Goal: Task Accomplishment & Management: Manage account settings

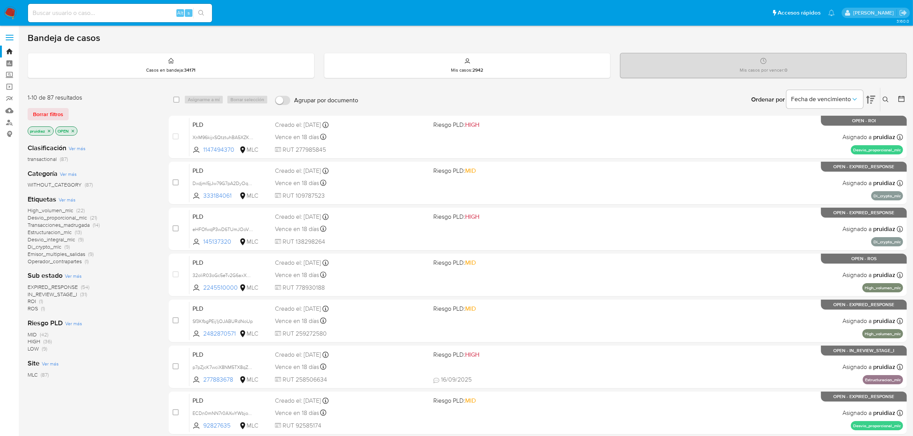
click at [31, 263] on span "ROI" at bounding box center [32, 301] width 8 height 8
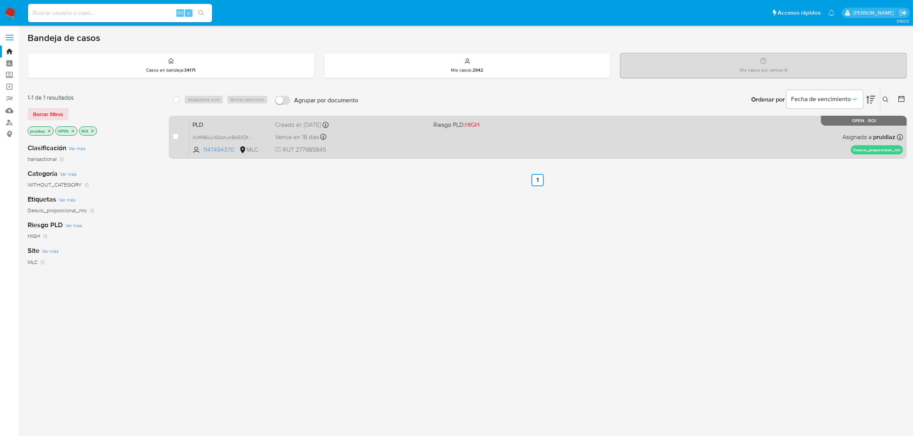
click at [613, 147] on div "PLD XnM96kijxSQtztuhBA5XZK8Y 1147494370 MLC Riesgo PLD: HIGH Creado el: 12/07/2…" at bounding box center [545, 137] width 713 height 39
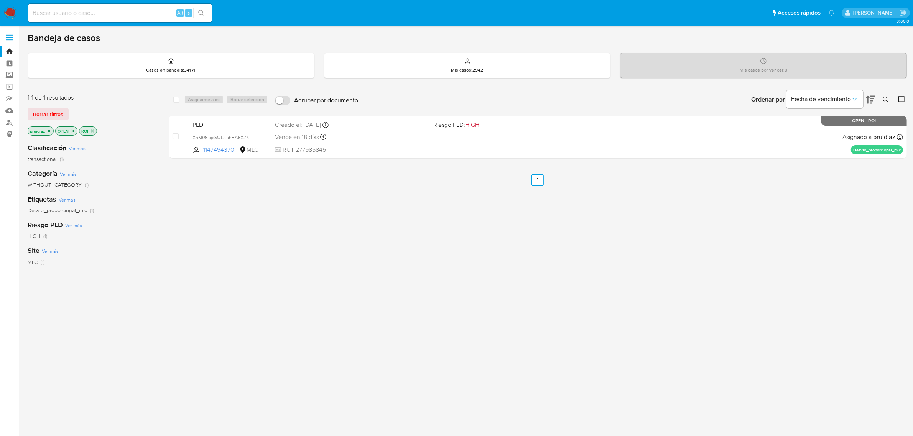
click at [7, 11] on img at bounding box center [10, 13] width 13 height 13
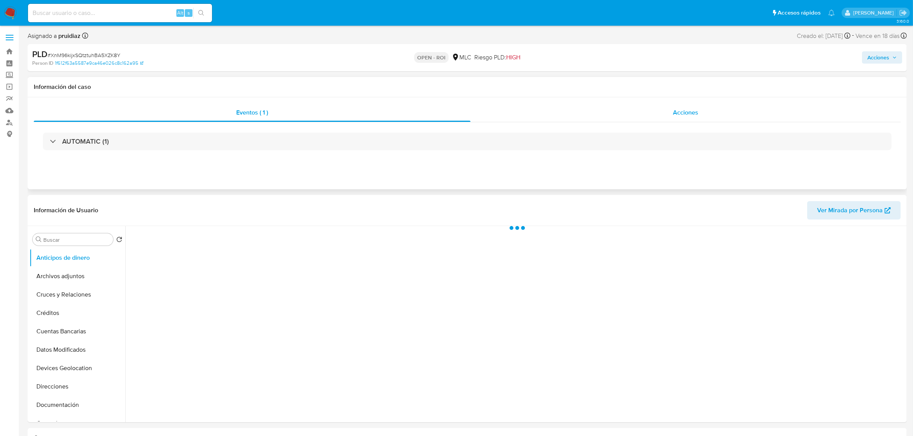
click at [696, 109] on span "Acciones" at bounding box center [685, 112] width 25 height 9
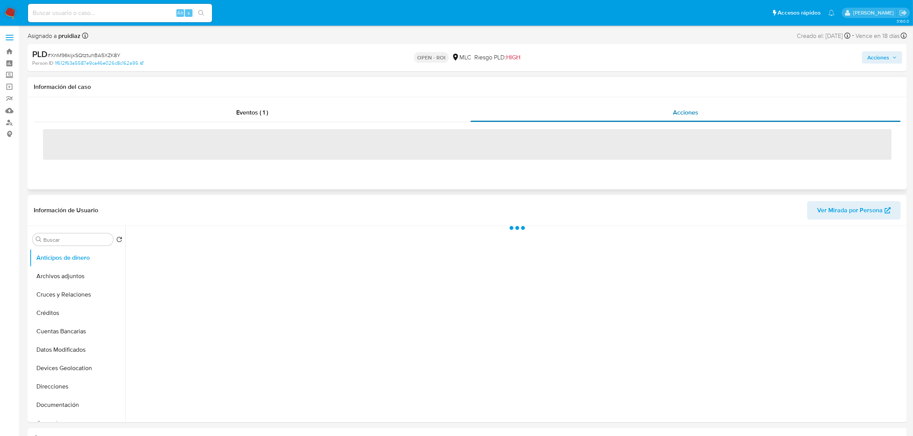
select select "10"
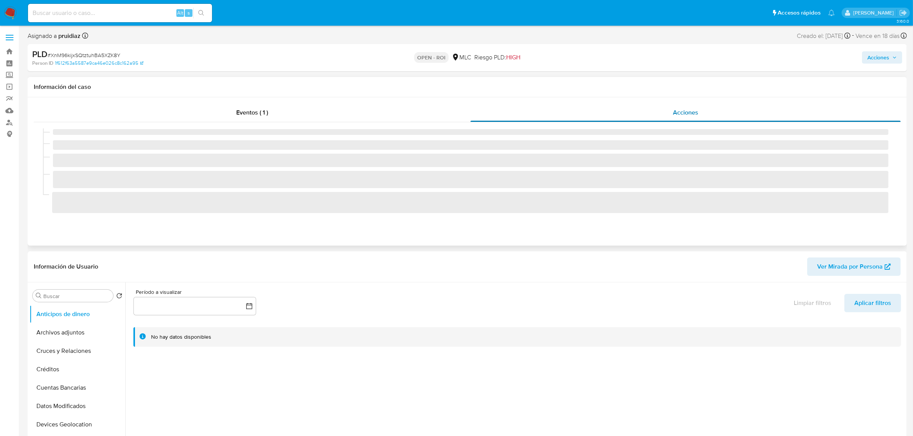
click at [707, 111] on div "Acciones" at bounding box center [685, 112] width 430 height 18
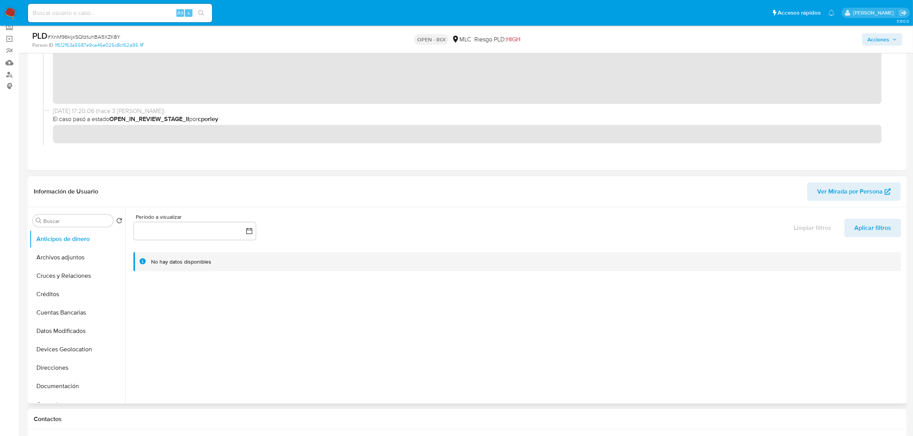
scroll to position [96, 0]
click at [77, 329] on button "Historial Casos" at bounding box center [75, 327] width 90 height 18
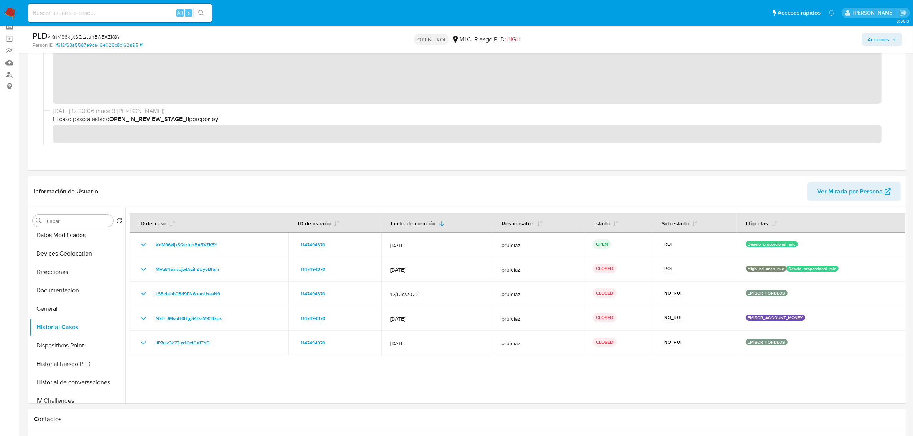
click at [880, 44] on span "Acciones" at bounding box center [878, 39] width 22 height 12
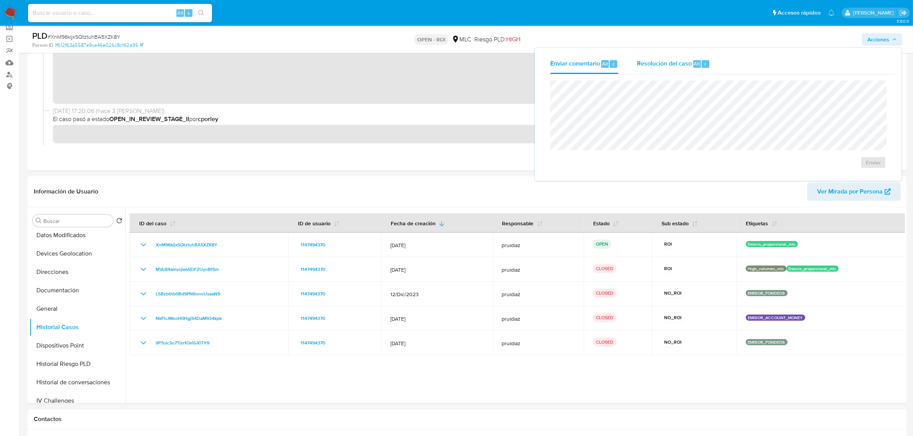
click at [675, 66] on span "Resolución del caso" at bounding box center [664, 63] width 55 height 9
click at [849, 173] on span "ROI" at bounding box center [851, 170] width 38 height 17
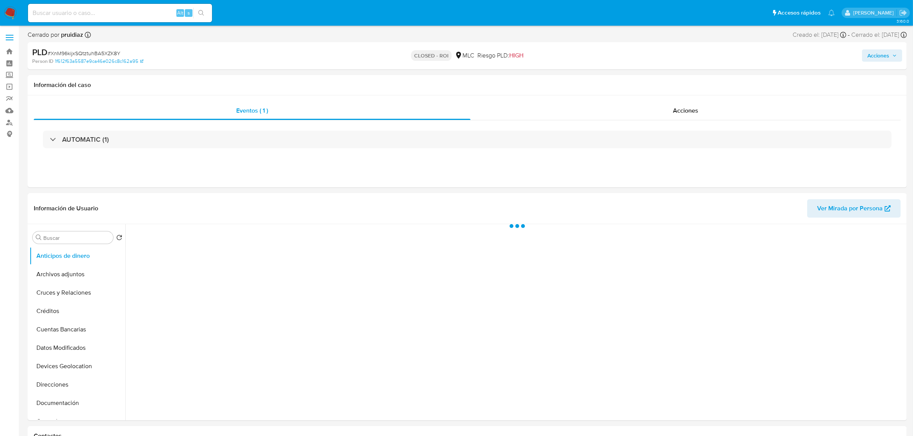
select select "10"
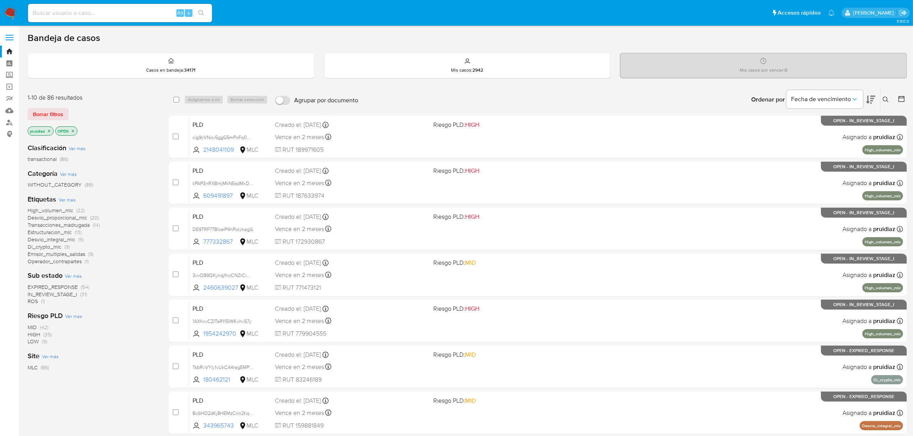
click at [874, 102] on icon at bounding box center [870, 99] width 9 height 9
click at [5, 11] on img at bounding box center [10, 13] width 13 height 13
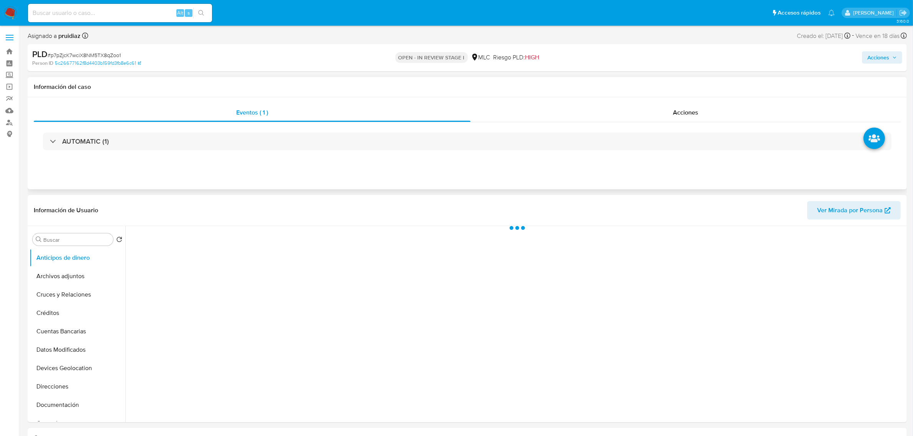
select select "10"
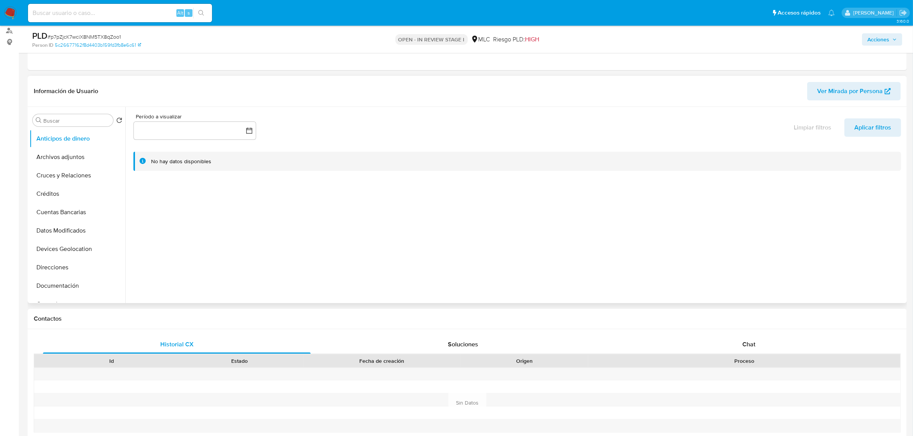
scroll to position [96, 0]
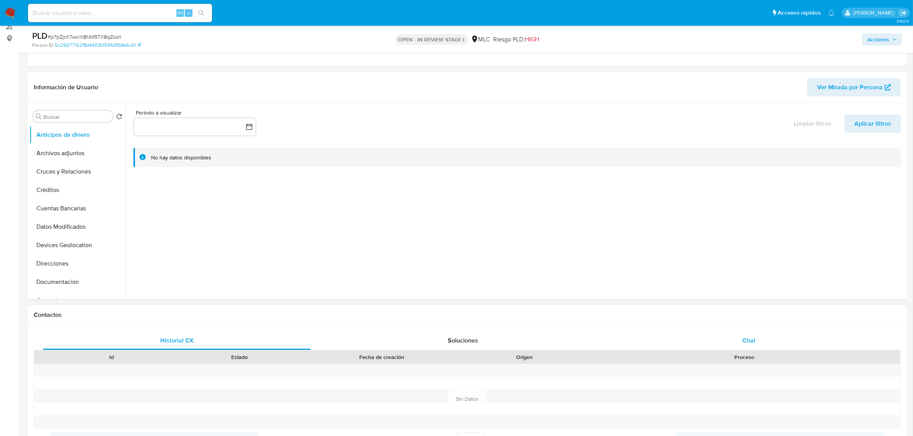
click at [754, 341] on span "Chat" at bounding box center [748, 340] width 13 height 9
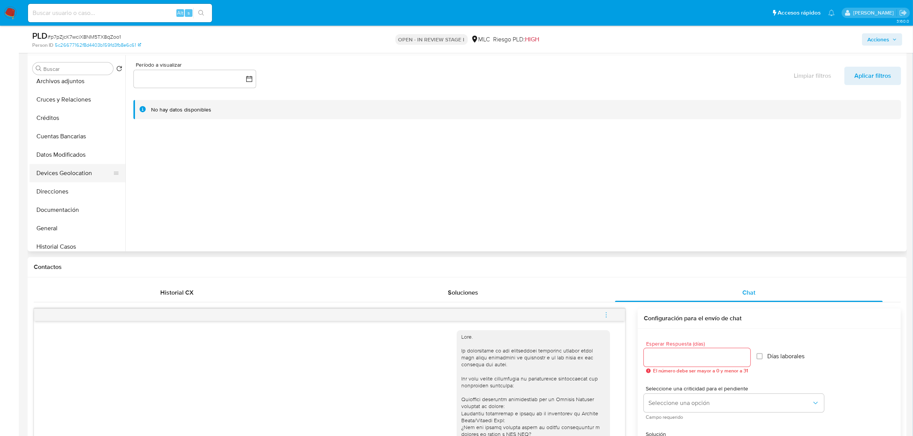
scroll to position [48, 0]
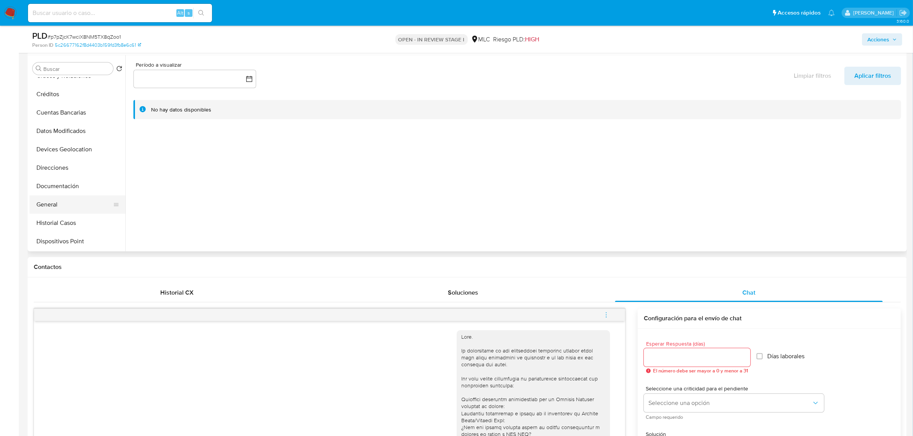
click at [54, 204] on button "General" at bounding box center [75, 204] width 90 height 18
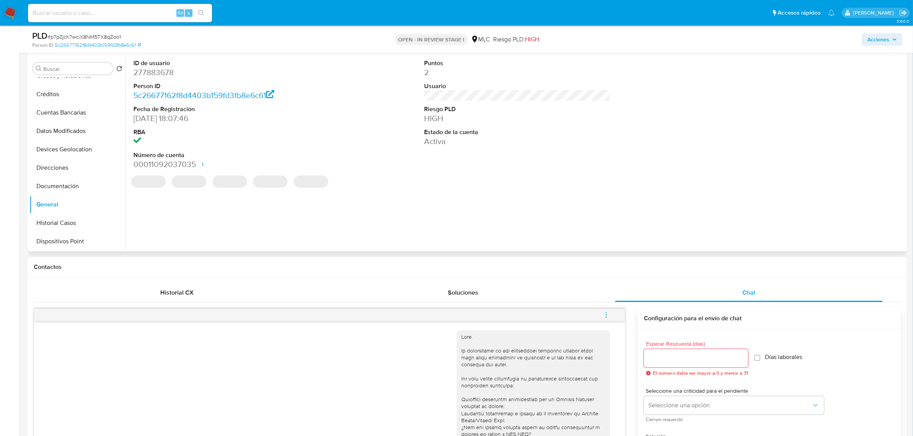
click at [169, 77] on dd "277883678" at bounding box center [226, 72] width 186 height 11
copy dd "277883678"
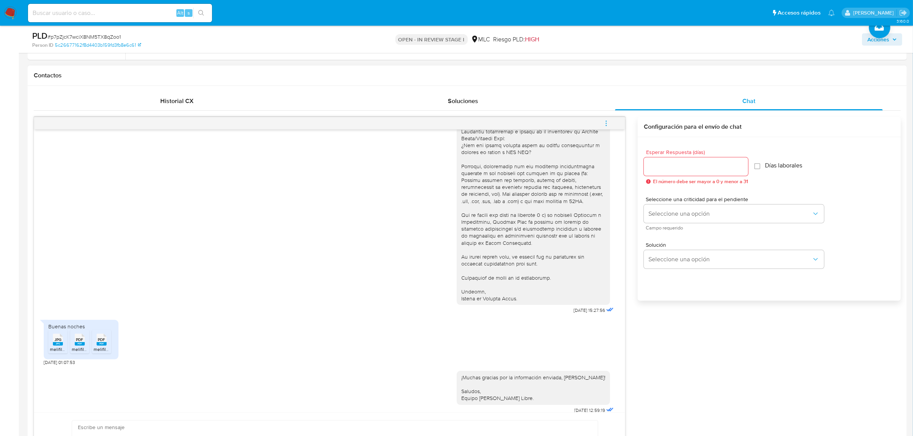
scroll to position [98, 0]
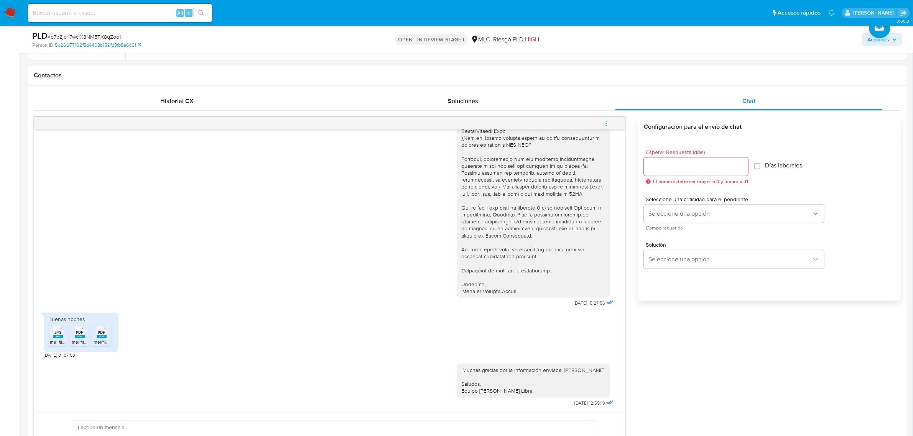
click at [56, 339] on icon "JPG" at bounding box center [58, 332] width 10 height 13
click at [80, 334] on span "PDF" at bounding box center [79, 332] width 7 height 5
click at [99, 333] on span "PDF" at bounding box center [101, 332] width 7 height 5
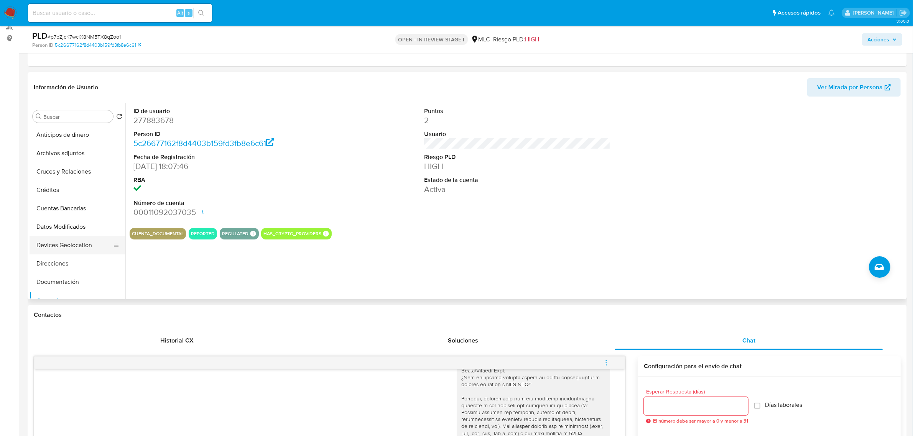
scroll to position [48, 0]
click at [64, 273] on button "Historial Casos" at bounding box center [75, 271] width 90 height 18
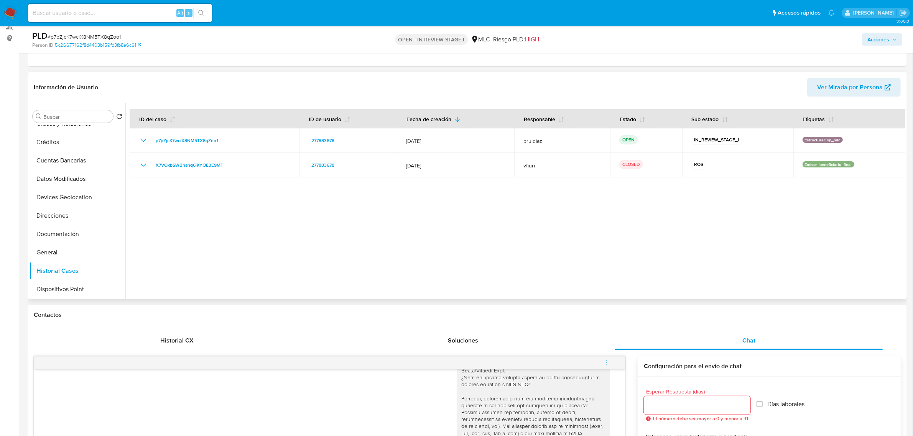
drag, startPoint x: 724, startPoint y: 141, endPoint x: 595, endPoint y: 182, distance: 135.9
click at [663, 134] on tr "p7pZjcK7wciX8NM5TX8qZoo1 277883678 12/Jul/2025 pruidiaz OPEN IN_REVIEW_STAGE_I …" at bounding box center [518, 140] width 776 height 25
click at [537, 230] on div at bounding box center [514, 201] width 779 height 196
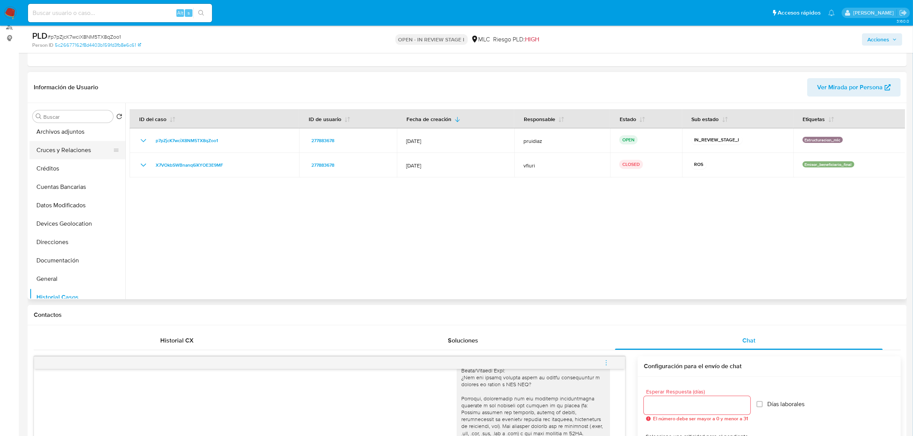
scroll to position [0, 0]
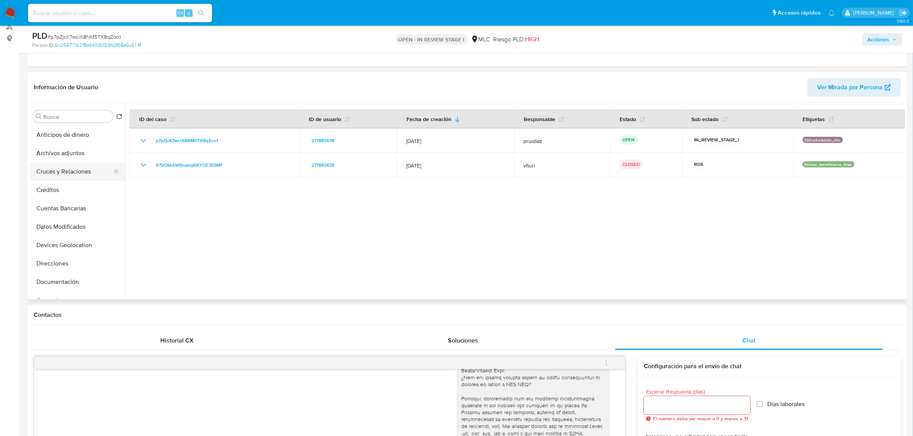
click at [71, 168] on button "Cruces y Relaciones" at bounding box center [75, 172] width 90 height 18
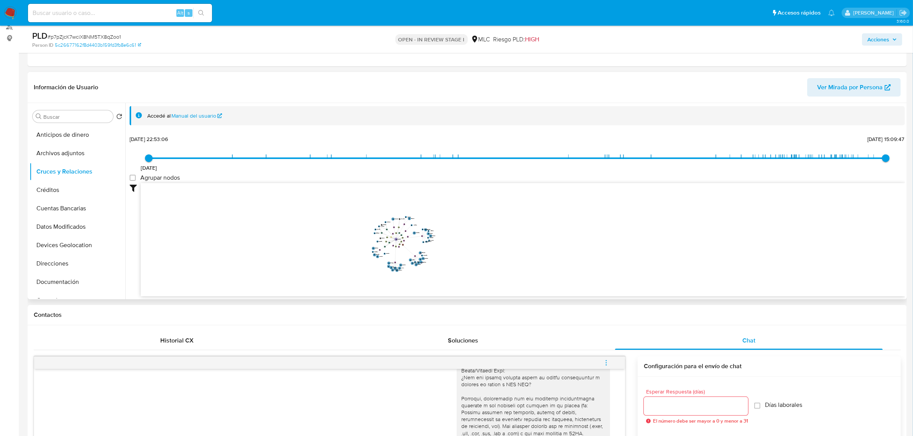
drag, startPoint x: 477, startPoint y: 220, endPoint x: 379, endPoint y: 224, distance: 98.6
click at [494, 240] on icon "device-688bfa210a52d02c3a62fe0f  user-277883678  277883678 device-674cd327d13…" at bounding box center [523, 238] width 764 height 111
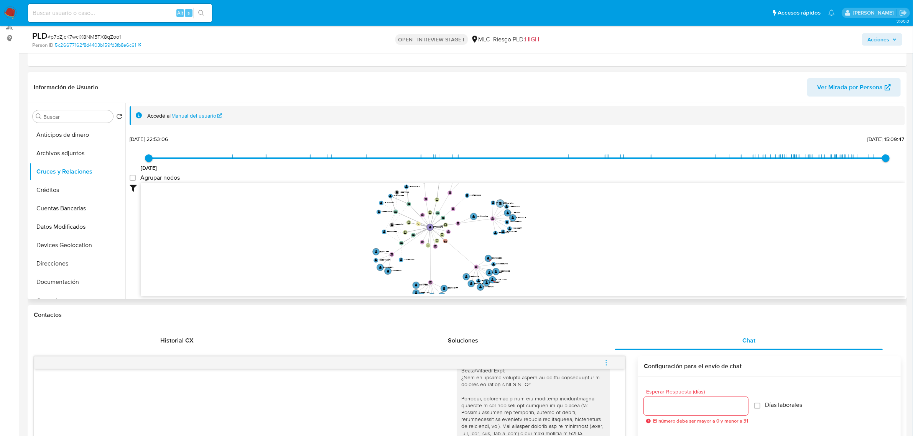
drag, startPoint x: 469, startPoint y: 229, endPoint x: 510, endPoint y: 201, distance: 49.8
click at [509, 197] on icon "device-688bfa210a52d02c3a62fe0f  user-277883678  277883678 device-674cd327d13…" at bounding box center [523, 238] width 764 height 111
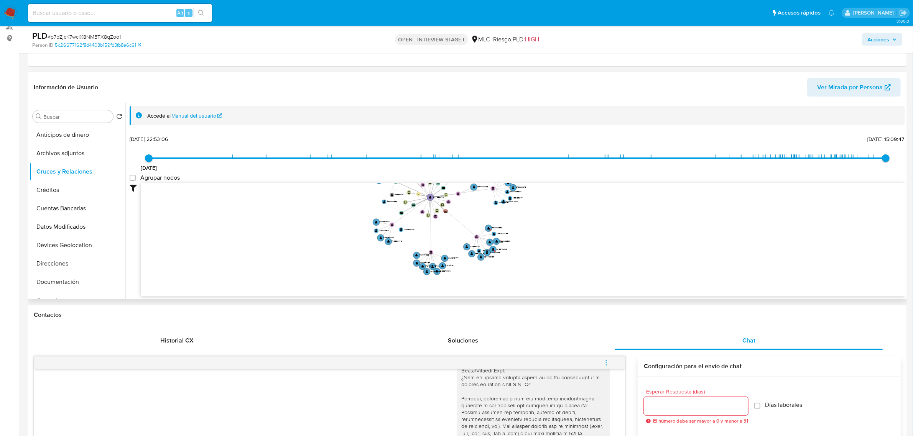
drag, startPoint x: 553, startPoint y: 246, endPoint x: 553, endPoint y: 237, distance: 9.2
click at [553, 237] on icon "device-688bfa210a52d02c3a62fe0f  user-277883678  277883678 device-674cd327d13…" at bounding box center [523, 238] width 764 height 111
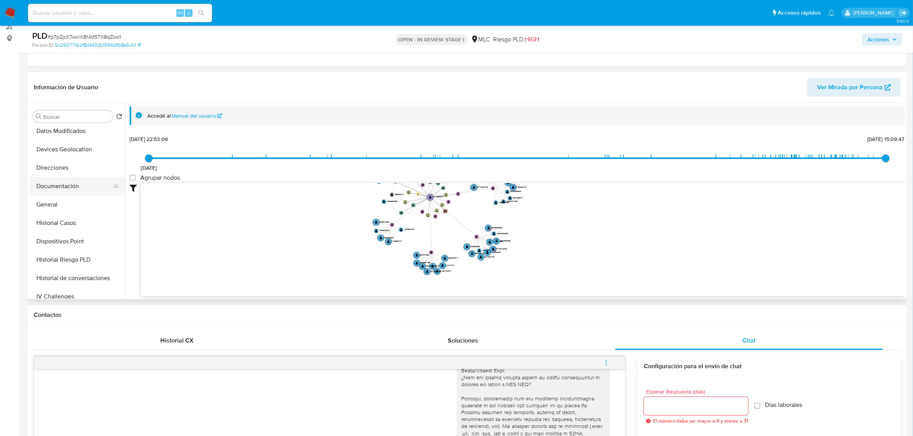
click at [47, 185] on button "Documentación" at bounding box center [75, 186] width 90 height 18
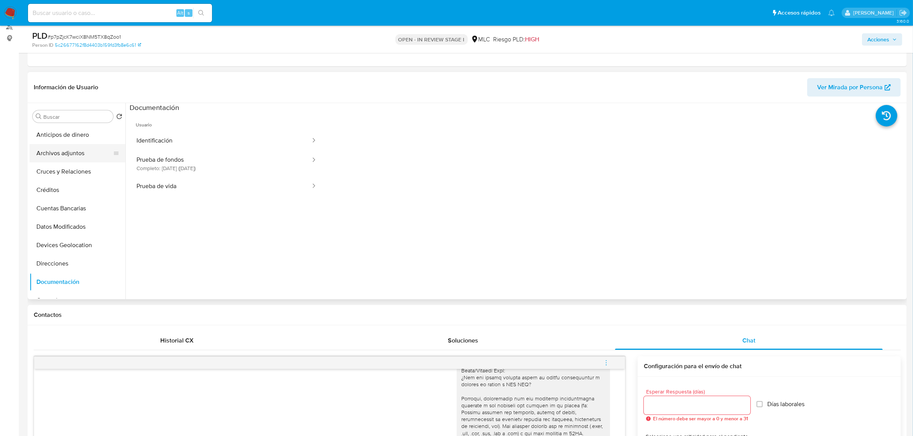
click at [54, 152] on button "Archivos adjuntos" at bounding box center [75, 153] width 90 height 18
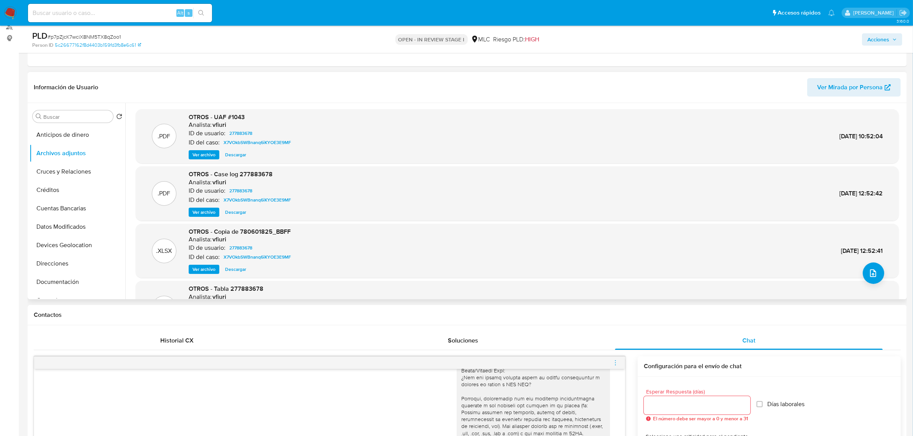
click at [202, 211] on span "Ver archivo" at bounding box center [203, 213] width 23 height 8
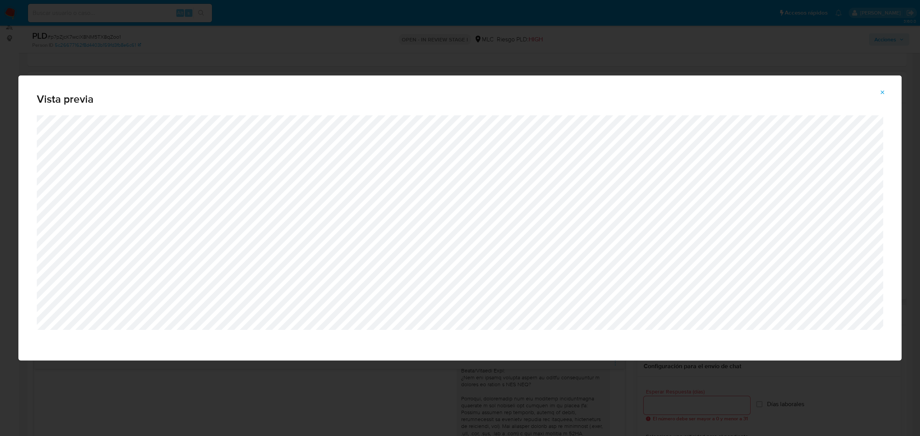
click at [882, 95] on icon "Attachment preview" at bounding box center [882, 92] width 6 height 6
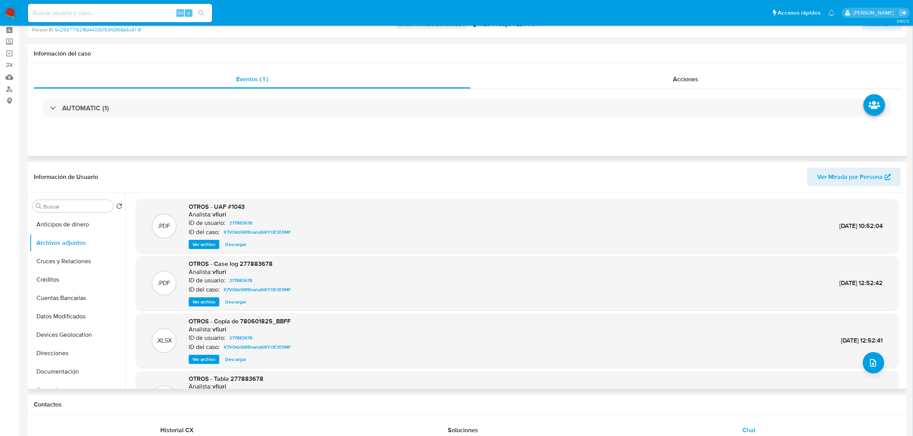
scroll to position [0, 0]
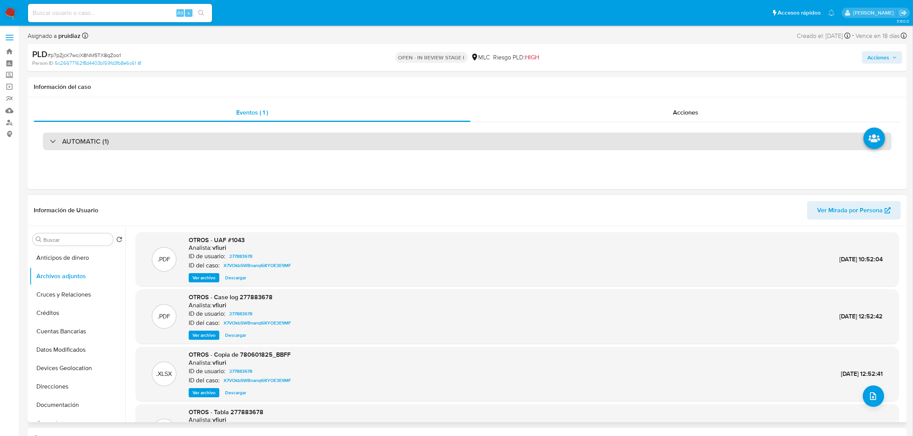
drag, startPoint x: 104, startPoint y: 153, endPoint x: 107, endPoint y: 146, distance: 7.3
click at [104, 152] on div "AUTOMATIC (1)" at bounding box center [467, 141] width 867 height 38
click at [108, 142] on h3 "AUTOMATIC (1)" at bounding box center [85, 141] width 47 height 8
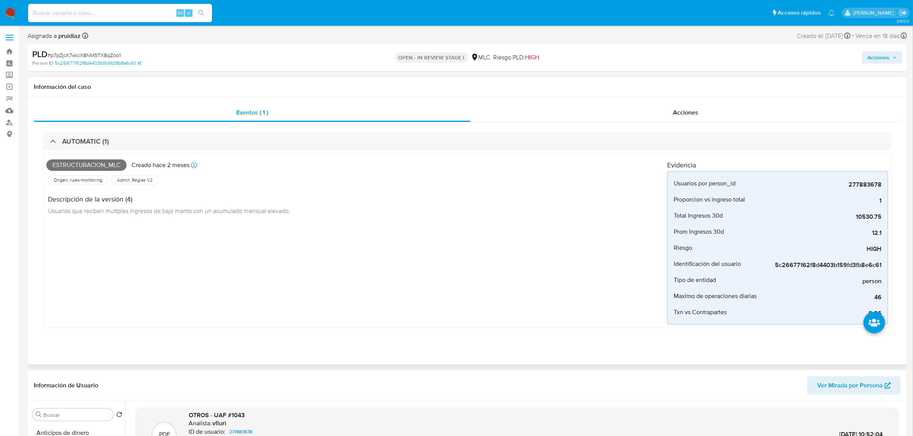
drag, startPoint x: 94, startPoint y: 158, endPoint x: 89, endPoint y: 165, distance: 8.7
click at [93, 159] on div "Estructuracion_mlc Creado hace 2 meses Creado: 12/07/2025 16:10:04" at bounding box center [356, 165] width 621 height 17
click at [87, 166] on span "Estructuracion_mlc" at bounding box center [86, 164] width 80 height 11
copy span "Estructuracion_mlc"
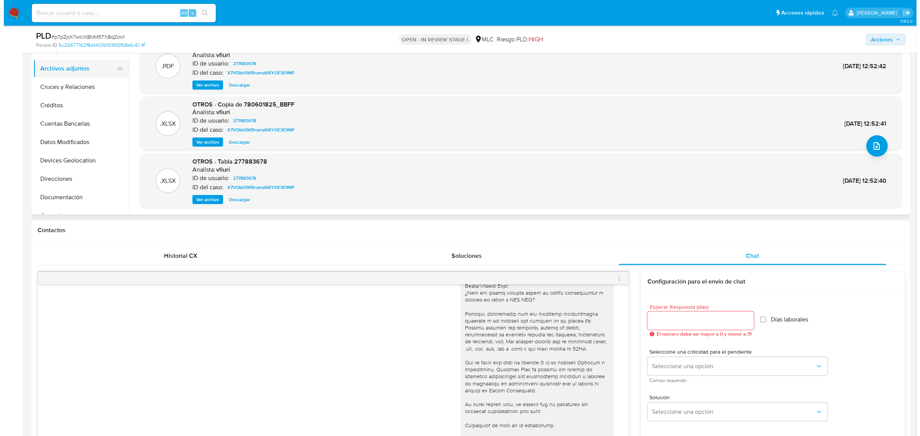
scroll to position [285, 0]
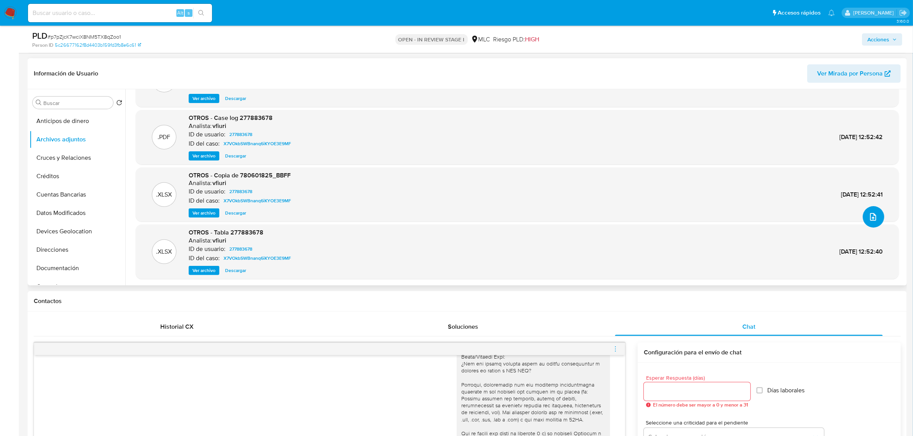
click at [870, 218] on icon "upload-file" at bounding box center [873, 217] width 6 height 8
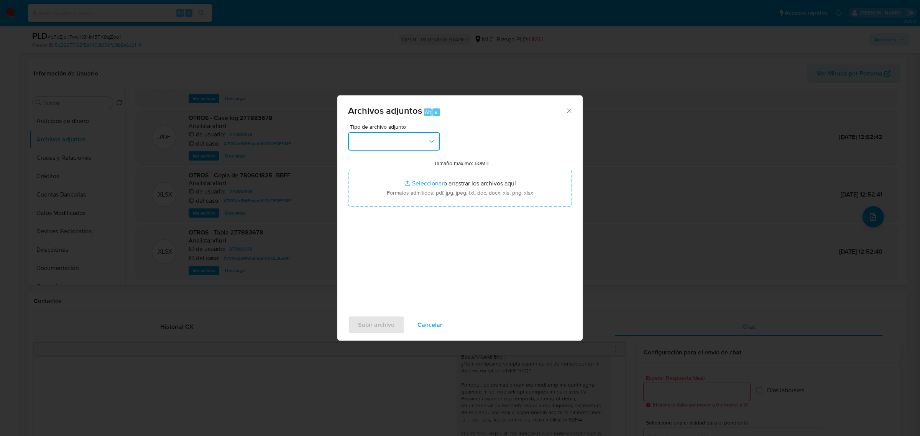
click at [376, 135] on button "button" at bounding box center [394, 141] width 92 height 18
click at [364, 215] on span "OTROS" at bounding box center [363, 212] width 20 height 8
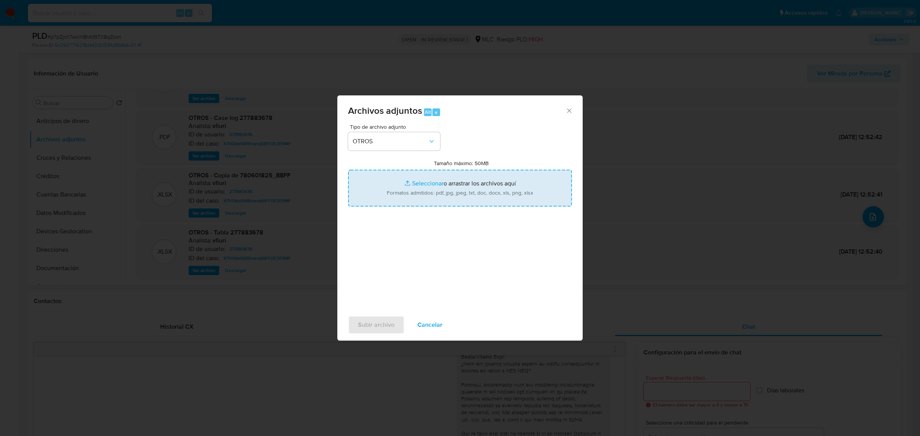
click at [501, 192] on input "Tamaño máximo: 50MB Seleccionar archivos" at bounding box center [460, 188] width 224 height 37
type input "C:\fakepath\277883678 - 15_09_2025.xlsx"
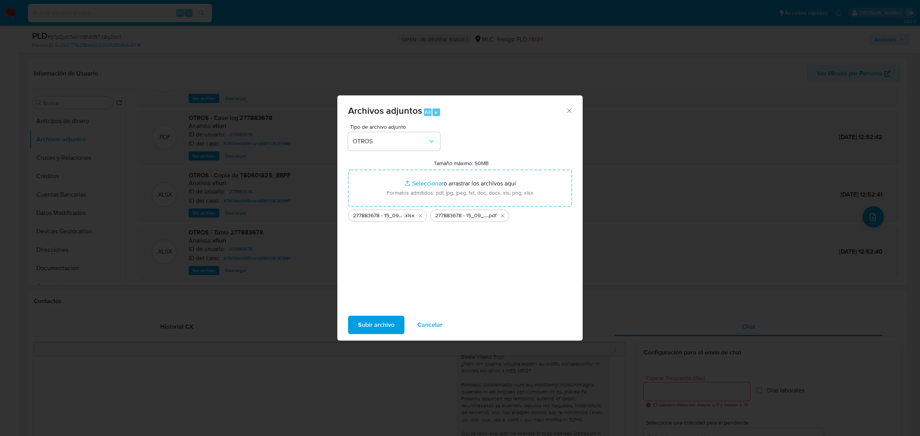
click at [374, 329] on span "Subir archivo" at bounding box center [376, 325] width 36 height 17
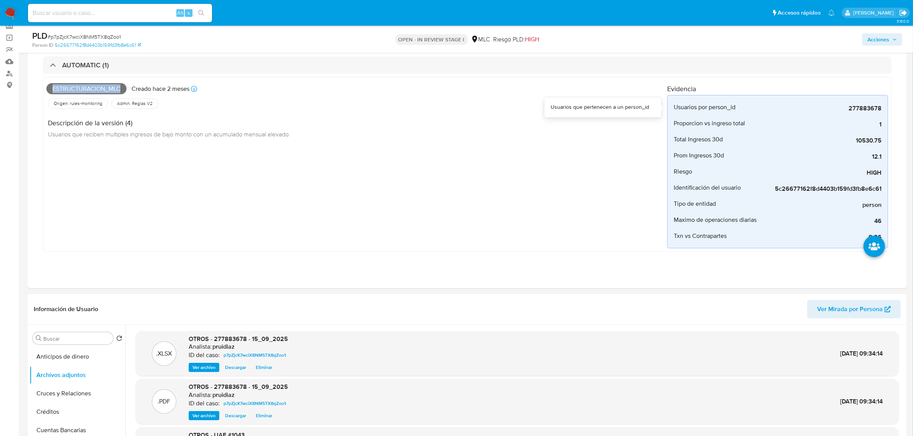
scroll to position [96, 0]
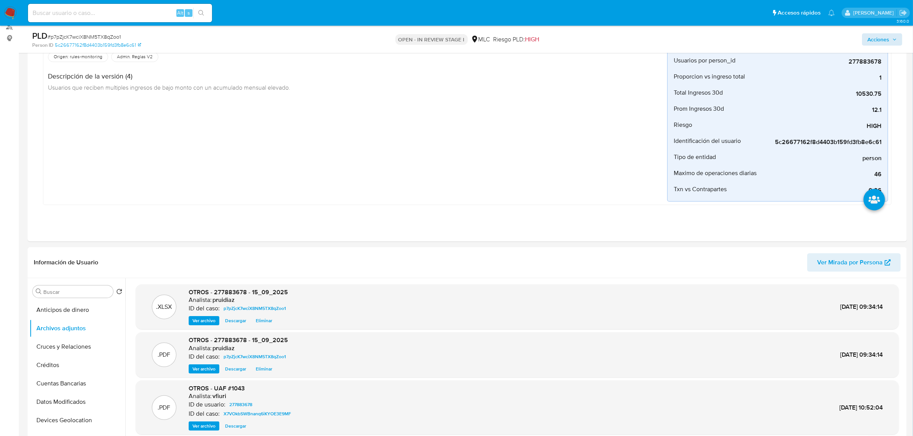
click at [880, 35] on div "Acciones" at bounding box center [758, 39] width 288 height 18
click at [880, 36] on span "Acciones" at bounding box center [878, 39] width 22 height 12
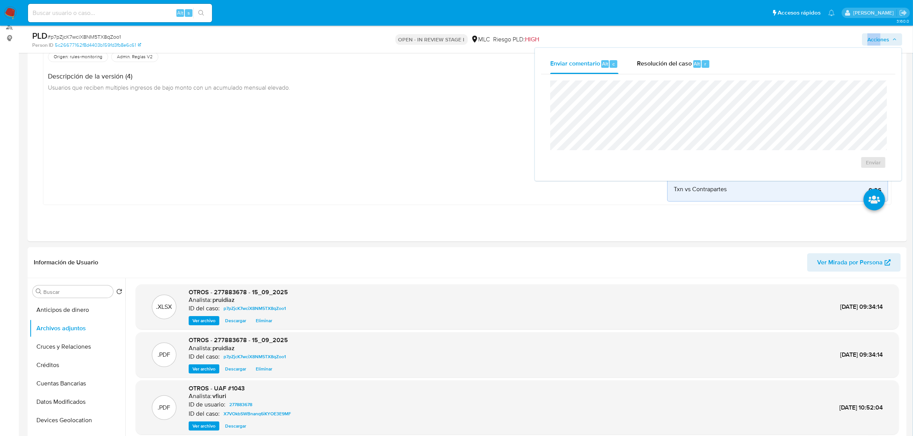
drag, startPoint x: 660, startPoint y: 67, endPoint x: 659, endPoint y: 77, distance: 10.4
click at [659, 67] on span "Resolución del caso" at bounding box center [664, 63] width 55 height 9
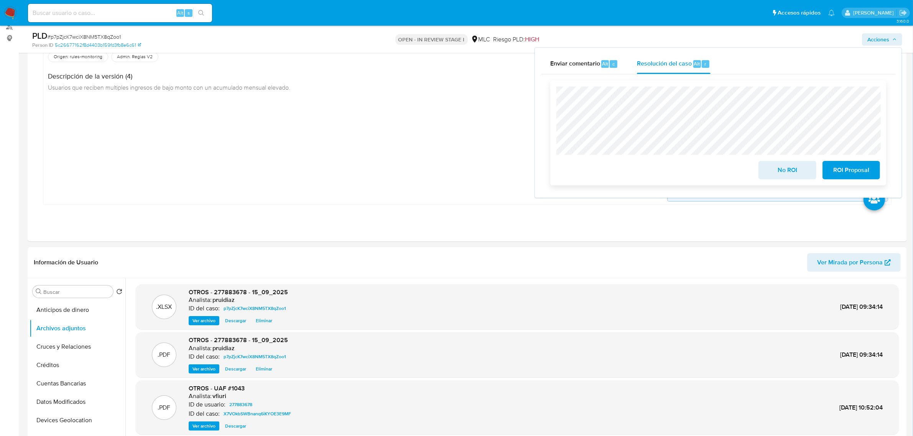
click at [854, 167] on span "ROI Proposal" at bounding box center [851, 170] width 38 height 17
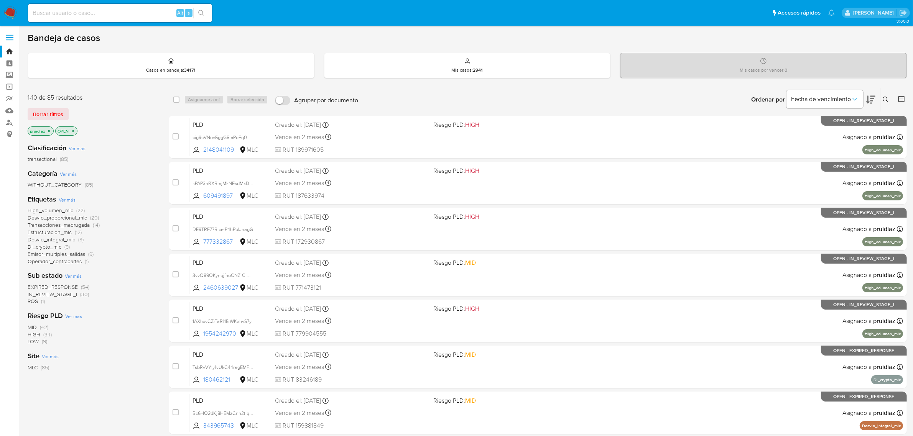
click at [874, 102] on icon at bounding box center [870, 99] width 9 height 9
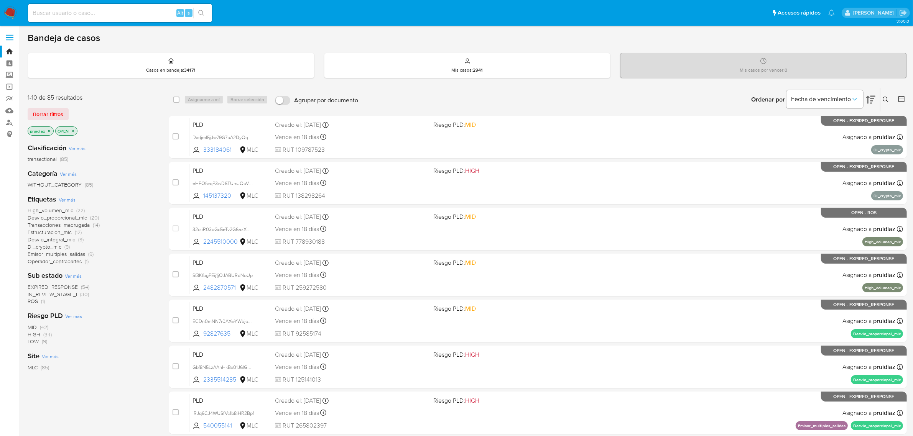
click at [870, 91] on button at bounding box center [870, 100] width 9 height 24
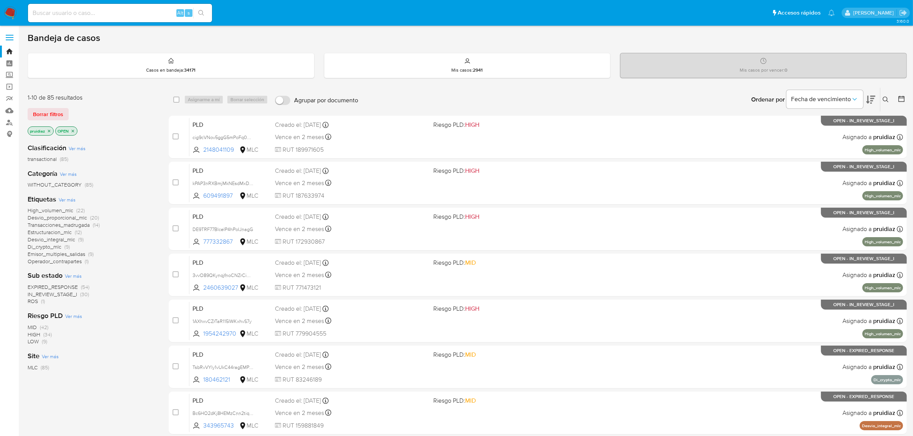
click at [869, 100] on icon at bounding box center [870, 99] width 9 height 9
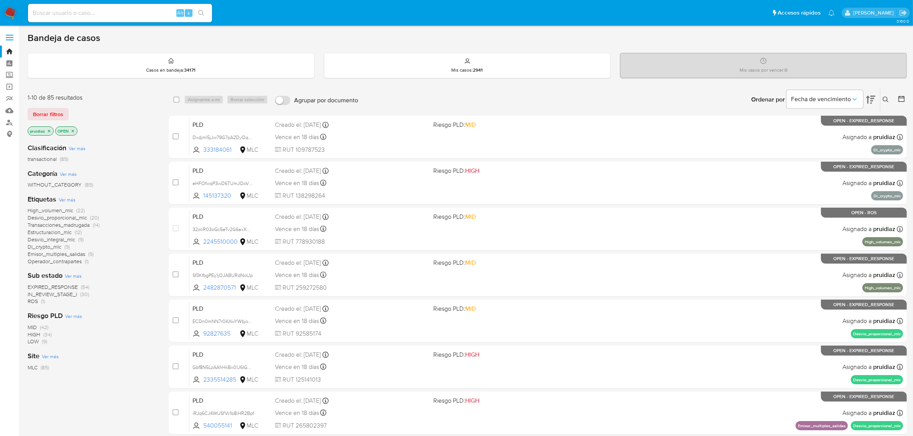
click at [12, 8] on img at bounding box center [10, 13] width 13 height 13
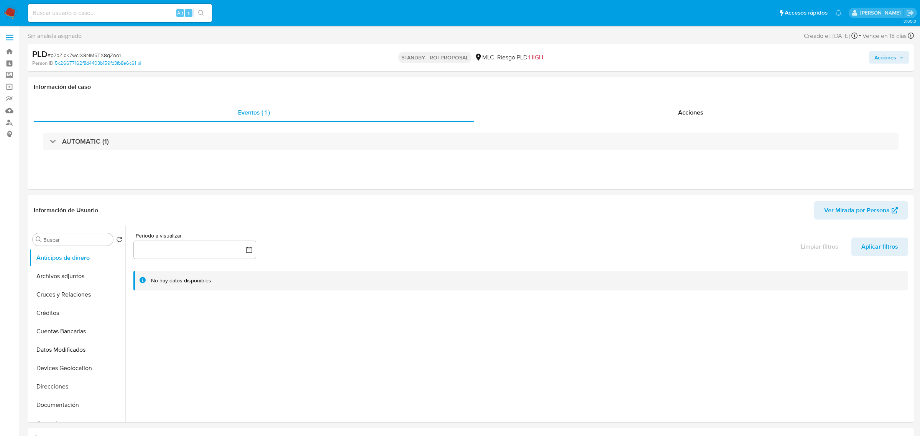
select select "10"
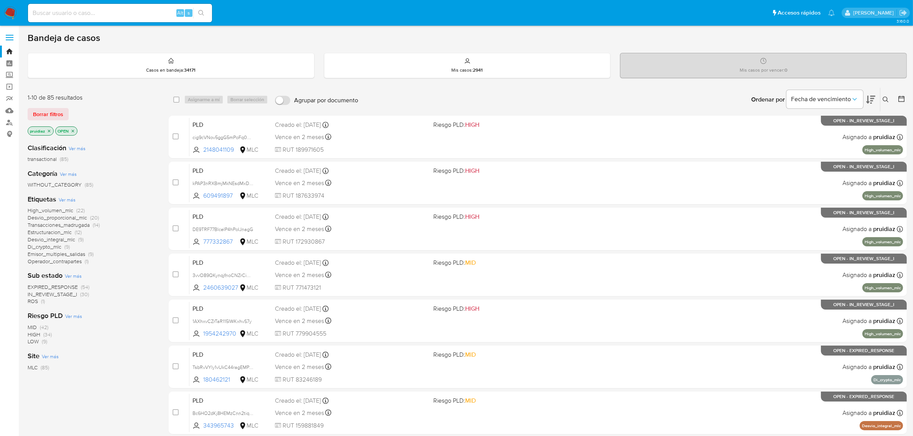
click at [871, 100] on icon at bounding box center [870, 100] width 9 height 8
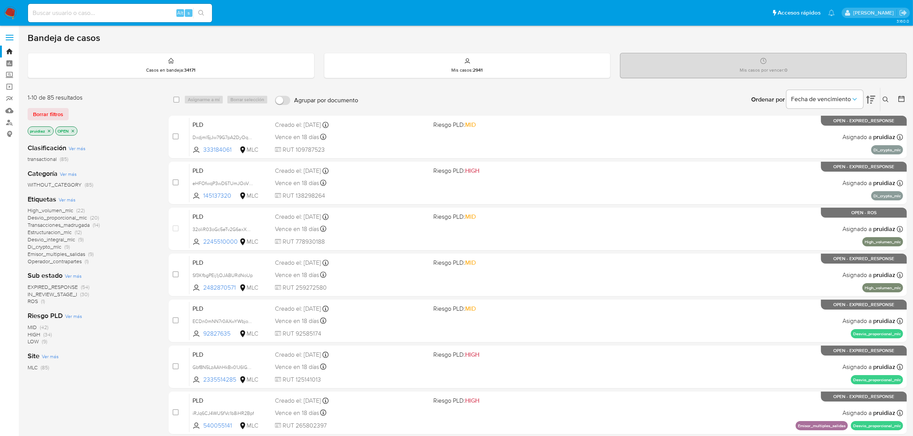
click at [13, 14] on img at bounding box center [10, 13] width 13 height 13
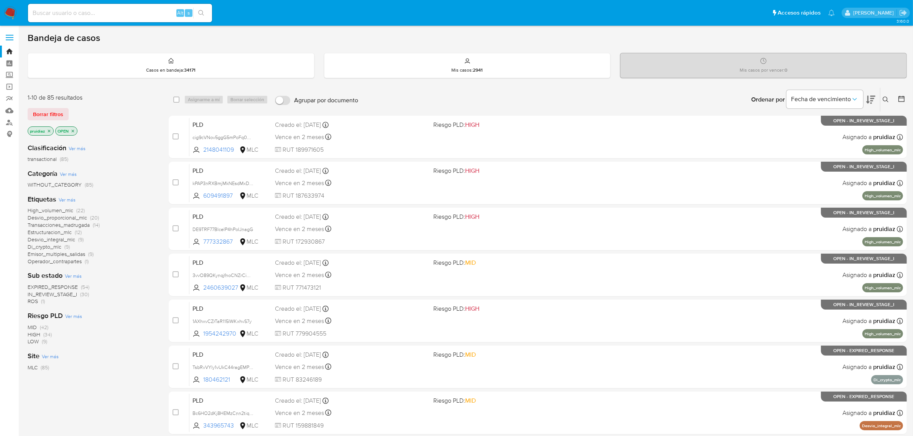
click at [871, 102] on icon at bounding box center [870, 99] width 9 height 9
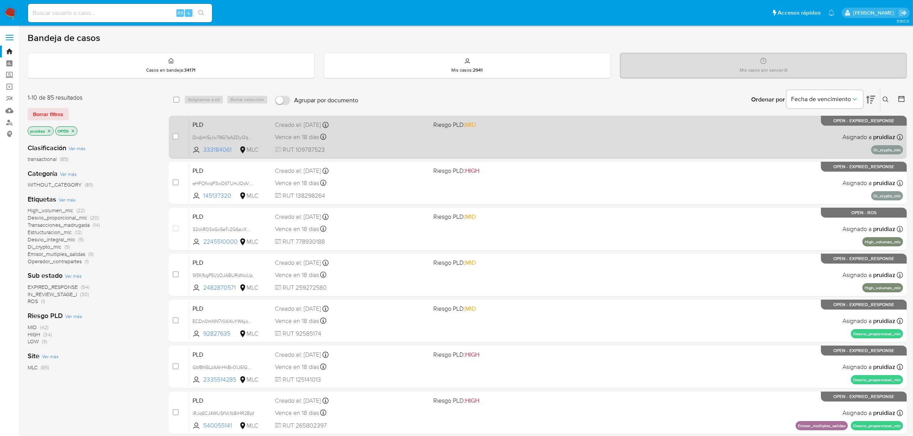
click at [539, 139] on div "PLD Dxdjml5jJw79G7pA2DyOq6IP 333184061 MLC Riesgo PLD: MID Creado el: [DATE] Cr…" at bounding box center [545, 137] width 713 height 39
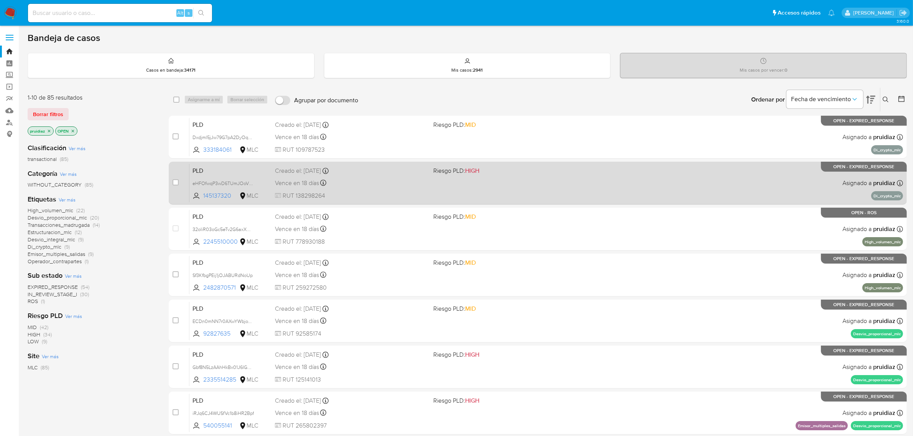
click at [371, 181] on div "Vence en 18 días Vence el [DATE] 16:08:42" at bounding box center [351, 183] width 153 height 10
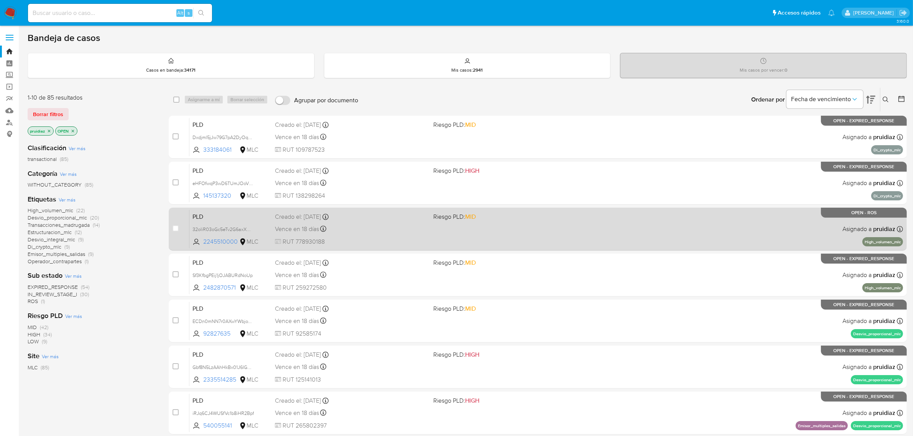
click at [378, 232] on div "Vence en 18 días Vence el 10/10/2025 16:08:54" at bounding box center [351, 229] width 153 height 10
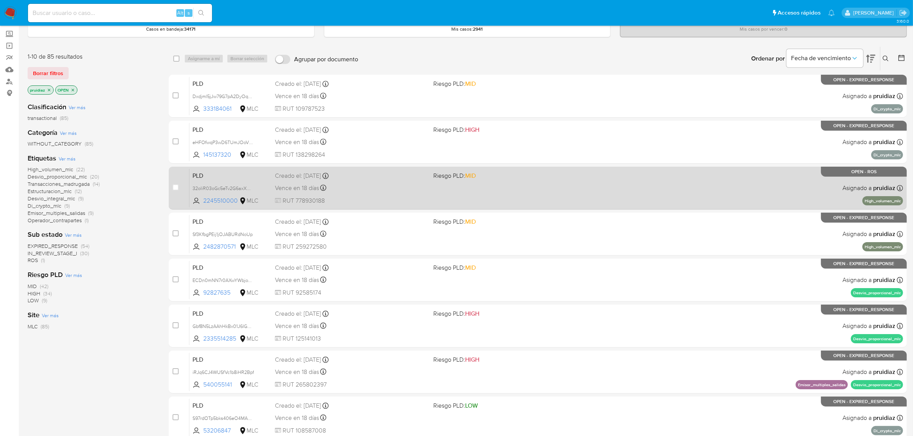
scroll to position [96, 0]
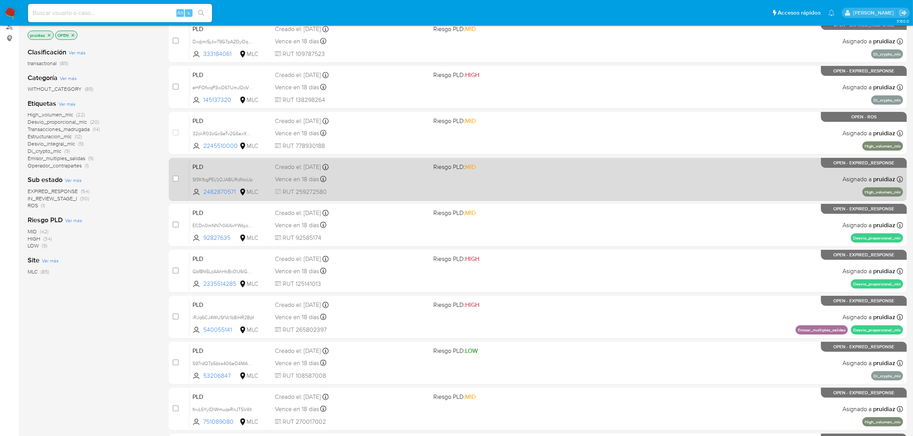
click at [391, 179] on div "Vence en 18 días Vence el 10/10/2025 16:09:10" at bounding box center [351, 179] width 153 height 10
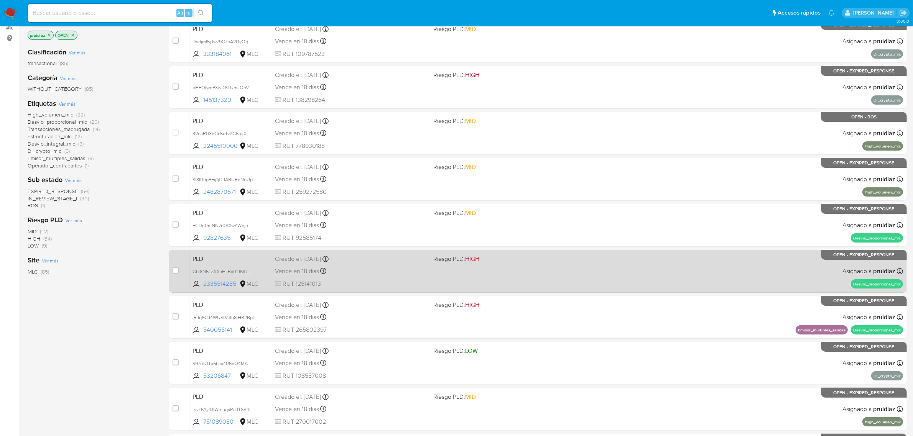
click at [384, 279] on div "PLD Gbf8N5LzAAhHkBx01J6IG9cQ 2335514285 MLC Riesgo PLD: HIGH Creado el: 12/07/2…" at bounding box center [545, 271] width 713 height 39
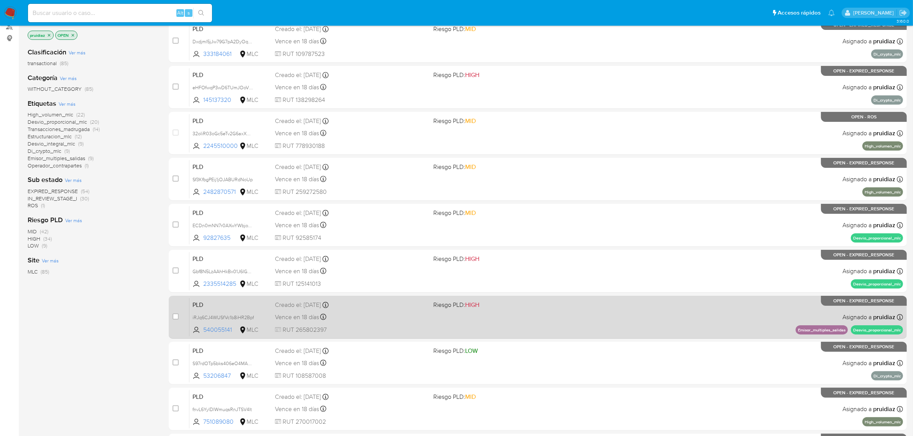
click at [381, 310] on div "PLD iRJq6CJ4WUSfVc1b8iHR2Bpf 540055141 MLC Riesgo PLD: HIGH Creado el: 12/07/20…" at bounding box center [545, 317] width 713 height 39
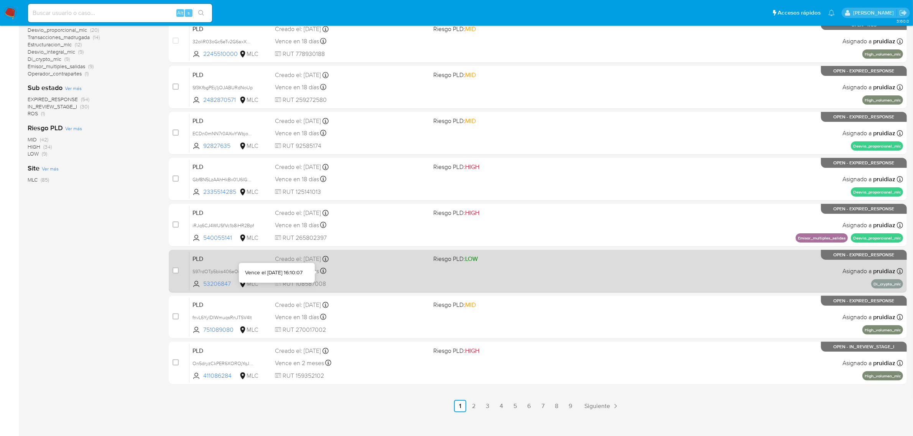
scroll to position [192, 0]
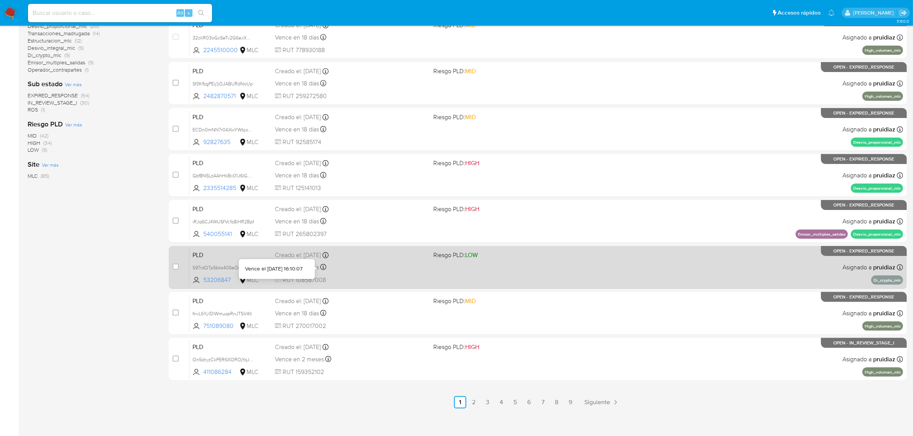
click at [398, 266] on div "Vence en 18 días Vence el 10/10/2025 16:10:07" at bounding box center [351, 267] width 153 height 10
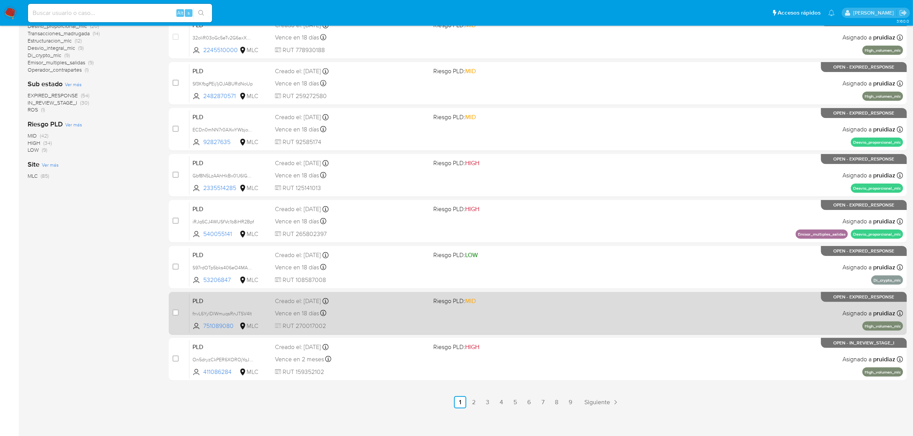
click at [374, 313] on div "Vence en 18 días Vence el 10/10/2025 16:10:07" at bounding box center [351, 313] width 153 height 10
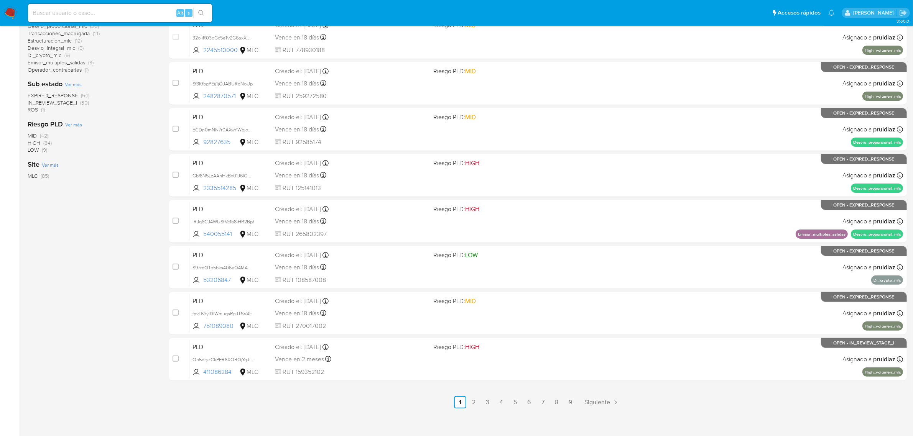
scroll to position [0, 0]
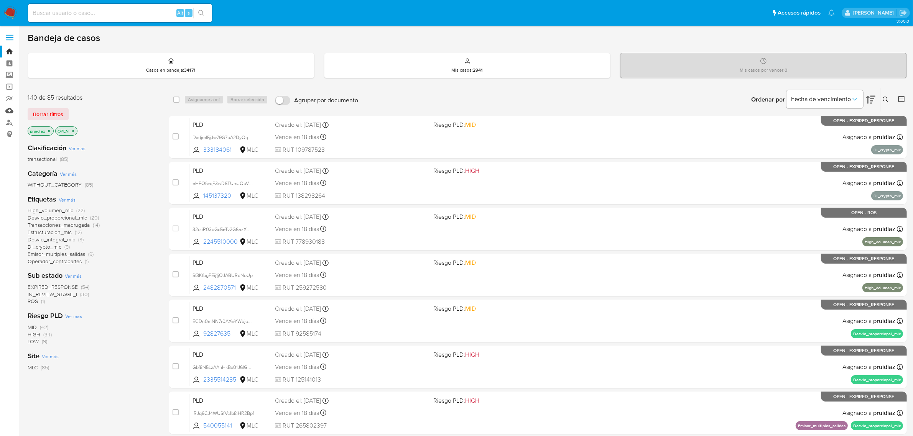
click at [10, 110] on link "Mulan" at bounding box center [45, 111] width 91 height 12
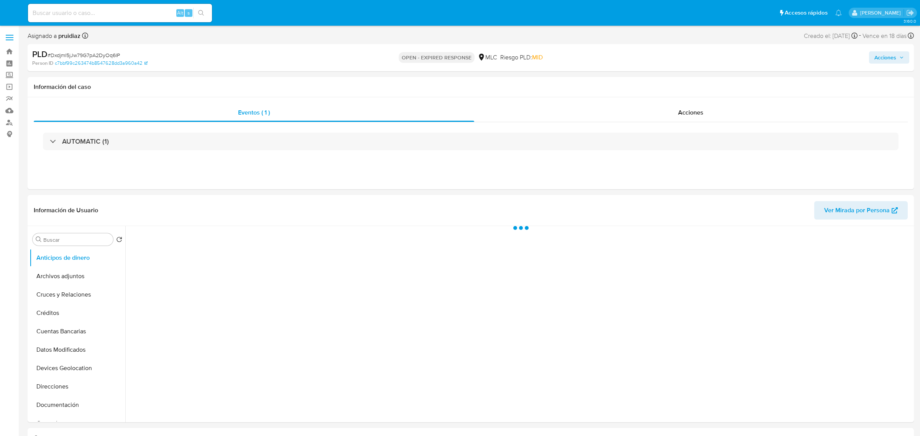
select select "10"
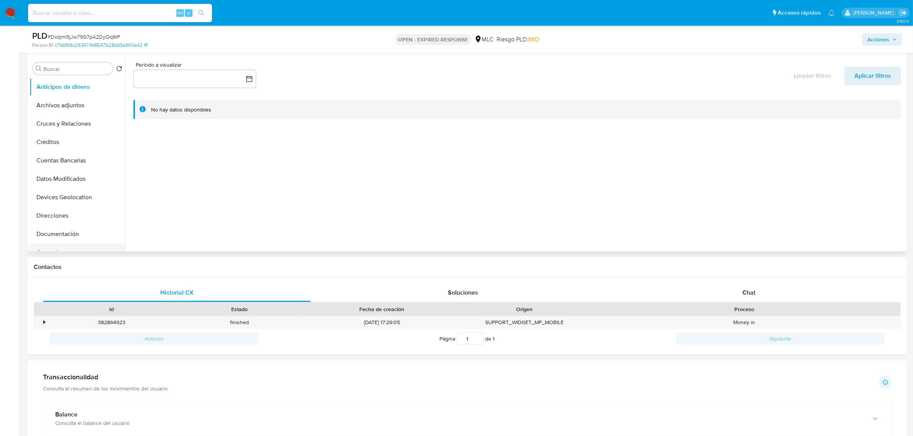
scroll to position [96, 0]
click at [56, 156] on button "General" at bounding box center [75, 157] width 90 height 18
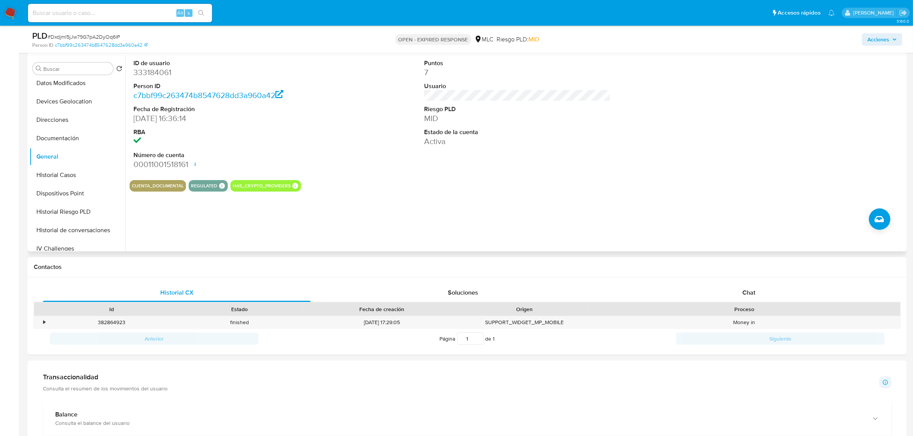
click at [173, 74] on dd "333184061" at bounding box center [226, 72] width 186 height 11
click at [155, 70] on dd "333184061" at bounding box center [226, 72] width 186 height 11
copy dd "333184061"
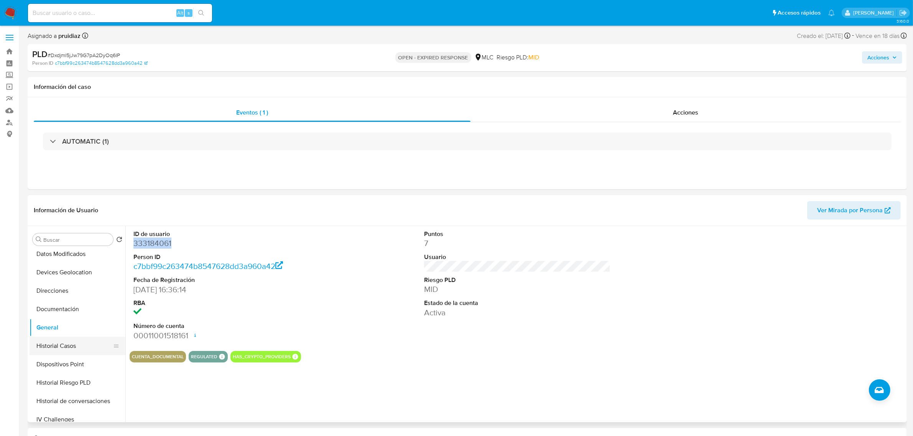
scroll to position [144, 0]
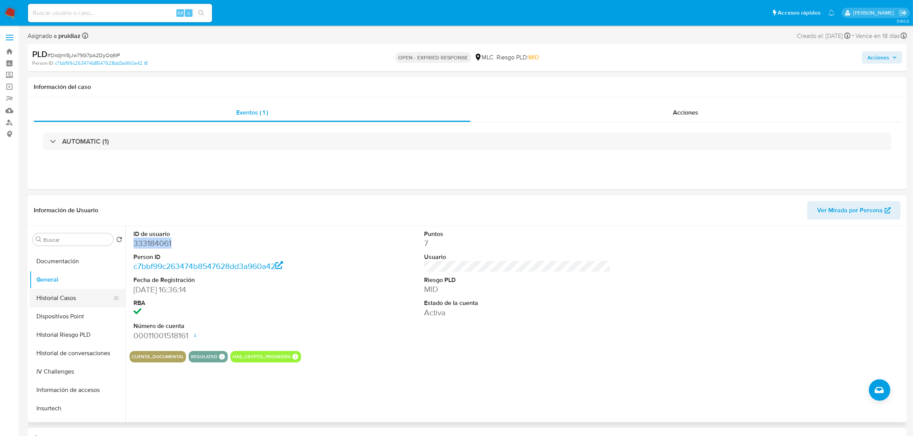
click at [69, 296] on button "Historial Casos" at bounding box center [75, 298] width 90 height 18
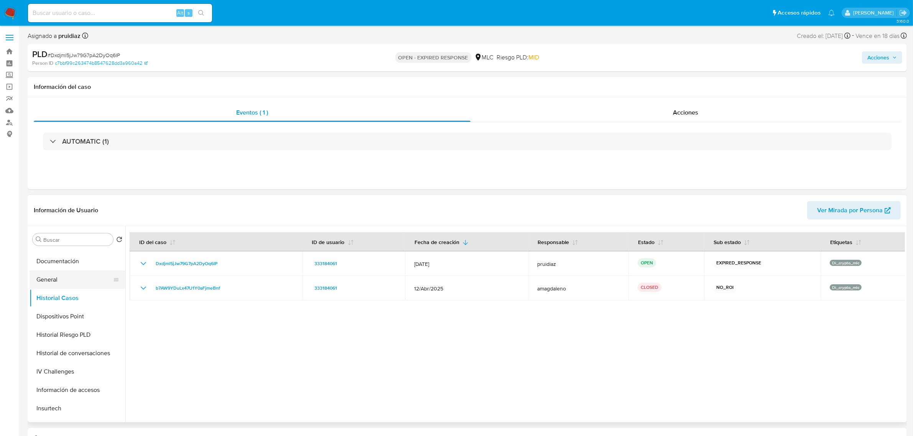
click at [66, 273] on button "General" at bounding box center [75, 280] width 90 height 18
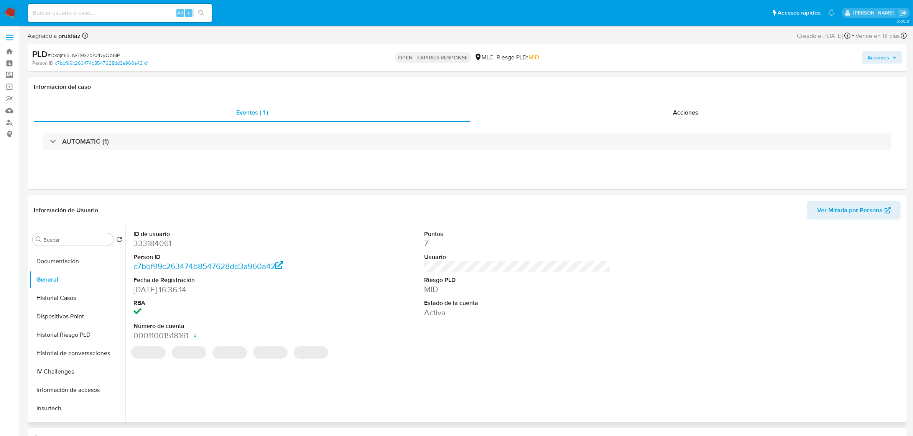
click at [154, 246] on dd "333184061" at bounding box center [226, 243] width 186 height 11
copy dd "333184061"
click at [145, 252] on dl "ID de usuario 333184061 Person ID c7bbf99c263474b8547628dd3a960a42 Fecha de Reg…" at bounding box center [226, 285] width 186 height 111
click at [148, 242] on dd "333184061" at bounding box center [226, 243] width 186 height 11
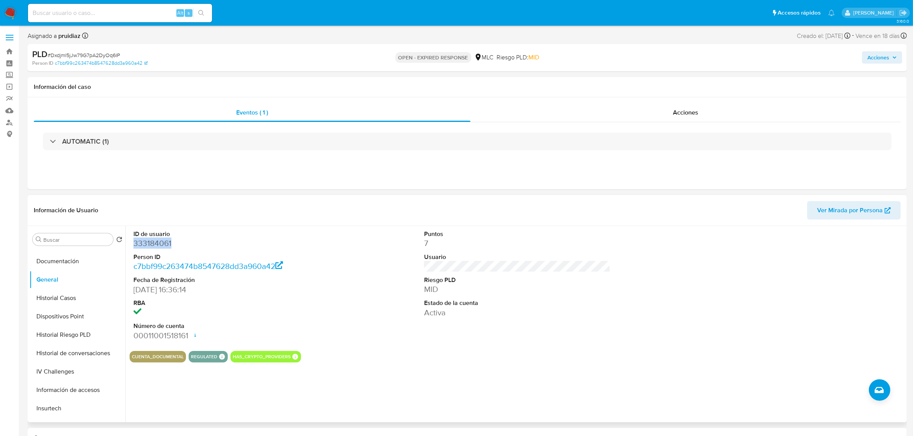
drag, startPoint x: 148, startPoint y: 242, endPoint x: 143, endPoint y: 242, distance: 5.4
click at [148, 241] on dd "333184061" at bounding box center [226, 243] width 186 height 11
copy dd "333184061"
click at [68, 56] on span "# Dxdjml5jJw79G7pA2DyOq6IP" at bounding box center [84, 55] width 72 height 8
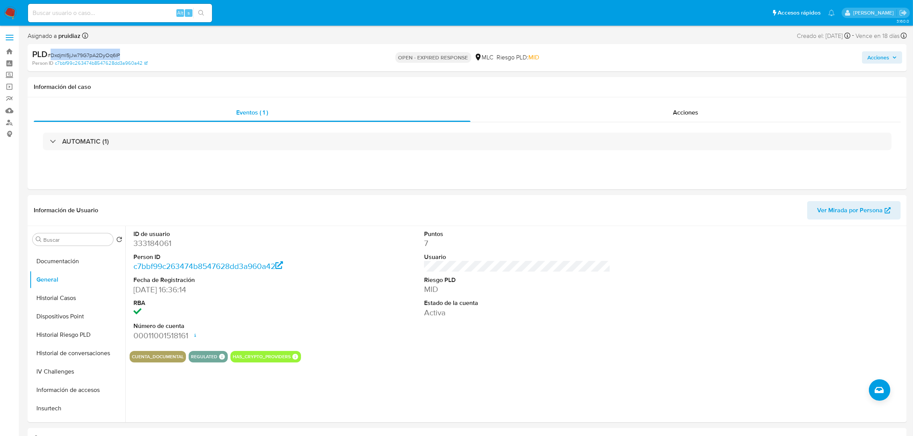
copy span "Dxdjml5jJw79G7pA2DyOq6IP"
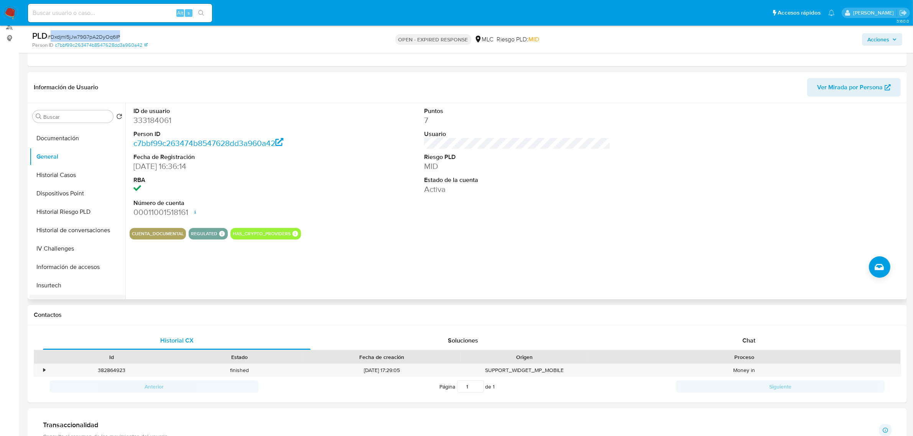
scroll to position [240, 0]
click at [54, 227] on button "KYC" at bounding box center [75, 226] width 90 height 18
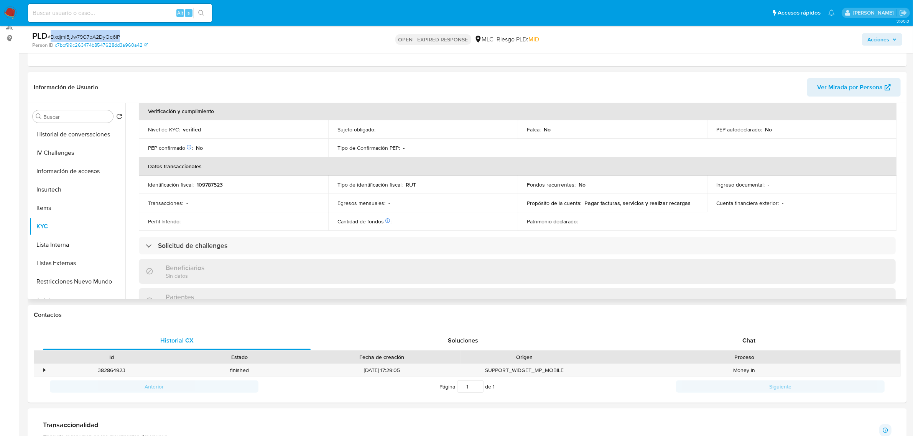
scroll to position [0, 0]
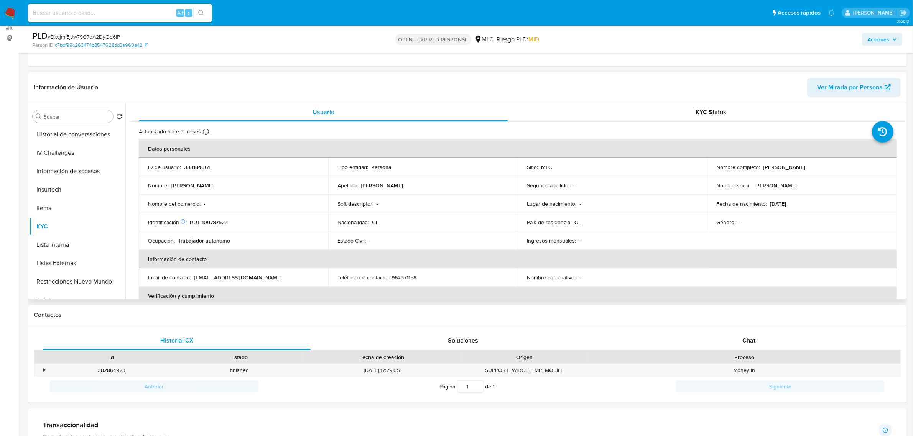
click at [219, 219] on p "RUT 109787523" at bounding box center [209, 222] width 38 height 7
copy p "109787523"
click at [209, 224] on p "RUT 109787523" at bounding box center [209, 222] width 38 height 7
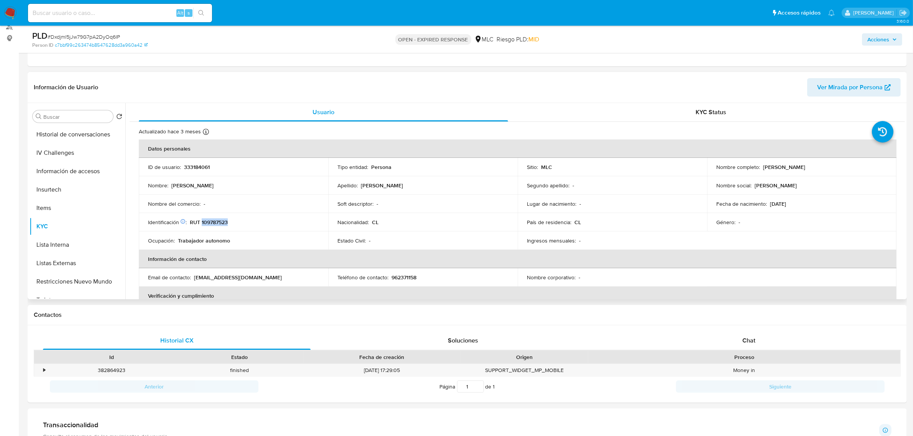
copy p "109787523"
click at [73, 174] on button "Cruces y Relaciones" at bounding box center [75, 172] width 90 height 18
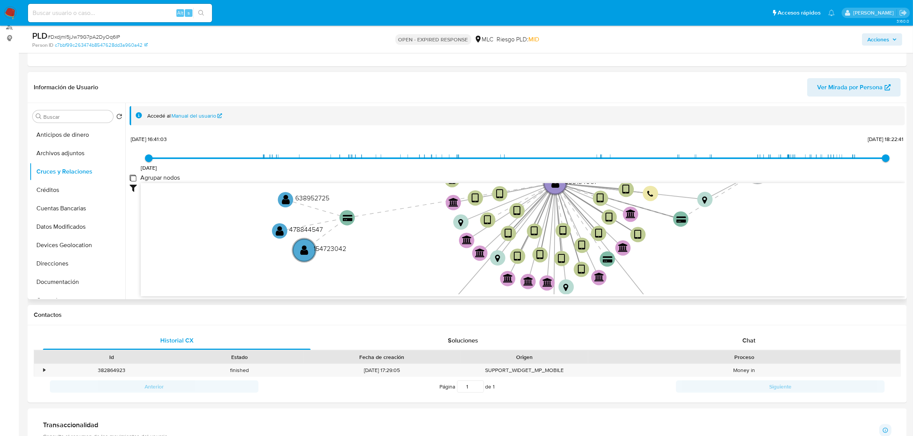
click at [133, 179] on group_nodes "Agrupar nodos" at bounding box center [133, 178] width 6 height 6
checkbox group_nodes "true"
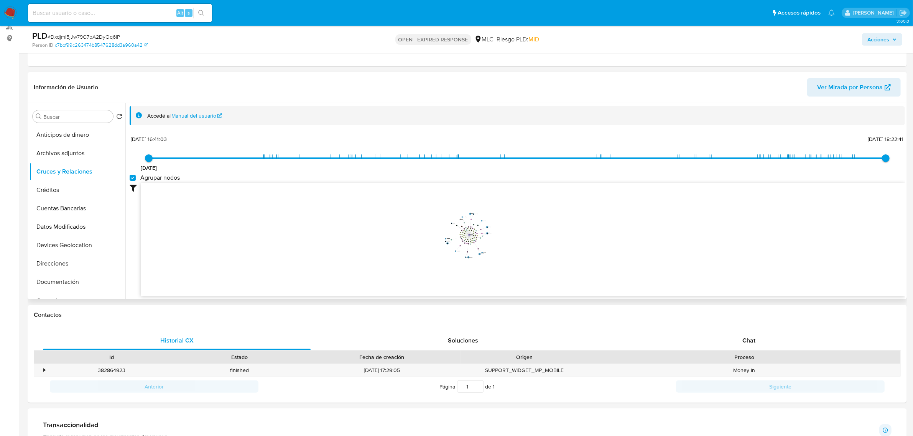
drag, startPoint x: 504, startPoint y: 207, endPoint x: 520, endPoint y: 218, distance: 19.6
click at [522, 220] on icon "device-685d715231d7087e3e3efd76  user-333184061  333184061 device-638547c7088…" at bounding box center [523, 238] width 764 height 111
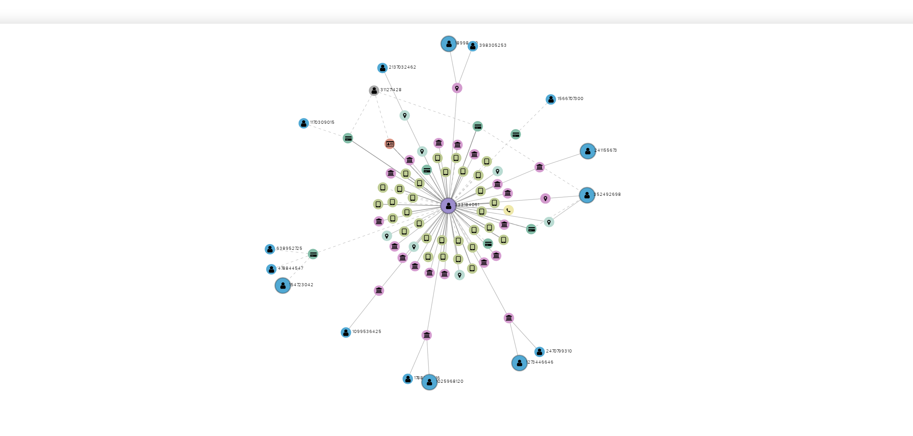
drag, startPoint x: 524, startPoint y: 222, endPoint x: 544, endPoint y: 214, distance: 21.1
click at [544, 214] on icon "device-685d715231d7087e3e3efd76  user-333184061  333184061 device-638547c7088…" at bounding box center [523, 238] width 764 height 111
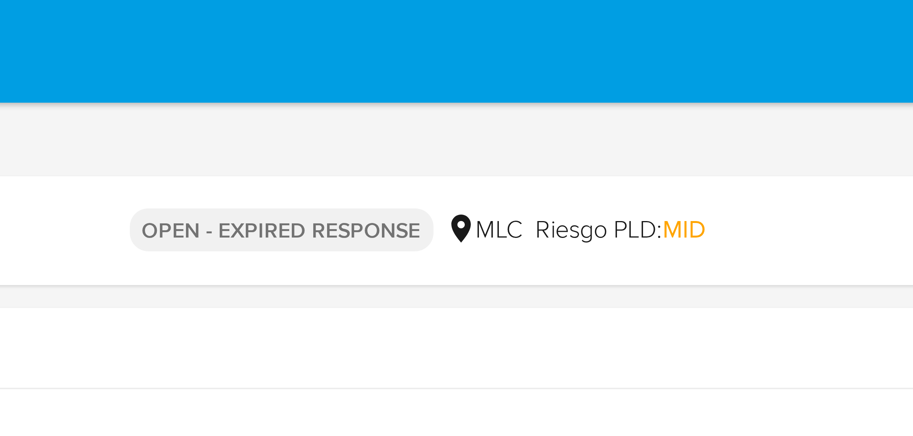
drag, startPoint x: 592, startPoint y: 15, endPoint x: 591, endPoint y: 0, distance: 15.4
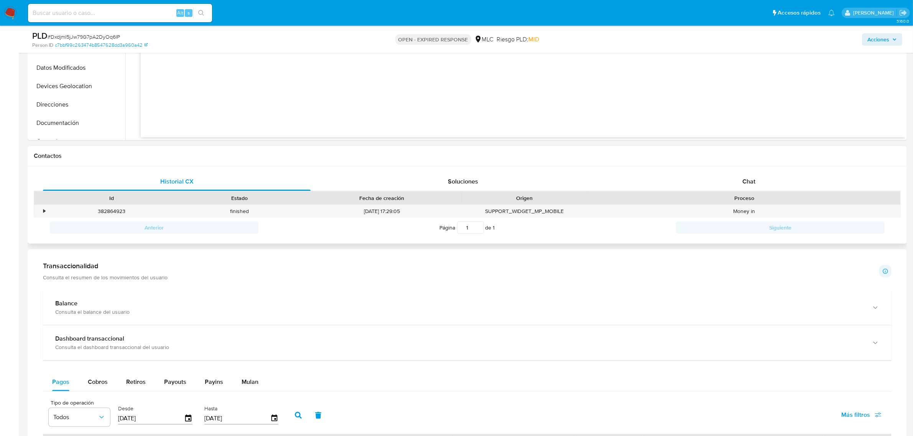
scroll to position [335, 0]
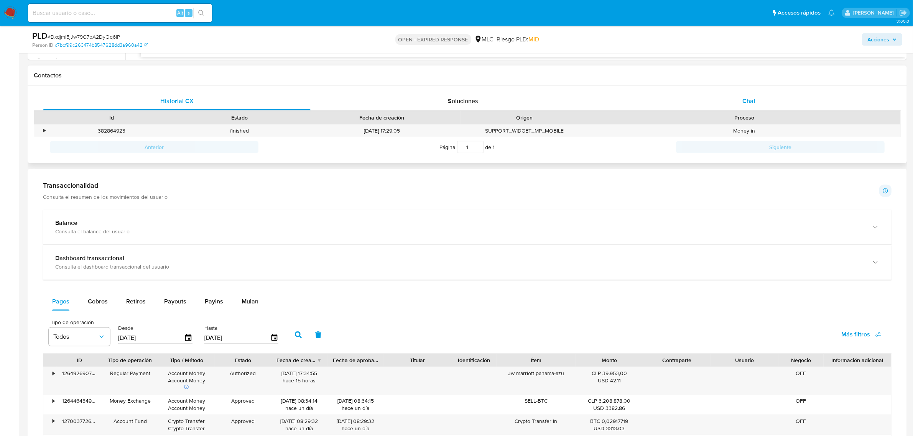
click at [763, 102] on div "Chat" at bounding box center [749, 101] width 268 height 18
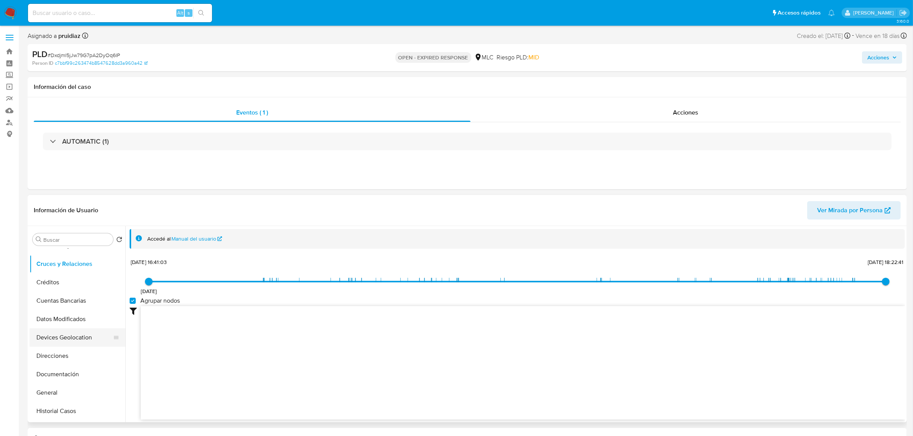
scroll to position [48, 0]
click at [57, 358] on button "Documentación" at bounding box center [75, 357] width 90 height 18
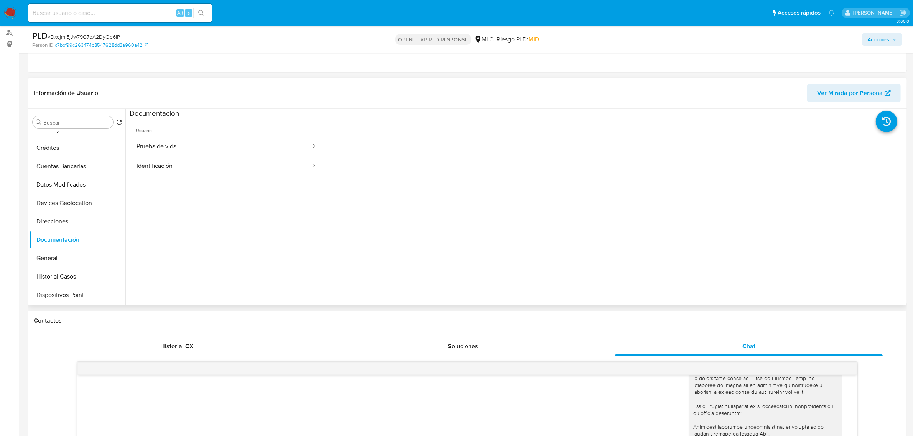
scroll to position [96, 0]
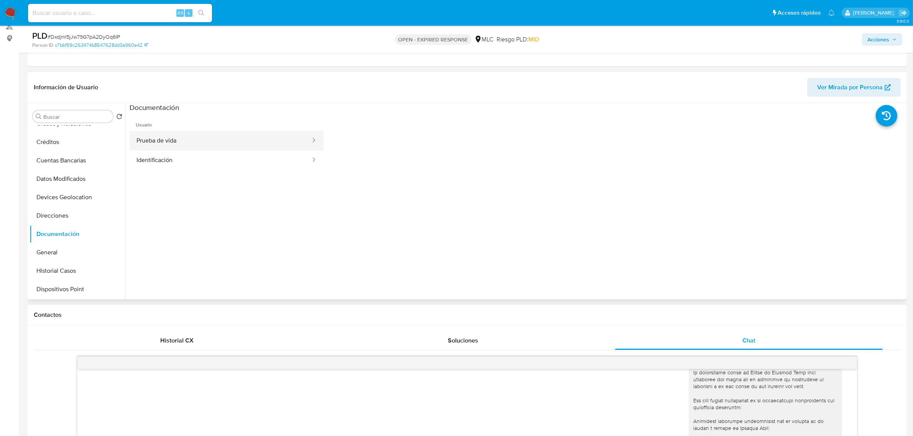
click at [183, 136] on button "Prueba de vida" at bounding box center [221, 141] width 182 height 20
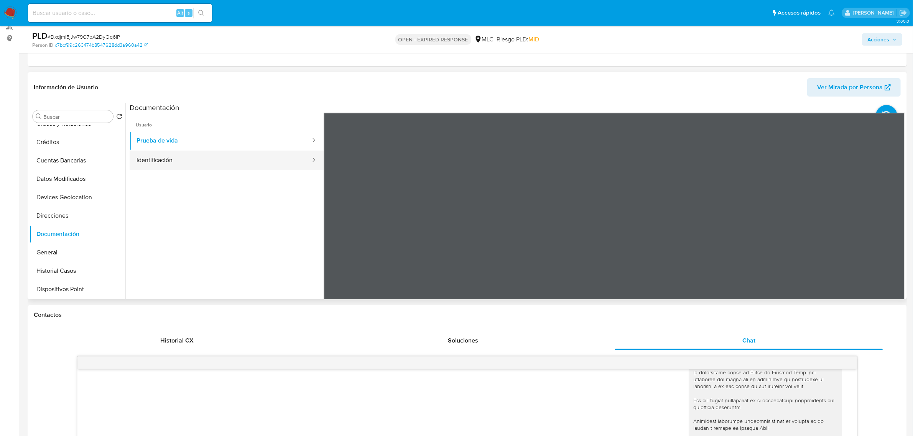
click at [171, 166] on button "Identificación" at bounding box center [221, 161] width 182 height 20
click at [892, 232] on icon at bounding box center [894, 237] width 15 height 15
click at [328, 235] on icon at bounding box center [332, 237] width 15 height 15
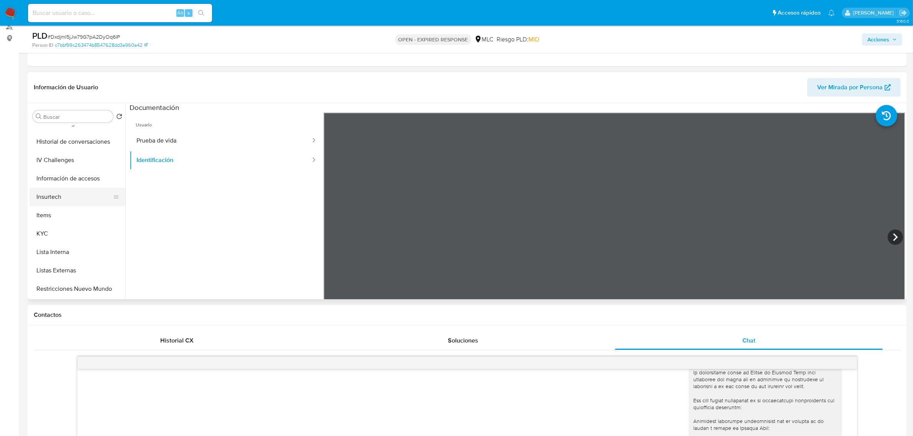
scroll to position [240, 0]
click at [40, 225] on button "KYC" at bounding box center [75, 226] width 90 height 18
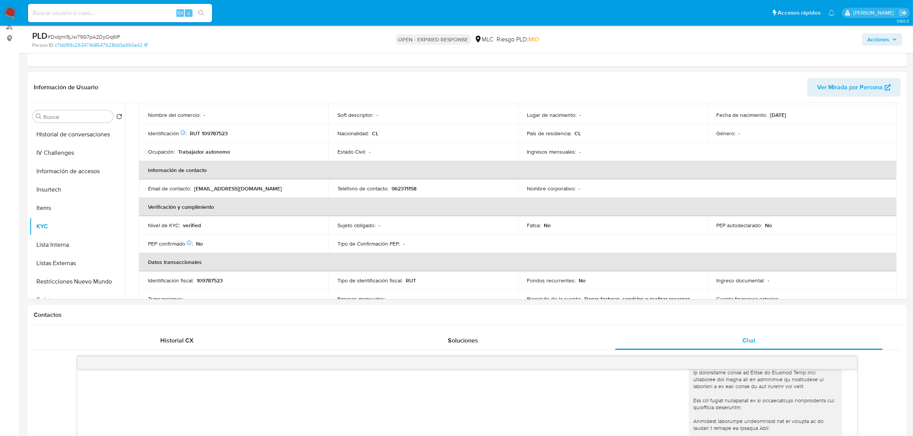
scroll to position [0, 0]
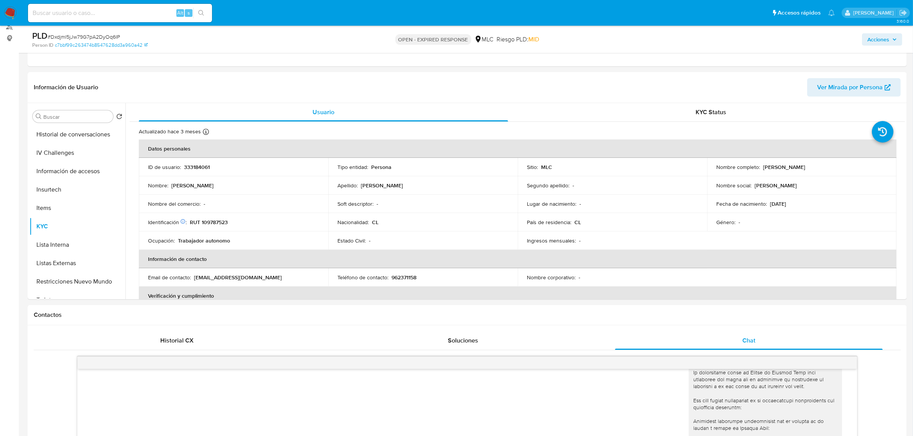
drag, startPoint x: 814, startPoint y: 169, endPoint x: 761, endPoint y: 167, distance: 52.9
click at [761, 167] on div "Nombre completo : Rodrigo Gil Ljubetic" at bounding box center [801, 167] width 171 height 7
copy p "Rodrigo Gil Ljubetic"
click at [192, 163] on td "ID de usuario : 333184061" at bounding box center [233, 167] width 189 height 18
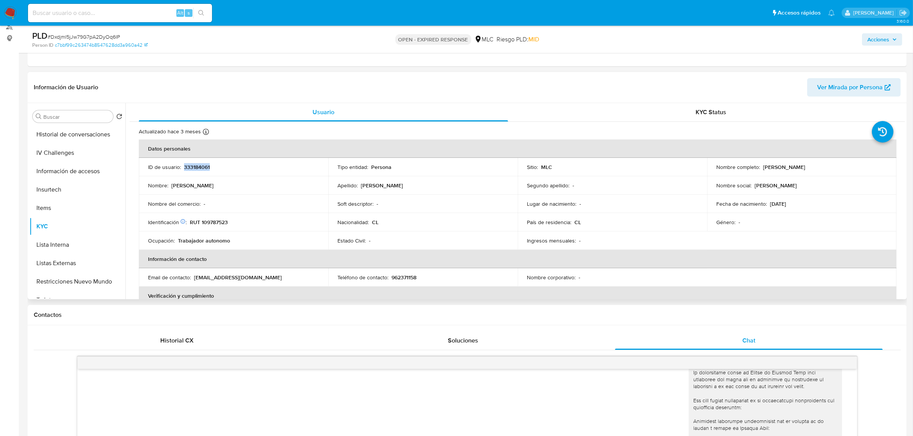
copy p "333184061"
click at [193, 167] on p "333184061" at bounding box center [197, 167] width 26 height 7
copy p "333184061"
click at [210, 166] on div "ID de usuario : 333184061" at bounding box center [233, 167] width 171 height 7
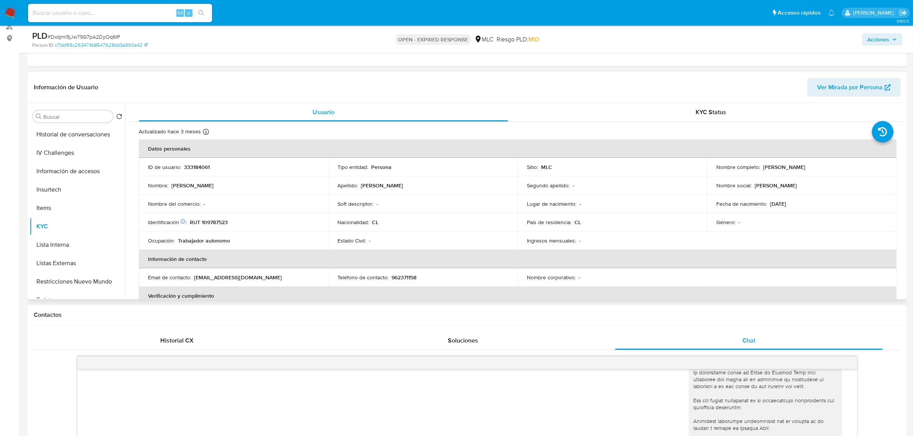
click at [201, 166] on p "333184061" at bounding box center [197, 167] width 26 height 7
copy p "333184061"
click at [202, 167] on p "333184061" at bounding box center [197, 167] width 26 height 7
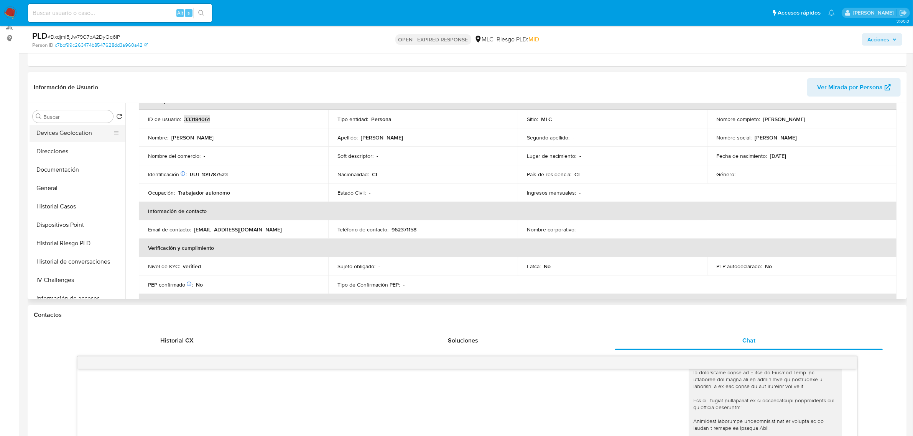
scroll to position [96, 0]
click at [66, 182] on button "Documentación" at bounding box center [75, 186] width 90 height 18
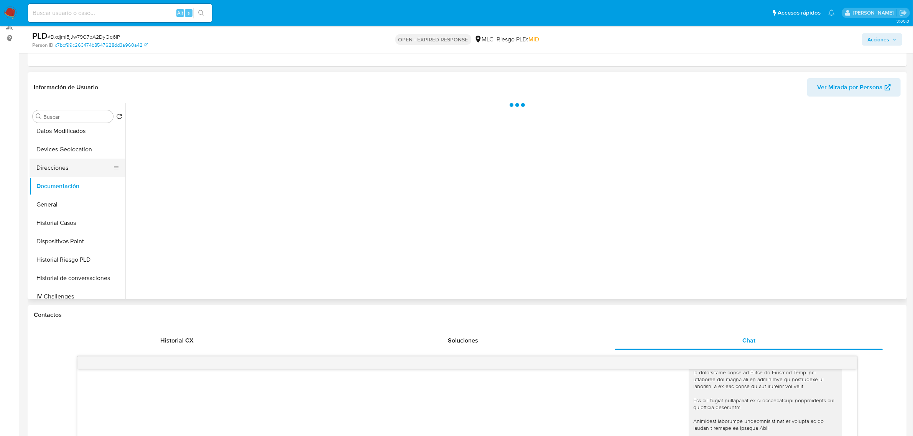
scroll to position [0, 0]
click at [187, 131] on button "Prueba de vida" at bounding box center [221, 141] width 182 height 20
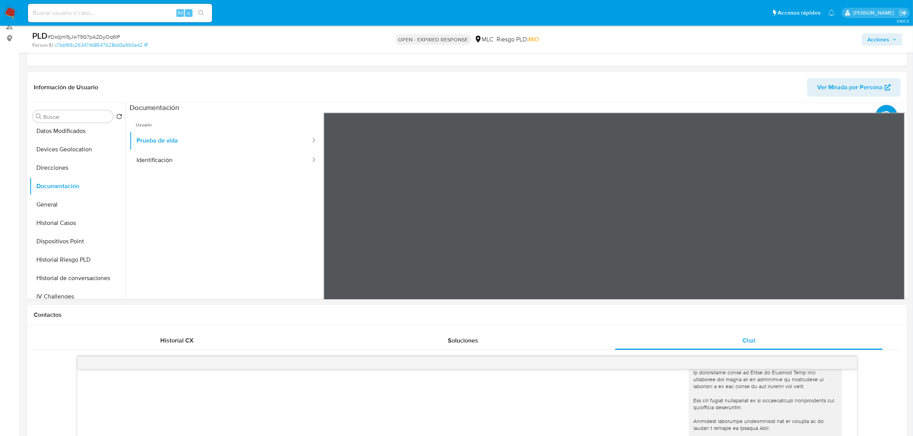
click at [153, 168] on button "Identificación" at bounding box center [221, 161] width 182 height 20
click at [890, 238] on icon at bounding box center [894, 237] width 15 height 15
click at [715, 122] on div at bounding box center [614, 238] width 581 height 251
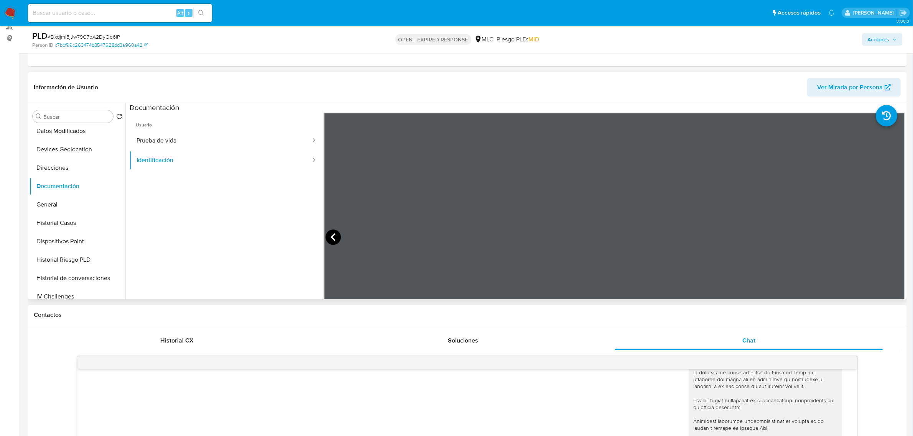
click at [335, 244] on div at bounding box center [614, 238] width 581 height 251
click at [326, 237] on icon at bounding box center [332, 237] width 15 height 15
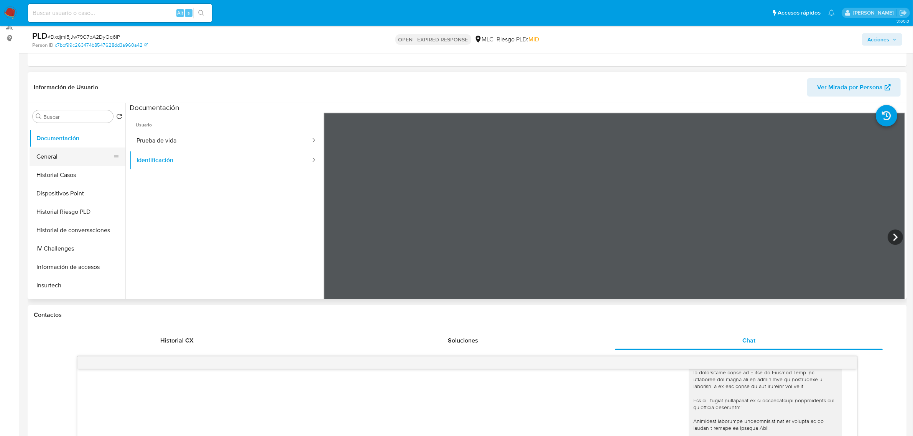
click at [58, 161] on button "General" at bounding box center [75, 157] width 90 height 18
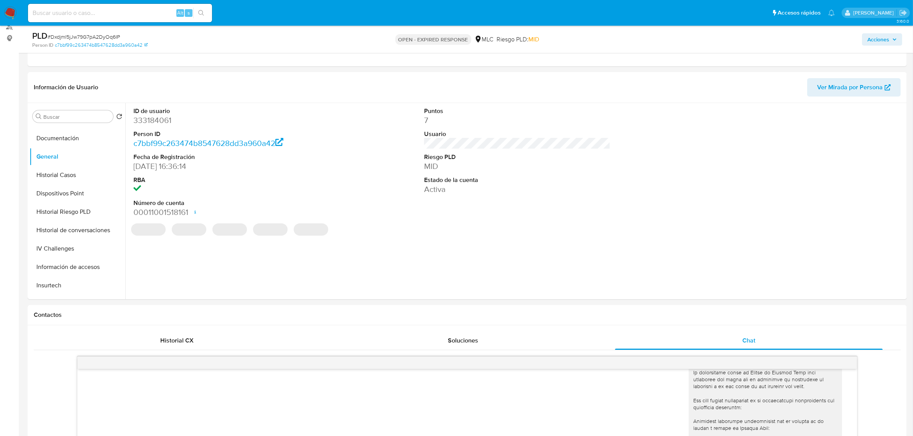
click at [161, 120] on dd "333184061" at bounding box center [226, 120] width 186 height 11
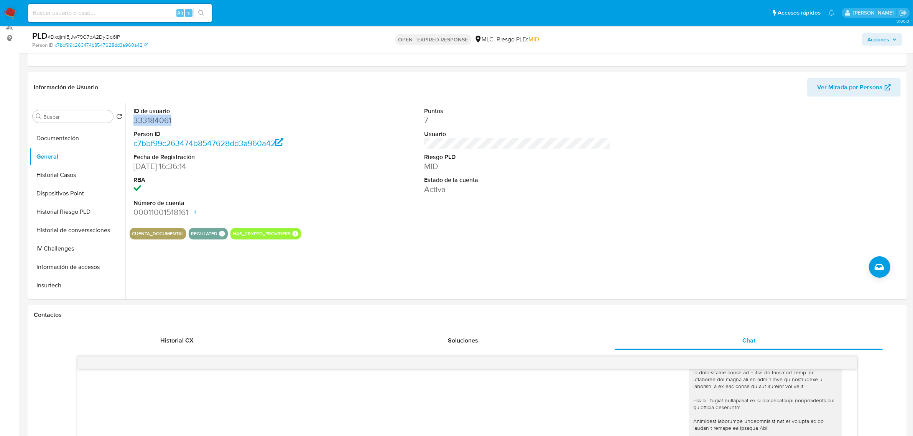
click at [148, 117] on dd "333184061" at bounding box center [226, 120] width 186 height 11
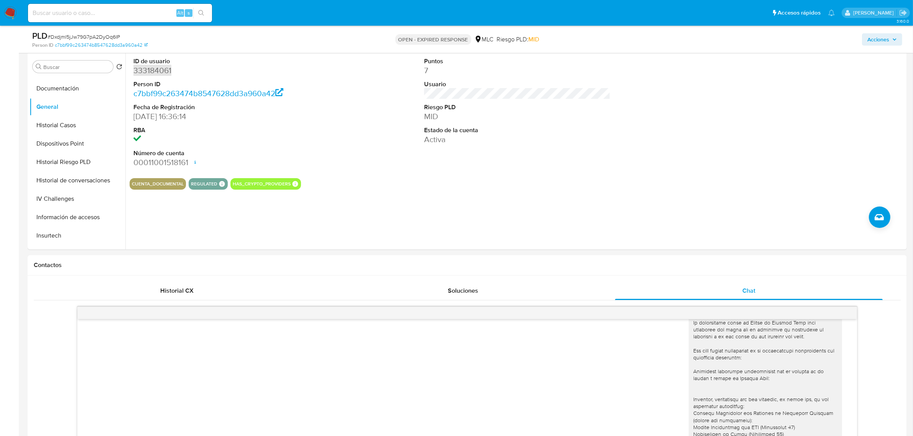
scroll to position [0, 0]
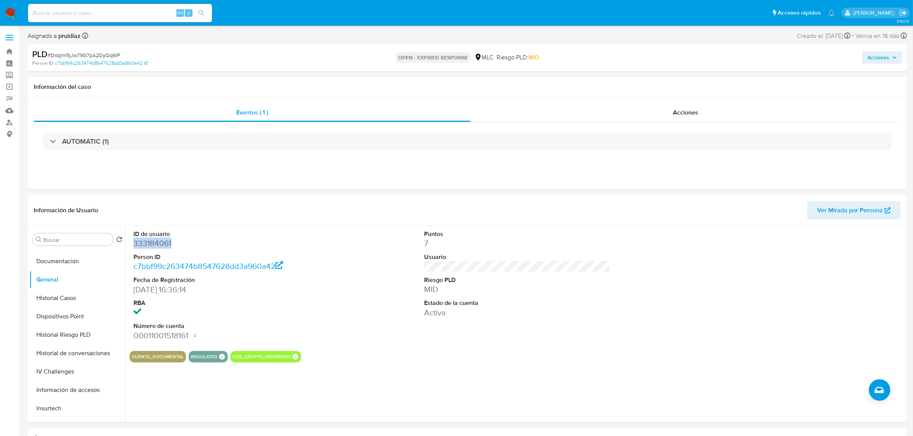
click at [148, 249] on dd "333184061" at bounding box center [226, 243] width 186 height 11
click at [49, 347] on button "KYC" at bounding box center [75, 349] width 90 height 18
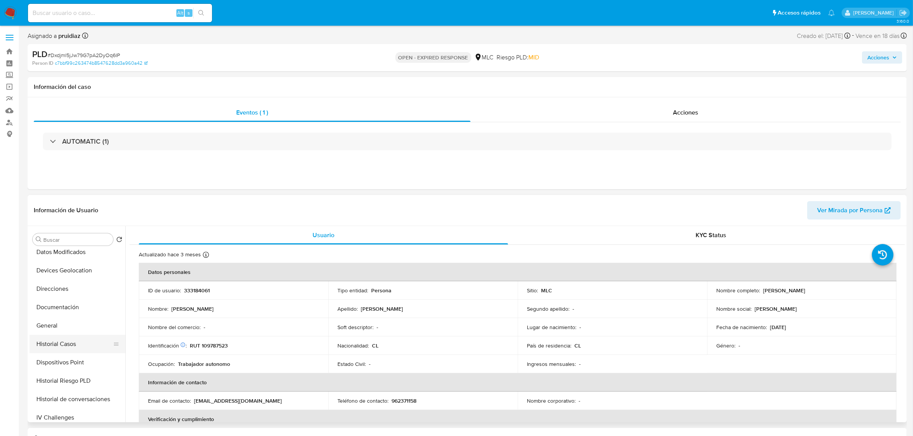
scroll to position [96, 0]
click at [60, 309] on button "Documentación" at bounding box center [75, 309] width 90 height 18
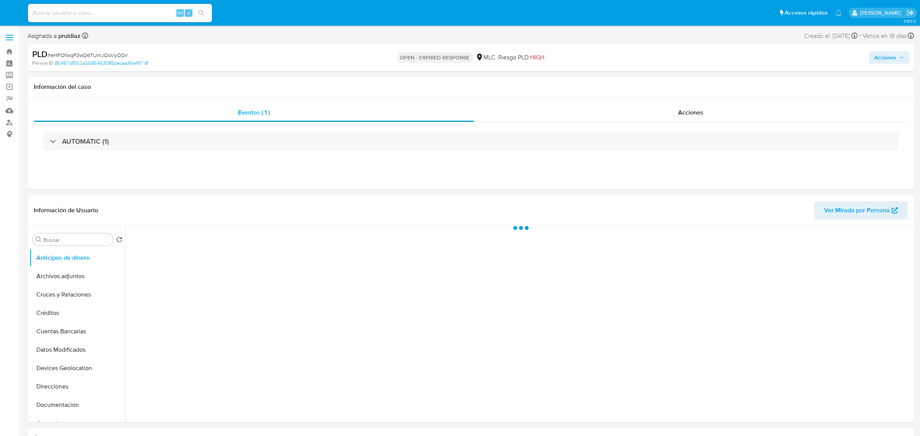
select select "10"
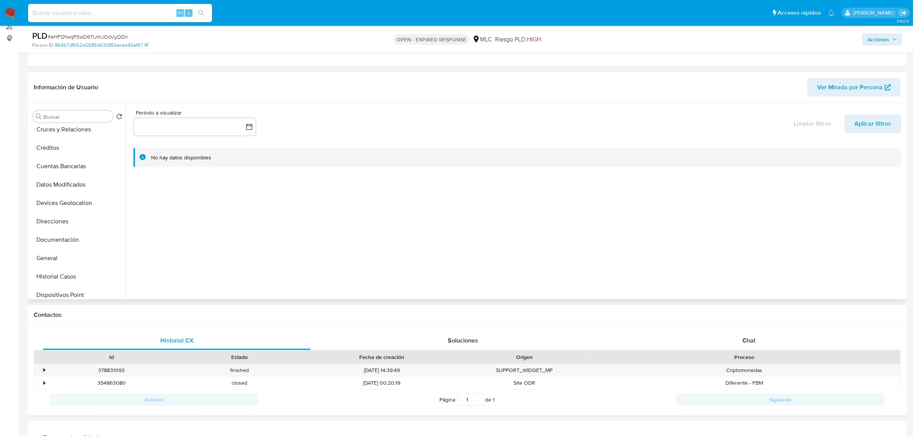
scroll to position [144, 0]
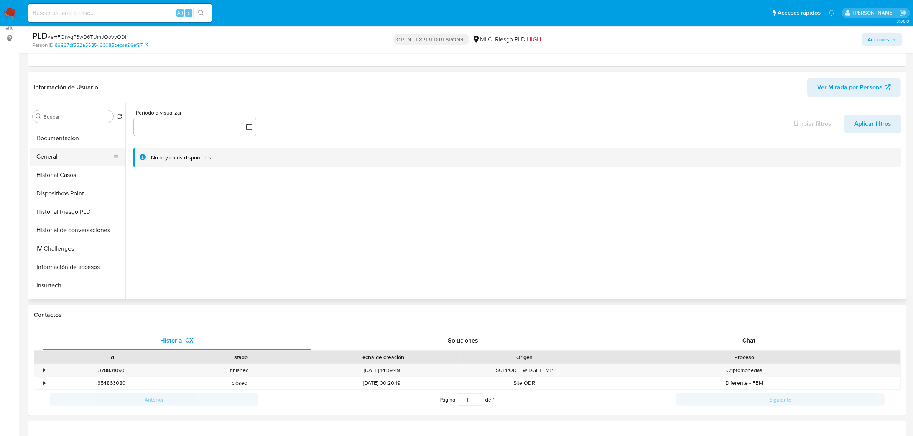
click at [60, 162] on button "General" at bounding box center [75, 157] width 90 height 18
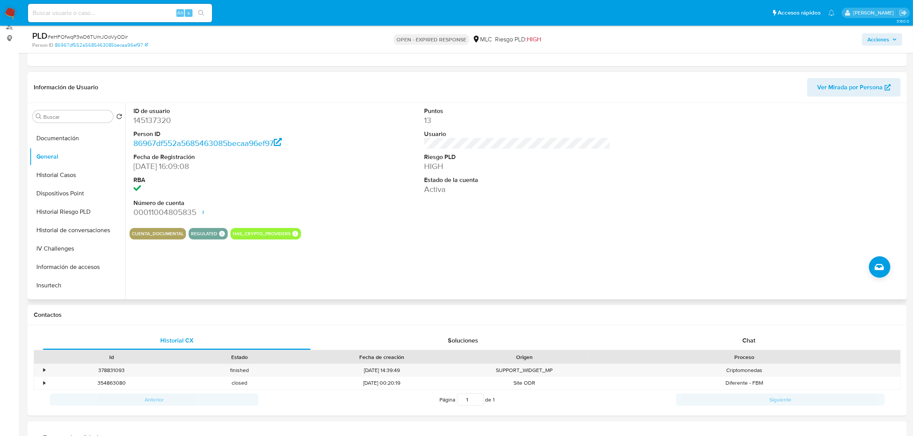
click at [160, 115] on dd "145137320" at bounding box center [226, 120] width 186 height 11
click at [155, 121] on dd "145137320" at bounding box center [226, 120] width 186 height 11
copy dd "145137320"
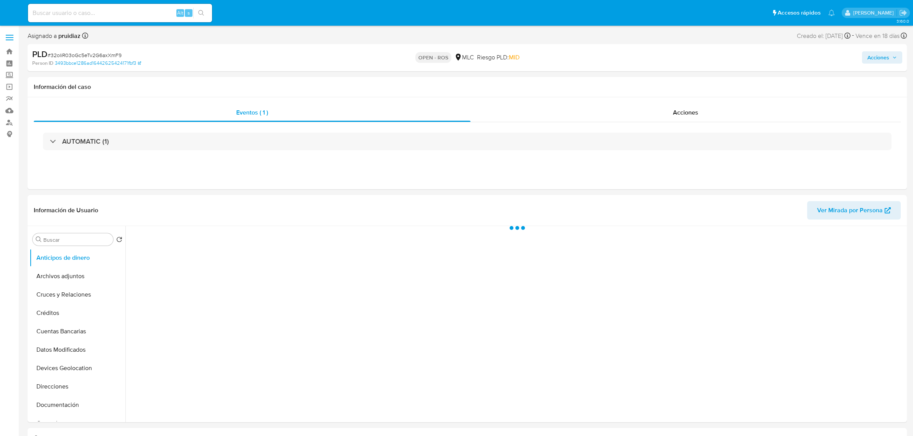
select select "10"
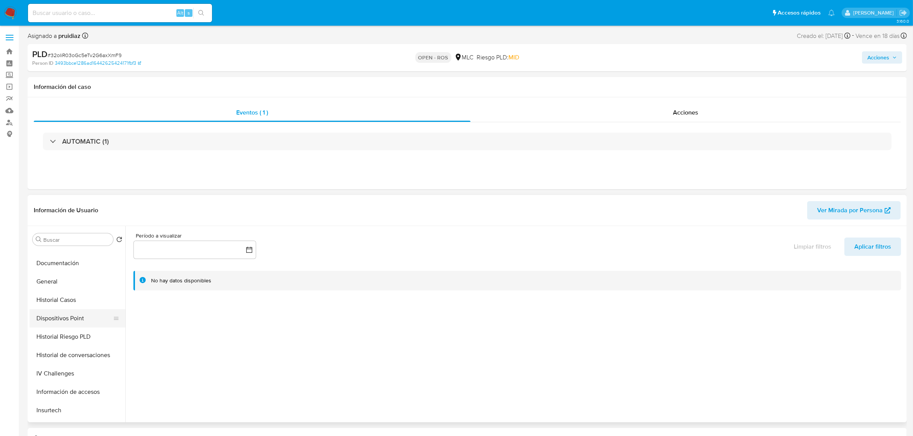
scroll to position [144, 0]
click at [46, 278] on button "General" at bounding box center [75, 280] width 90 height 18
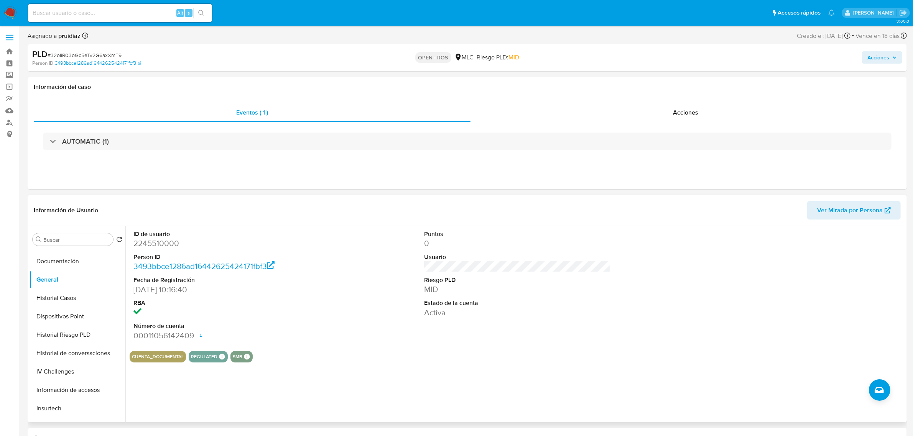
click at [166, 242] on dd "2245510000" at bounding box center [226, 243] width 186 height 11
copy dd "2245510000"
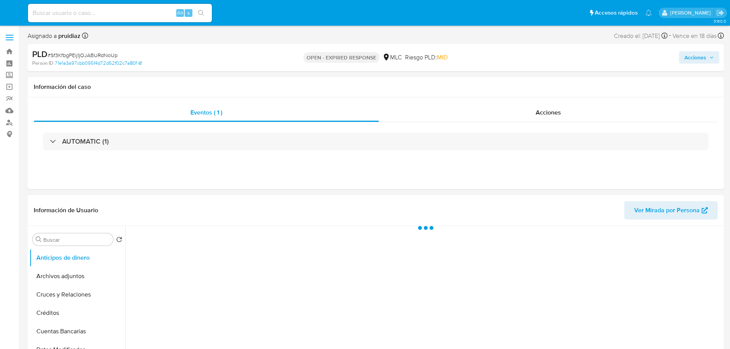
select select "10"
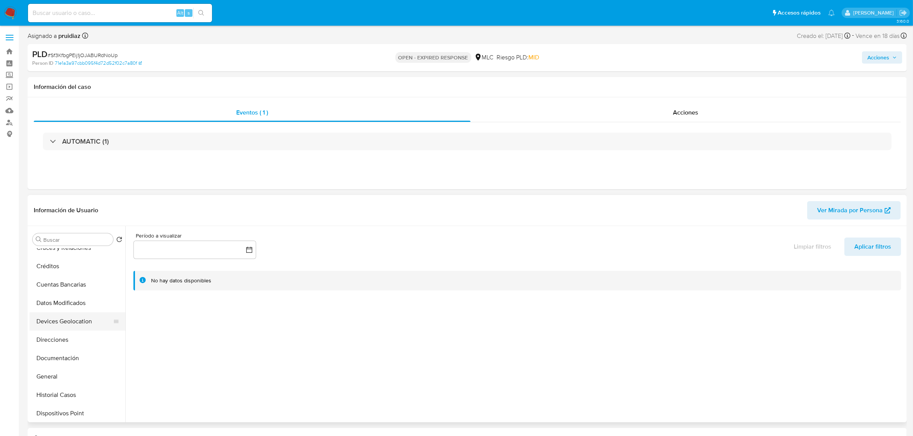
scroll to position [96, 0]
click at [43, 325] on button "General" at bounding box center [75, 328] width 90 height 18
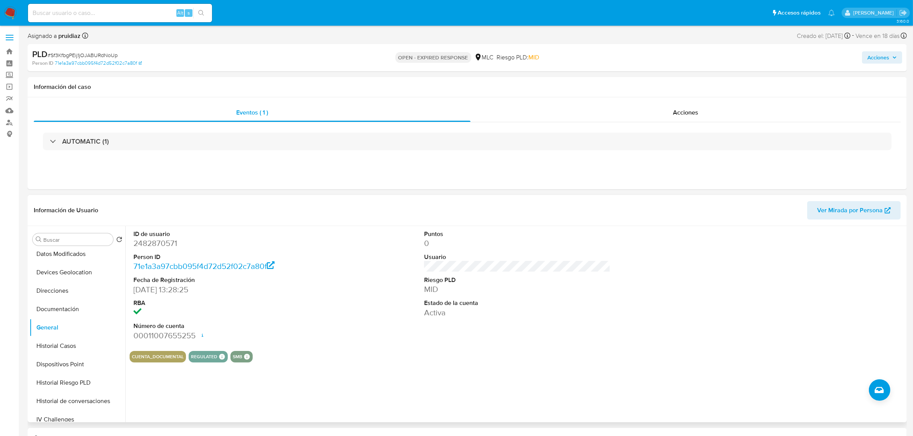
click at [154, 244] on dd "2482870571" at bounding box center [226, 243] width 186 height 11
copy dd "2482870571"
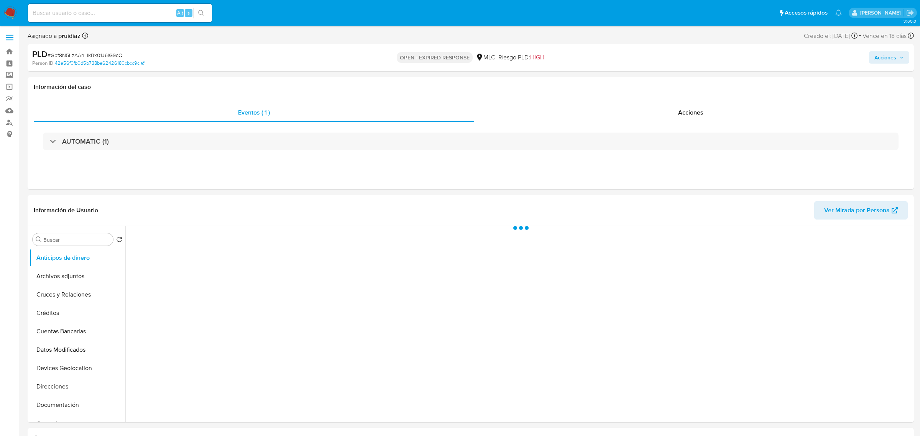
select select "10"
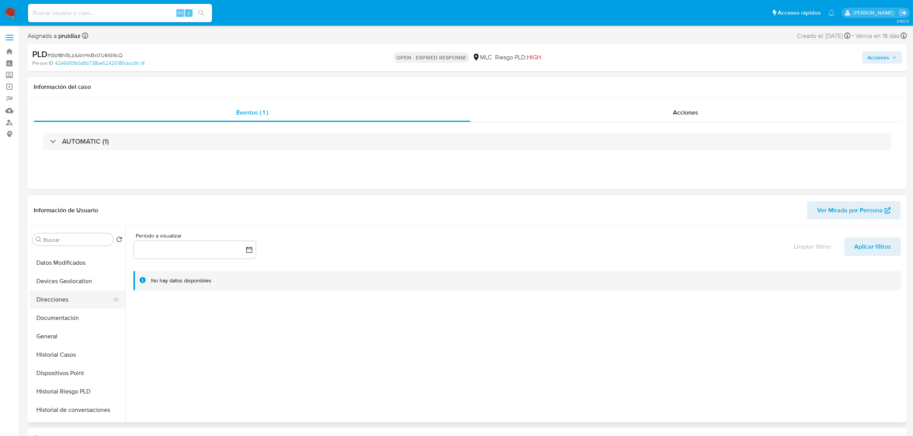
scroll to position [96, 0]
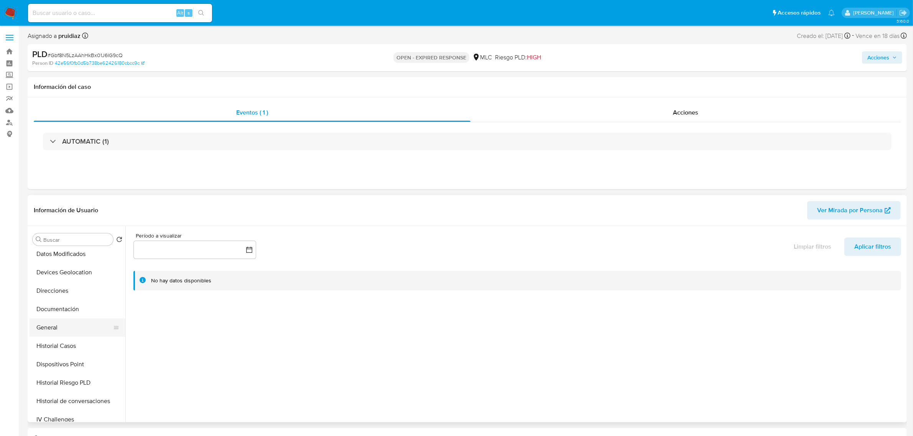
click at [46, 330] on button "General" at bounding box center [75, 328] width 90 height 18
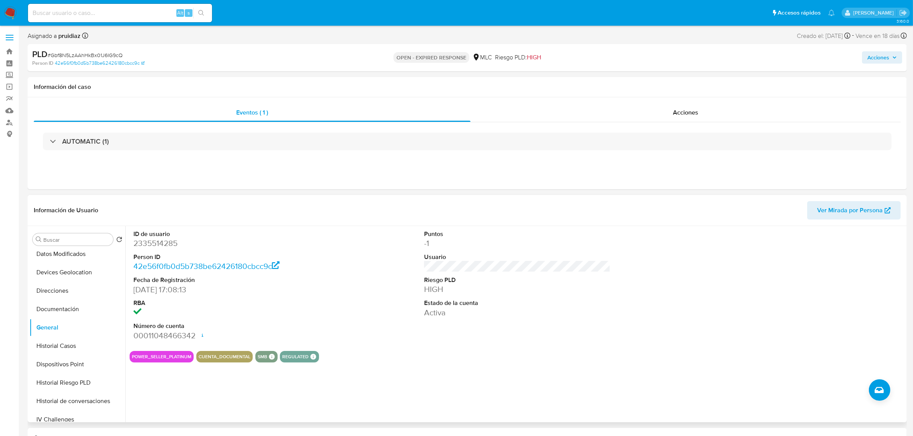
click at [163, 244] on dd "2335514285" at bounding box center [226, 243] width 186 height 11
copy dd "2335514285"
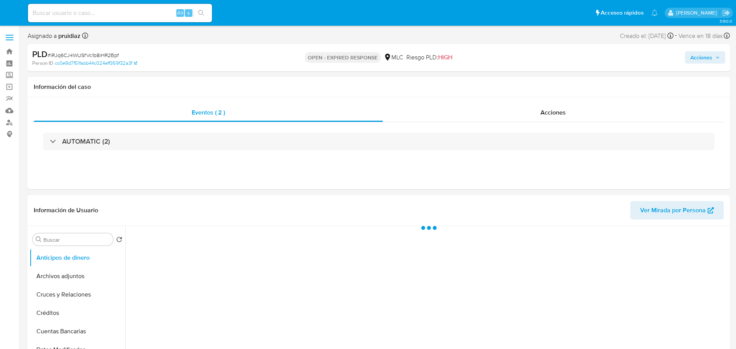
select select "10"
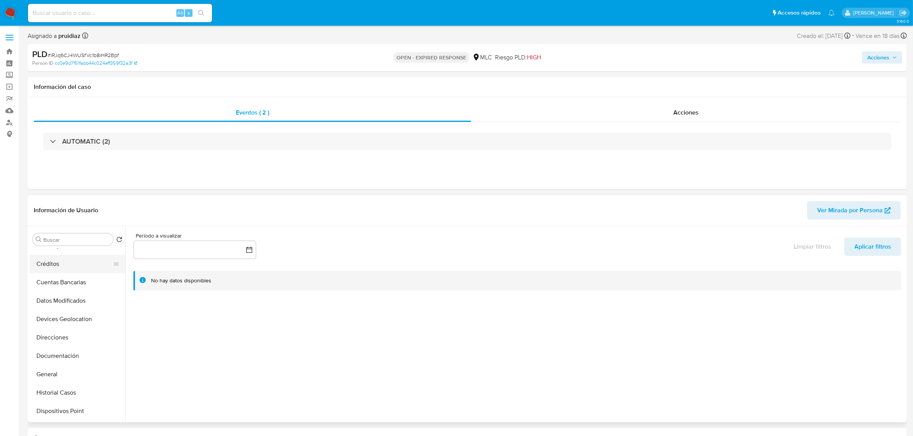
scroll to position [96, 0]
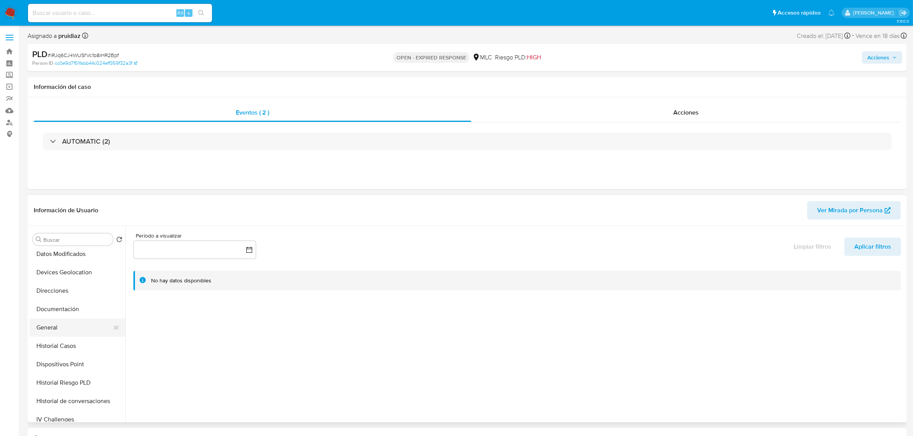
click at [43, 327] on button "General" at bounding box center [75, 328] width 90 height 18
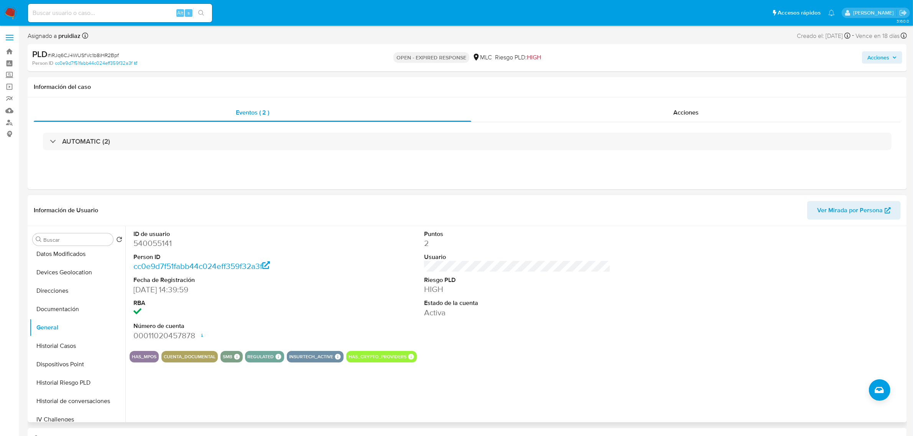
click at [156, 241] on dd "540055141" at bounding box center [226, 243] width 186 height 11
click at [156, 242] on dd "540055141" at bounding box center [226, 243] width 186 height 11
copy dd "540055141"
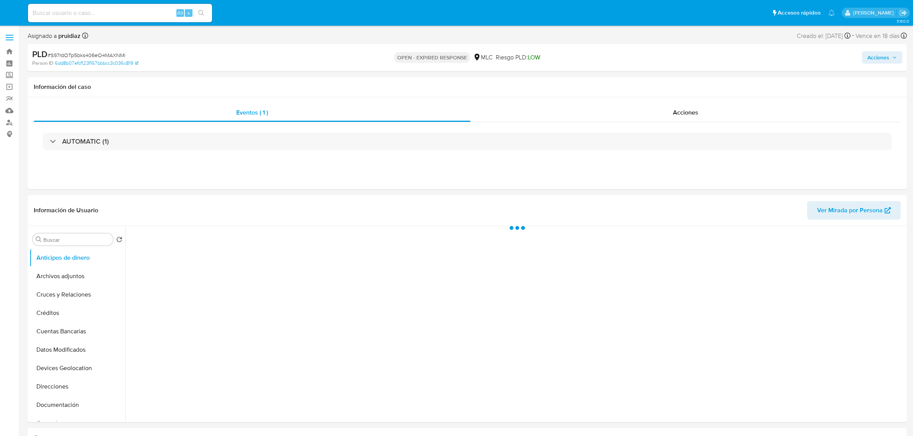
select select "10"
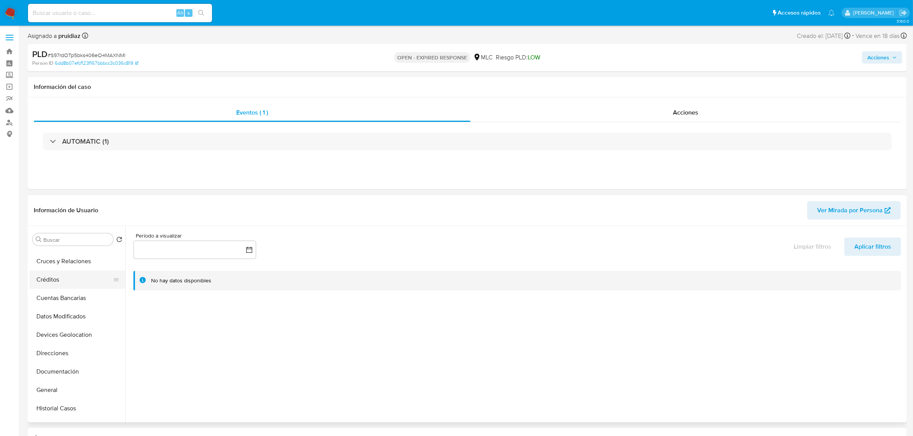
scroll to position [96, 0]
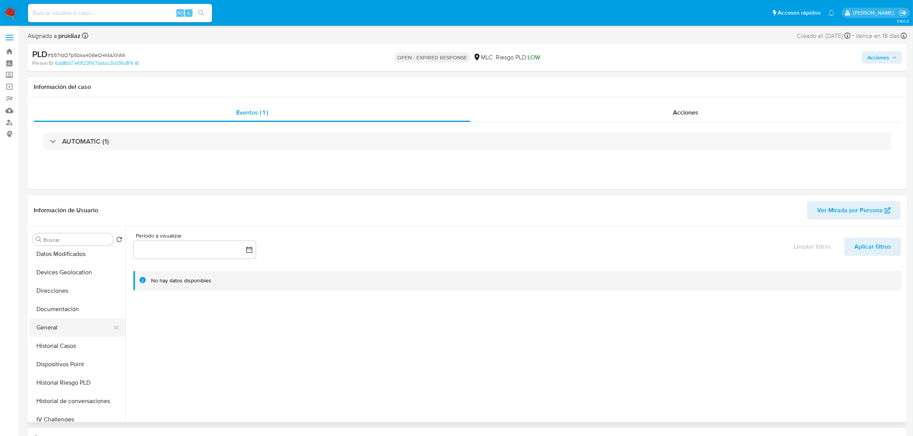
click at [44, 332] on button "General" at bounding box center [75, 328] width 90 height 18
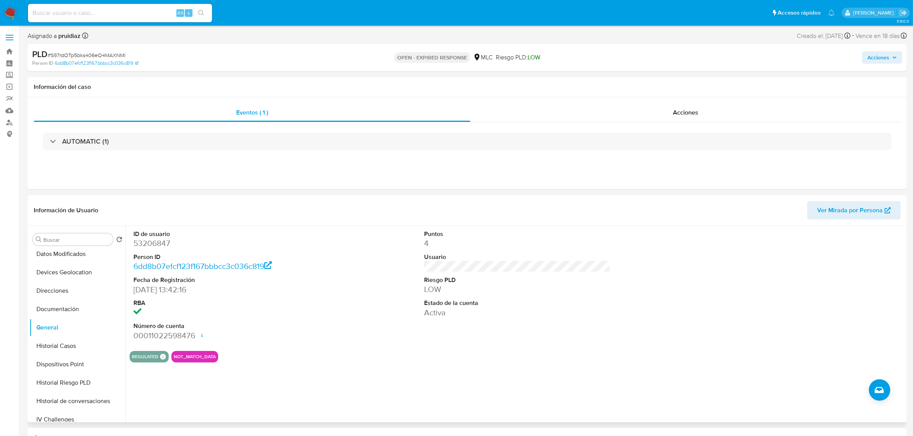
click at [149, 247] on dd "53206847" at bounding box center [226, 243] width 186 height 11
click at [150, 247] on dd "53206847" at bounding box center [226, 243] width 186 height 11
copy dd "53206847"
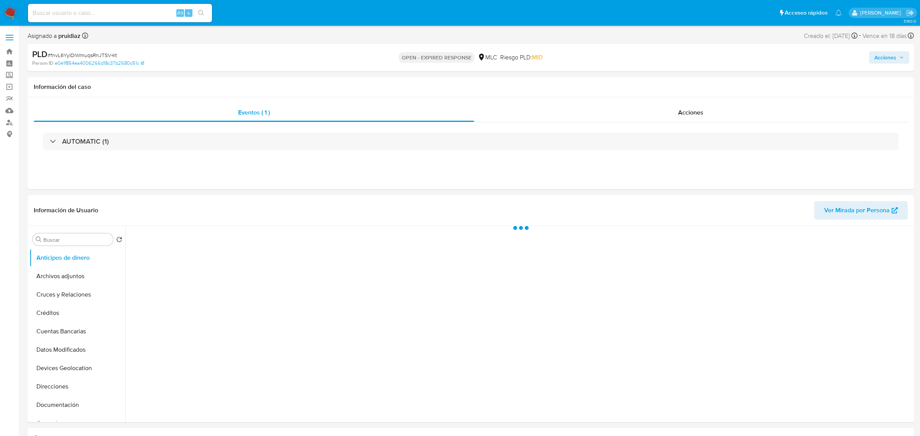
select select "10"
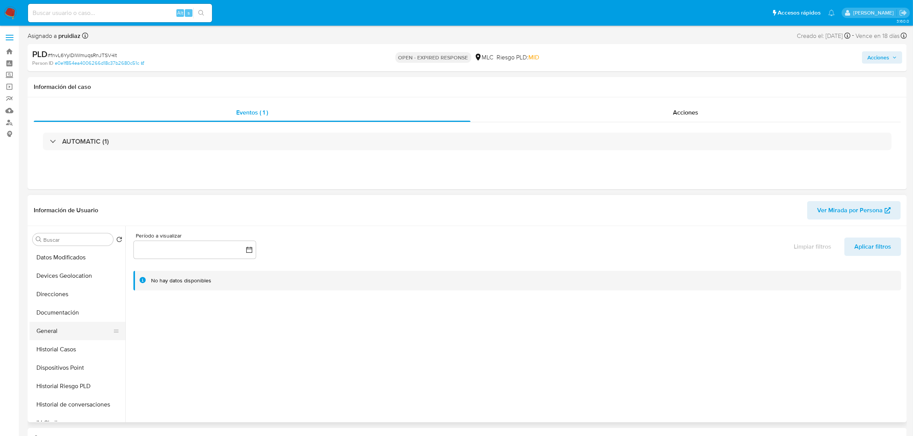
scroll to position [96, 0]
click at [46, 329] on button "General" at bounding box center [75, 328] width 90 height 18
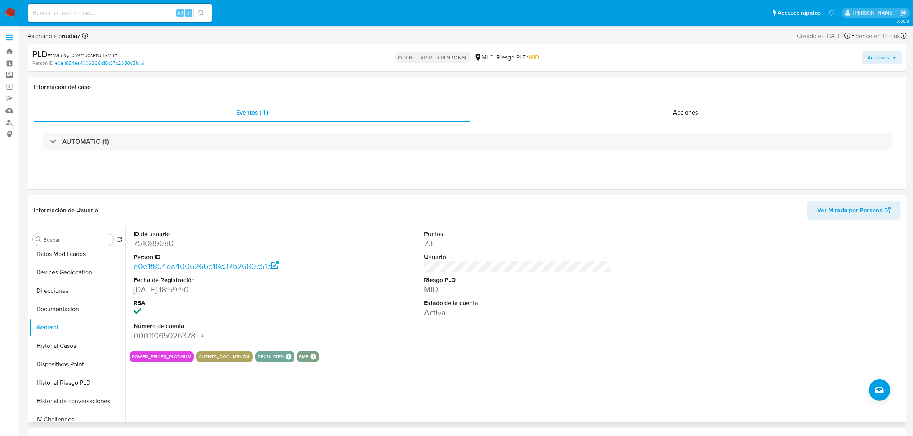
click at [163, 241] on dd "751089080" at bounding box center [226, 243] width 186 height 11
copy dd "751089080"
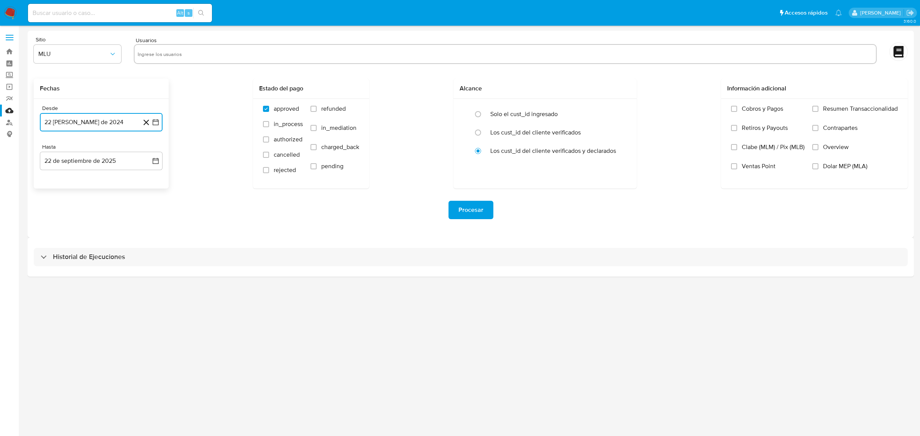
click at [155, 120] on icon "button" at bounding box center [156, 122] width 8 height 8
click at [148, 148] on icon "Mes siguiente" at bounding box center [148, 149] width 9 height 9
click at [67, 211] on button "10" at bounding box center [70, 209] width 12 height 12
click at [150, 158] on button "22 de septiembre de 2025" at bounding box center [101, 161] width 123 height 18
click at [73, 234] on button "9" at bounding box center [70, 232] width 12 height 12
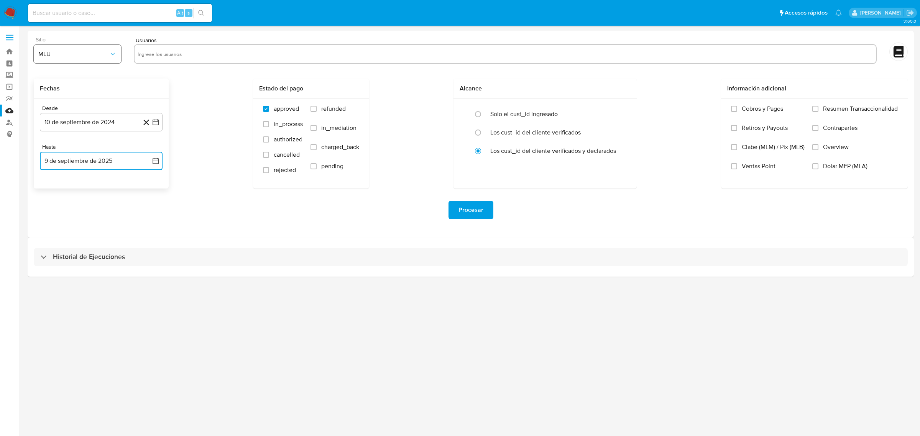
click at [80, 57] on span "MLU" at bounding box center [73, 54] width 71 height 8
click at [53, 184] on div "MLC" at bounding box center [75, 185] width 74 height 18
click at [180, 60] on div at bounding box center [505, 54] width 743 height 20
drag, startPoint x: 179, startPoint y: 59, endPoint x: 177, endPoint y: 55, distance: 4.3
click at [179, 58] on input "text" at bounding box center [505, 54] width 735 height 12
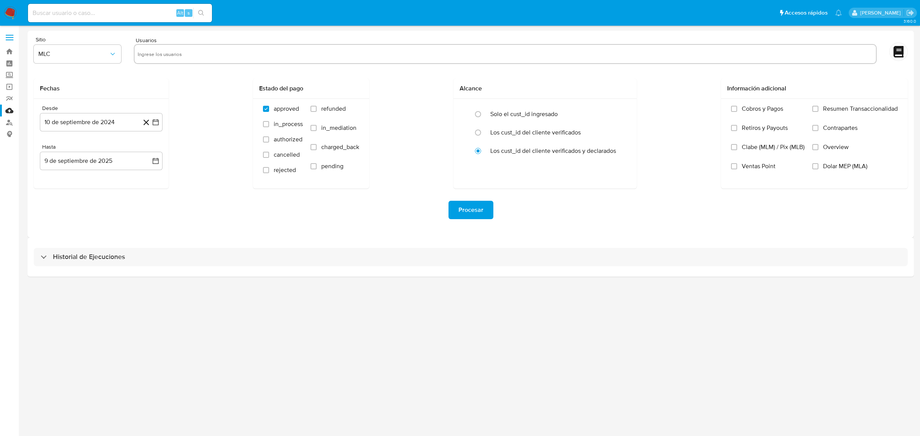
paste input "333184061"
type input "333184061"
paste input "145137320"
type input "145137320"
paste input "2245510000"
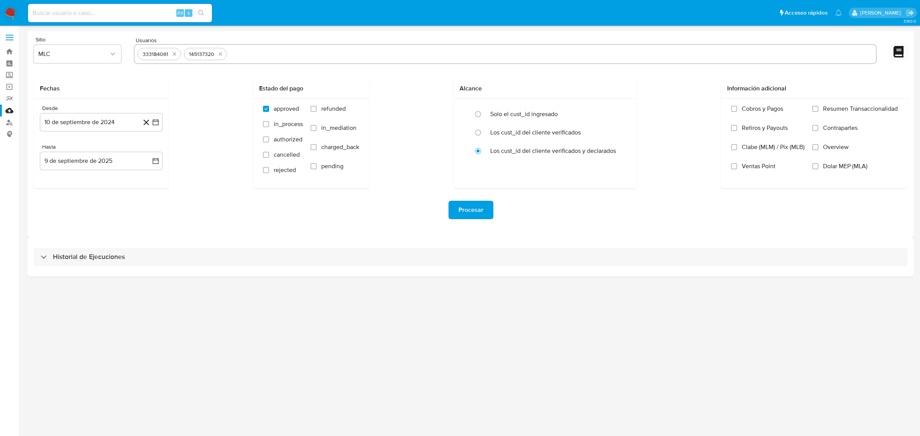
type input "2245510000"
paste input "2482870571"
type input "2482870571"
paste input "2335514285"
type input "2335514285"
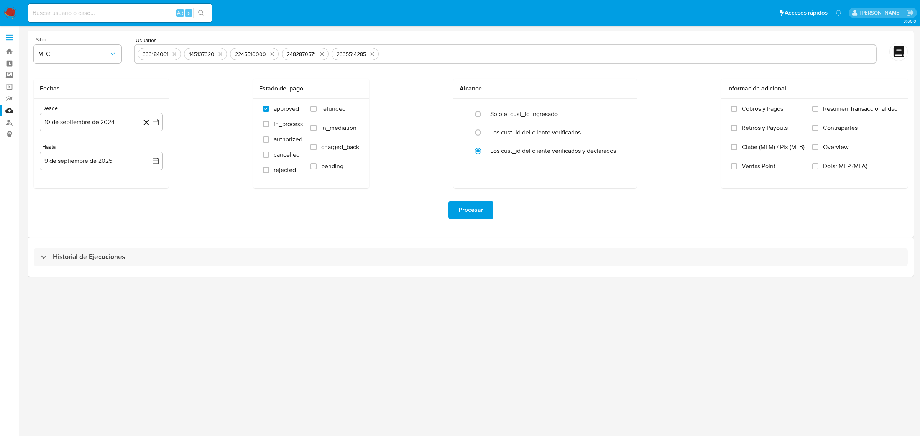
paste input "540055141"
type input "540055141"
paste input "53206847"
type input "53206847"
paste input "751089080"
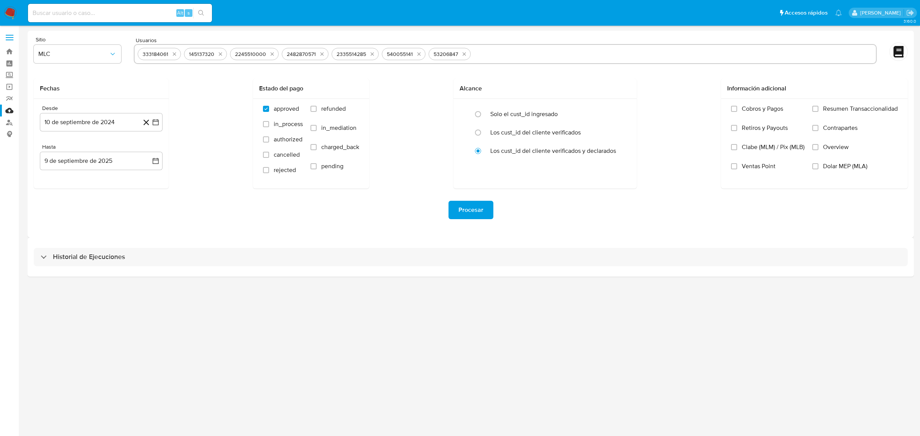
type input "751089080"
click at [466, 211] on span "Procesar" at bounding box center [470, 210] width 25 height 17
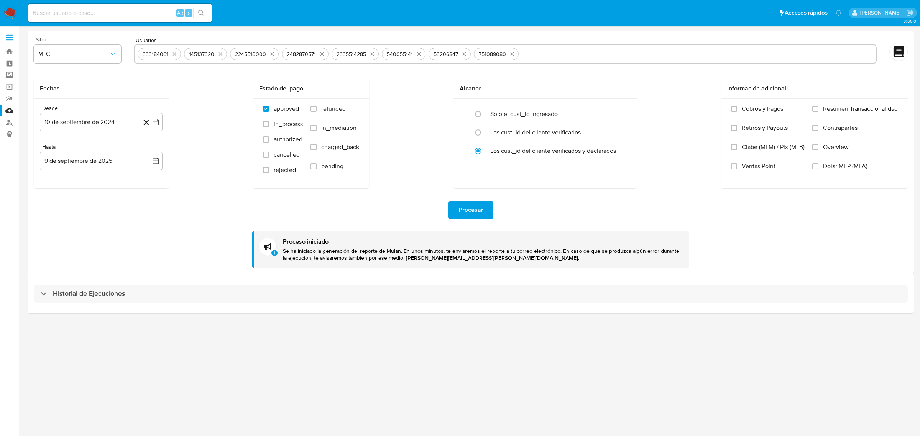
click at [195, 304] on div "Historial de Ejecuciones" at bounding box center [471, 293] width 886 height 39
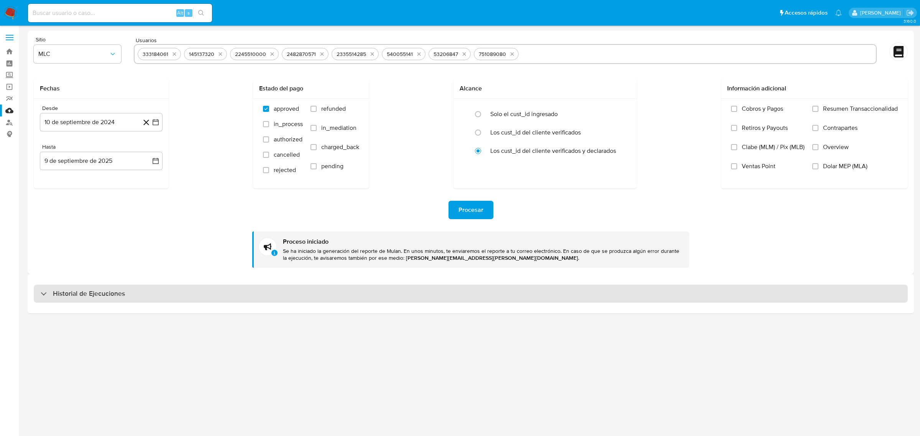
click at [196, 299] on div "Historial de Ejecuciones" at bounding box center [471, 294] width 874 height 18
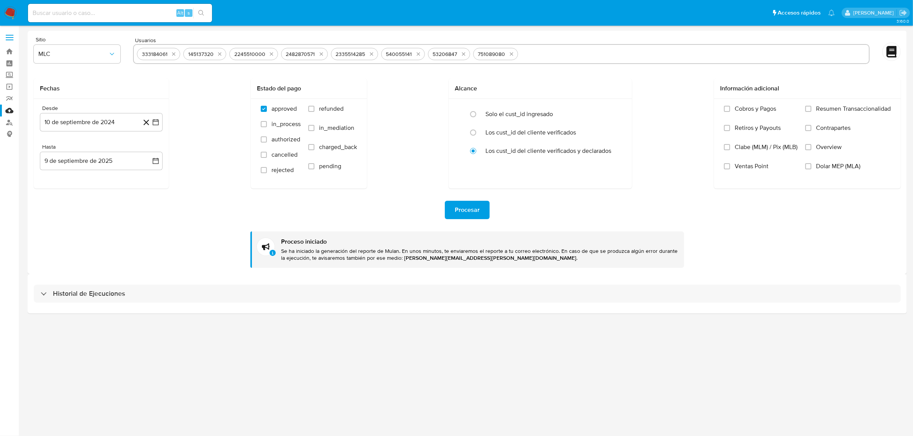
select select "10"
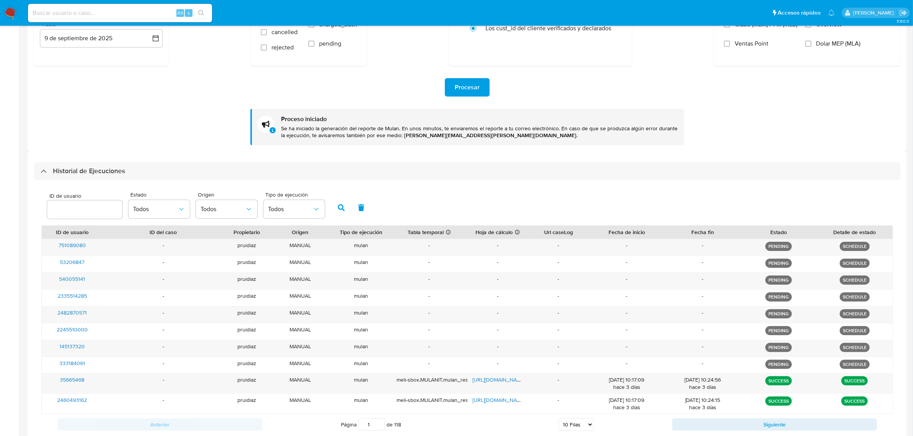
scroll to position [127, 0]
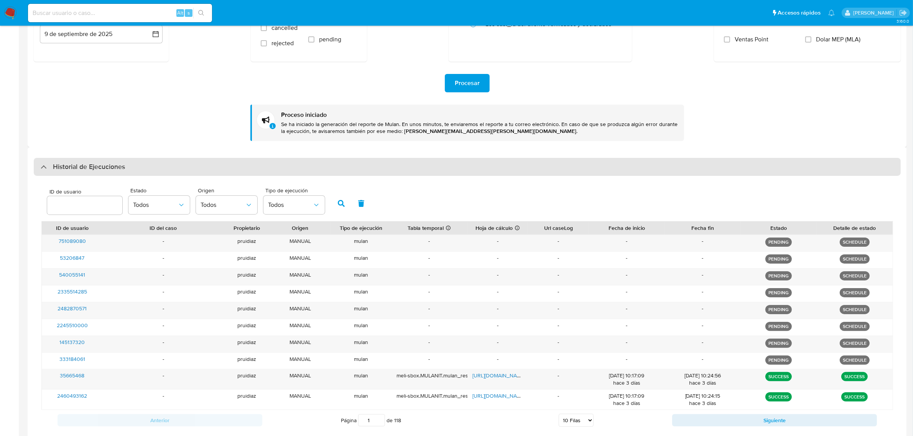
click at [150, 165] on div "Historial de Ejecuciones" at bounding box center [467, 167] width 867 height 18
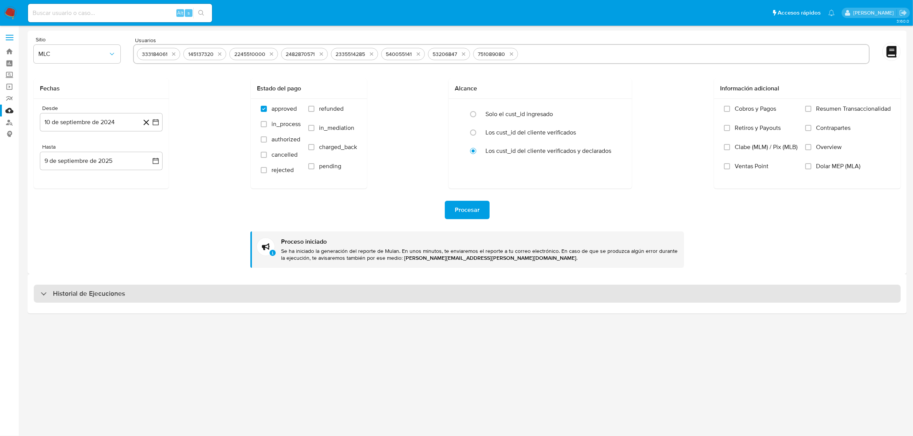
scroll to position [0, 0]
click at [85, 287] on div "Historial de Ejecuciones" at bounding box center [471, 294] width 874 height 18
select select "10"
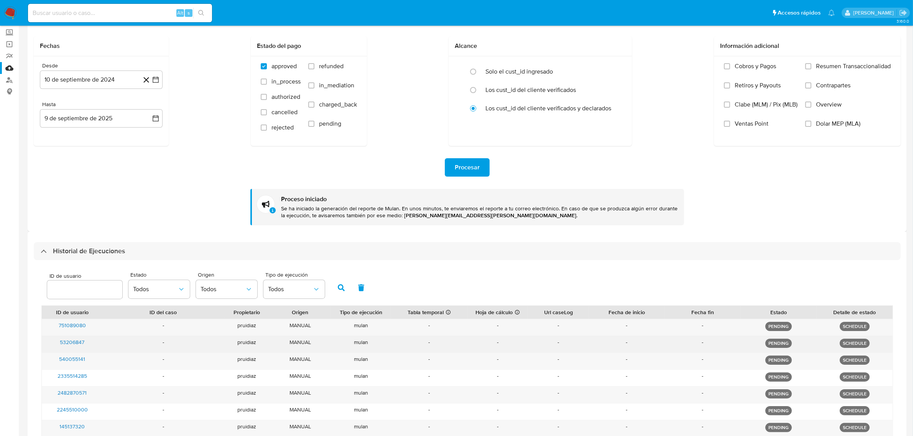
scroll to position [144, 0]
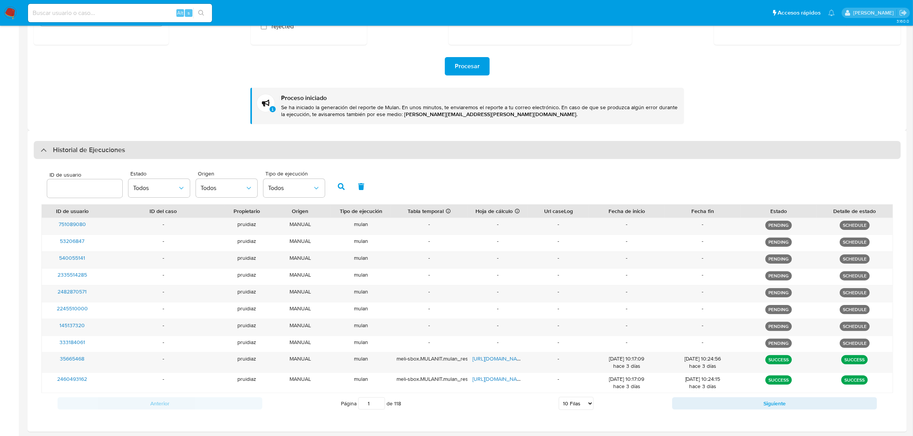
click at [108, 151] on h3 "Historial de Ejecuciones" at bounding box center [89, 150] width 72 height 9
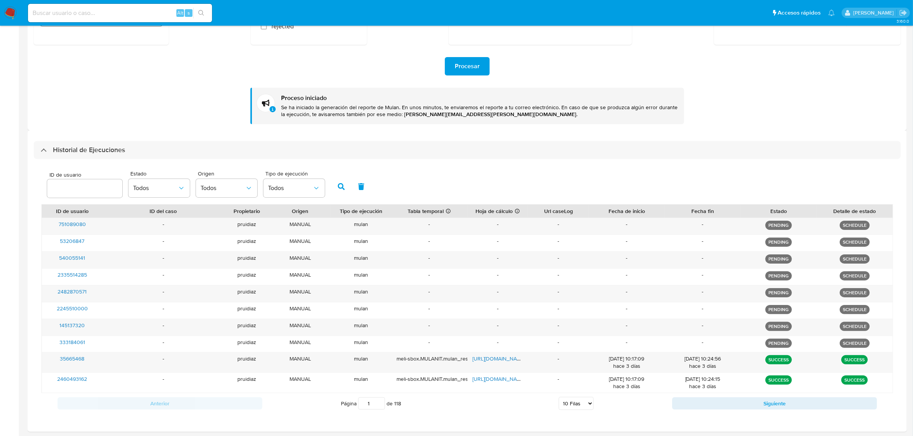
scroll to position [0, 0]
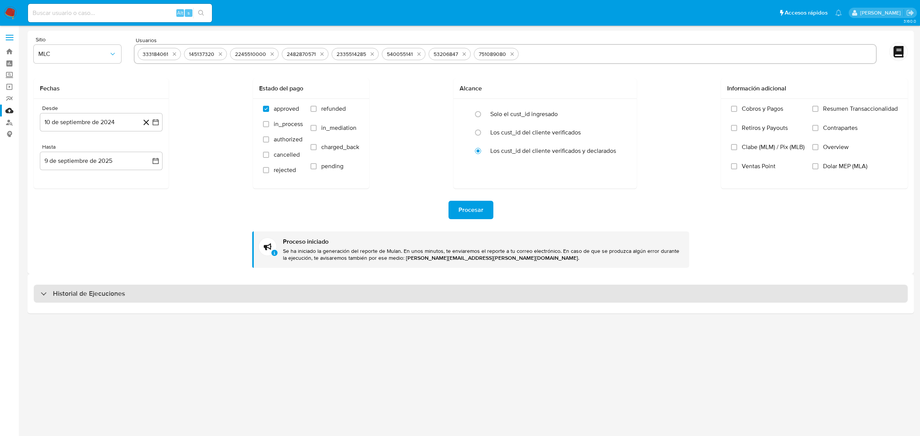
click at [107, 294] on h3 "Historial de Ejecuciones" at bounding box center [89, 293] width 72 height 9
select select "10"
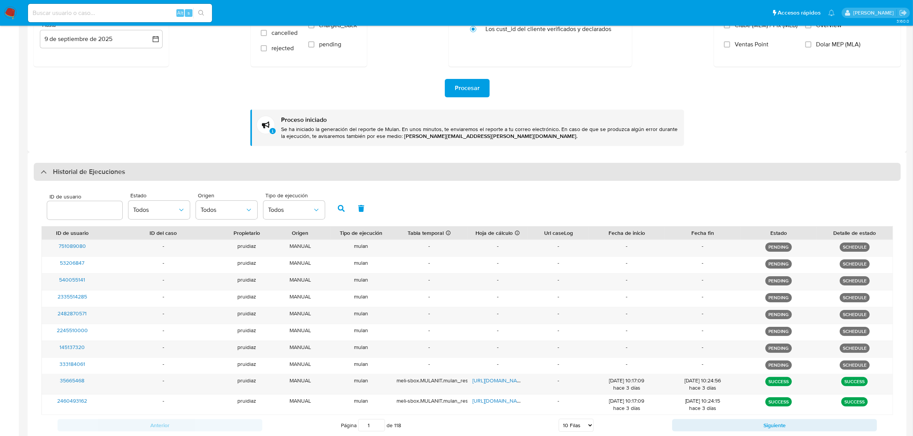
scroll to position [144, 0]
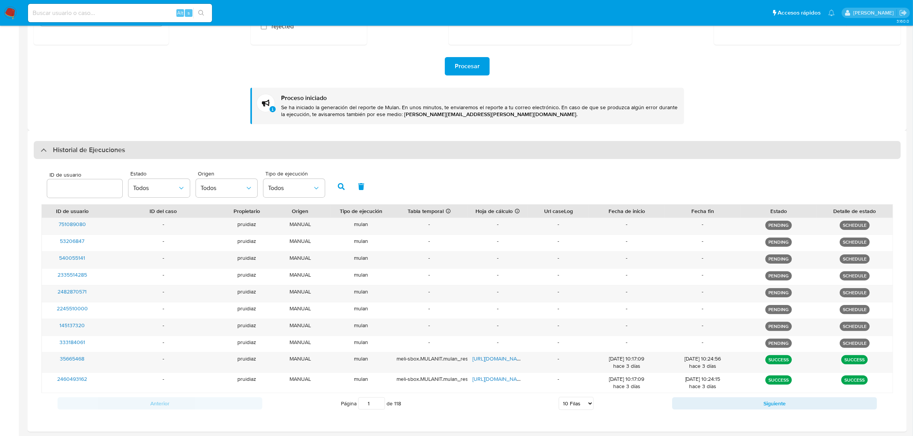
click at [127, 146] on div "Historial de Ejecuciones" at bounding box center [467, 150] width 867 height 18
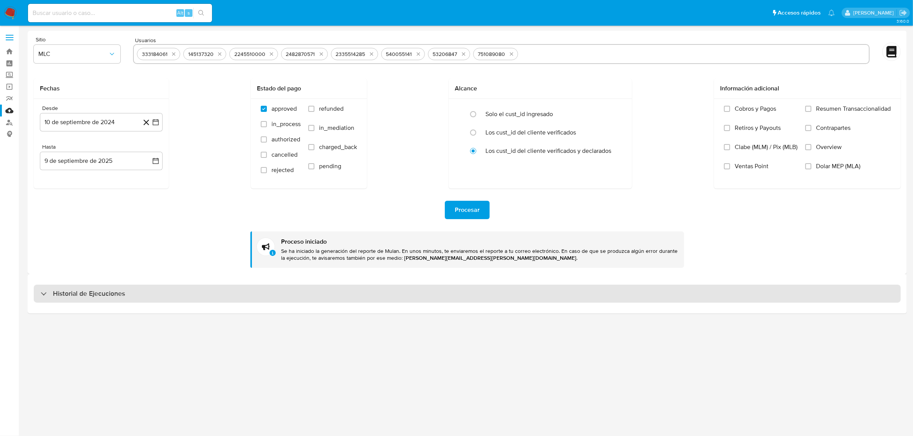
scroll to position [0, 0]
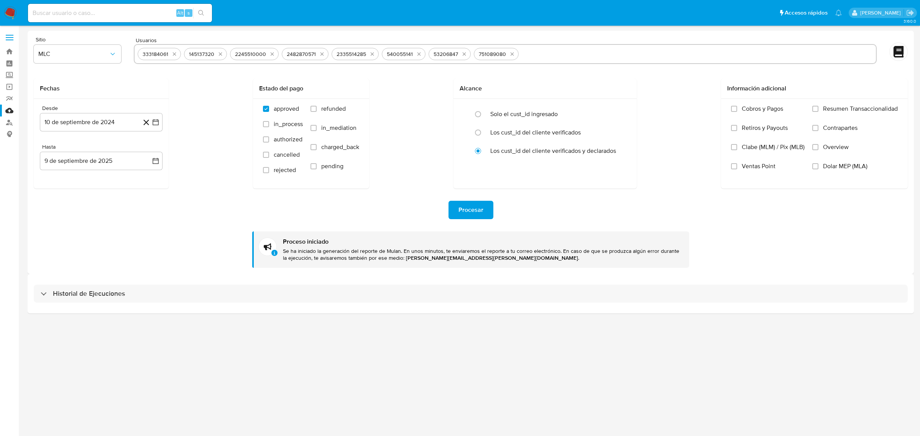
click at [133, 284] on div "Historial de Ejecuciones" at bounding box center [471, 293] width 886 height 39
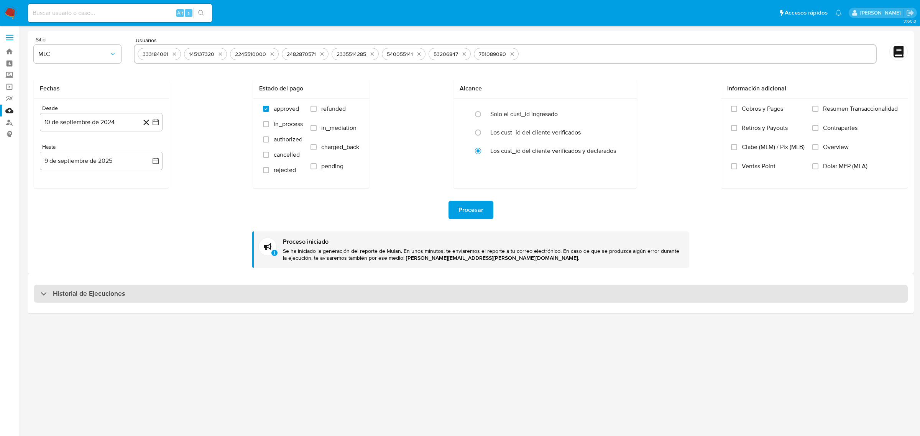
click at [128, 289] on div "Historial de Ejecuciones" at bounding box center [471, 294] width 874 height 18
select select "10"
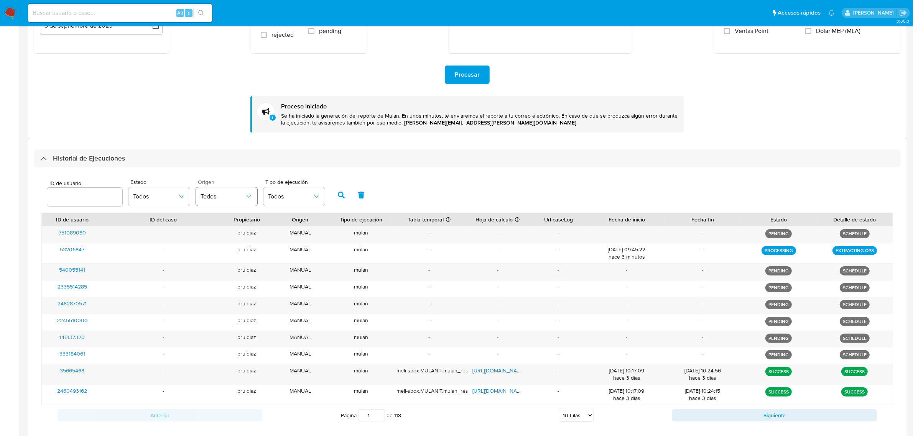
scroll to position [176, 0]
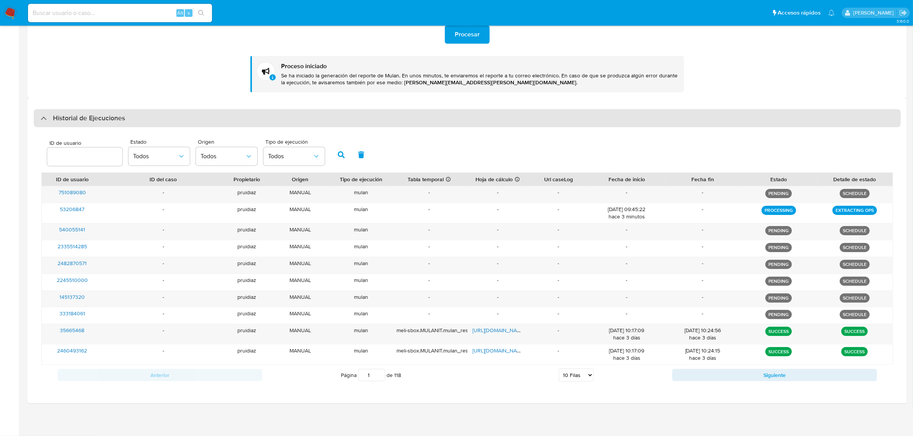
click at [123, 120] on h3 "Historial de Ejecuciones" at bounding box center [89, 118] width 72 height 9
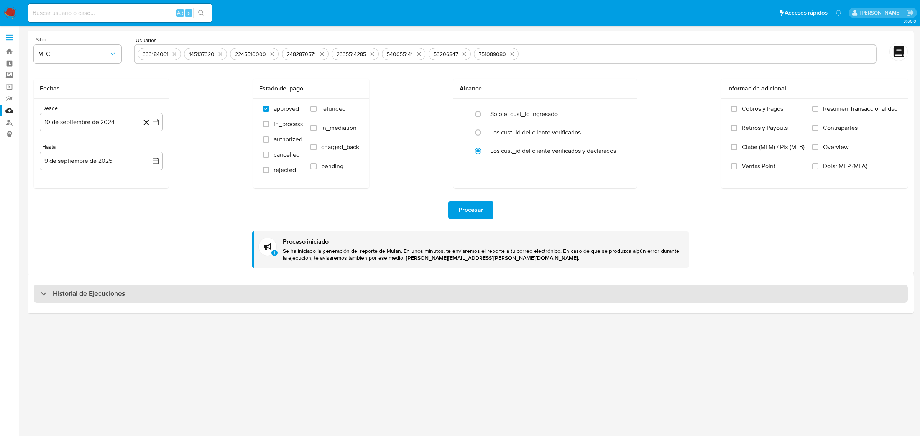
click at [93, 302] on div "Historial de Ejecuciones" at bounding box center [471, 294] width 874 height 18
select select "10"
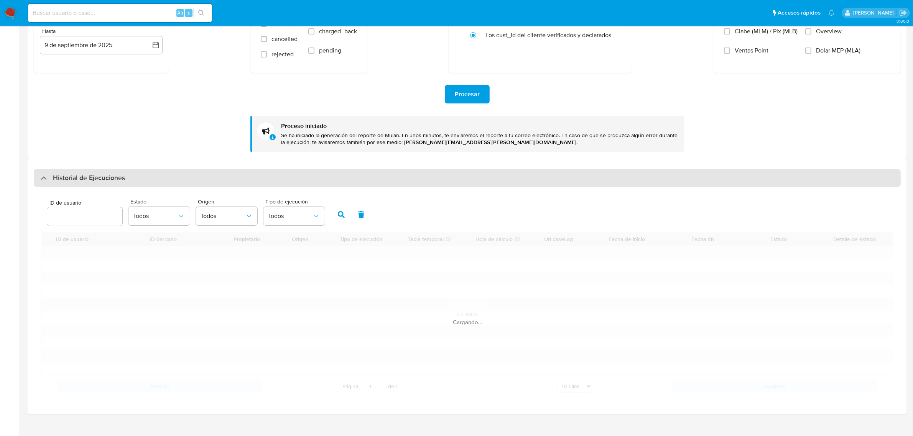
scroll to position [127, 0]
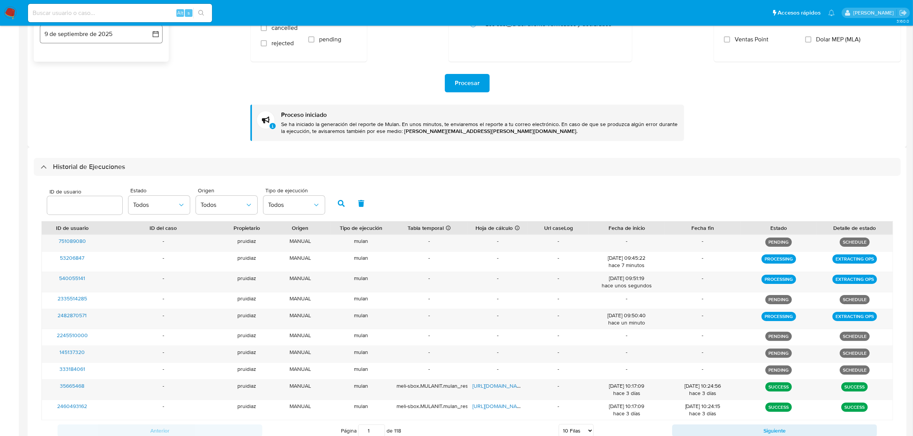
click at [96, 167] on h3 "Historial de Ejecuciones" at bounding box center [89, 167] width 72 height 9
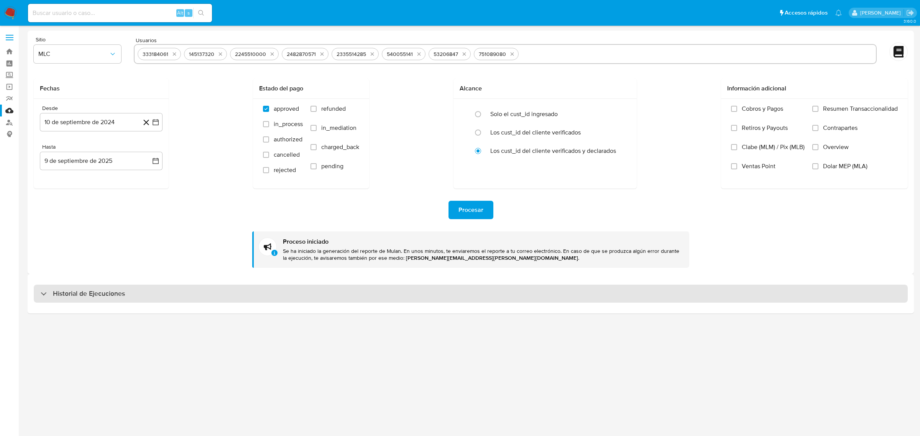
click at [88, 301] on div "Historial de Ejecuciones" at bounding box center [471, 294] width 874 height 18
select select "10"
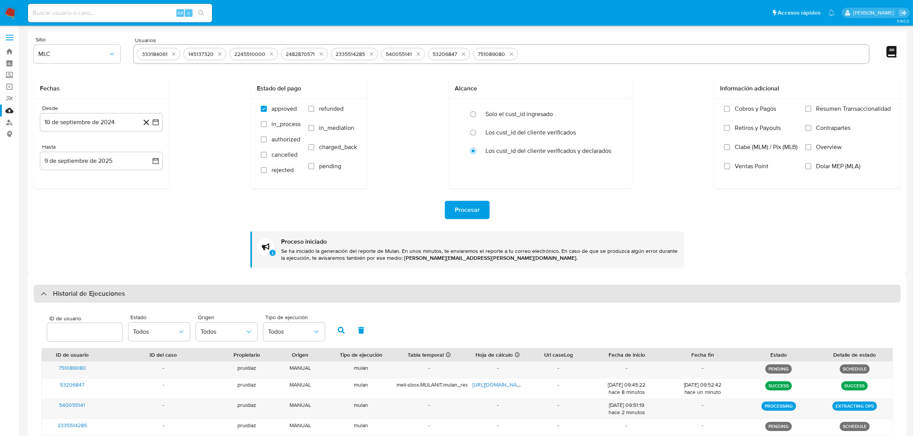
click at [89, 294] on h3 "Historial de Ejecuciones" at bounding box center [89, 293] width 72 height 9
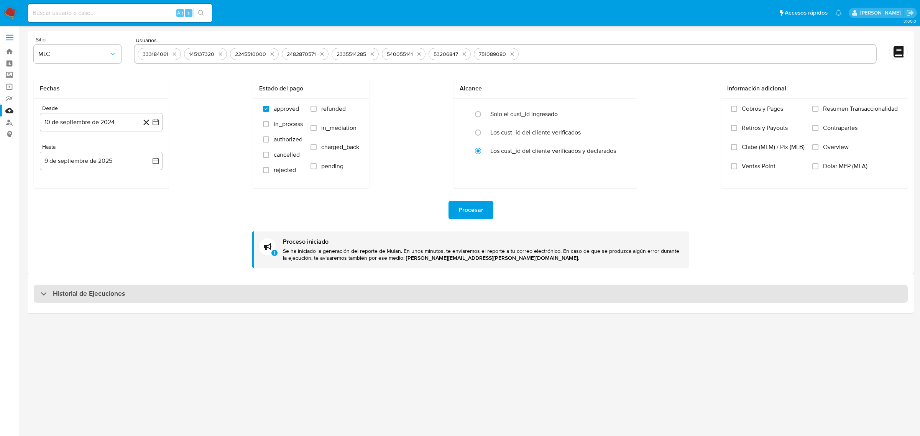
click at [79, 291] on h3 "Historial de Ejecuciones" at bounding box center [89, 293] width 72 height 9
select select "10"
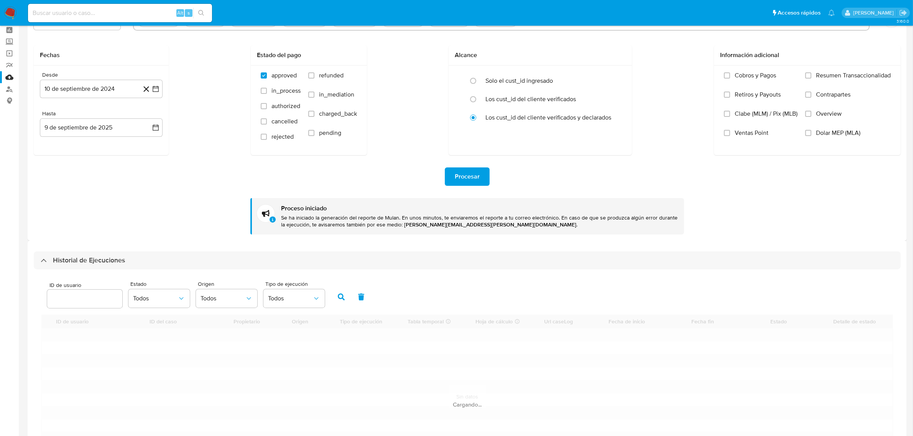
scroll to position [127, 0]
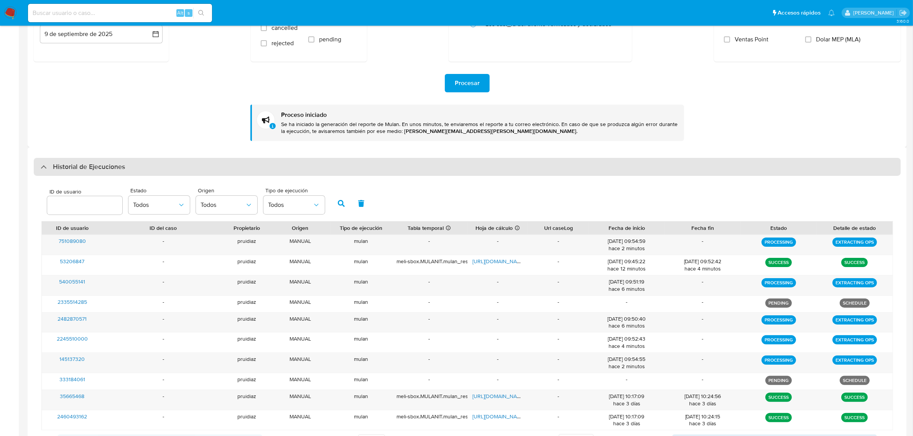
click at [90, 158] on div "Historial de Ejecuciones" at bounding box center [467, 167] width 867 height 18
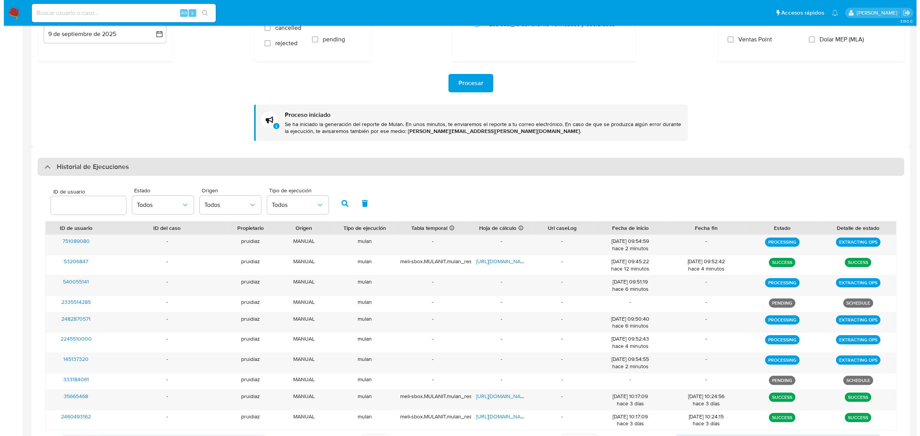
scroll to position [0, 0]
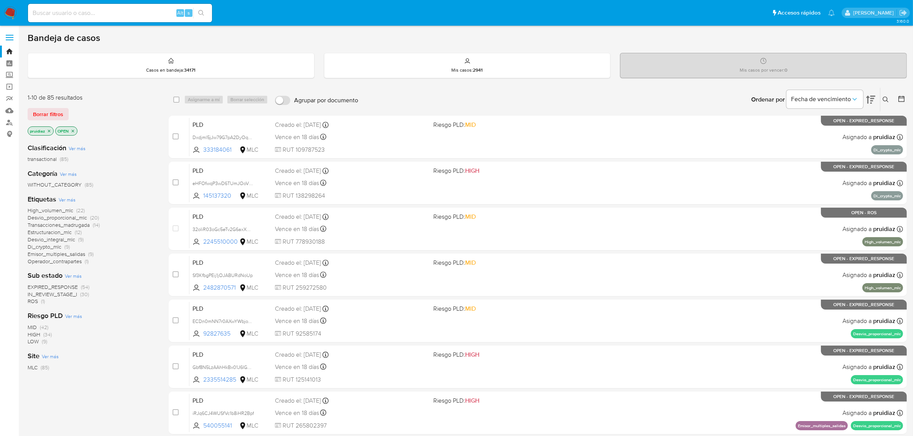
click at [864, 98] on div "Fecha de vencimiento" at bounding box center [830, 100] width 89 height 24
drag, startPoint x: 50, startPoint y: 112, endPoint x: 85, endPoint y: 112, distance: 34.5
click at [51, 112] on span "Borrar filtros" at bounding box center [48, 114] width 30 height 11
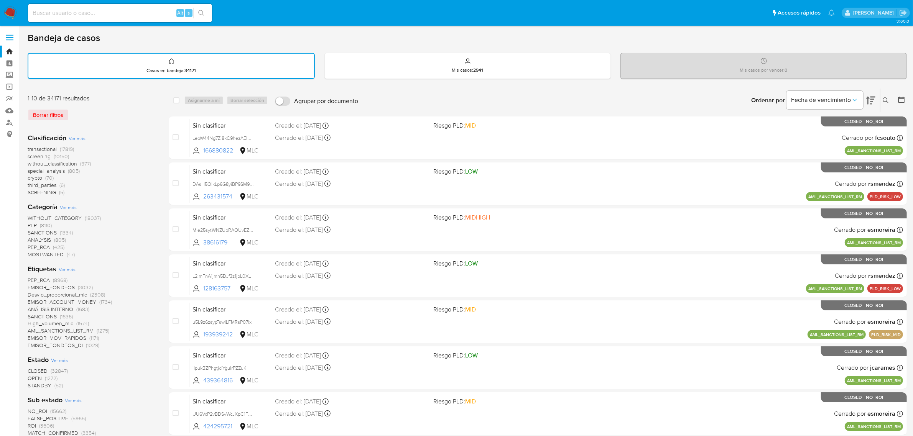
click at [897, 96] on icon at bounding box center [901, 100] width 8 height 8
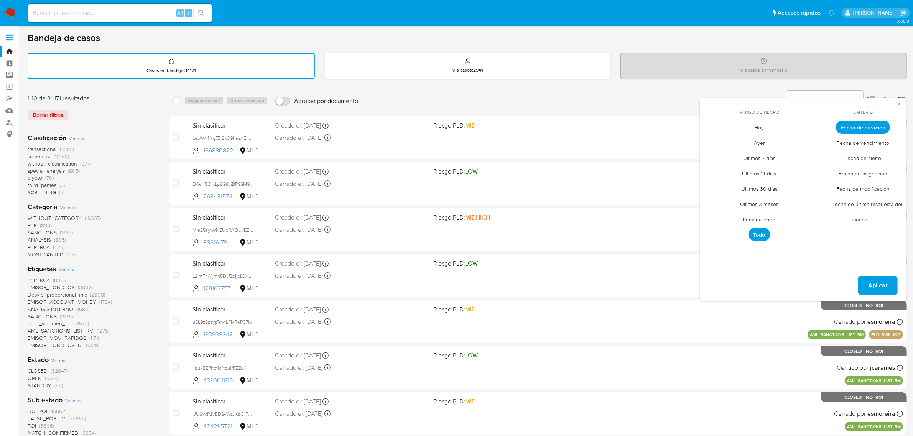
click at [756, 218] on span "Personalizado" at bounding box center [759, 220] width 49 height 16
click at [714, 139] on icon "Mes anterior" at bounding box center [711, 141] width 9 height 9
drag, startPoint x: 732, startPoint y: 165, endPoint x: 744, endPoint y: 176, distance: 16.3
click at [733, 165] on button "1" at bounding box center [728, 170] width 12 height 12
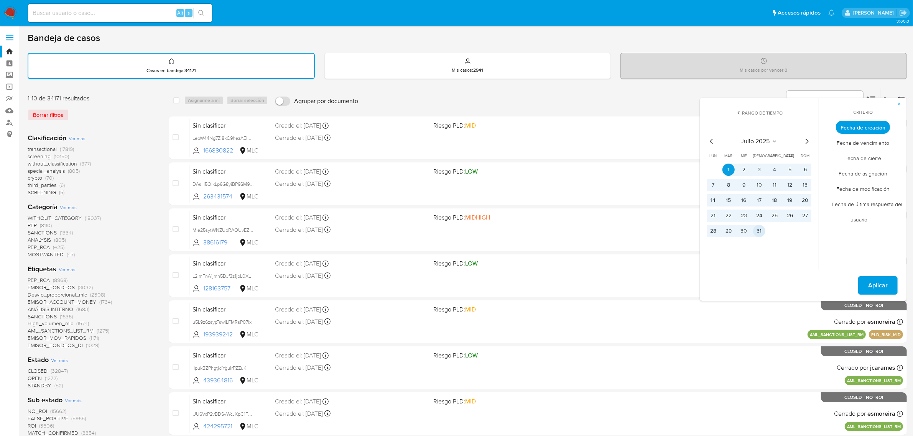
drag, startPoint x: 755, startPoint y: 225, endPoint x: 762, endPoint y: 229, distance: 7.9
click at [755, 225] on button "31" at bounding box center [759, 231] width 12 height 12
click at [878, 284] on span "Aplicar" at bounding box center [878, 285] width 20 height 17
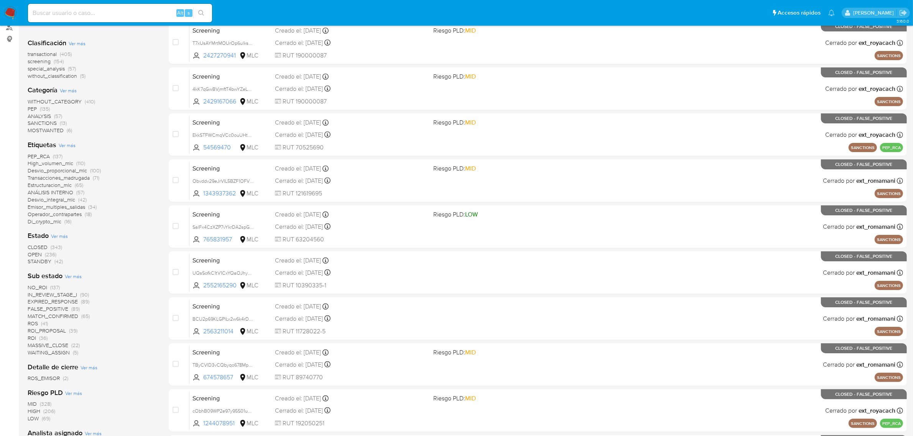
scroll to position [96, 0]
click at [33, 254] on span "OPEN" at bounding box center [35, 254] width 14 height 8
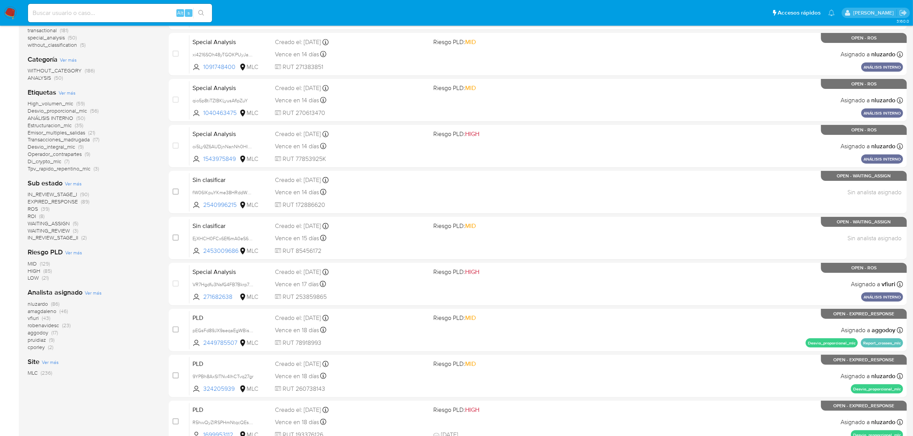
scroll to position [144, 0]
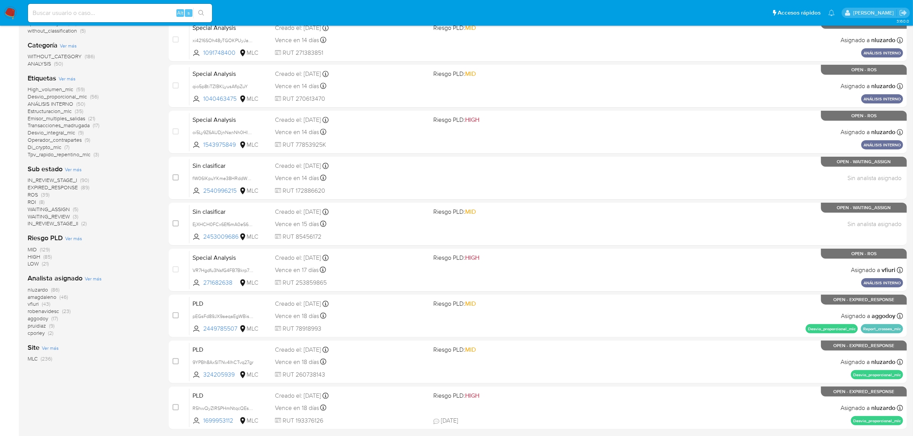
click at [38, 326] on span "pruidiaz" at bounding box center [37, 326] width 18 height 8
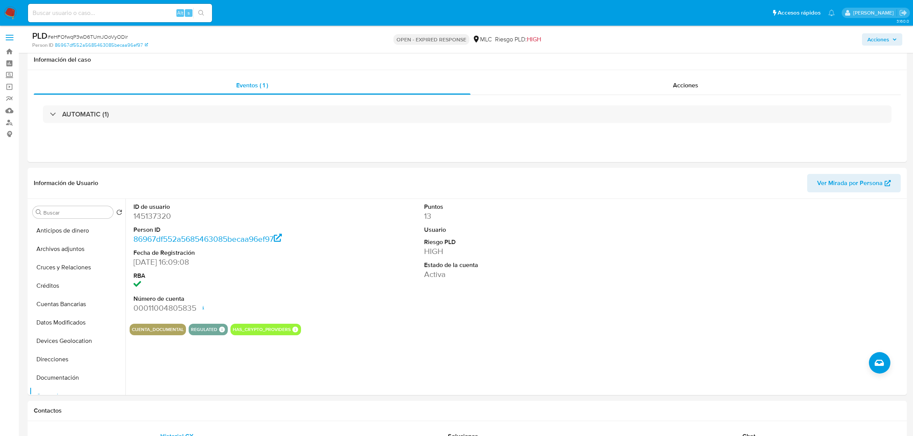
select select "10"
drag, startPoint x: 0, startPoint y: 0, endPoint x: 161, endPoint y: 121, distance: 201.5
click at [162, 211] on dd "145137320" at bounding box center [226, 216] width 186 height 11
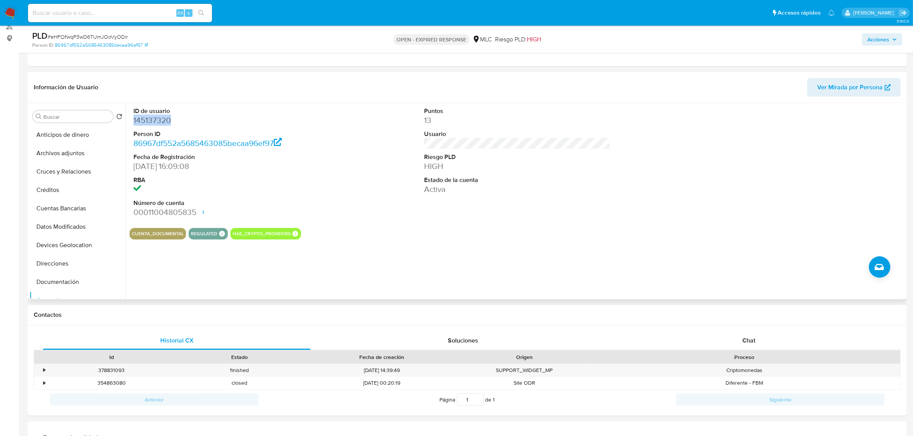
click at [161, 121] on dd "145137320" at bounding box center [226, 120] width 186 height 11
click at [78, 175] on button "Historial Casos" at bounding box center [75, 175] width 90 height 18
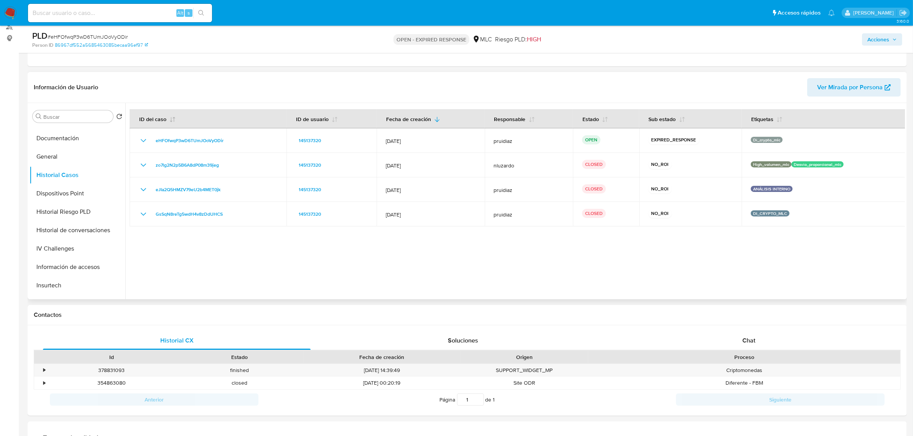
scroll to position [0, 0]
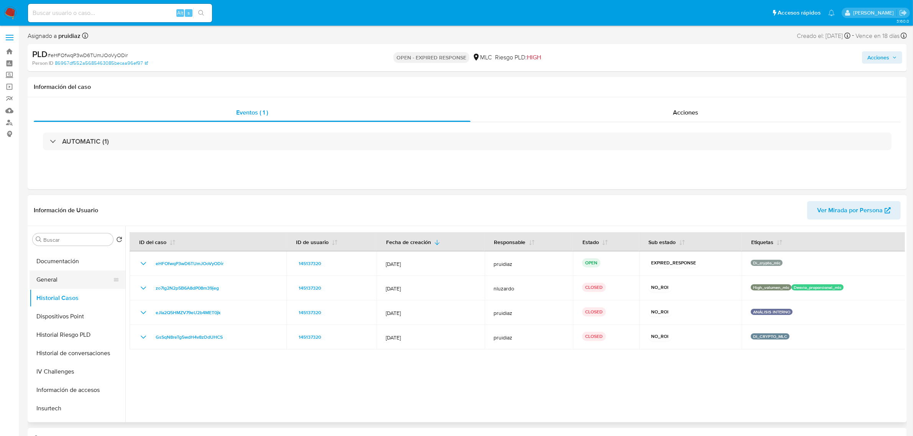
click at [61, 272] on button "General" at bounding box center [75, 280] width 90 height 18
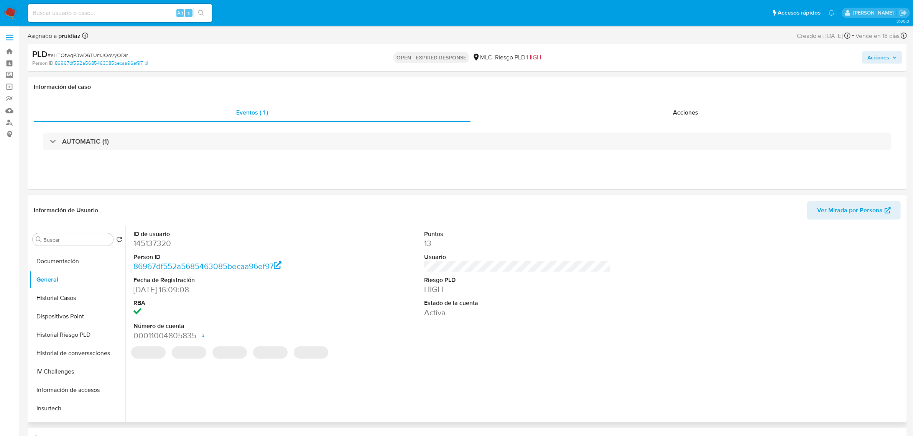
click at [164, 248] on dd "145137320" at bounding box center [226, 243] width 186 height 11
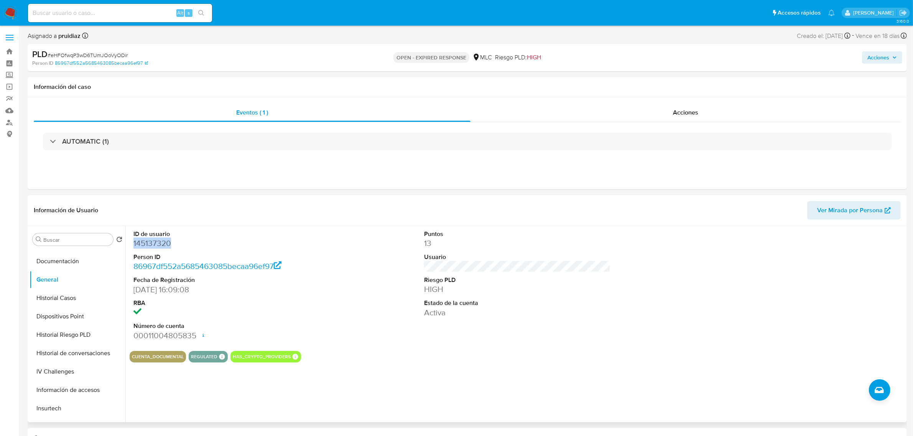
copy dd "145137320"
click at [148, 246] on dd "145137320" at bounding box center [226, 243] width 186 height 11
click at [97, 56] on span "# eHFOfwqP3wD6TUmJOoVyODir" at bounding box center [88, 55] width 80 height 8
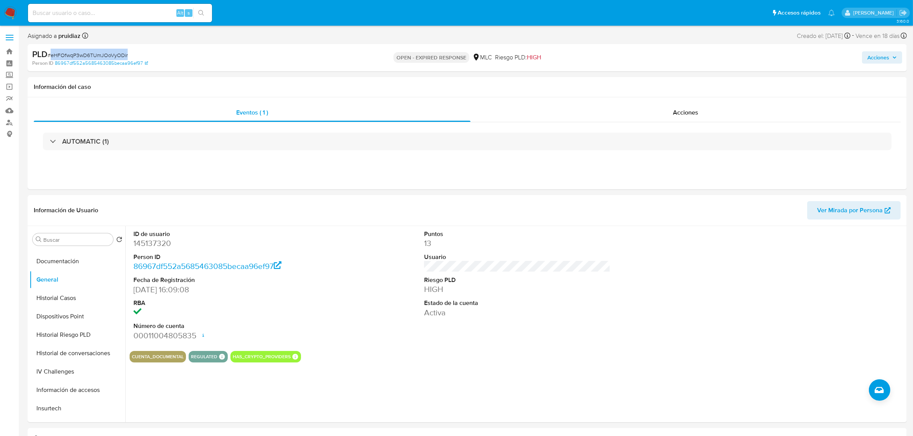
copy span "eHFOfwqP3wD6TUmJOoVyODir"
click at [54, 346] on button "KYC" at bounding box center [75, 349] width 90 height 18
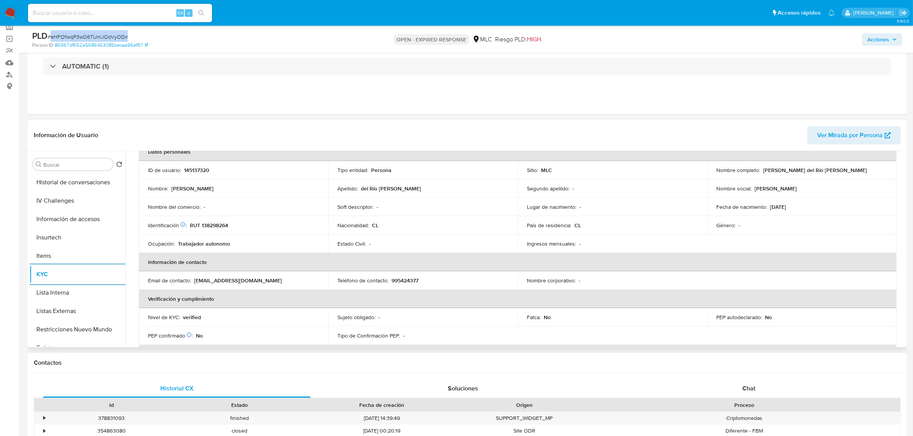
scroll to position [0, 0]
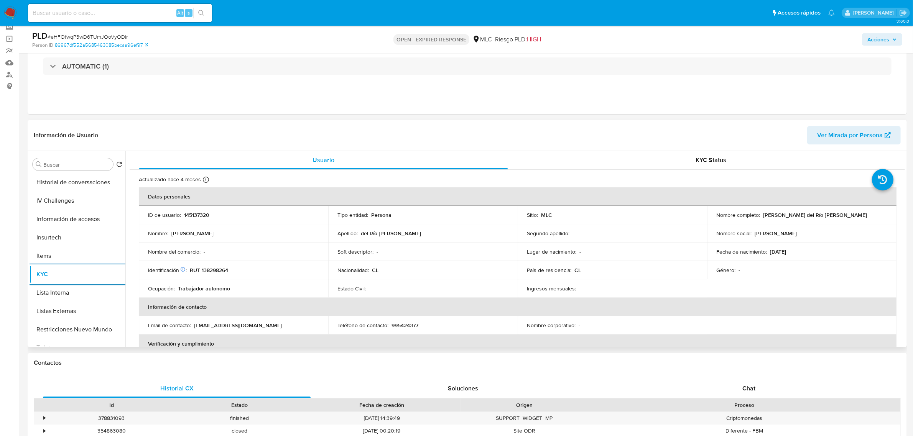
click at [211, 269] on p "RUT 138298264" at bounding box center [209, 270] width 38 height 7
copy p "138298264"
click at [219, 270] on p "RUT 138298264" at bounding box center [209, 270] width 38 height 7
click at [218, 270] on p "RUT 138298264" at bounding box center [209, 270] width 38 height 7
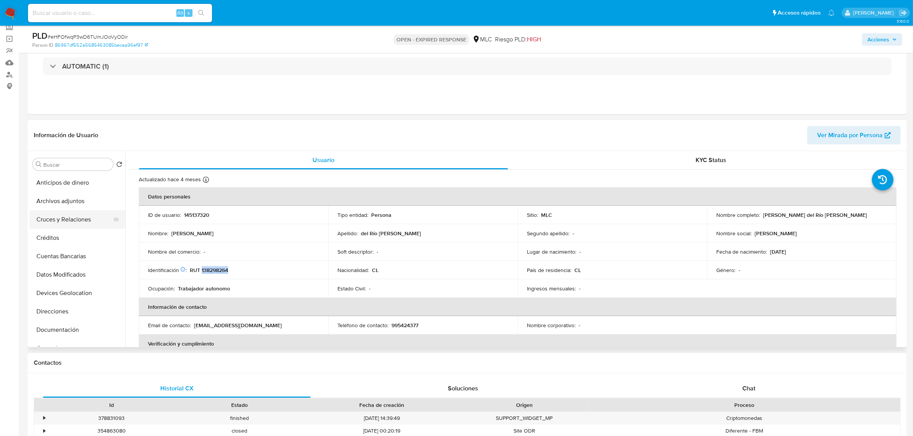
click at [72, 223] on button "Cruces y Relaciones" at bounding box center [75, 219] width 90 height 18
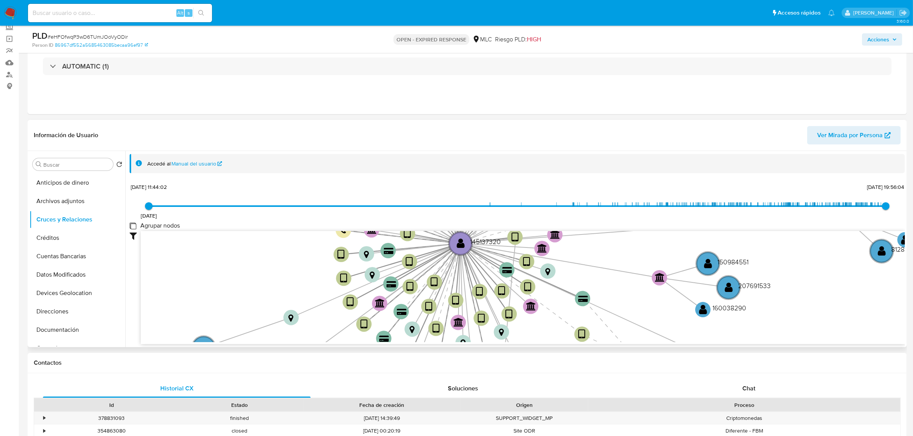
click at [134, 227] on group_nodes "Agrupar nodos" at bounding box center [133, 226] width 6 height 6
checkbox group_nodes "true"
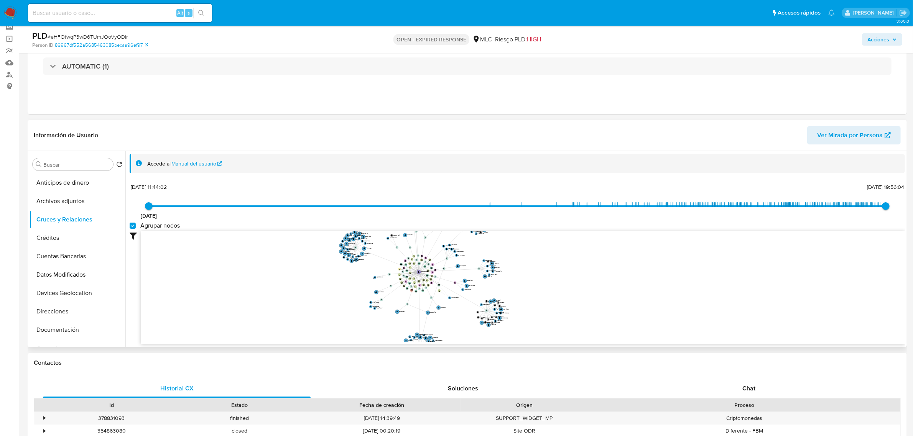
drag, startPoint x: 508, startPoint y: 286, endPoint x: 520, endPoint y: 280, distance: 12.9
click at [516, 286] on icon "device-644688a208813b0018be67ce  user-145137320  145137320 device-6104cc87088…" at bounding box center [523, 286] width 764 height 111
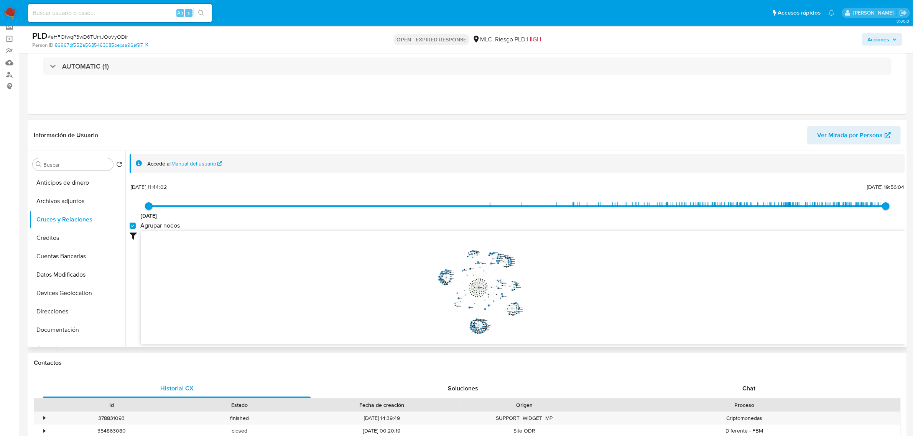
drag, startPoint x: 552, startPoint y: 274, endPoint x: 557, endPoint y: 278, distance: 6.2
click at [558, 284] on icon "device-644688a208813b0018be67ce  user-145137320  145137320 device-6104cc87088…" at bounding box center [523, 286] width 764 height 111
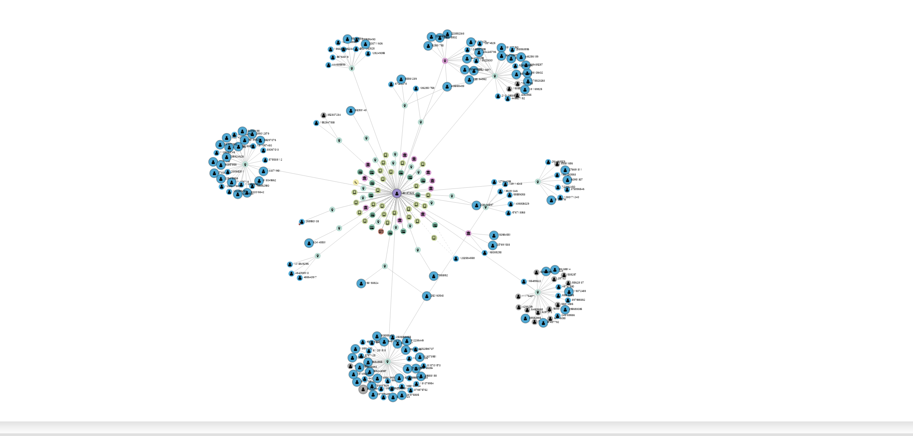
click at [534, 282] on icon "device-644688a208813b0018be67ce  user-145137320  145137320 device-6104cc87088…" at bounding box center [523, 286] width 764 height 111
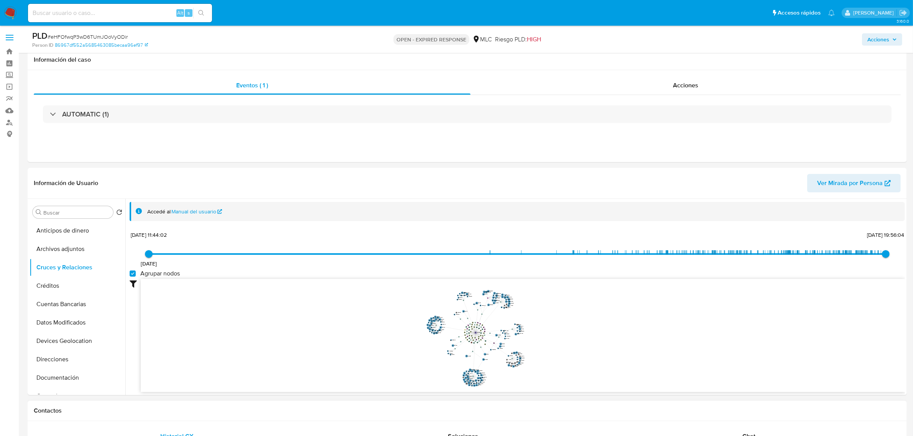
scroll to position [287, 0]
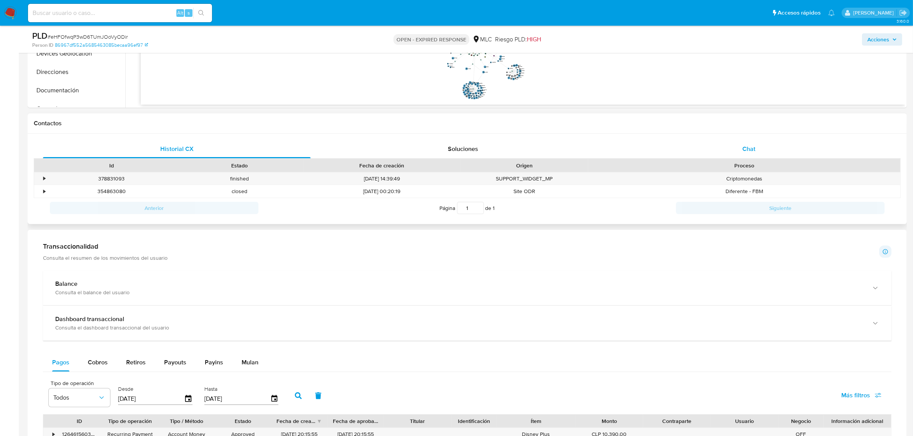
click at [773, 154] on div "Chat" at bounding box center [749, 149] width 268 height 18
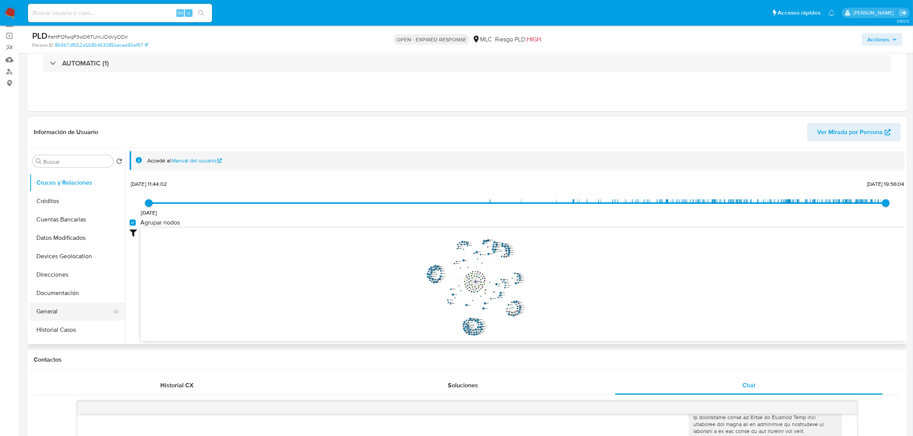
scroll to position [48, 0]
click at [56, 279] on button "Documentación" at bounding box center [75, 279] width 90 height 18
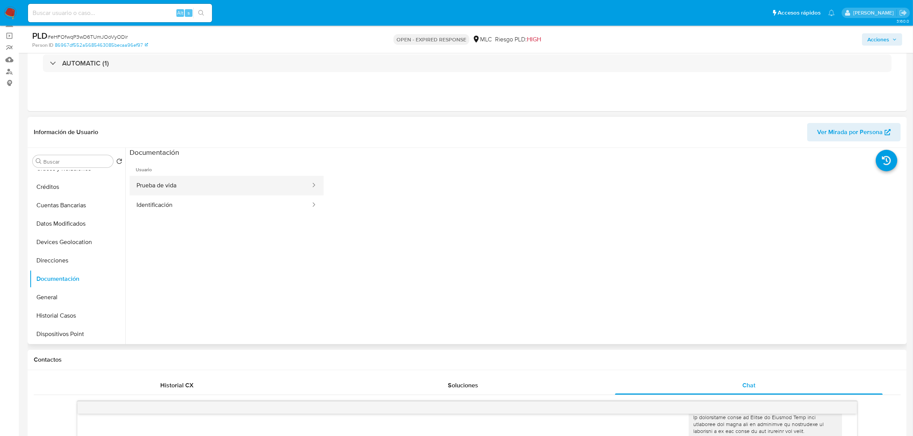
click at [171, 183] on button "Prueba de vida" at bounding box center [221, 186] width 182 height 20
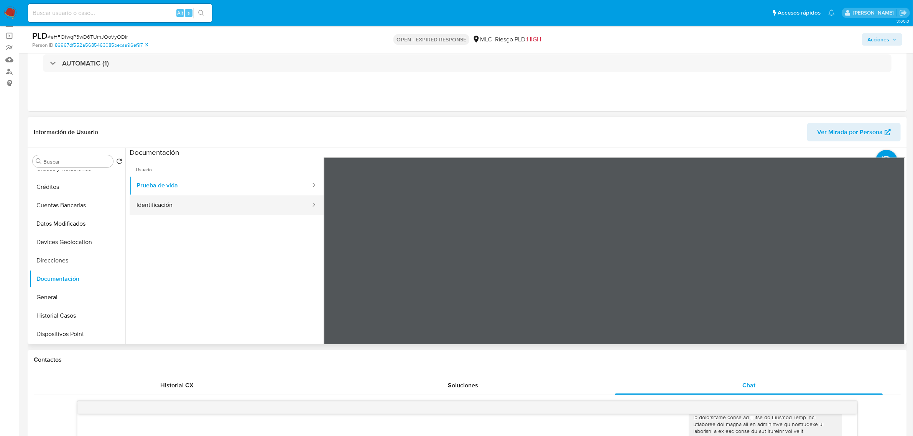
click at [198, 206] on button "Identificación" at bounding box center [221, 205] width 182 height 20
click at [887, 281] on icon at bounding box center [894, 281] width 15 height 15
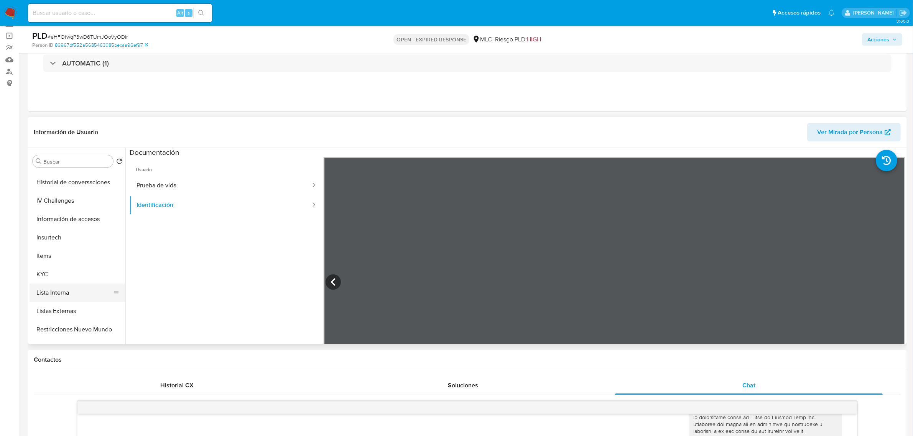
scroll to position [240, 0]
click at [48, 269] on button "KYC" at bounding box center [75, 271] width 90 height 18
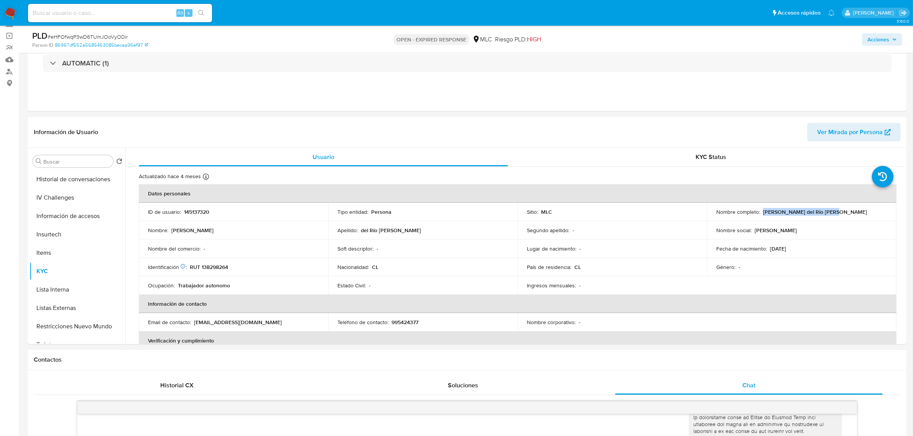
drag, startPoint x: 831, startPoint y: 210, endPoint x: 761, endPoint y: 213, distance: 69.8
click at [761, 213] on div "Nombre completo : Nicolás Pedro del Río Silva" at bounding box center [801, 212] width 171 height 7
copy p "Nicolás Pedro del Río Silva"
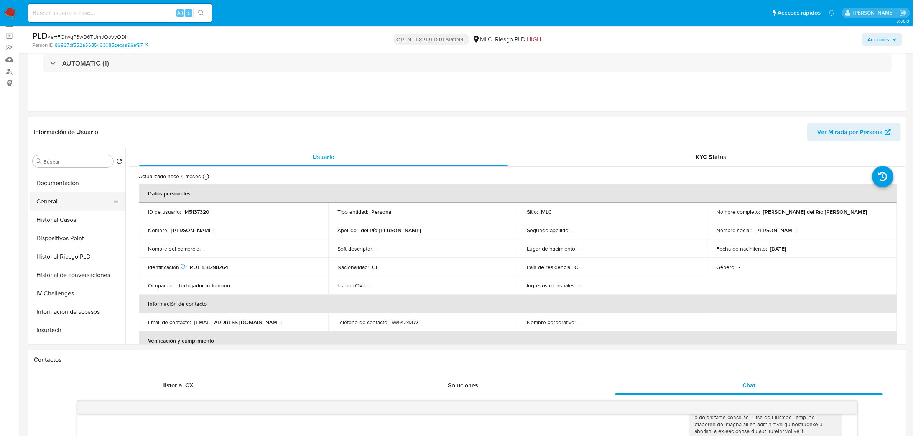
click at [53, 204] on button "General" at bounding box center [75, 201] width 90 height 18
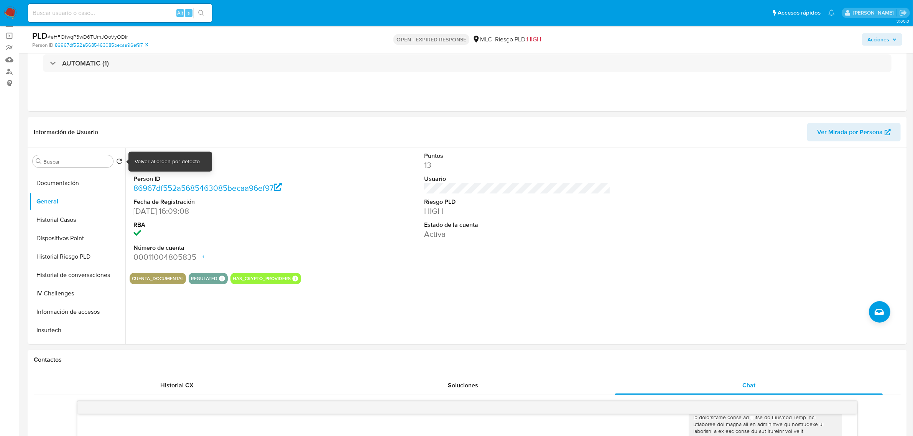
click at [157, 164] on div "Volver al orden por defecto" at bounding box center [167, 162] width 65 height 8
click at [163, 167] on dd "145137320" at bounding box center [226, 165] width 186 height 11
copy dd "145137320"
click at [94, 32] on div "PLD # eHFOfwqP3wD6TUmJOoVyODir" at bounding box center [175, 35] width 287 height 11
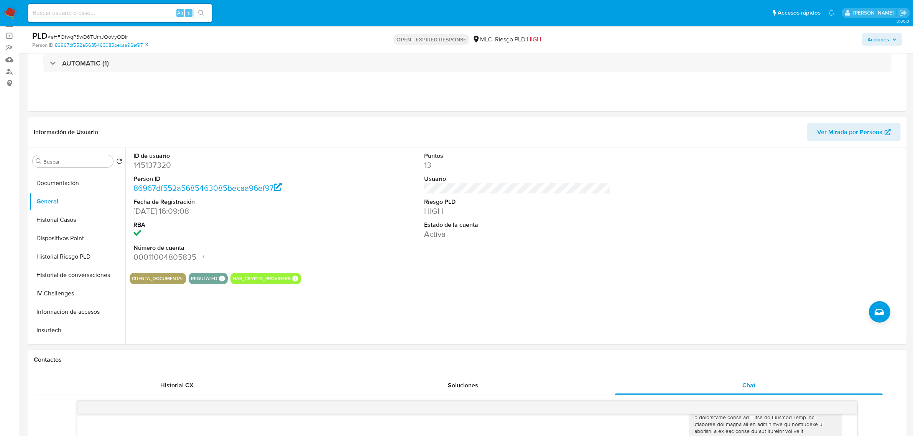
click at [91, 35] on span "# eHFOfwqP3wD6TUmJOoVyODir" at bounding box center [88, 37] width 80 height 8
copy span "eHFOfwqP3wD6TUmJOoVyODir"
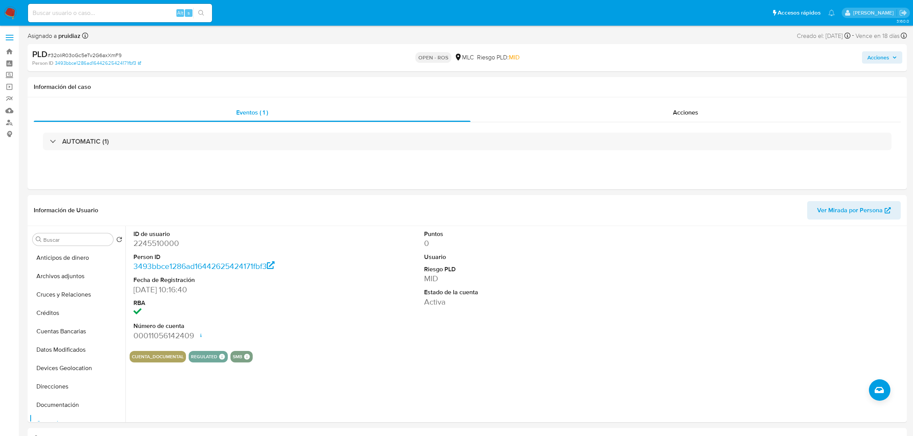
select select "10"
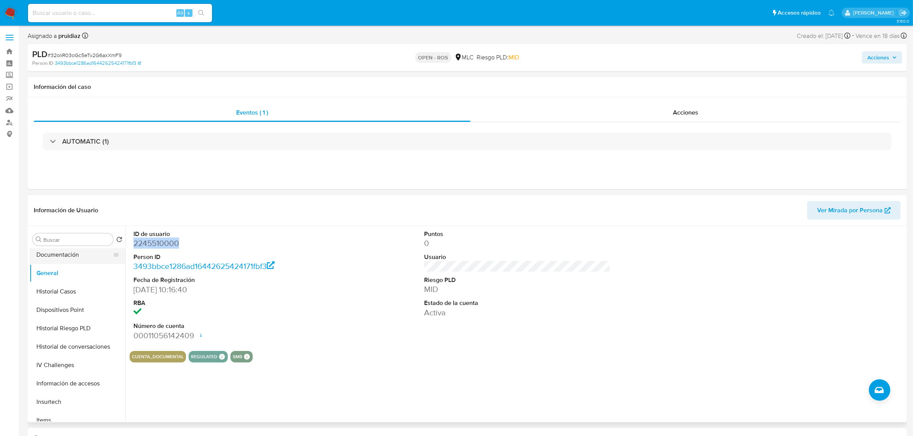
scroll to position [96, 0]
click at [61, 310] on button "Documentación" at bounding box center [75, 309] width 90 height 18
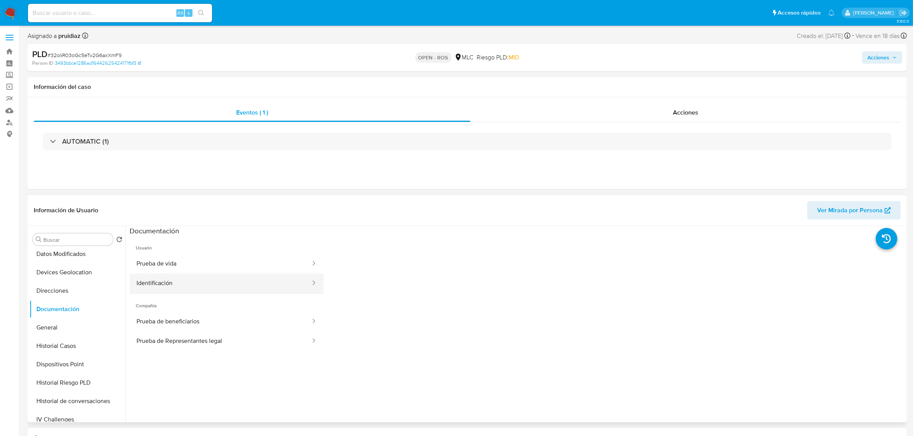
click at [163, 283] on button "Identificación" at bounding box center [221, 284] width 182 height 20
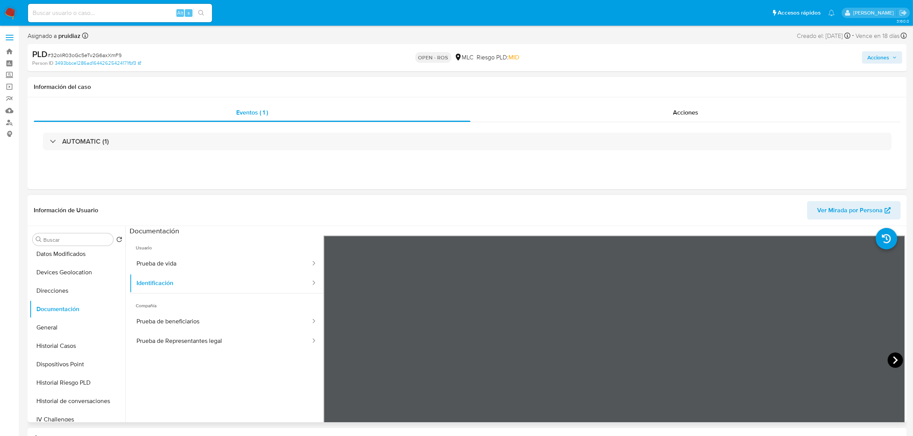
click at [888, 360] on icon at bounding box center [894, 360] width 15 height 15
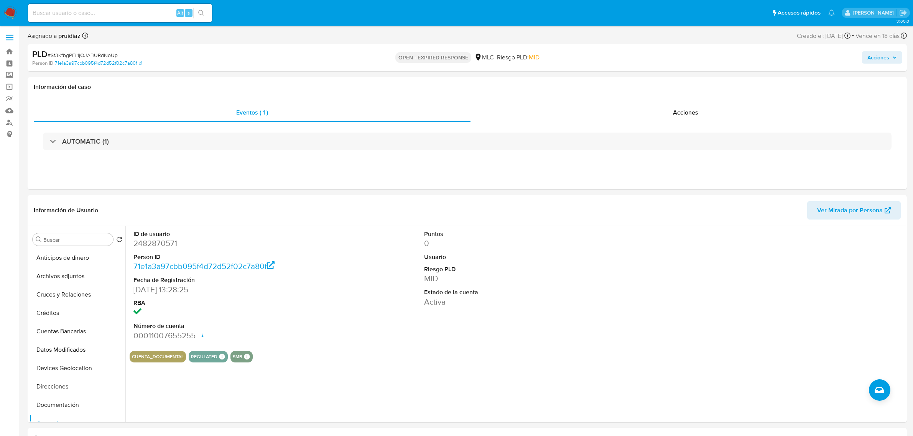
select select "10"
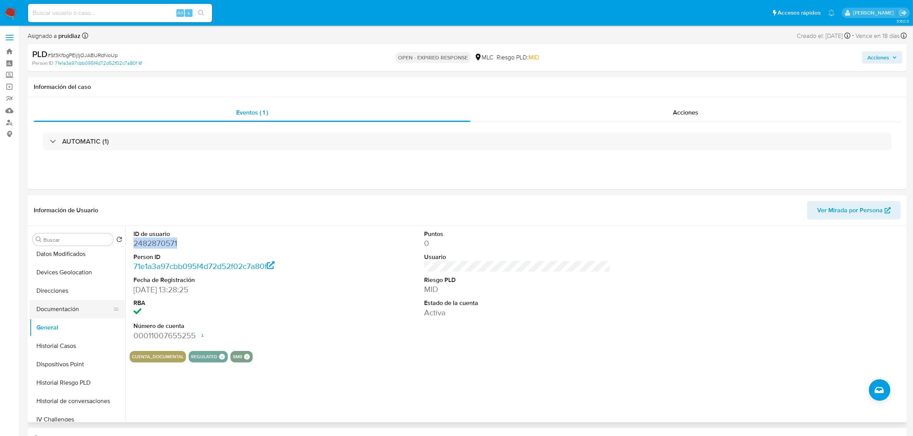
click at [60, 304] on button "Documentación" at bounding box center [75, 309] width 90 height 18
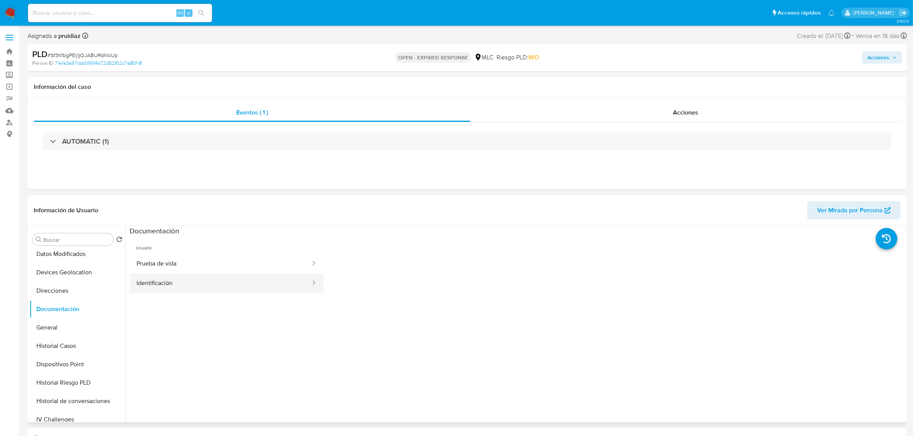
click at [174, 281] on button "Identificación" at bounding box center [221, 284] width 182 height 20
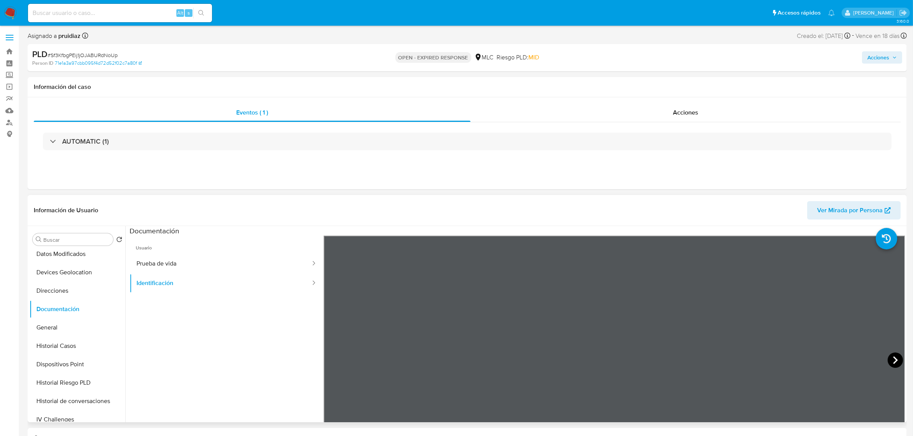
click at [893, 361] on icon at bounding box center [895, 360] width 5 height 8
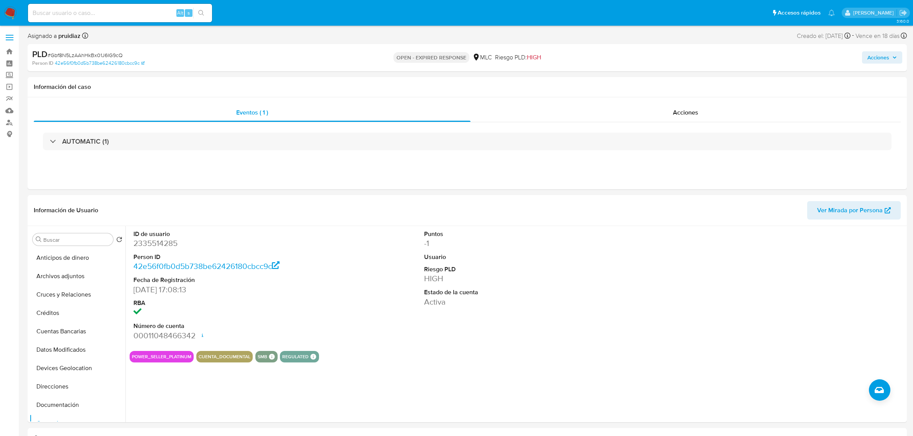
select select "10"
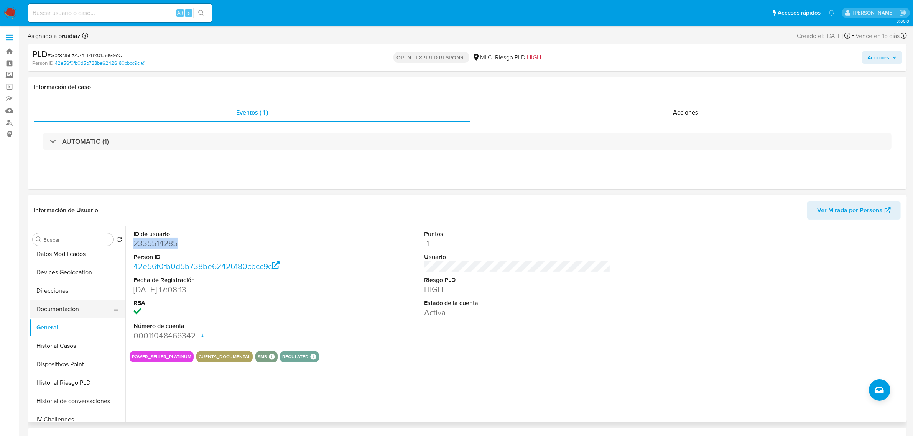
drag, startPoint x: 51, startPoint y: 307, endPoint x: 66, endPoint y: 302, distance: 16.6
click at [56, 310] on button "Documentación" at bounding box center [75, 309] width 90 height 18
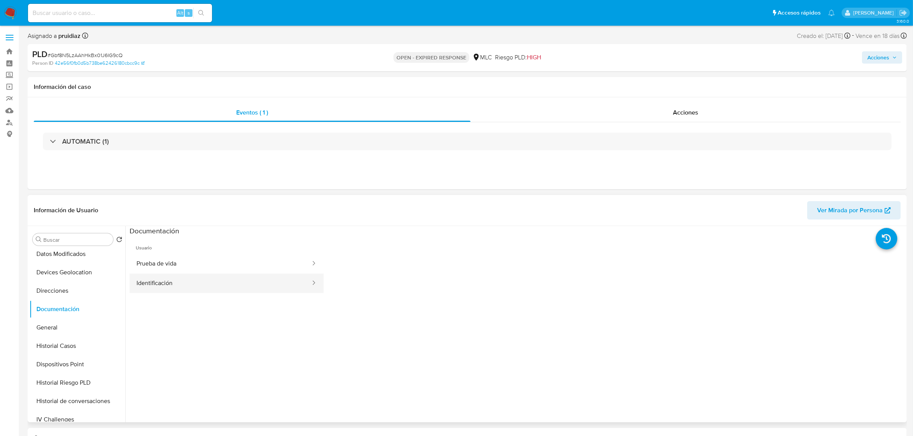
click at [162, 287] on button "Identificación" at bounding box center [221, 284] width 182 height 20
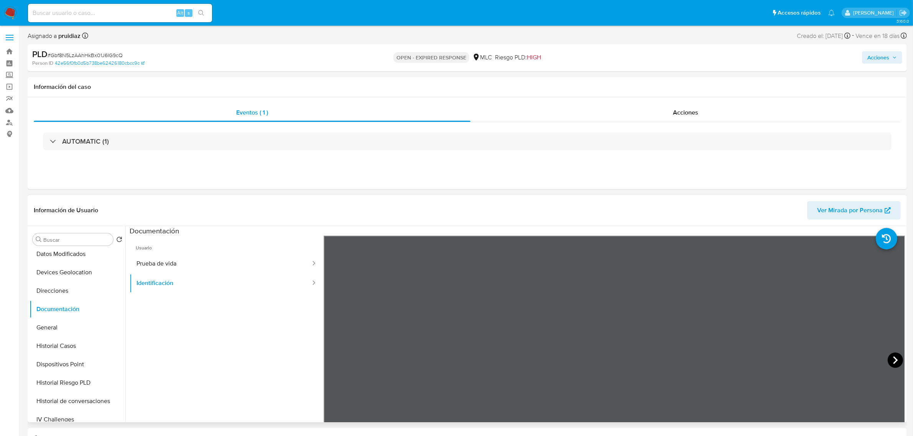
click at [892, 360] on icon at bounding box center [894, 360] width 15 height 15
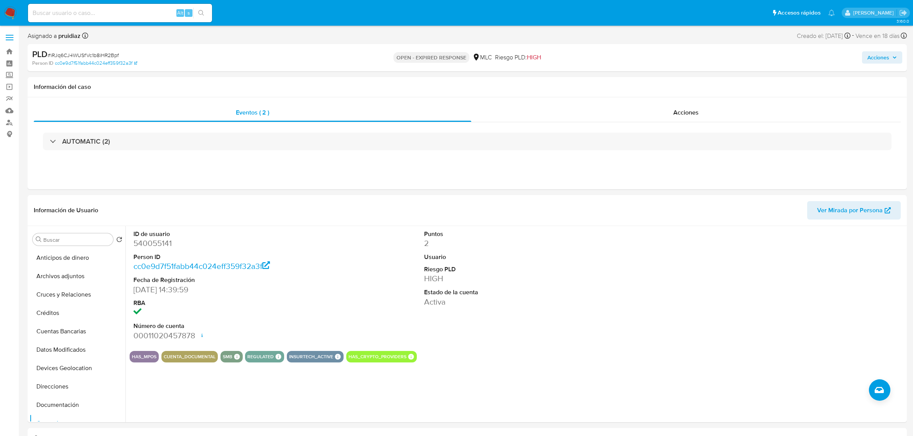
select select "10"
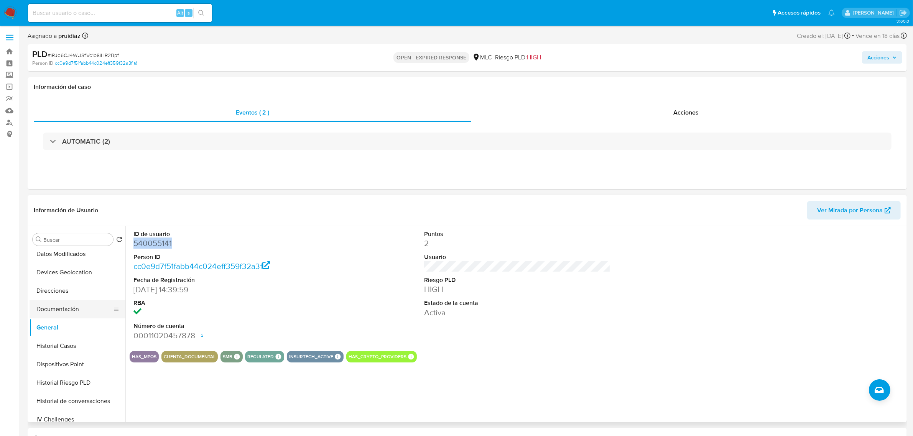
click at [62, 310] on button "Documentación" at bounding box center [75, 309] width 90 height 18
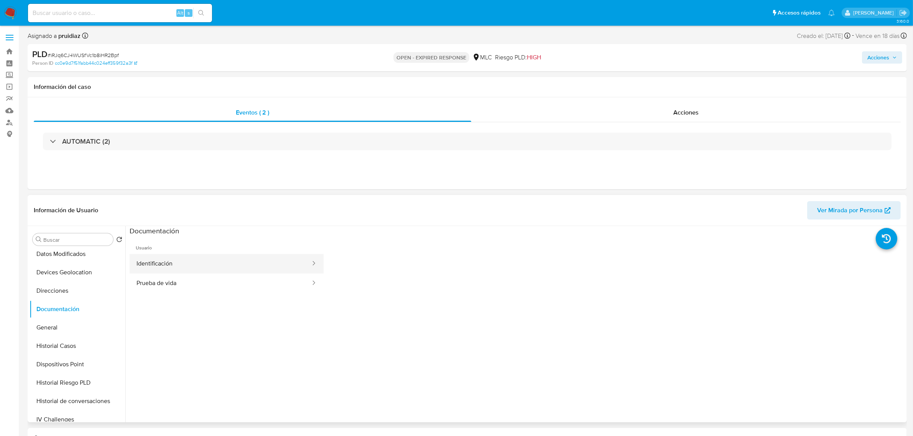
drag, startPoint x: 172, startPoint y: 263, endPoint x: 179, endPoint y: 264, distance: 6.2
click at [172, 263] on button "Identificación" at bounding box center [221, 264] width 182 height 20
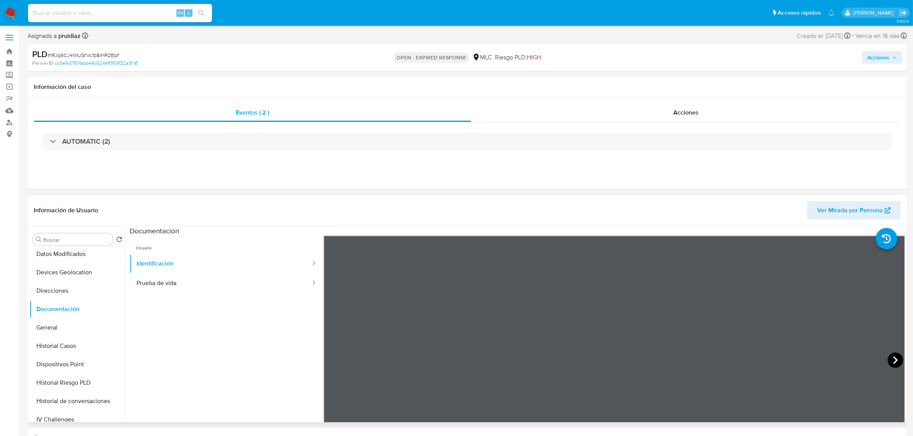
click at [890, 357] on icon at bounding box center [894, 360] width 15 height 15
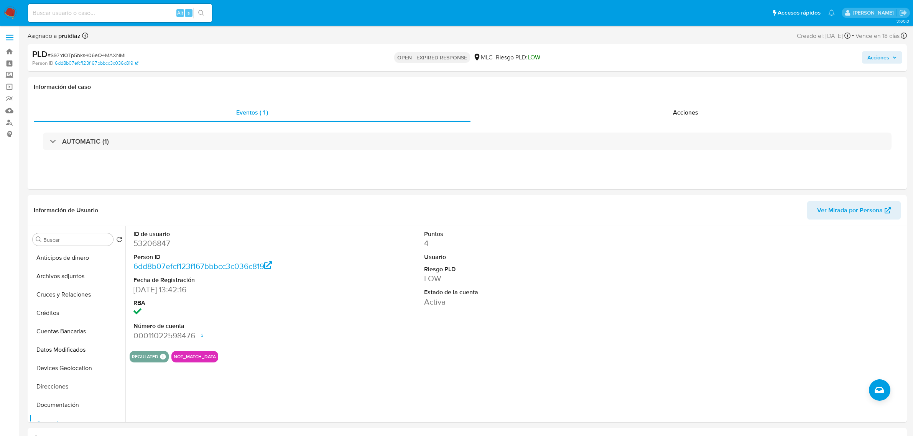
select select "10"
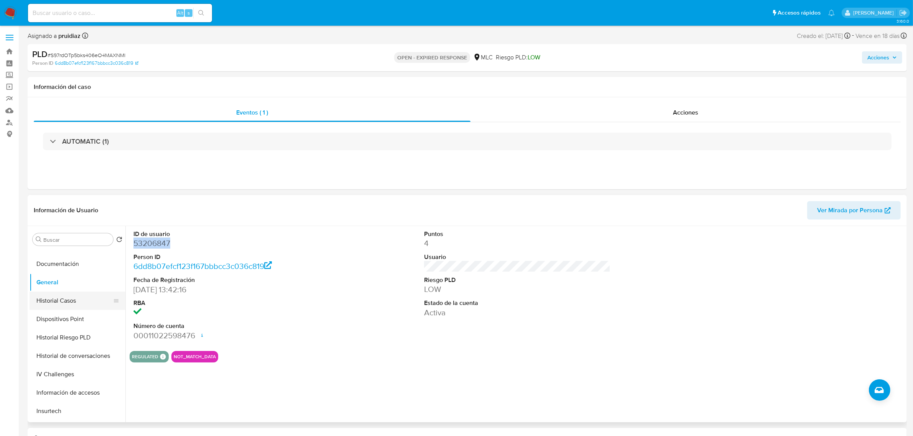
scroll to position [144, 0]
click at [62, 263] on button "Documentación" at bounding box center [75, 261] width 90 height 18
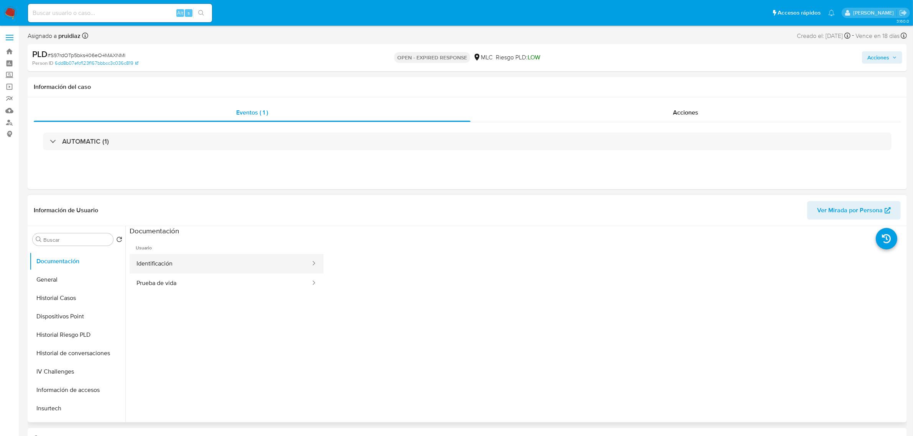
click at [182, 263] on button "Identificación" at bounding box center [221, 264] width 182 height 20
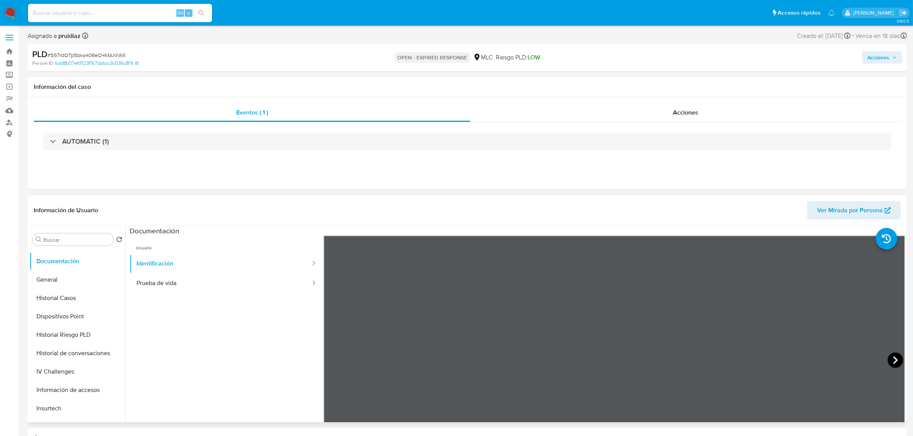
click at [891, 367] on icon at bounding box center [894, 360] width 15 height 15
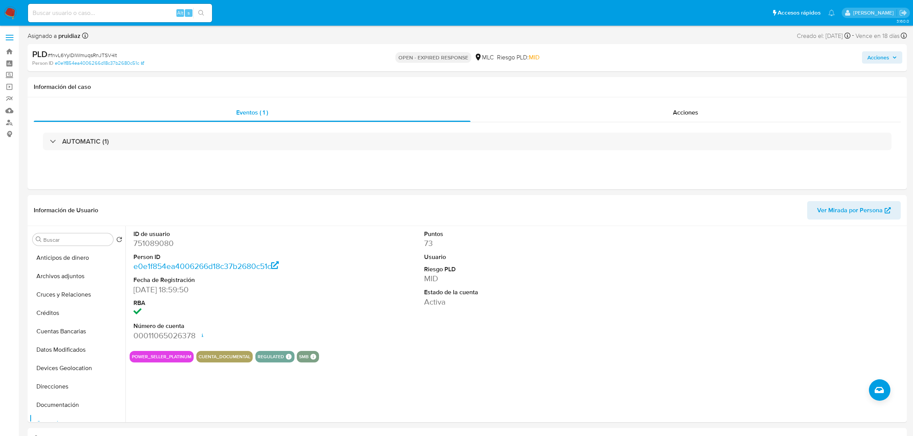
select select "10"
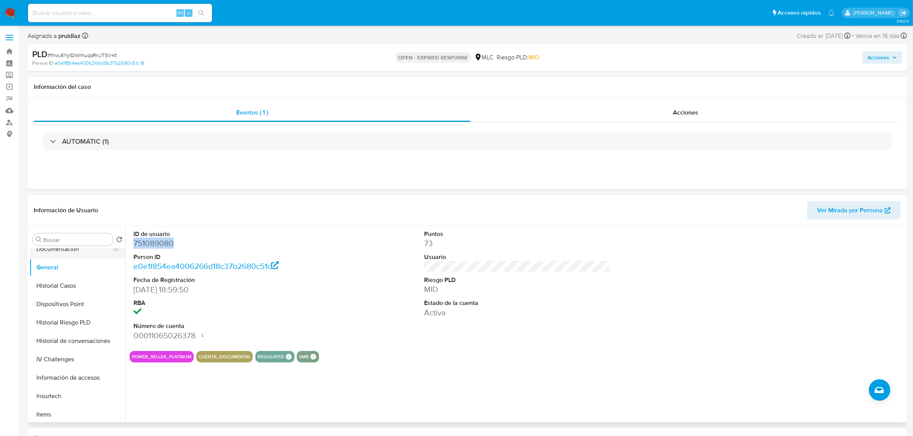
scroll to position [96, 0]
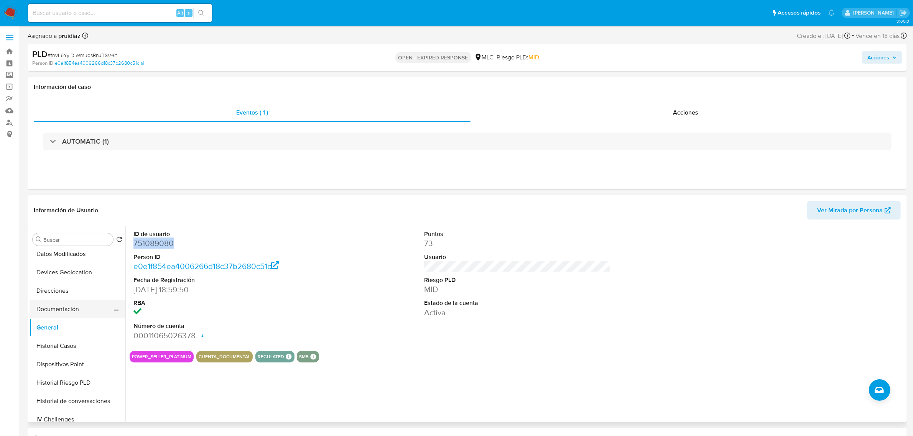
click at [68, 309] on button "Documentación" at bounding box center [75, 309] width 90 height 18
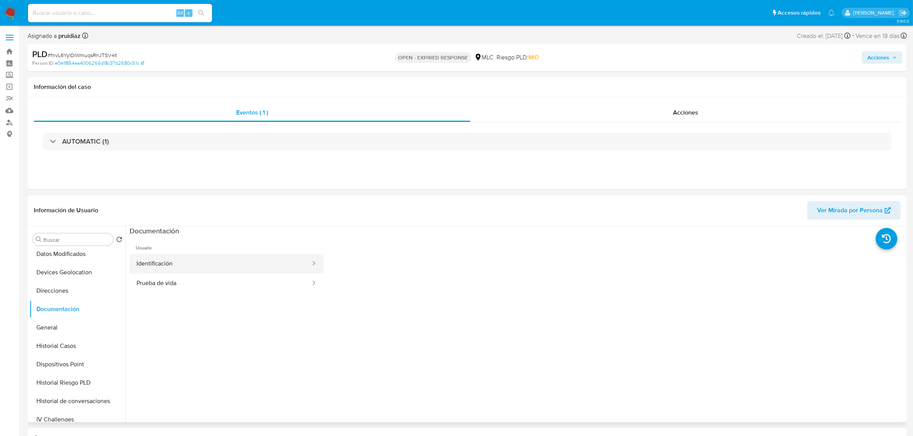
click at [175, 266] on button "Identificación" at bounding box center [221, 264] width 182 height 20
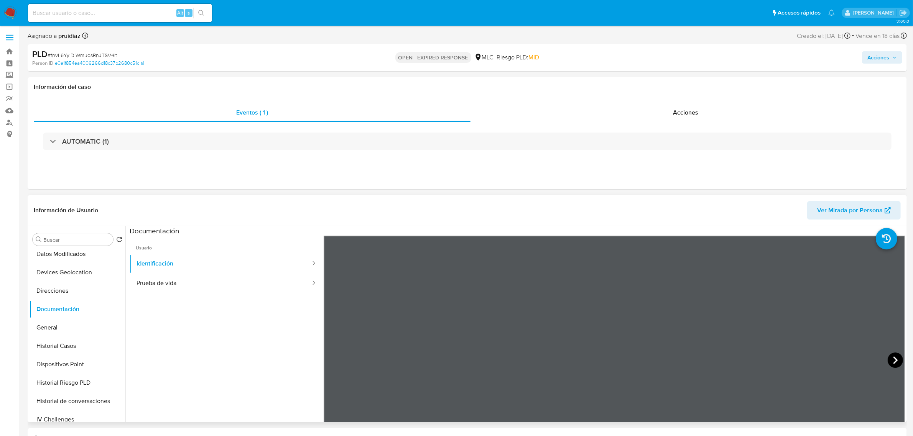
click at [896, 358] on icon at bounding box center [894, 360] width 15 height 15
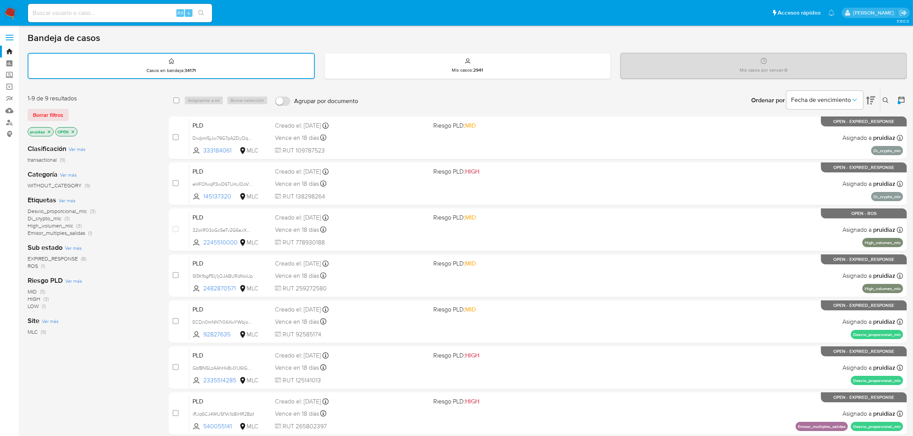
click at [12, 13] on img at bounding box center [10, 13] width 13 height 13
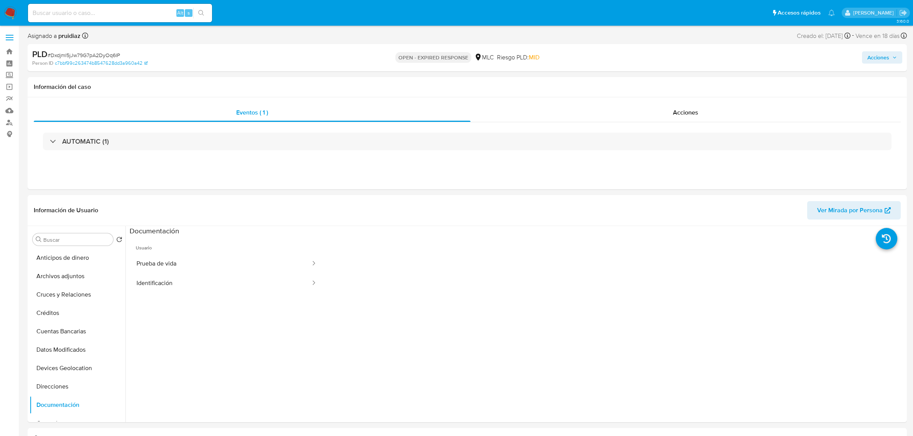
select select "10"
click at [51, 329] on button "General" at bounding box center [75, 328] width 90 height 18
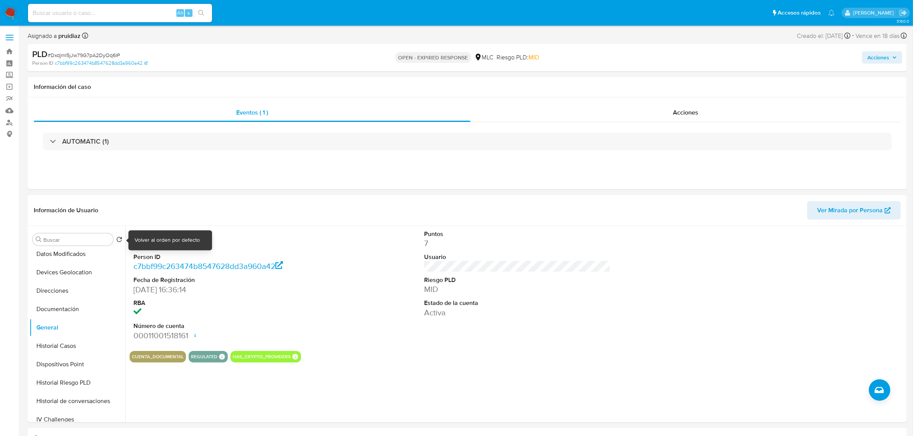
click at [150, 242] on div "Volver al orden por defecto" at bounding box center [167, 241] width 65 height 8
click at [163, 248] on dd "333184061" at bounding box center [226, 243] width 186 height 11
copy dd "333184061"
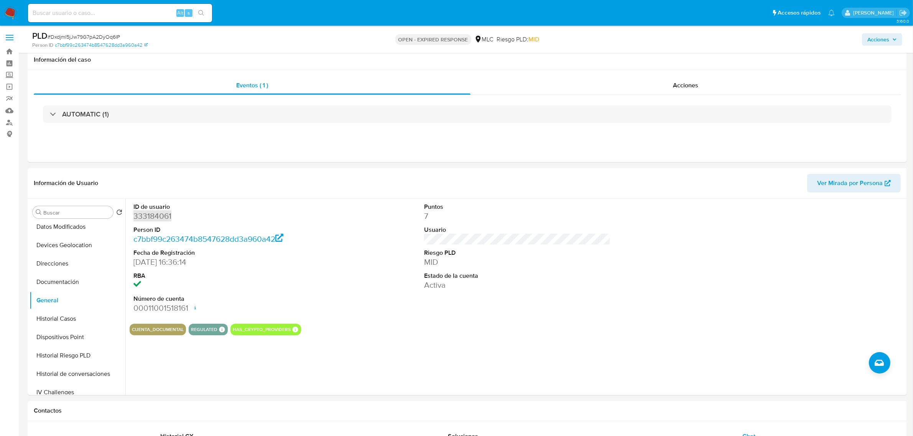
scroll to position [57, 0]
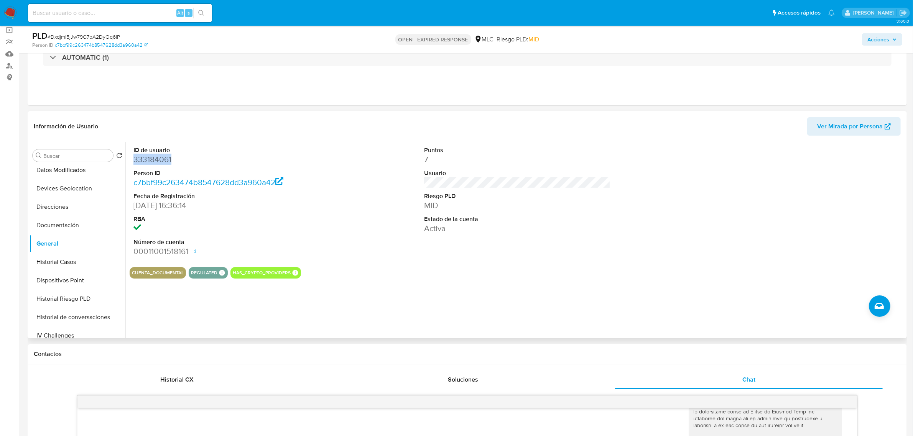
click at [158, 163] on dd "333184061" at bounding box center [226, 159] width 186 height 11
click at [154, 162] on dd "333184061" at bounding box center [226, 159] width 186 height 11
click at [165, 156] on dd "333184061" at bounding box center [226, 159] width 186 height 11
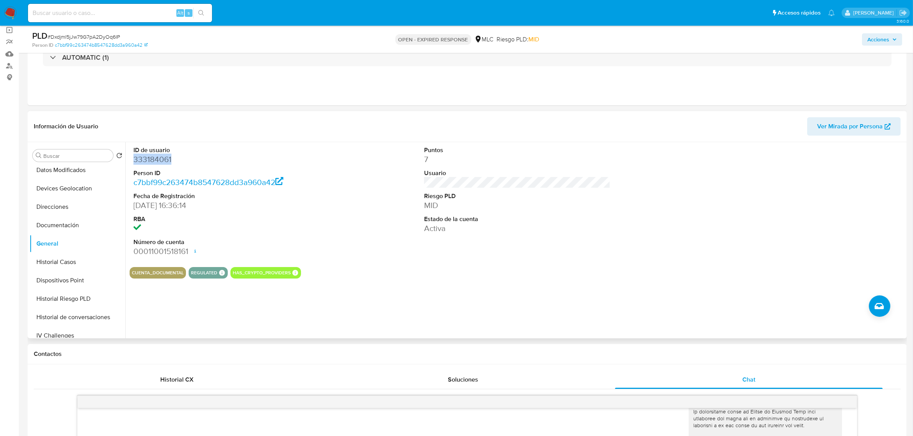
click at [165, 156] on dd "333184061" at bounding box center [226, 159] width 186 height 11
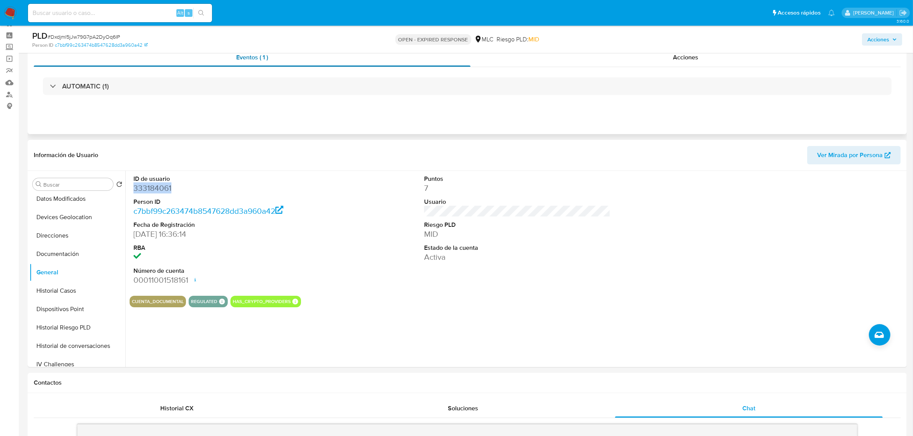
scroll to position [0, 0]
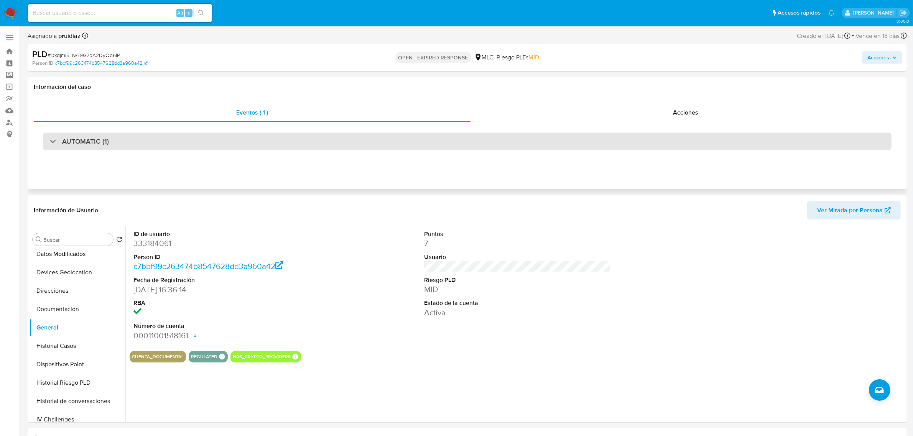
click at [85, 137] on h3 "AUTOMATIC (1)" at bounding box center [85, 141] width 47 height 8
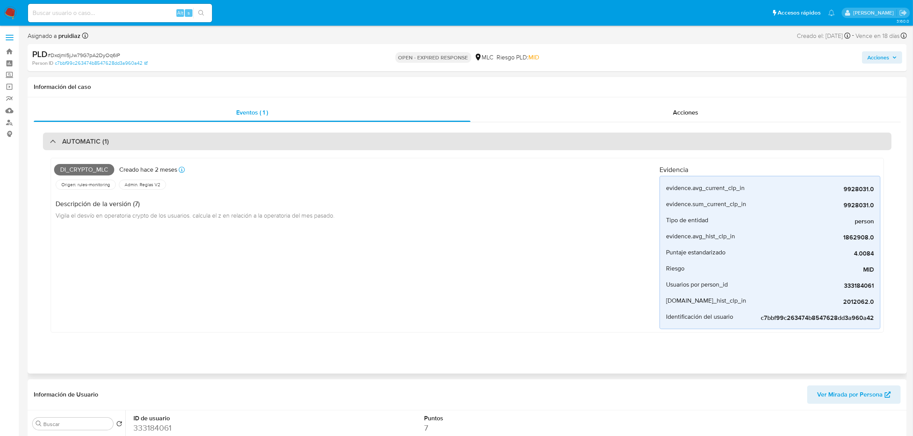
click at [85, 138] on h3 "AUTOMATIC (1)" at bounding box center [85, 141] width 47 height 8
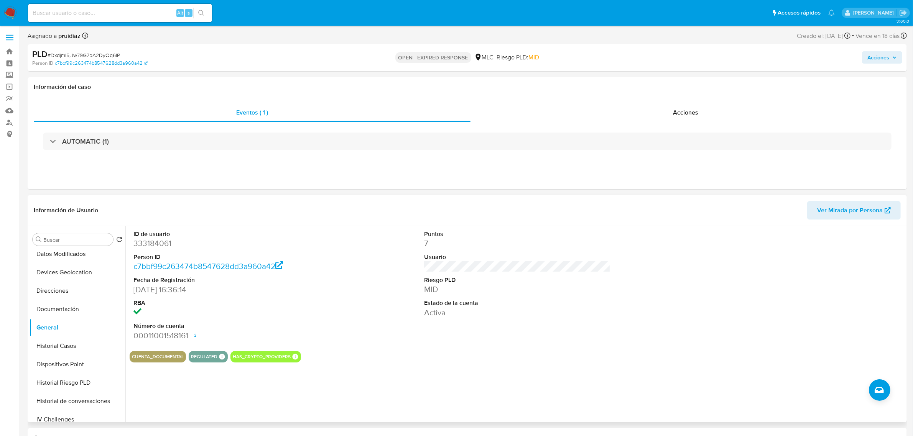
click at [155, 246] on dd "333184061" at bounding box center [226, 243] width 186 height 11
copy dd "333184061"
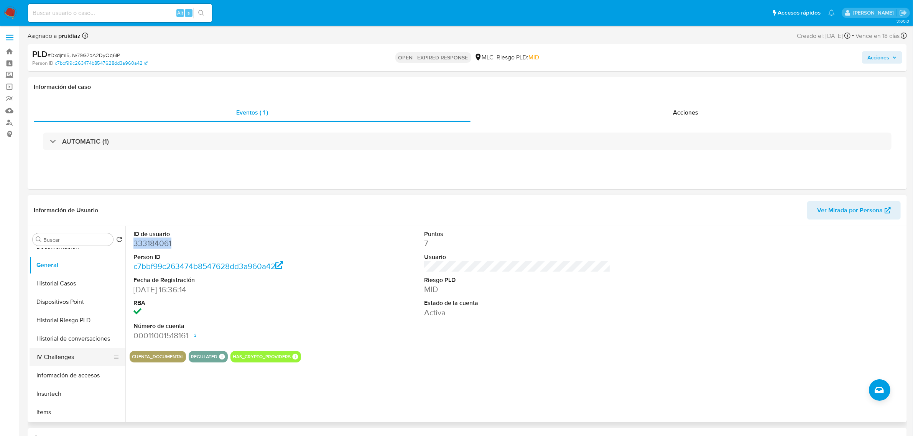
scroll to position [192, 0]
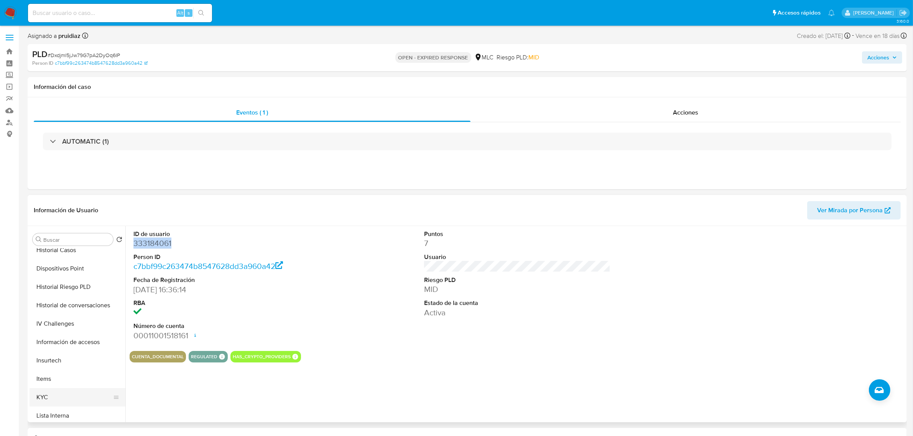
click at [56, 394] on button "KYC" at bounding box center [75, 397] width 90 height 18
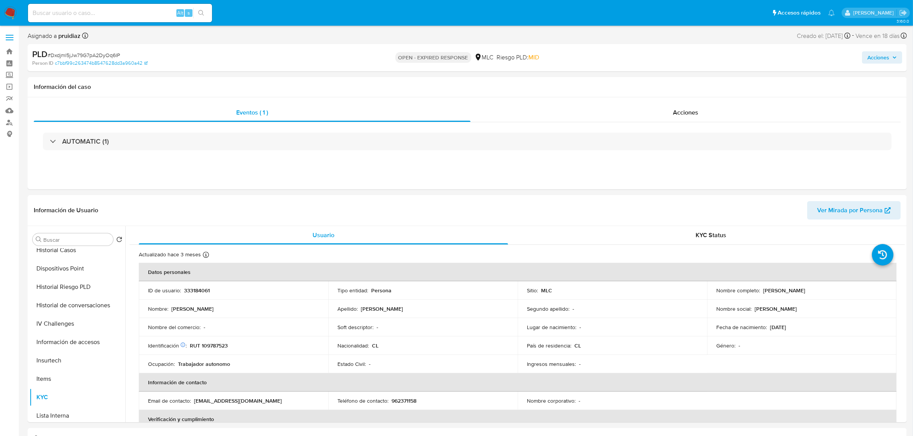
click at [97, 57] on span "# Dxdjml5jJw79G7pA2DyOq6IP" at bounding box center [84, 55] width 72 height 8
click at [116, 127] on div "AUTOMATIC (1)" at bounding box center [467, 141] width 867 height 38
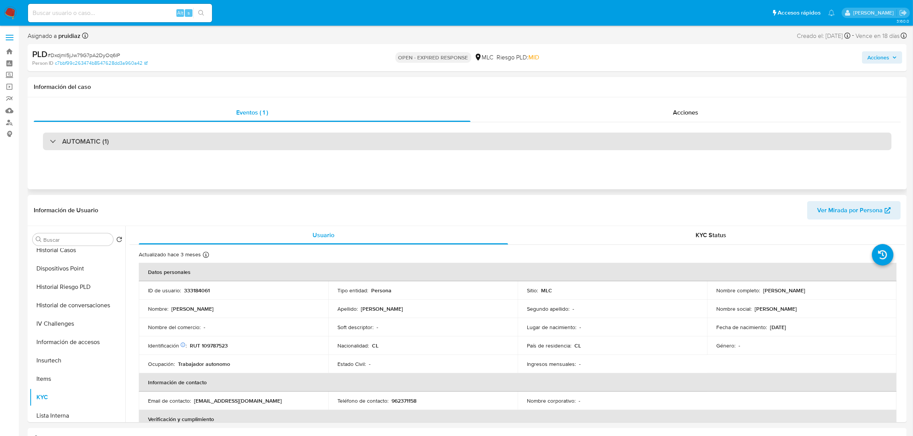
click at [103, 142] on h3 "AUTOMATIC (1)" at bounding box center [85, 141] width 47 height 8
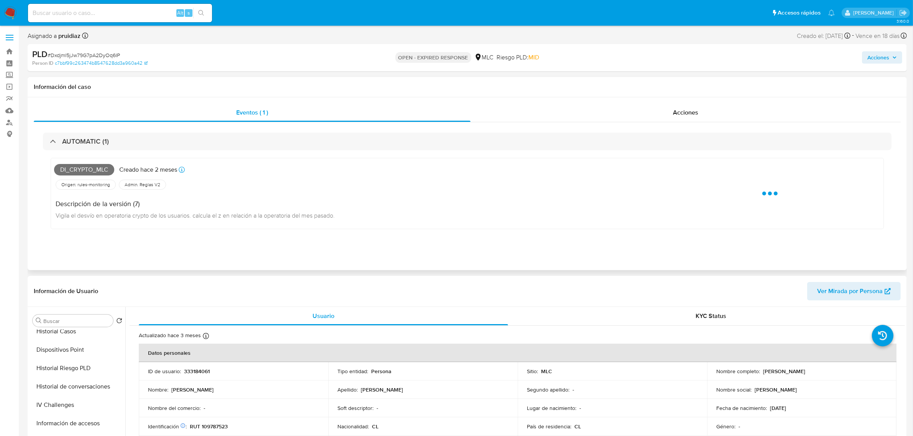
click at [92, 168] on span "Di_crypto_mlc" at bounding box center [84, 169] width 60 height 11
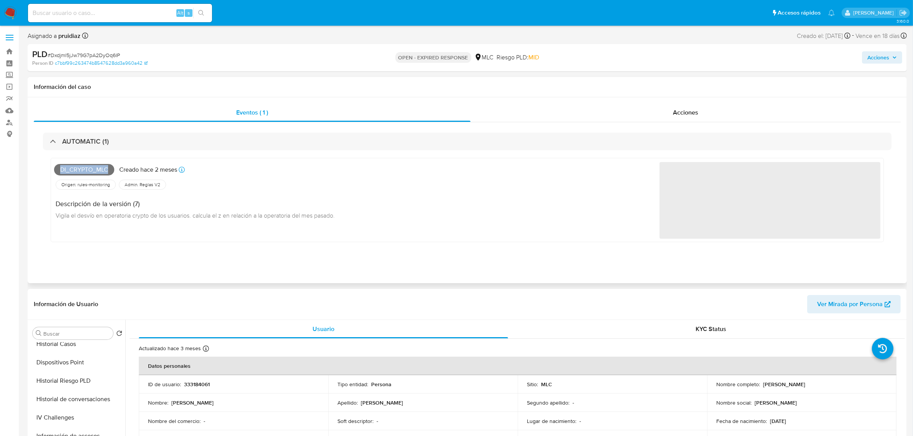
copy span "Di_crypto_mlc"
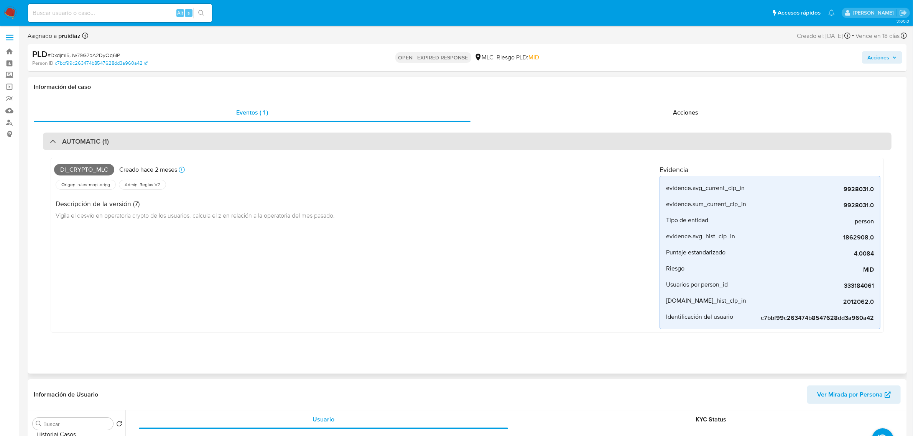
click at [116, 139] on div "AUTOMATIC (1)" at bounding box center [467, 142] width 848 height 18
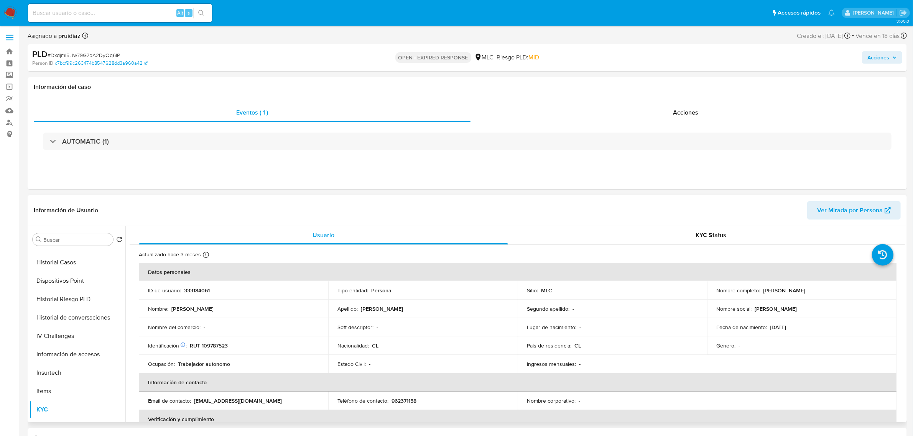
scroll to position [131, 0]
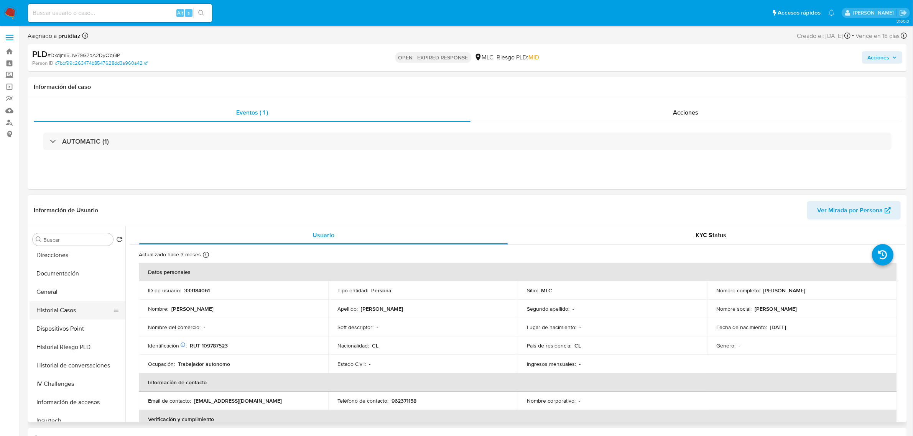
click at [61, 308] on button "Historial Casos" at bounding box center [75, 310] width 90 height 18
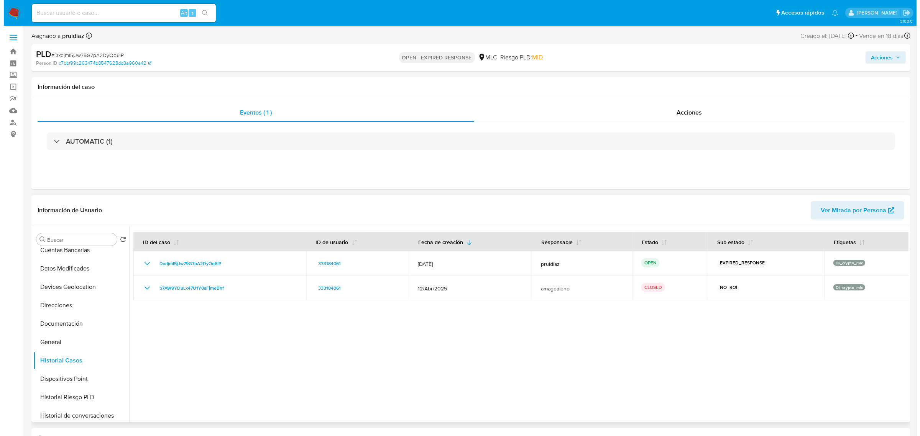
scroll to position [0, 0]
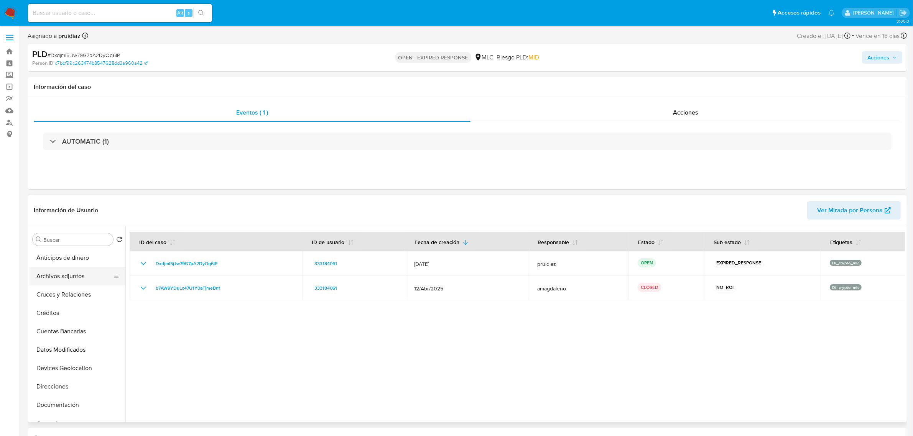
click at [67, 277] on button "Archivos adjuntos" at bounding box center [75, 276] width 90 height 18
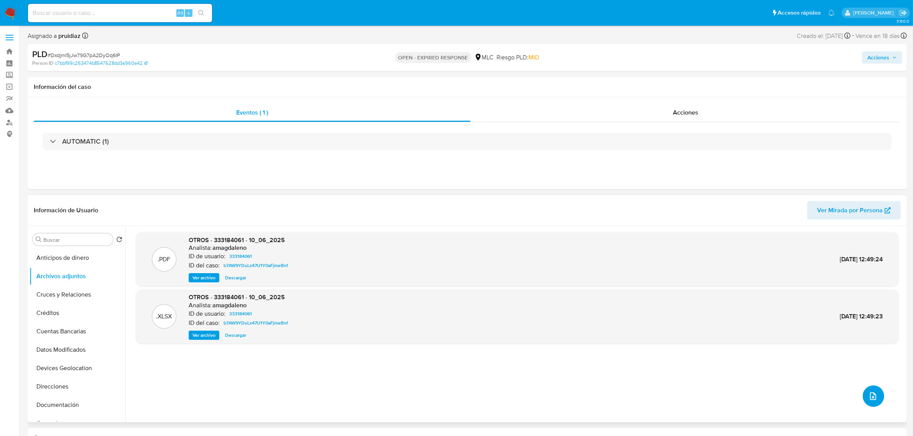
click at [870, 398] on icon "upload-file" at bounding box center [873, 397] width 6 height 8
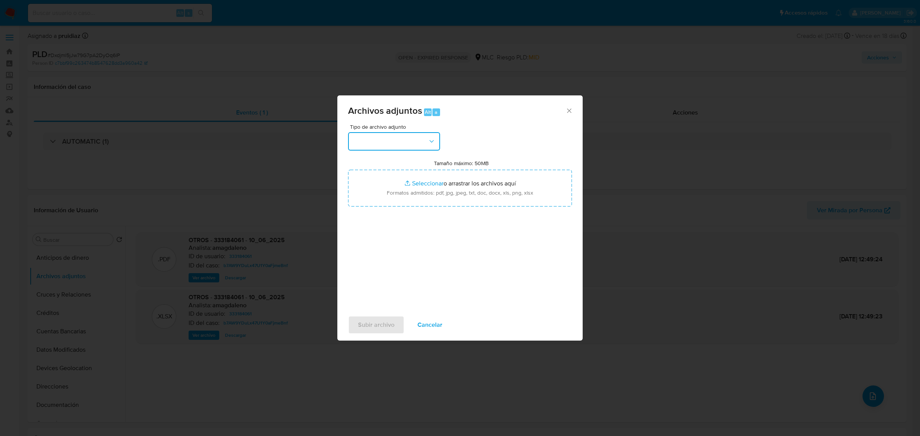
click at [405, 145] on button "button" at bounding box center [394, 141] width 92 height 18
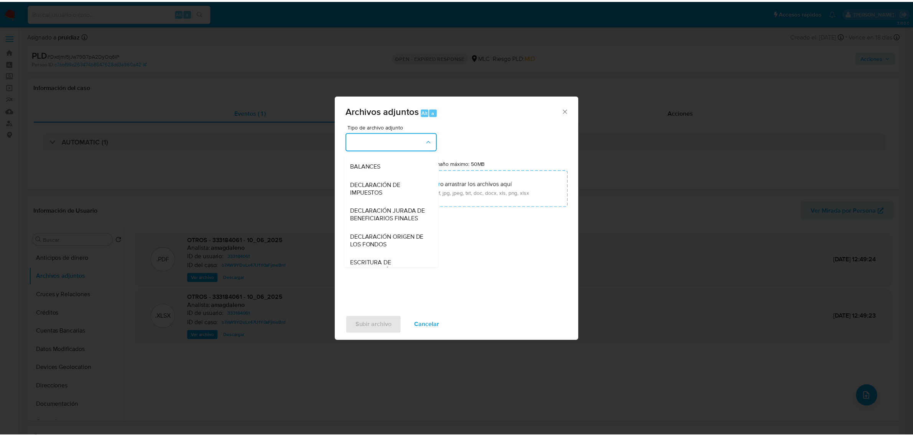
scroll to position [127, 0]
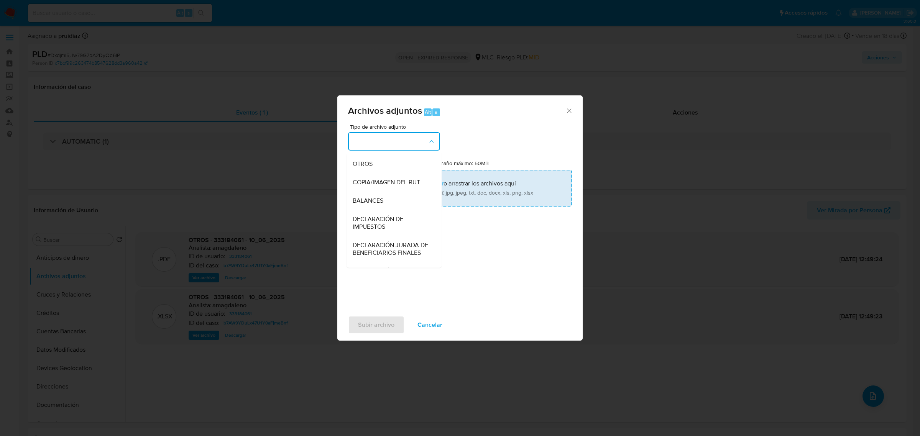
drag, startPoint x: 384, startPoint y: 169, endPoint x: 422, endPoint y: 178, distance: 39.1
click at [384, 168] on div "OTROS" at bounding box center [392, 163] width 78 height 18
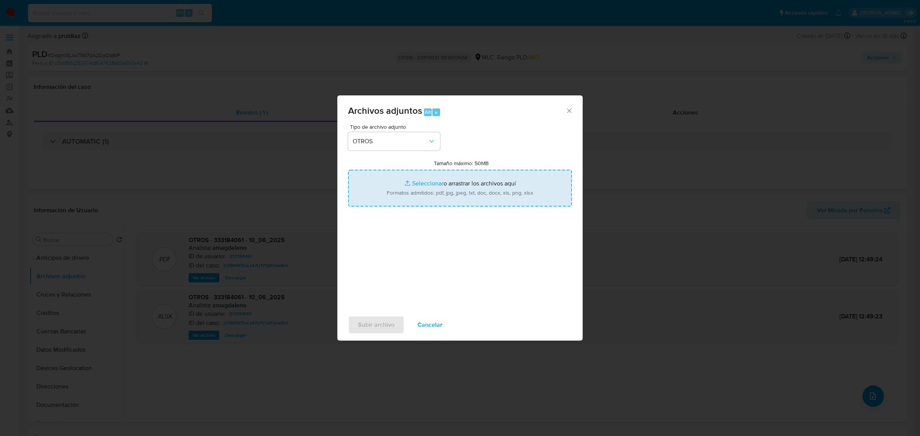
click at [457, 181] on input "Tamaño máximo: 50MB Seleccionar archivos" at bounding box center [460, 188] width 224 height 37
type input "C:\fakepath\333184061 - 22_09_2025.xlsx"
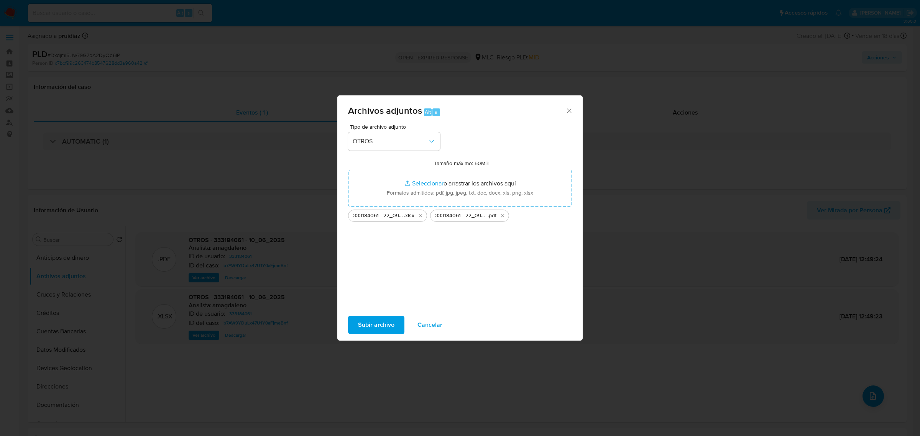
click at [374, 322] on span "Subir archivo" at bounding box center [376, 325] width 36 height 17
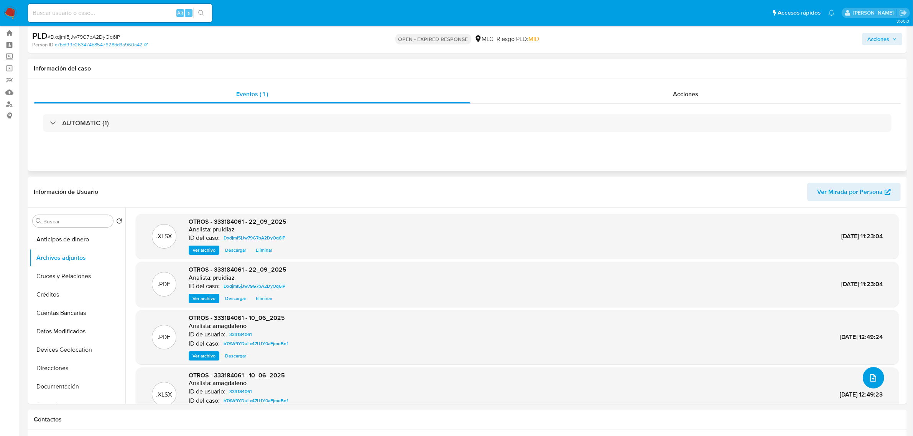
scroll to position [0, 0]
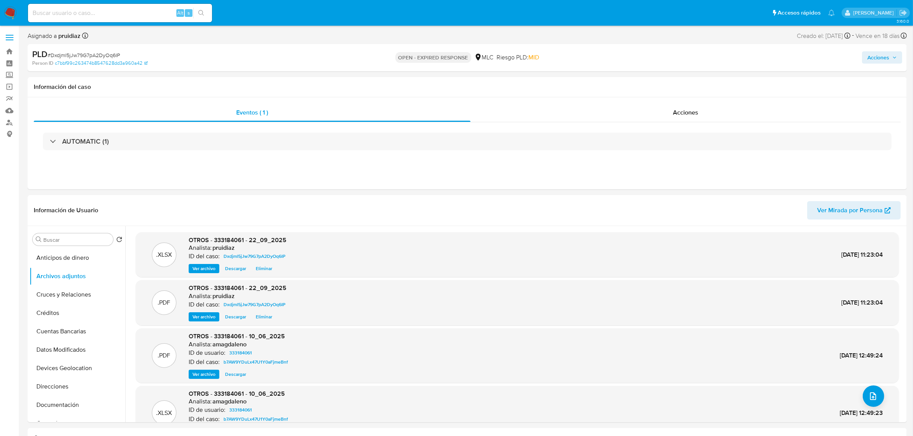
click at [86, 54] on span "# Dxdjml5jJw79G7pA2DyOq6IP" at bounding box center [84, 55] width 72 height 8
copy span "Dxdjml5jJw79G7pA2DyOq6IP"
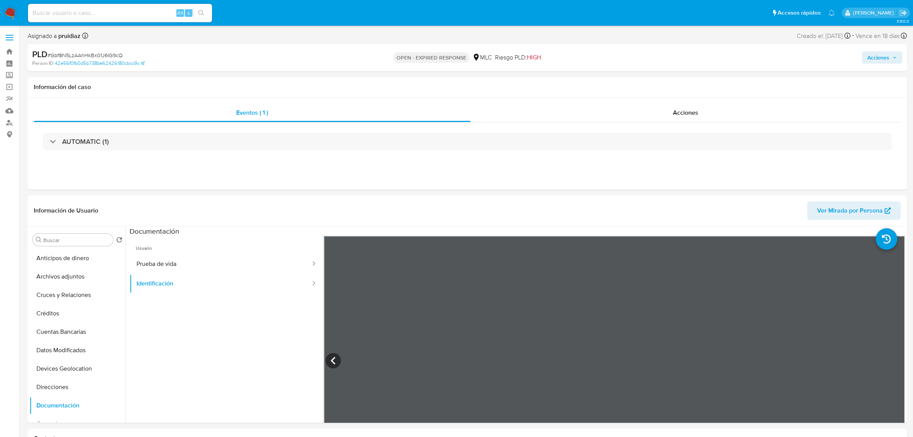
select select "10"
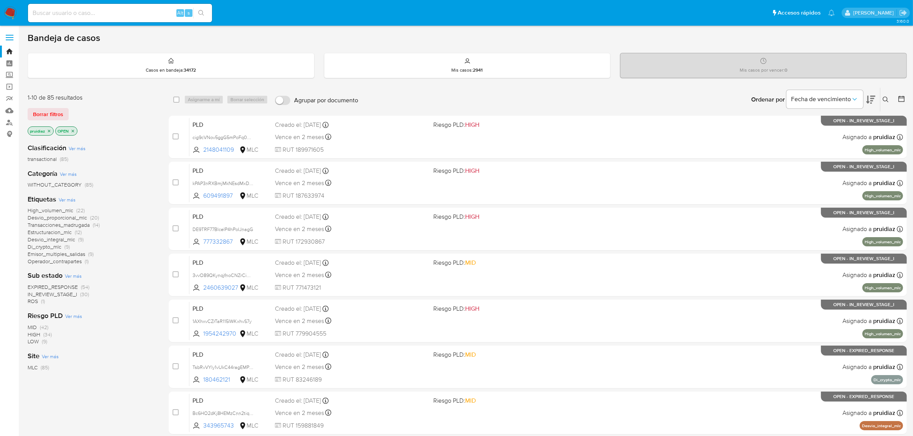
click at [866, 102] on icon at bounding box center [870, 100] width 9 height 8
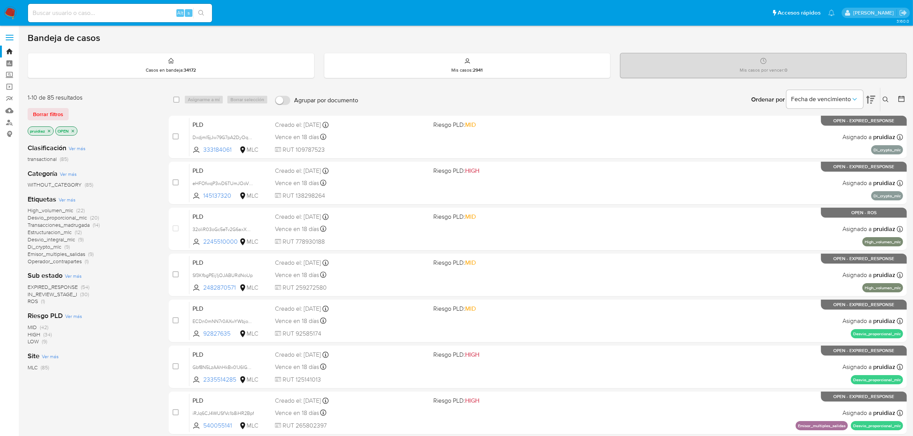
click at [4, 7] on img at bounding box center [10, 13] width 13 height 13
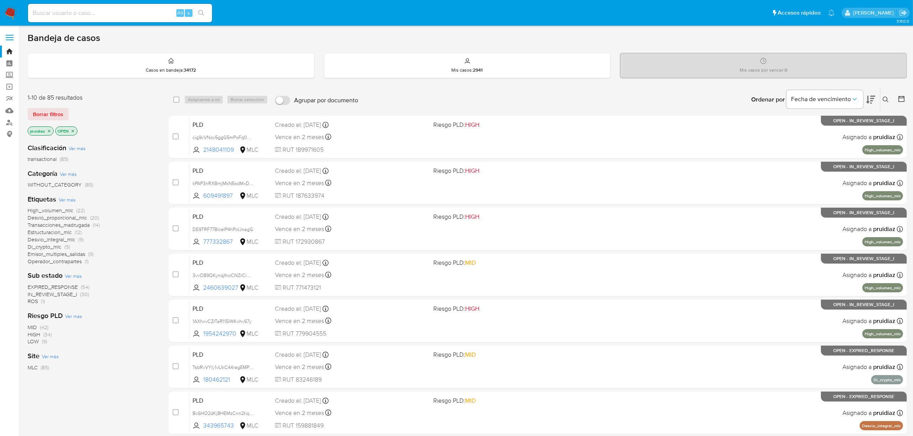
click at [869, 96] on icon at bounding box center [870, 99] width 9 height 9
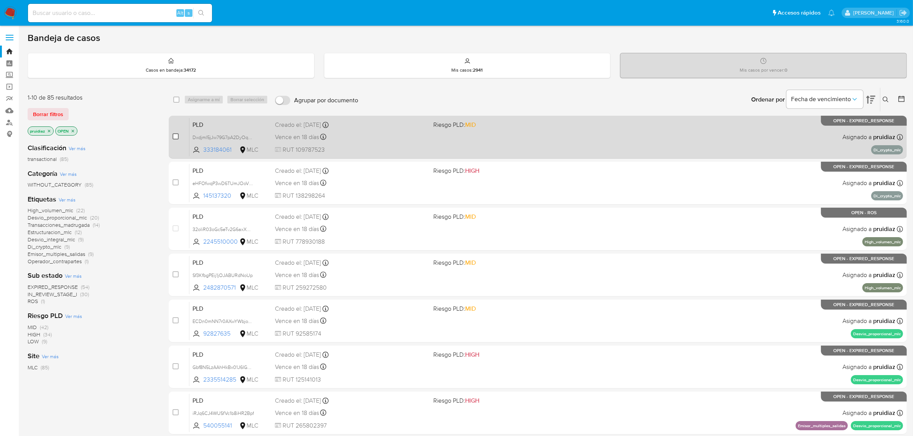
click at [172, 135] on input "checkbox" at bounding box center [175, 136] width 6 height 6
checkbox input "true"
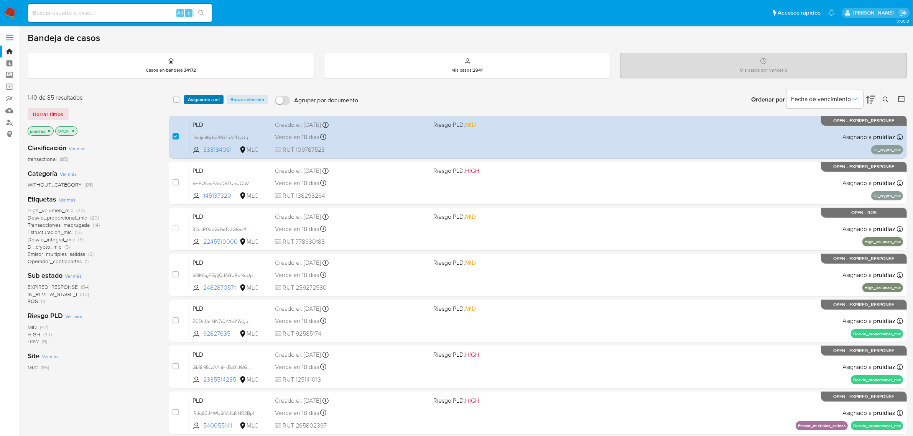
click at [205, 100] on span "Asignarme a mí" at bounding box center [204, 100] width 32 height 8
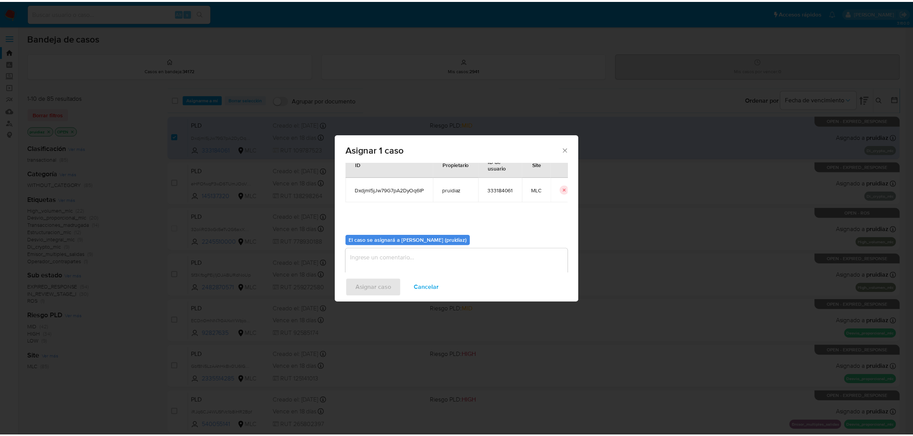
scroll to position [39, 0]
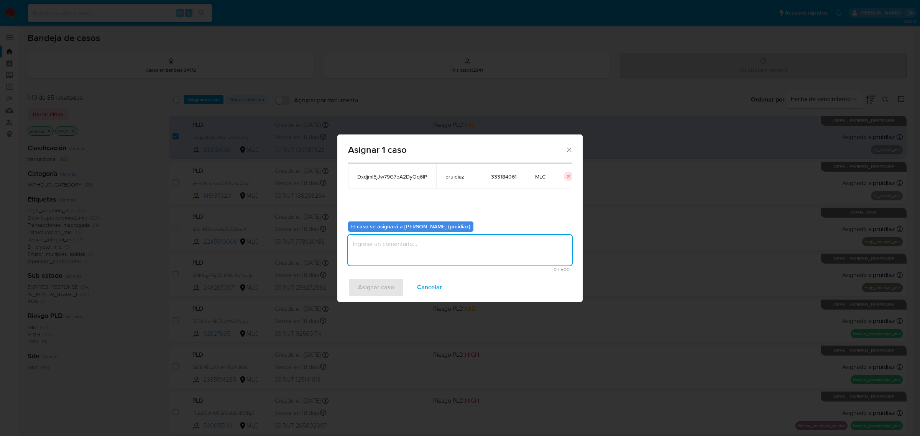
click at [448, 240] on textarea "assign-modal" at bounding box center [460, 250] width 224 height 31
type textarea "-"
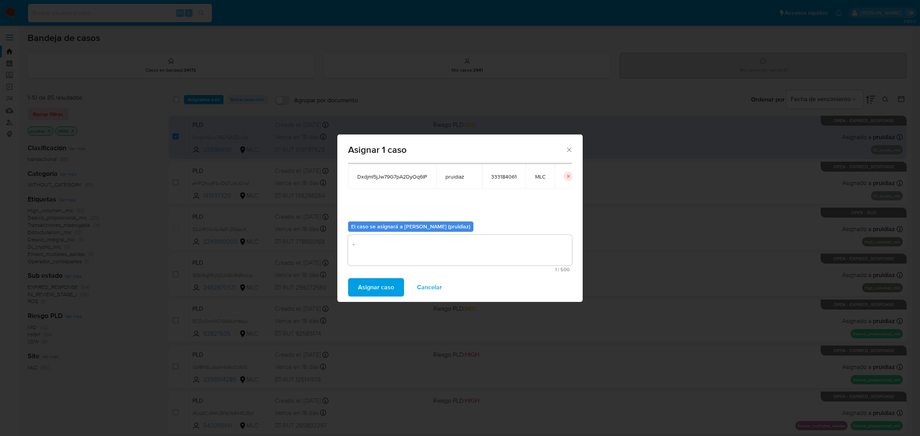
click at [381, 290] on span "Asignar caso" at bounding box center [376, 287] width 36 height 17
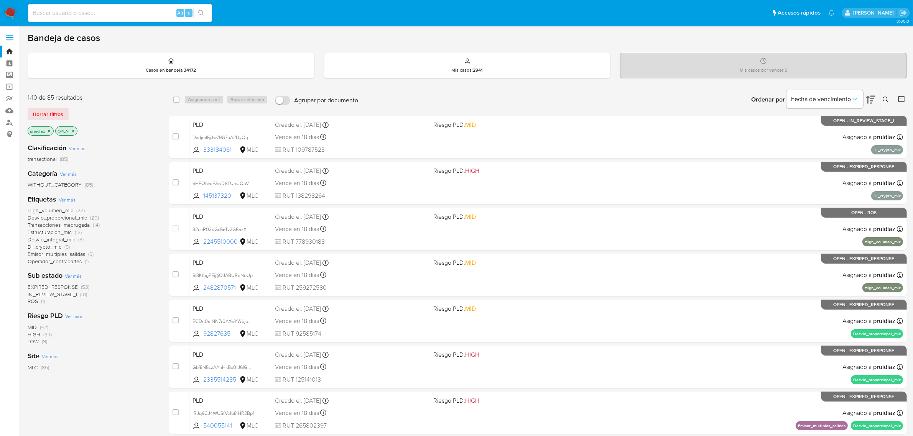
click at [62, 10] on input at bounding box center [120, 13] width 184 height 10
paste input "1413722650"
type input "1413722650"
click at [204, 14] on icon "search-icon" at bounding box center [201, 13] width 6 height 6
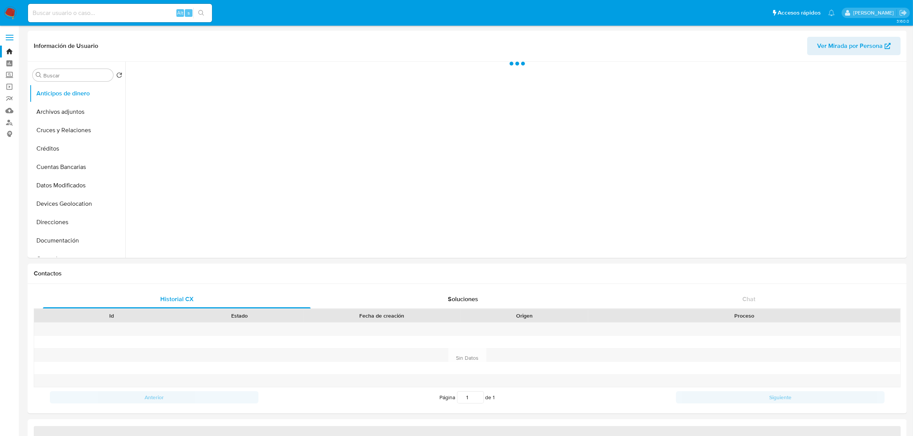
select select "10"
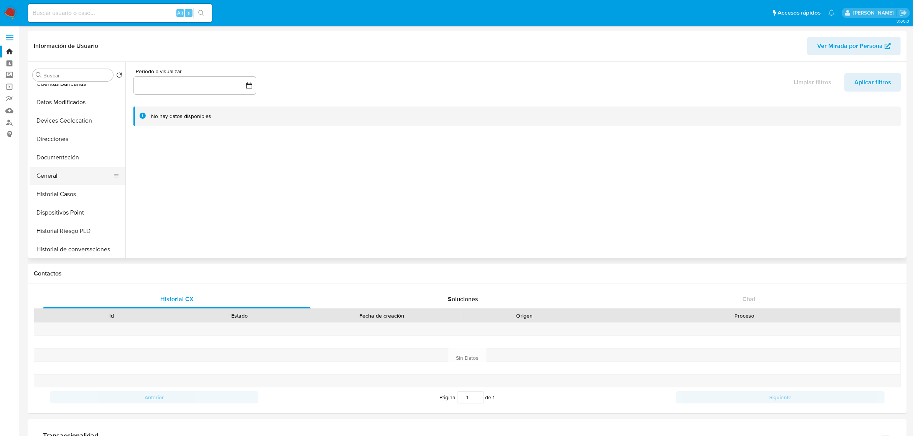
scroll to position [96, 0]
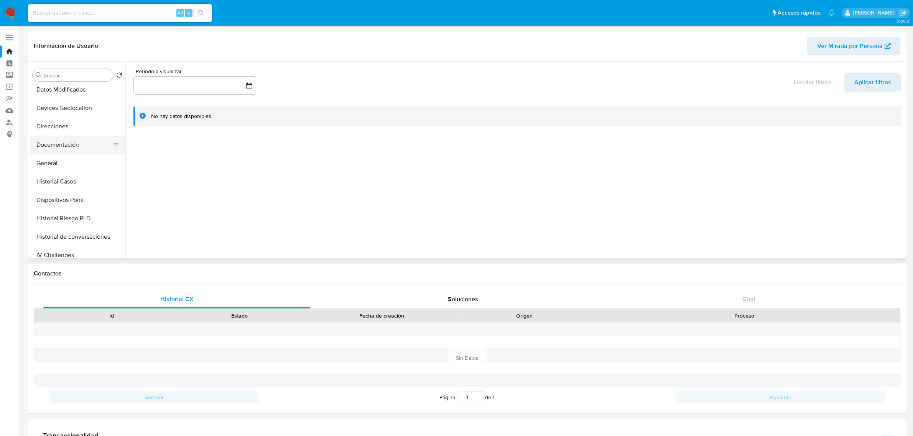
click at [66, 149] on button "Documentación" at bounding box center [75, 145] width 90 height 18
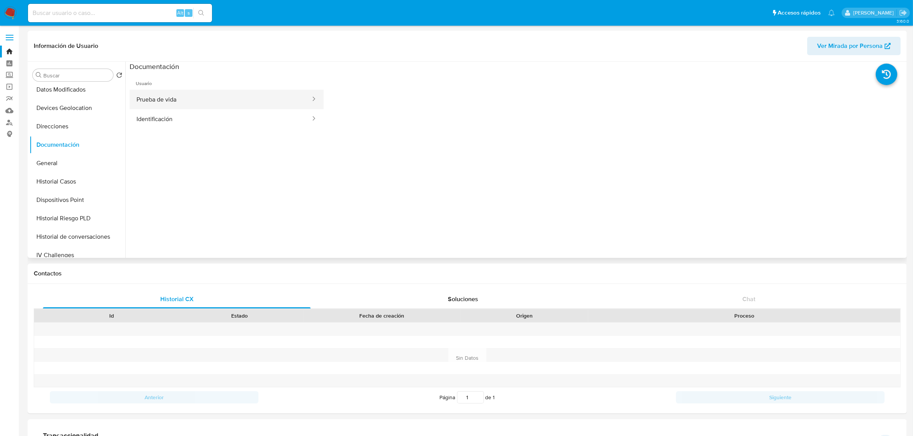
click at [205, 104] on button "Prueba de vida" at bounding box center [221, 100] width 182 height 20
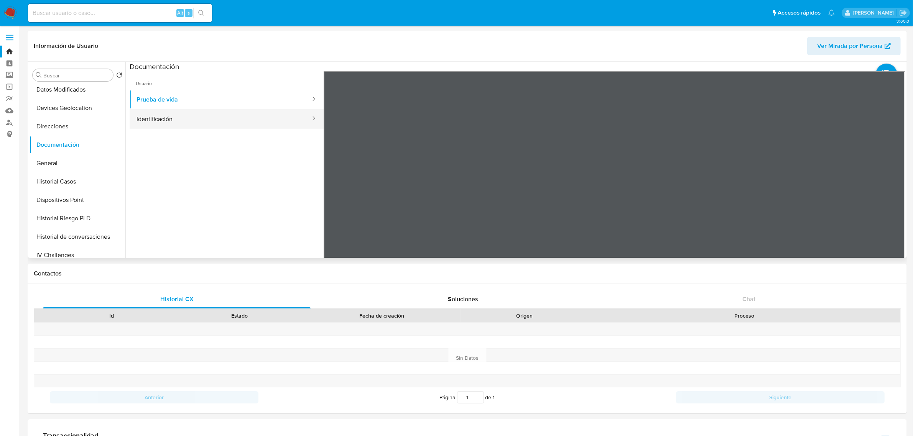
click at [233, 118] on button "Identificación" at bounding box center [221, 119] width 182 height 20
click at [893, 198] on icon at bounding box center [895, 196] width 5 height 8
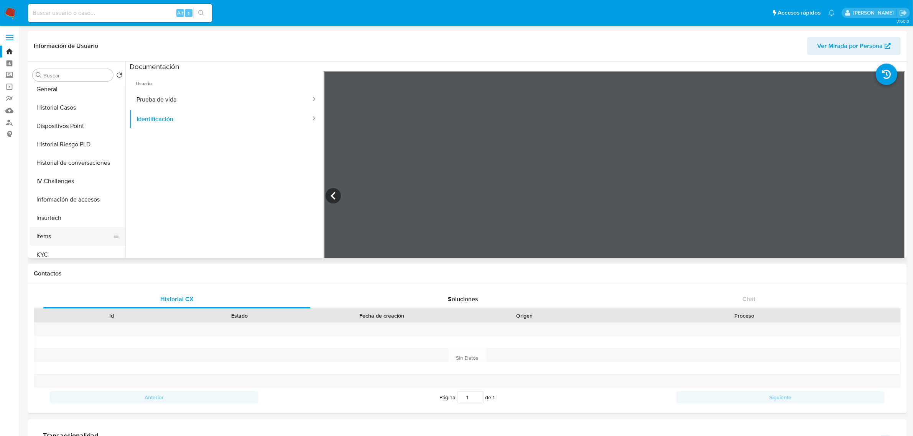
scroll to position [240, 0]
click at [56, 186] on button "KYC" at bounding box center [75, 185] width 90 height 18
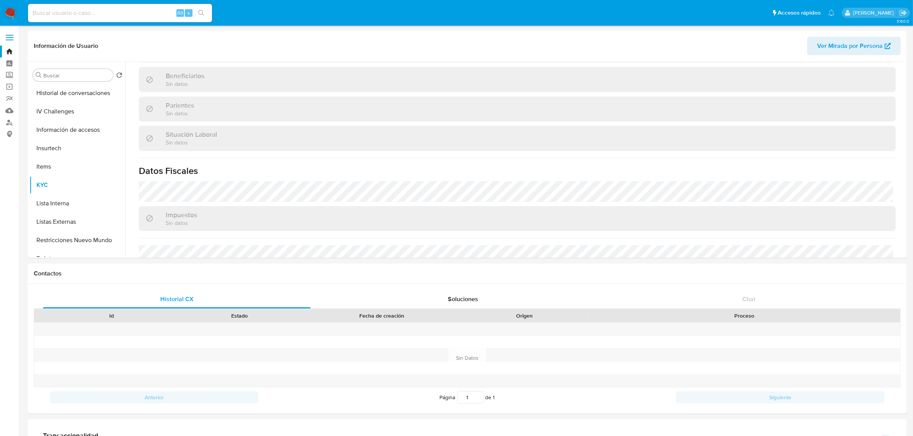
scroll to position [415, 0]
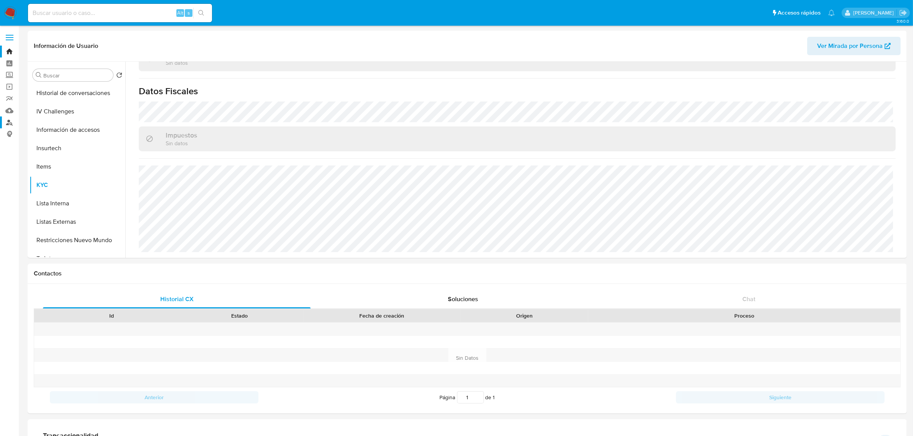
click at [7, 124] on link "Buscador de personas" at bounding box center [45, 123] width 91 height 12
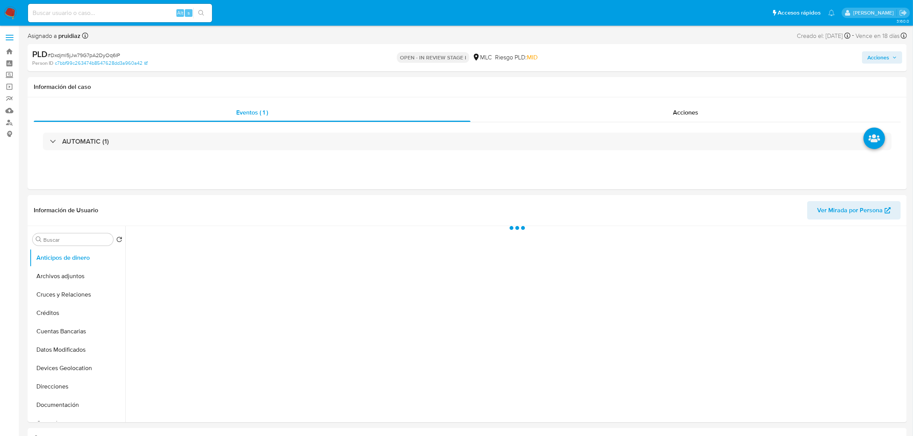
click at [887, 66] on div "Acciones" at bounding box center [758, 58] width 288 height 18
select select "10"
click at [882, 59] on span "Acciones" at bounding box center [878, 57] width 22 height 12
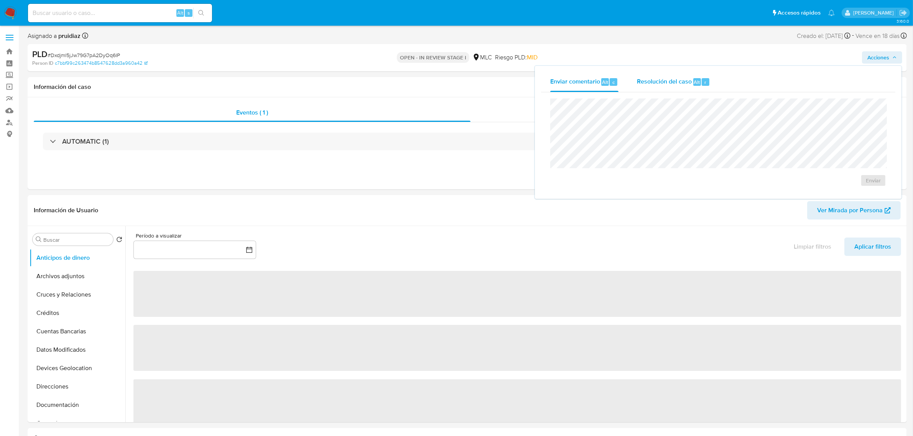
click at [639, 89] on div "Resolución del caso Alt r" at bounding box center [673, 82] width 73 height 20
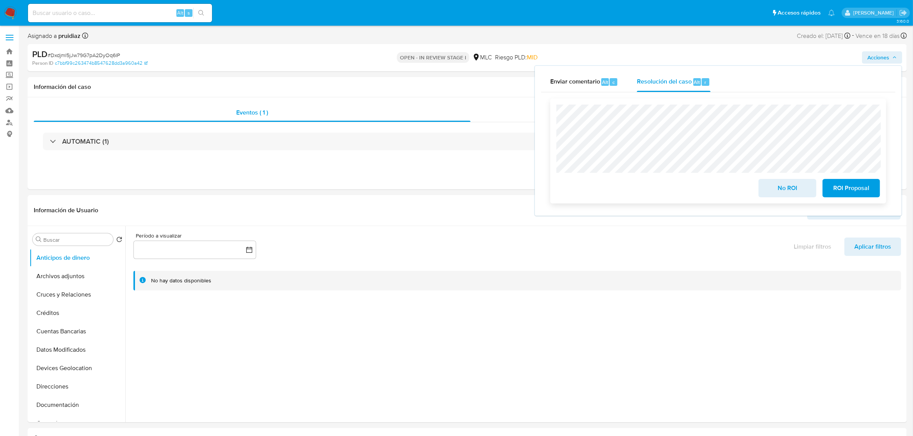
click at [809, 190] on button "No ROI" at bounding box center [786, 188] width 57 height 18
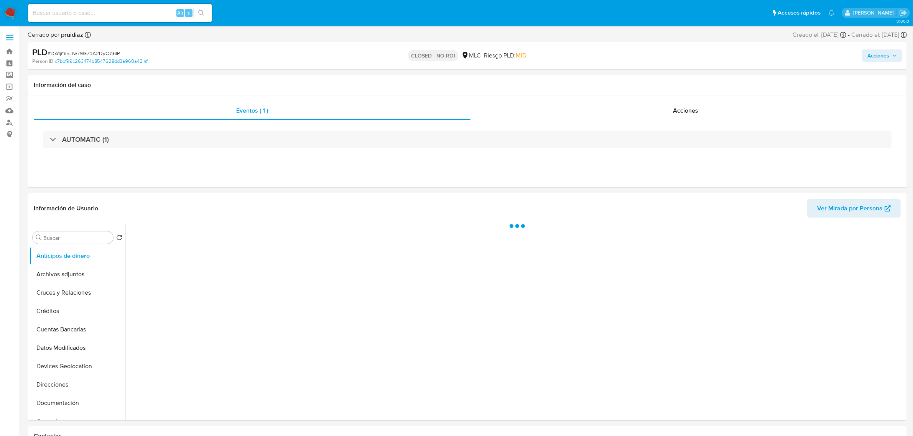
select select "10"
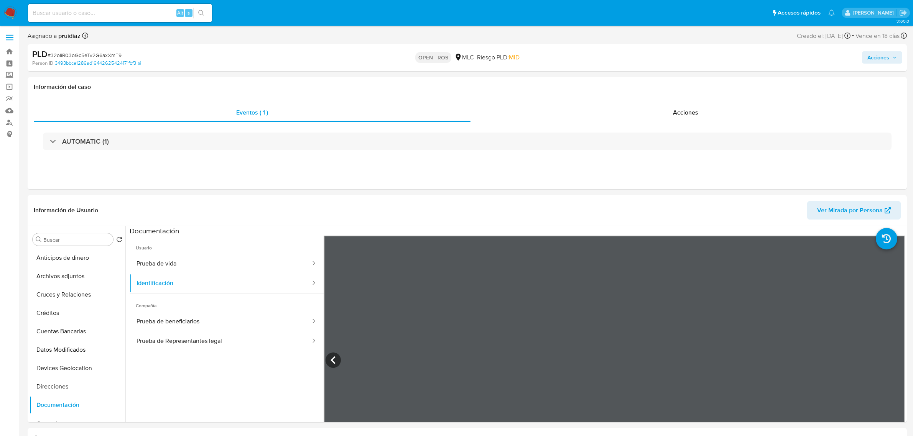
select select "10"
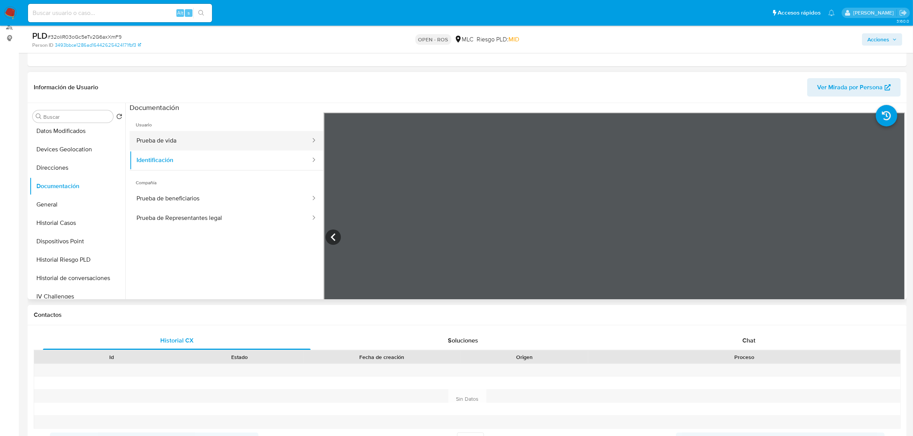
click at [174, 145] on button "Prueba de vida" at bounding box center [221, 141] width 182 height 20
click at [69, 223] on button "Historial Casos" at bounding box center [75, 223] width 90 height 18
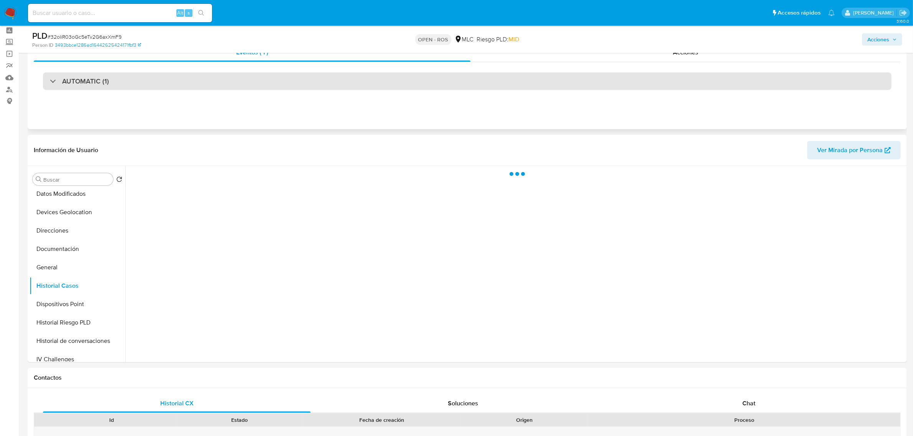
scroll to position [0, 0]
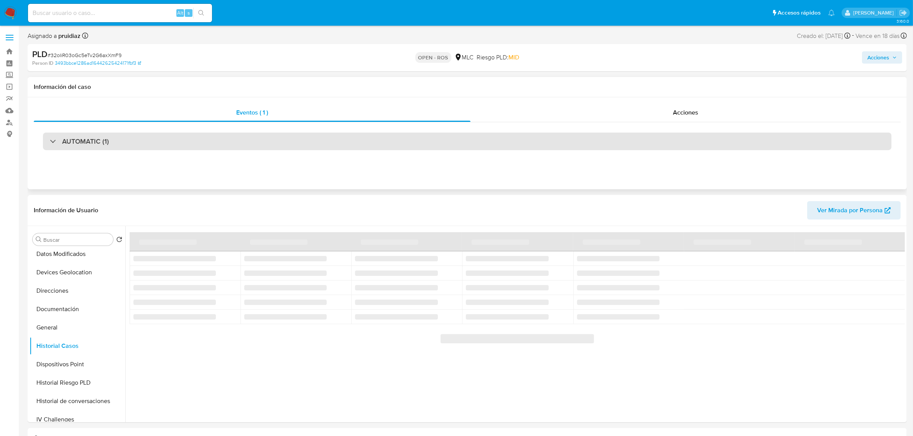
click at [110, 150] on div "AUTOMATIC (1)" at bounding box center [467, 142] width 848 height 18
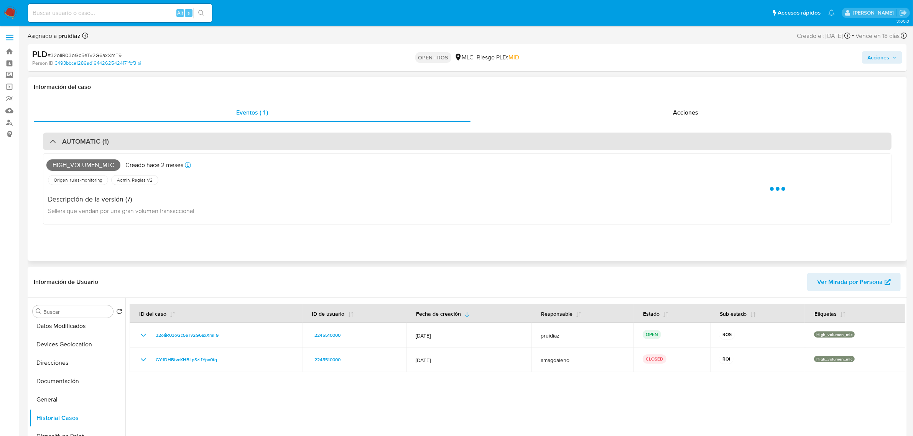
click at [110, 148] on div "AUTOMATIC (1)" at bounding box center [467, 142] width 848 height 18
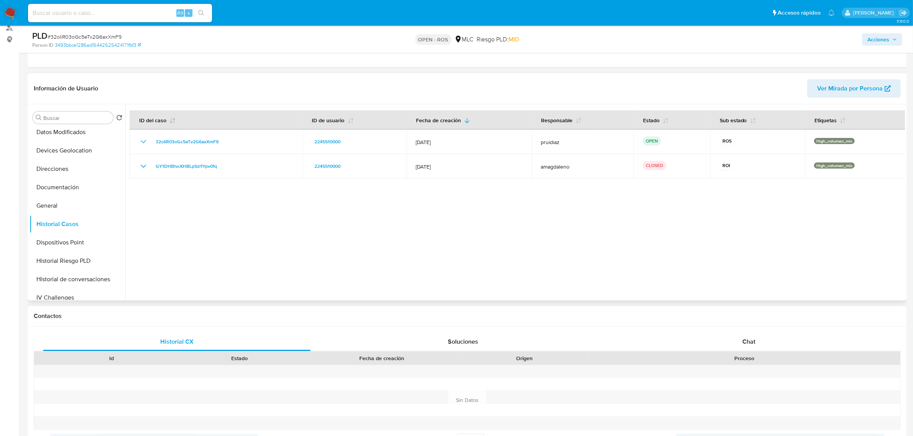
scroll to position [96, 0]
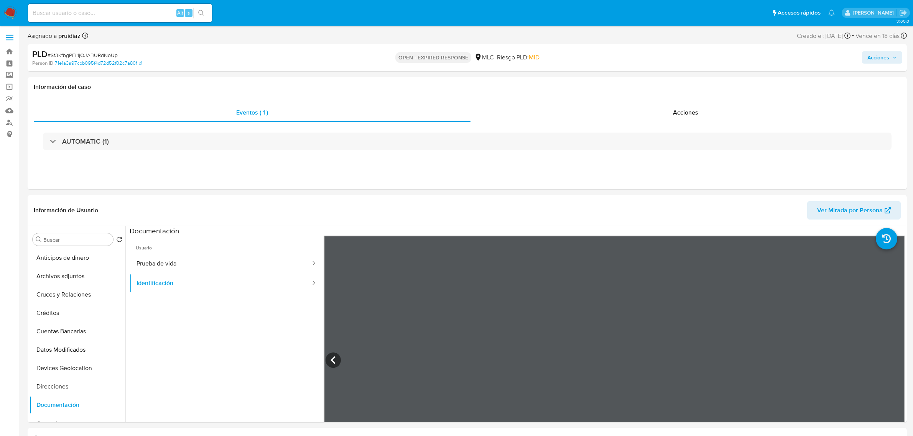
select select "10"
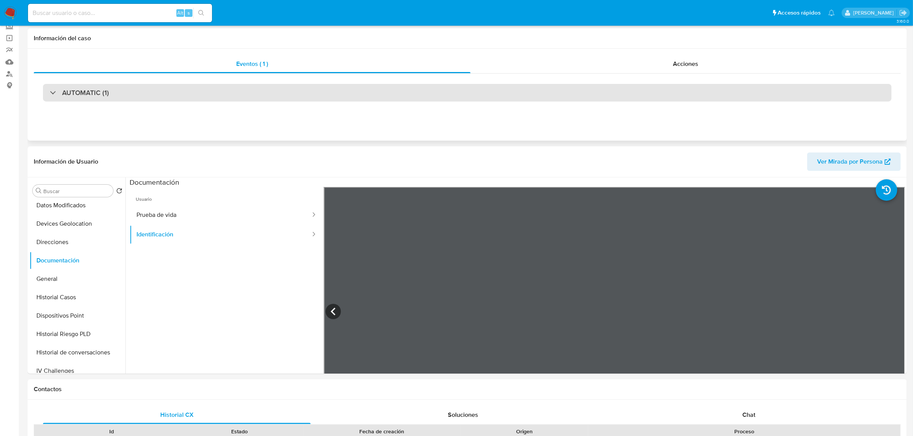
scroll to position [96, 0]
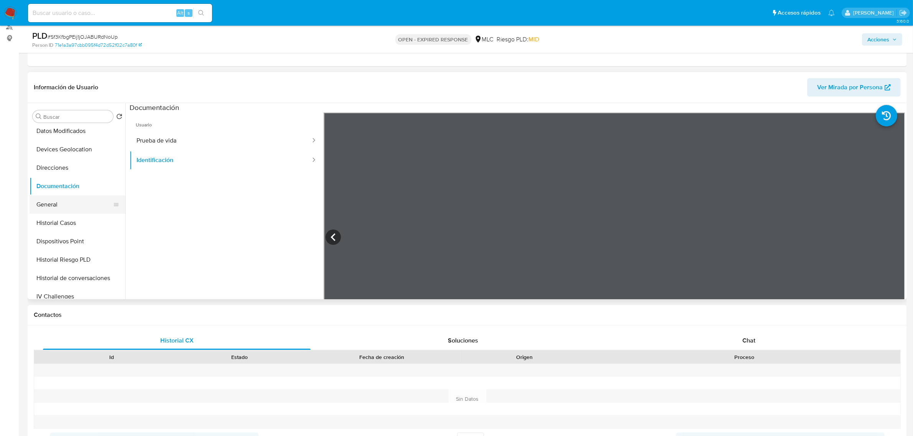
click at [54, 210] on button "General" at bounding box center [75, 204] width 90 height 18
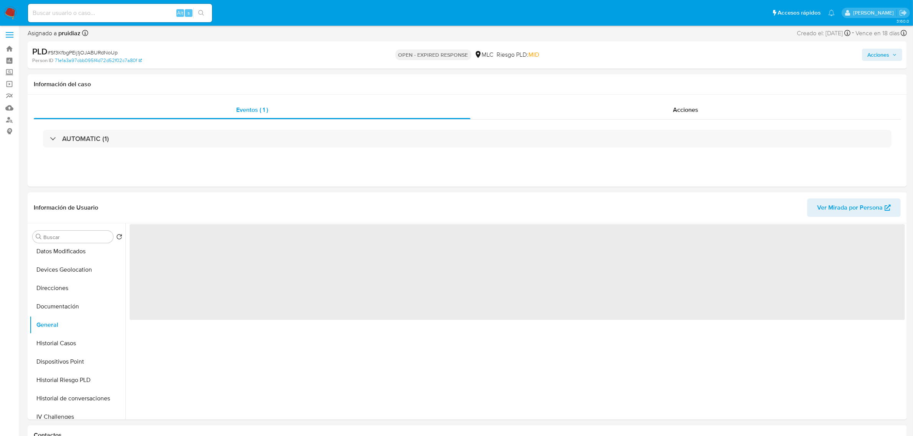
scroll to position [0, 0]
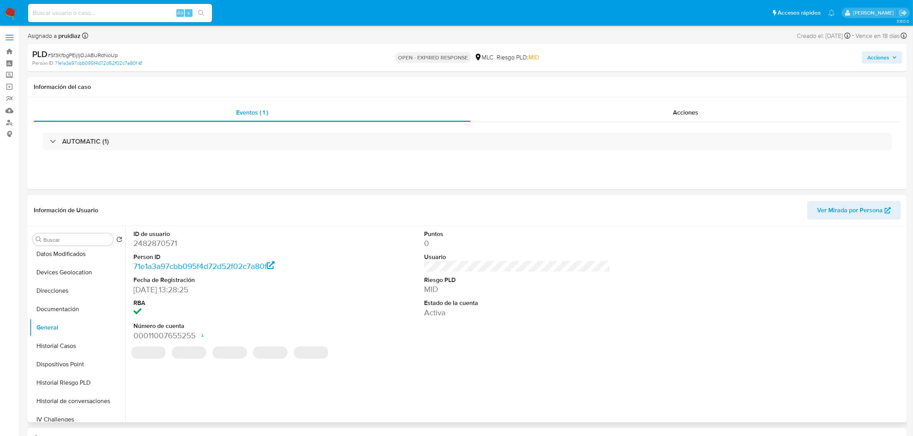
click at [156, 246] on dd "2482870571" at bounding box center [226, 243] width 186 height 11
copy dd "2482870571"
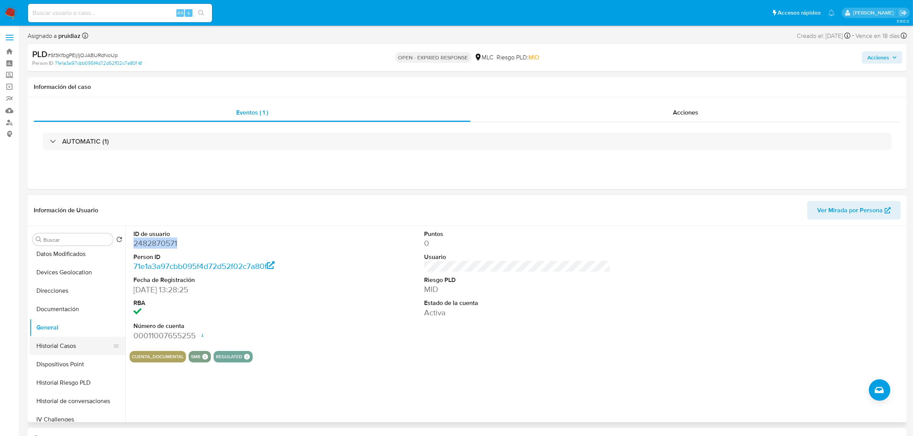
click at [79, 348] on button "Historial Casos" at bounding box center [75, 346] width 90 height 18
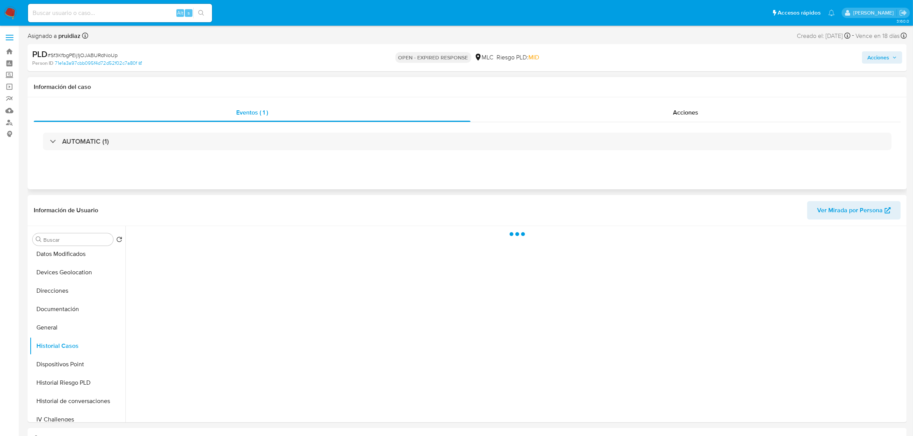
scroll to position [48, 0]
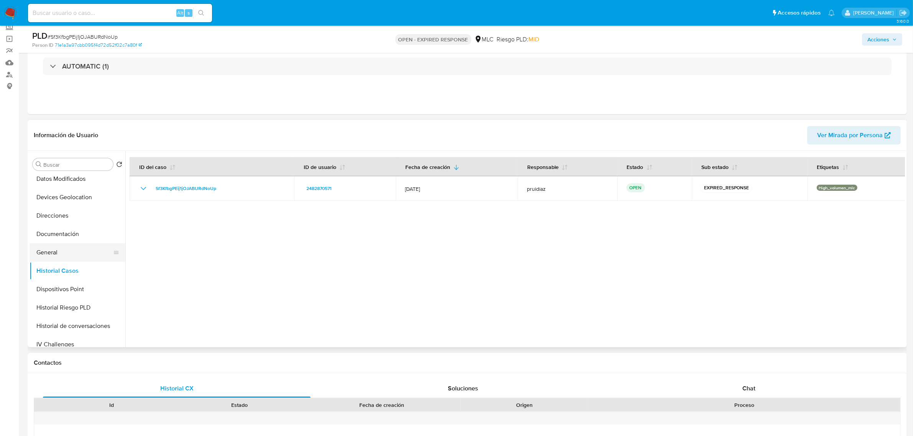
click at [52, 251] on button "General" at bounding box center [75, 252] width 90 height 18
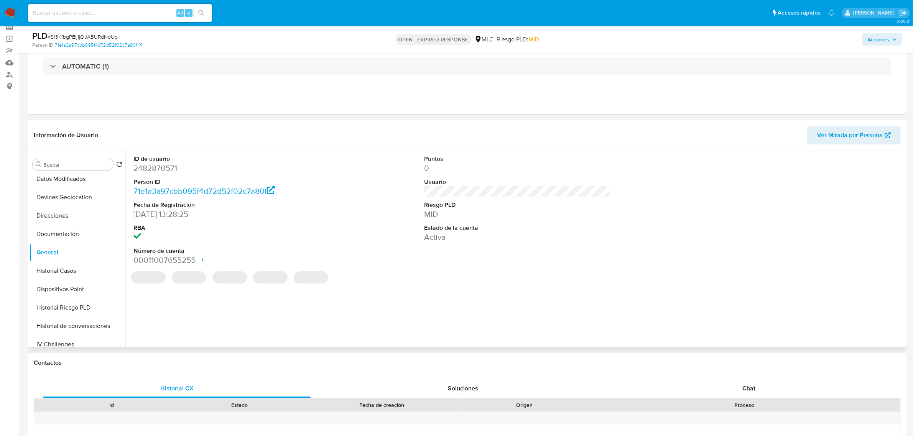
click at [152, 171] on dd "2482870571" at bounding box center [226, 168] width 186 height 11
copy dd "2482870571"
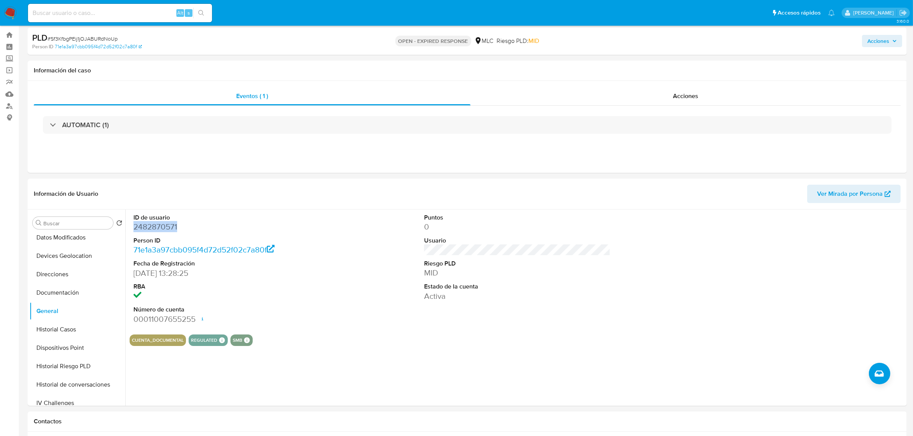
scroll to position [0, 0]
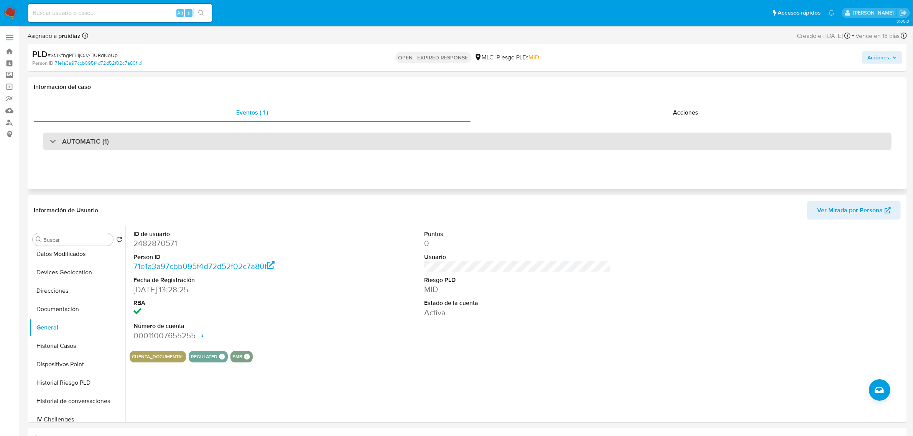
click at [135, 143] on div "AUTOMATIC (1)" at bounding box center [467, 142] width 848 height 18
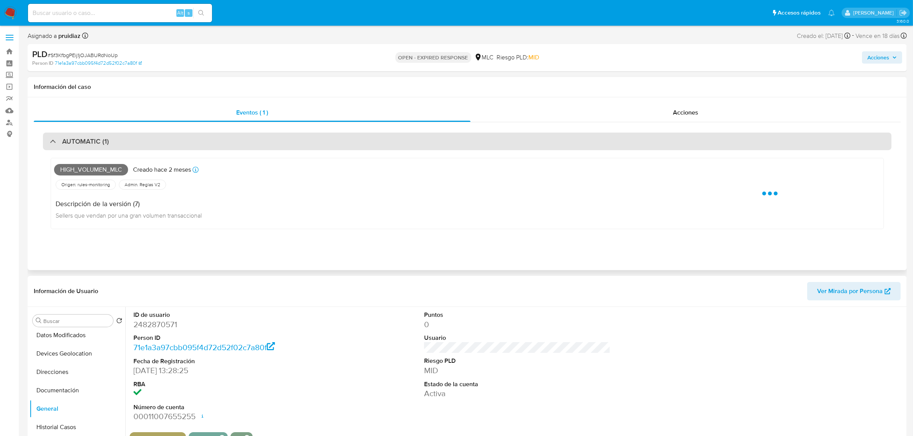
click at [135, 143] on div "AUTOMATIC (1)" at bounding box center [467, 142] width 848 height 18
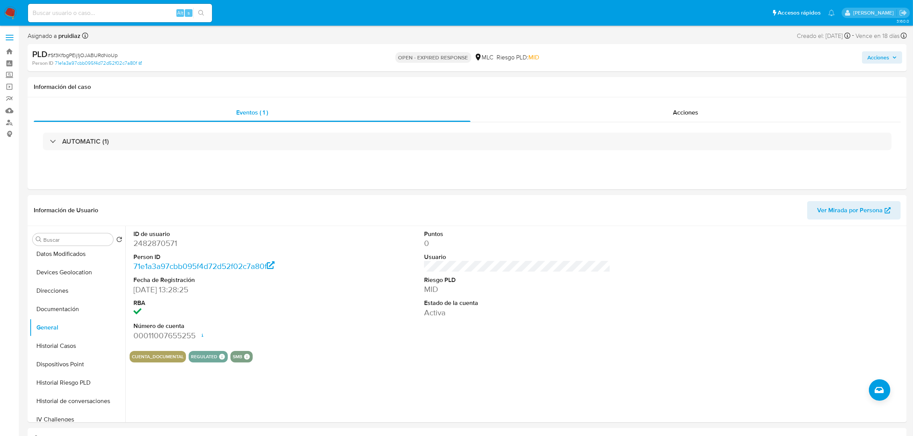
click at [96, 57] on span "# Sf3KfbgPEij1jOJABURdNoUp" at bounding box center [83, 55] width 70 height 8
copy span "Sf3KfbgPEij1jOJABURdNoUp"
click at [78, 54] on span "# Sf3KfbgPEij1jOJABURdNoUp" at bounding box center [83, 55] width 70 height 8
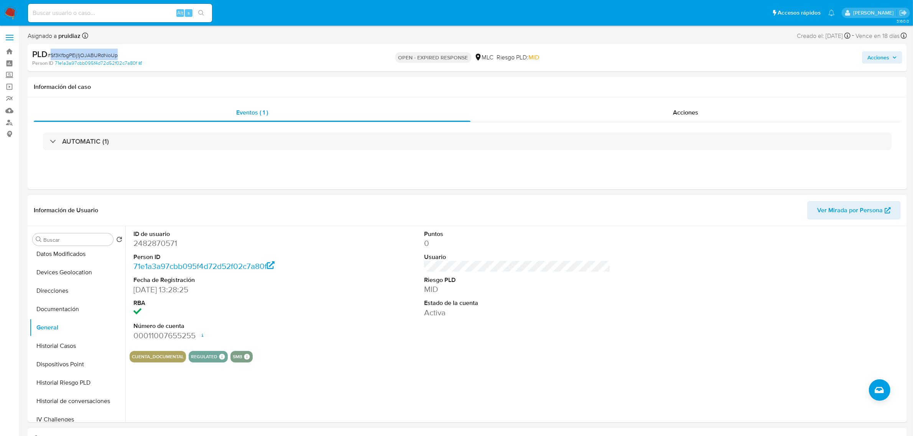
click at [102, 51] on div "PLD # Sf3KfbgPEij1jOJABURdNoUp" at bounding box center [175, 54] width 287 height 11
click at [97, 53] on span "# Sf3KfbgPEij1jOJABURdNoUp" at bounding box center [83, 55] width 70 height 8
copy span "Sf3KfbgPEij1jOJABURdNoUp"
click at [96, 52] on span "# Sf3KfbgPEij1jOJABURdNoUp" at bounding box center [83, 55] width 70 height 8
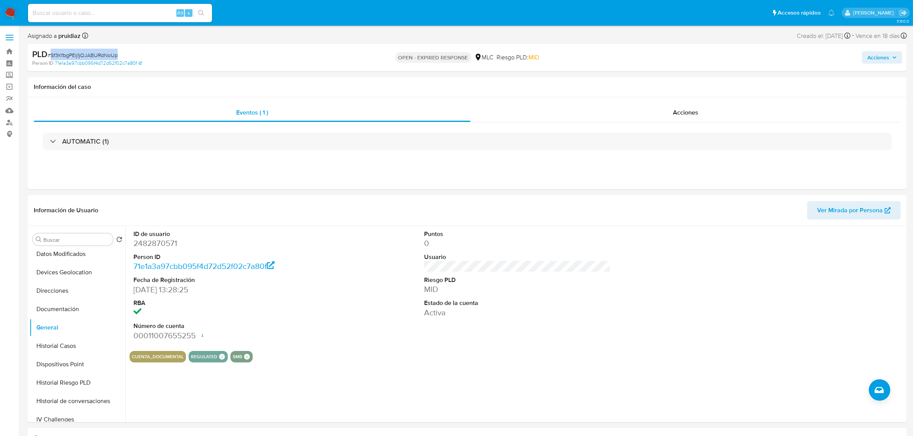
click at [96, 52] on span "# Sf3KfbgPEij1jOJABURdNoUp" at bounding box center [83, 55] width 70 height 8
copy span "Sf3KfbgPEij1jOJABURdNoUp"
click at [57, 348] on button "KYC" at bounding box center [75, 349] width 90 height 18
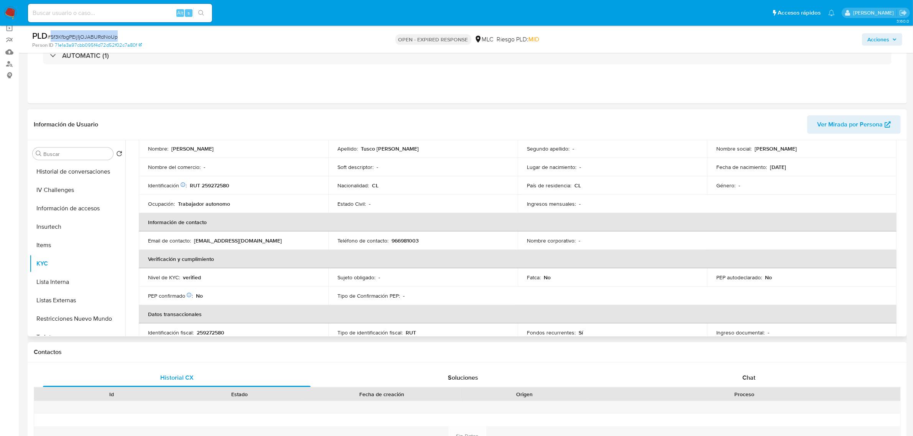
scroll to position [0, 0]
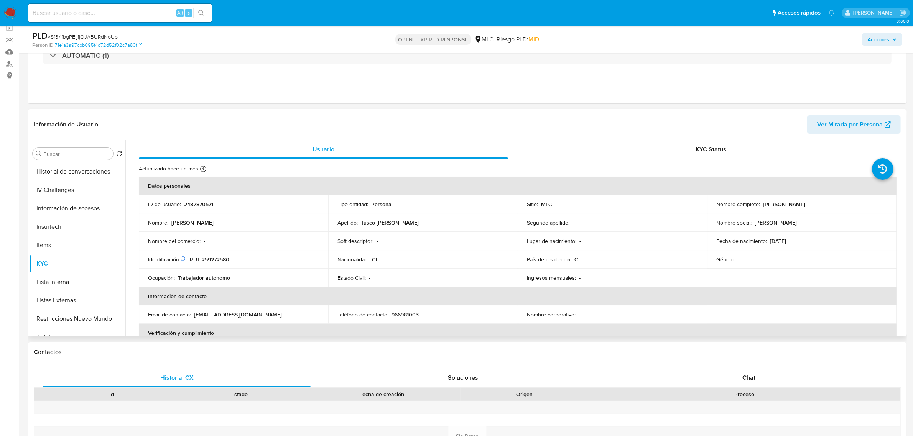
click at [210, 261] on p "RUT 259272580" at bounding box center [209, 259] width 39 height 7
copy p "259272580"
click at [229, 263] on p "RUT 259272580" at bounding box center [209, 259] width 39 height 7
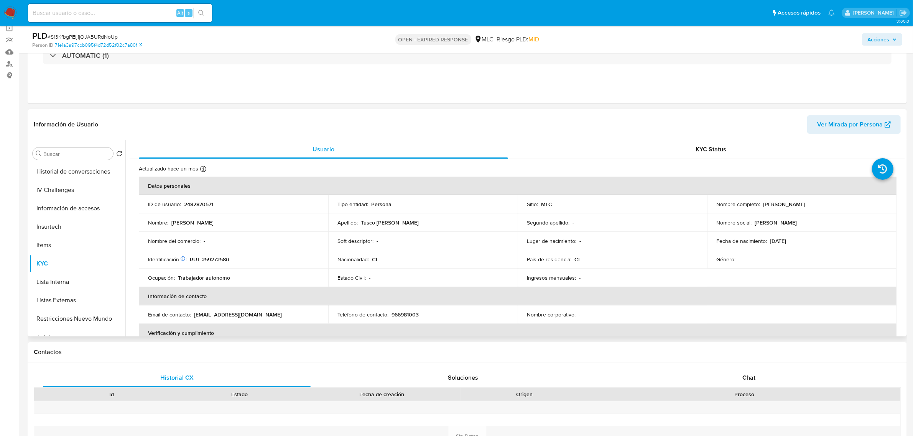
click at [223, 260] on p "RUT 259272580" at bounding box center [209, 259] width 39 height 7
copy p "259272580"
click at [80, 209] on button "Cruces y Relaciones" at bounding box center [75, 209] width 90 height 18
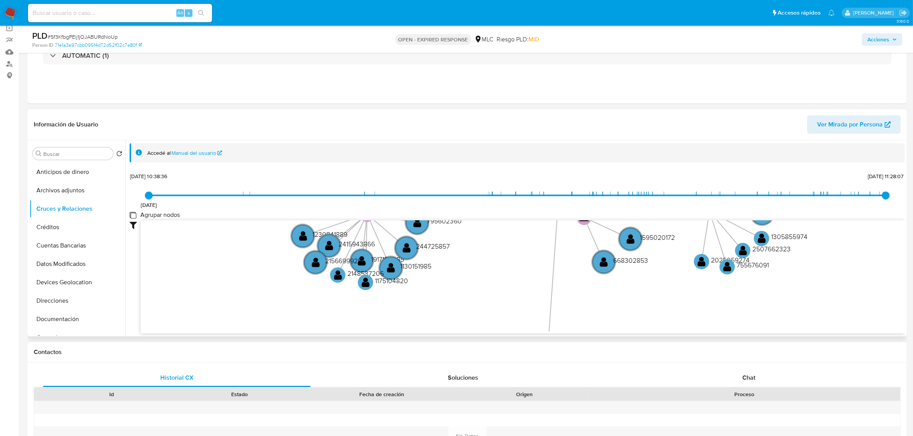
click at [131, 217] on group_nodes "Agrupar nodos" at bounding box center [133, 215] width 6 height 6
checkbox group_nodes "true"
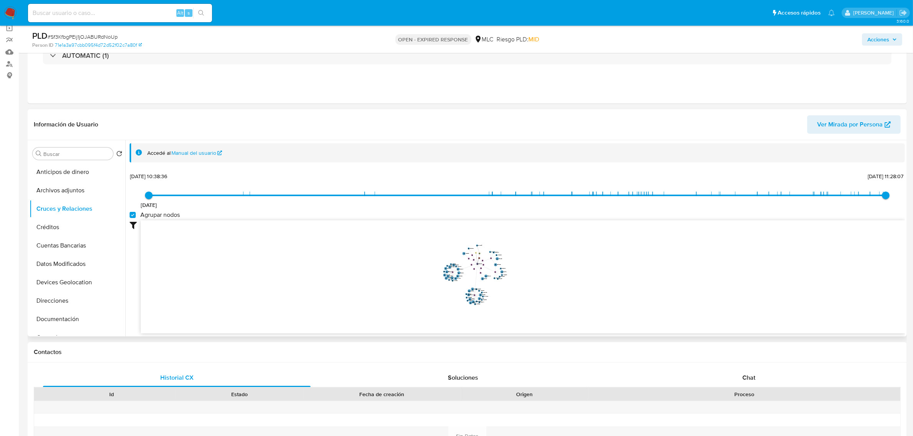
drag, startPoint x: 528, startPoint y: 255, endPoint x: 534, endPoint y: 261, distance: 8.4
click at [534, 261] on icon "device-67f3ba94592298621f4d0b85  user-2371277549  2371277549 user-2482870571 …" at bounding box center [523, 275] width 764 height 111
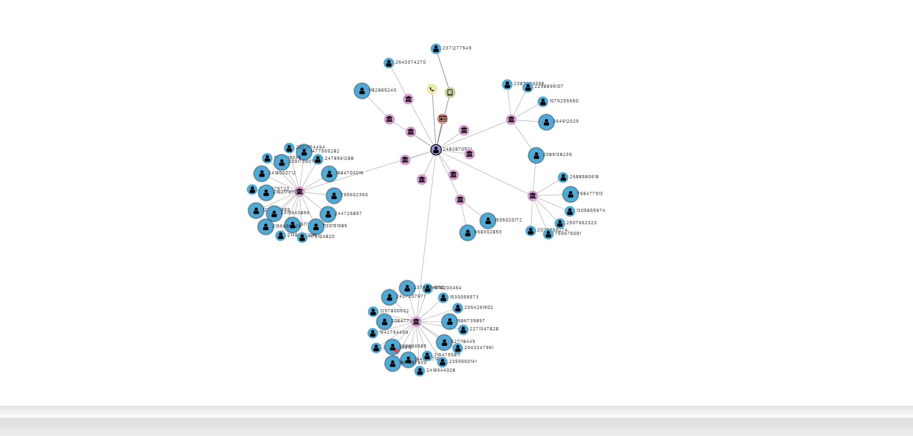
drag, startPoint x: 516, startPoint y: 268, endPoint x: 514, endPoint y: 272, distance: 4.5
click at [514, 272] on icon "device-67f3ba94592298621f4d0b85  user-2371277549  2371277549 user-2482870571 …" at bounding box center [523, 280] width 764 height 111
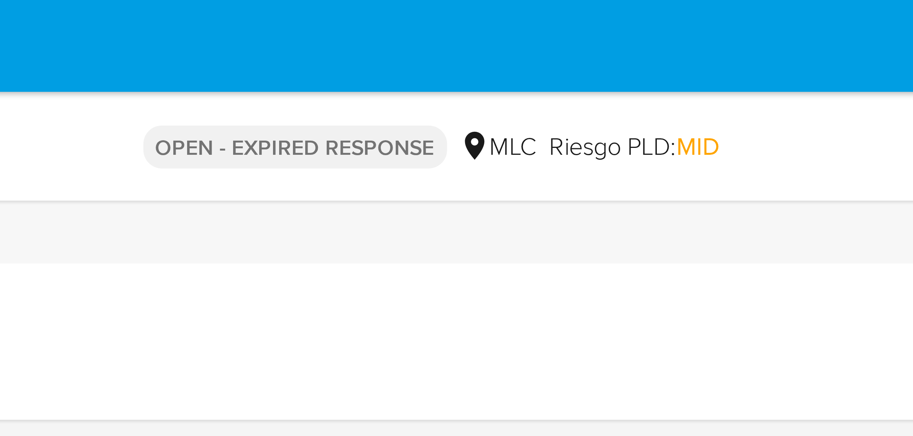
scroll to position [0, 0]
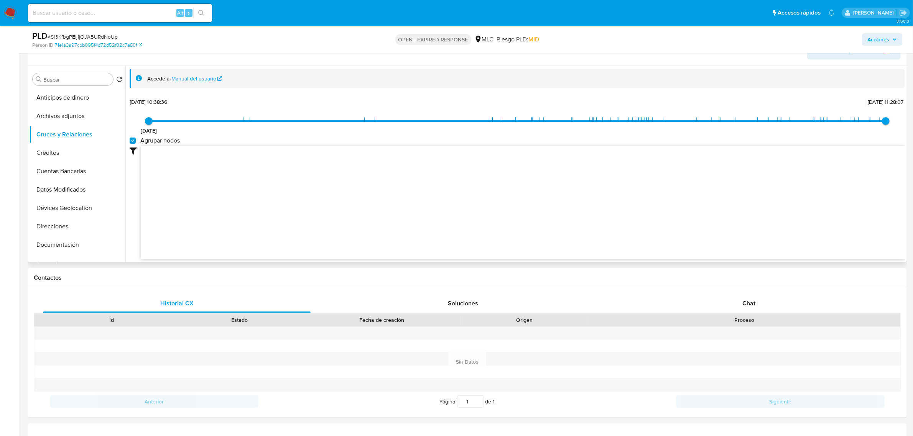
scroll to position [144, 0]
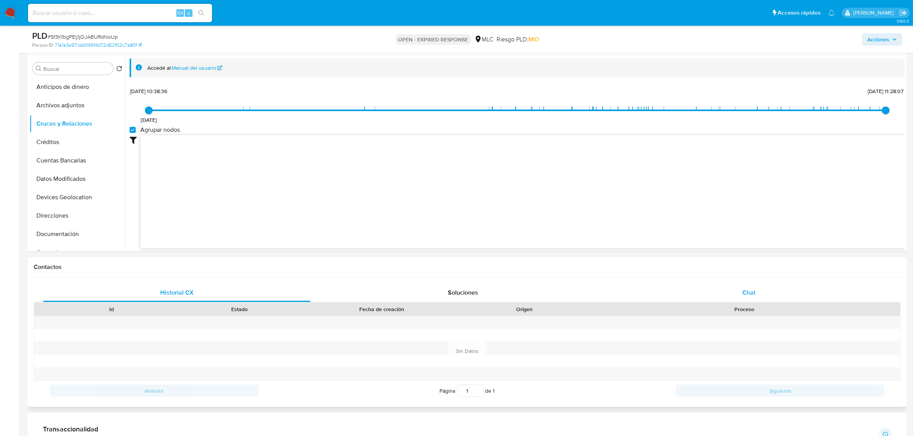
click at [749, 300] on div "Chat" at bounding box center [749, 293] width 268 height 18
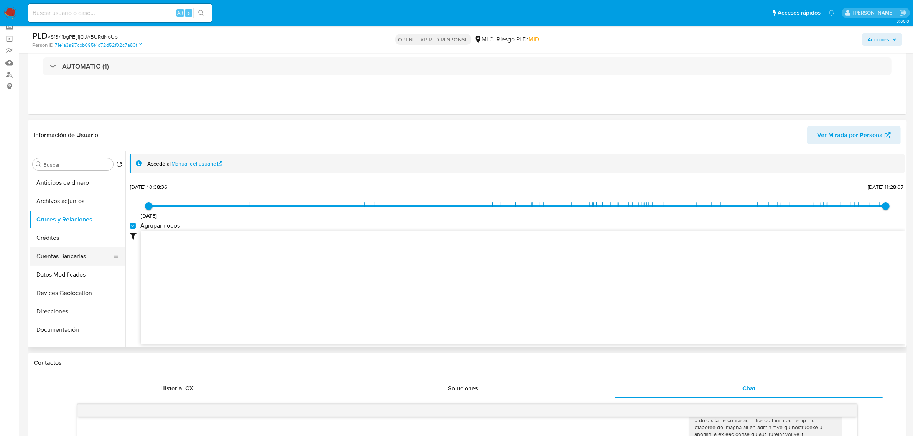
scroll to position [48, 0]
click at [58, 288] on button "Documentación" at bounding box center [75, 282] width 90 height 18
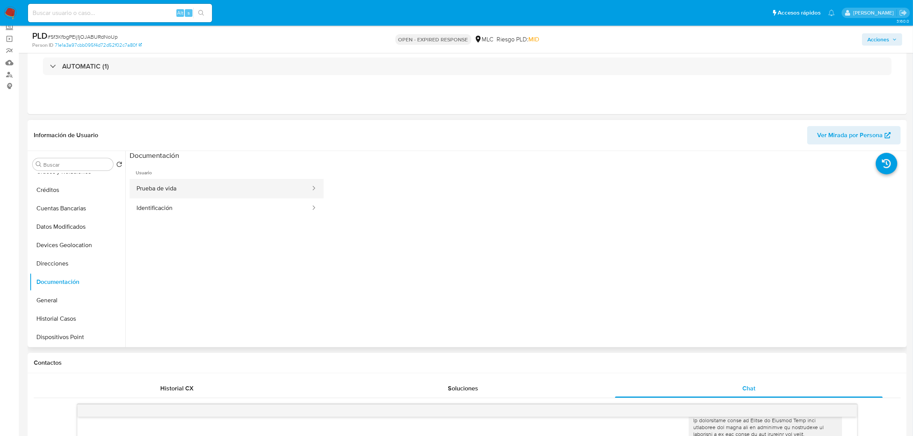
click at [171, 188] on button "Prueba de vida" at bounding box center [221, 189] width 182 height 20
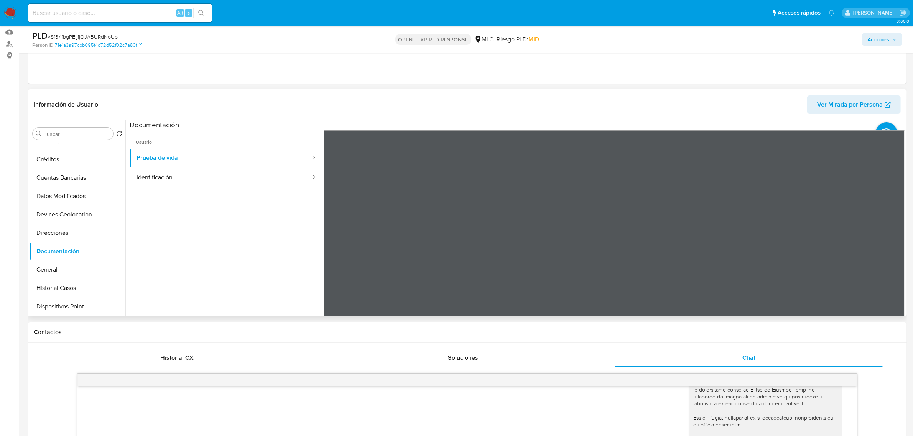
scroll to position [96, 0]
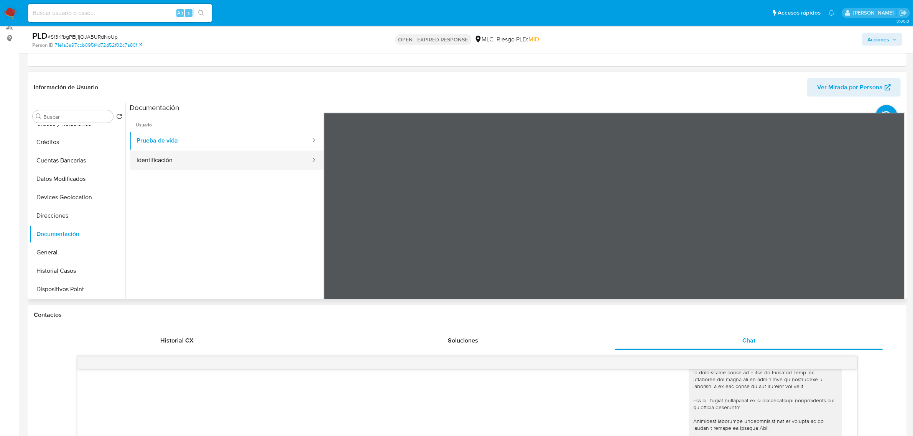
click at [200, 167] on button "Identificación" at bounding box center [221, 161] width 182 height 20
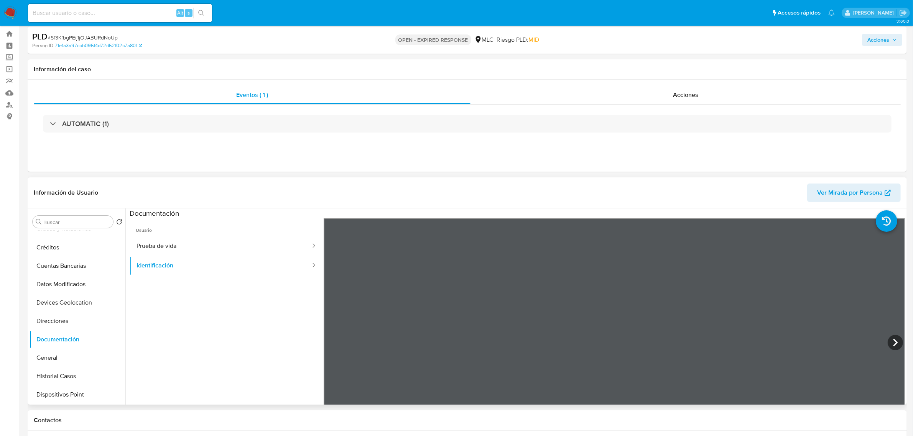
scroll to position [48, 0]
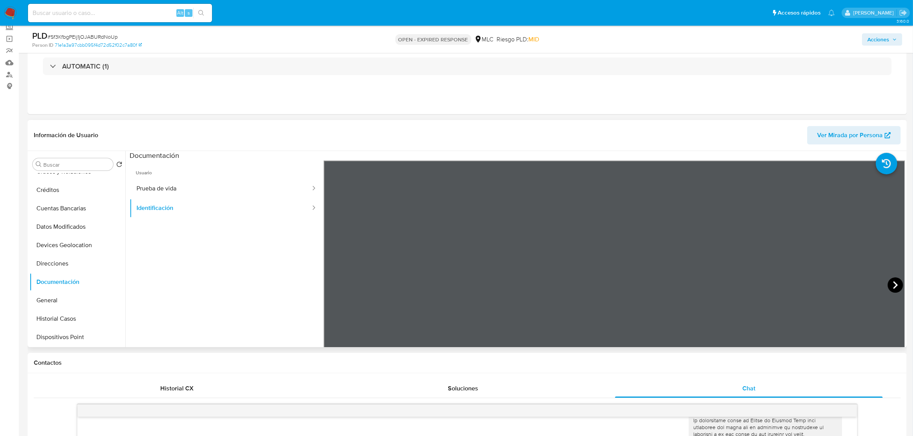
click at [887, 284] on icon at bounding box center [894, 285] width 15 height 15
click at [332, 282] on icon at bounding box center [332, 285] width 15 height 15
click at [50, 273] on button "KYC" at bounding box center [75, 274] width 90 height 18
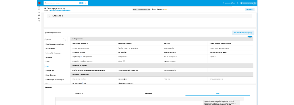
scroll to position [32, 0]
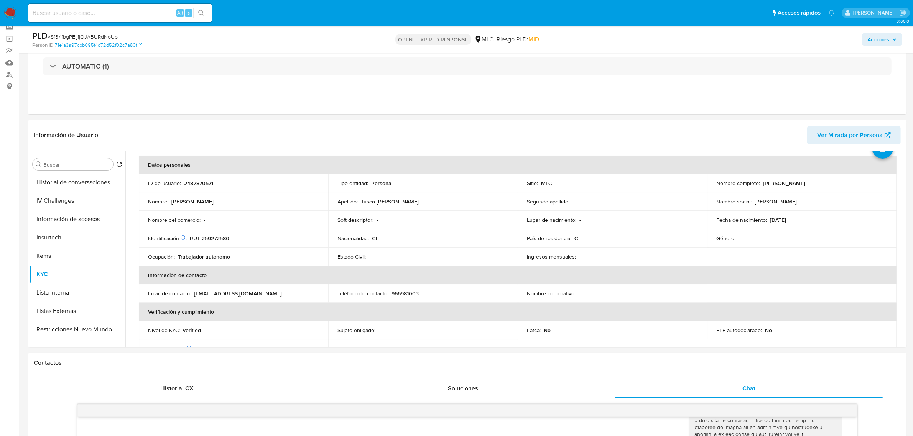
drag, startPoint x: 825, startPoint y: 186, endPoint x: 760, endPoint y: 183, distance: 65.2
click at [760, 183] on div "Nombre completo : Juan Felix Tusco Quispe" at bounding box center [801, 183] width 171 height 7
copy p "Juan Felix Tusco Quispe"
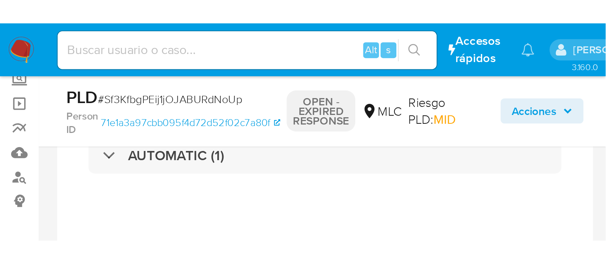
scroll to position [25, 0]
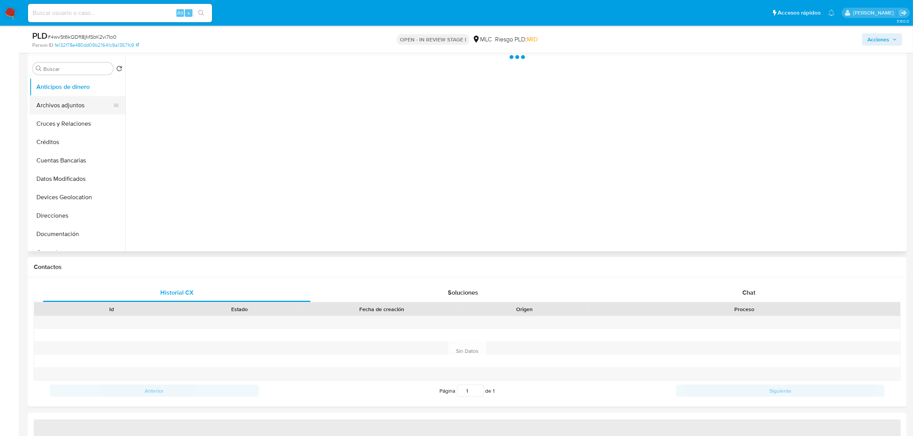
select select "10"
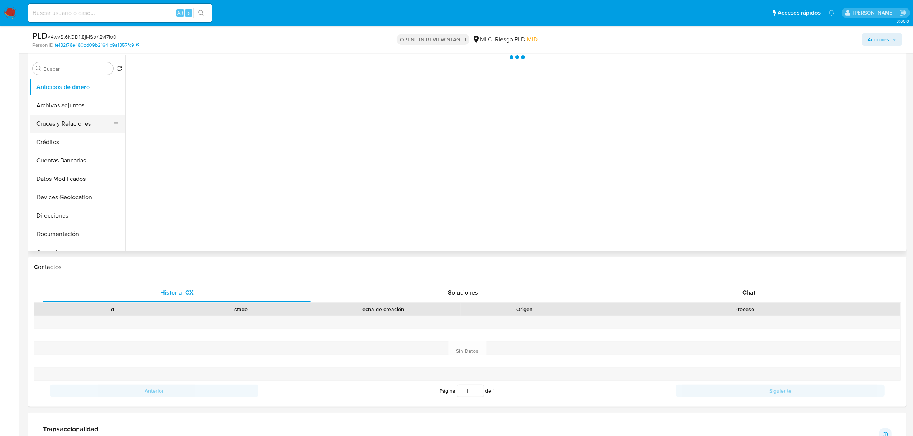
scroll to position [96, 0]
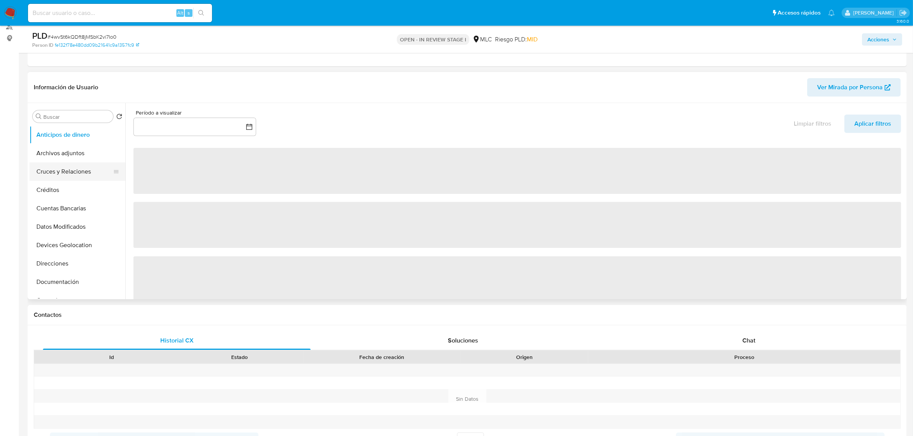
click at [74, 169] on button "Cruces y Relaciones" at bounding box center [75, 172] width 90 height 18
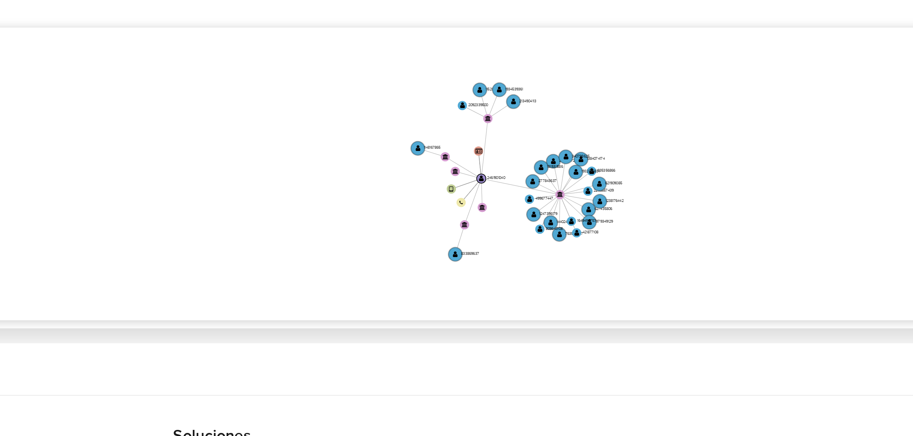
drag, startPoint x: 641, startPoint y: 220, endPoint x: 602, endPoint y: 220, distance: 38.3
click at [602, 220] on icon "device-68344bebafc031cd3606b928  user-2461901040  2461901040 person-fe132f78e…" at bounding box center [523, 238] width 764 height 111
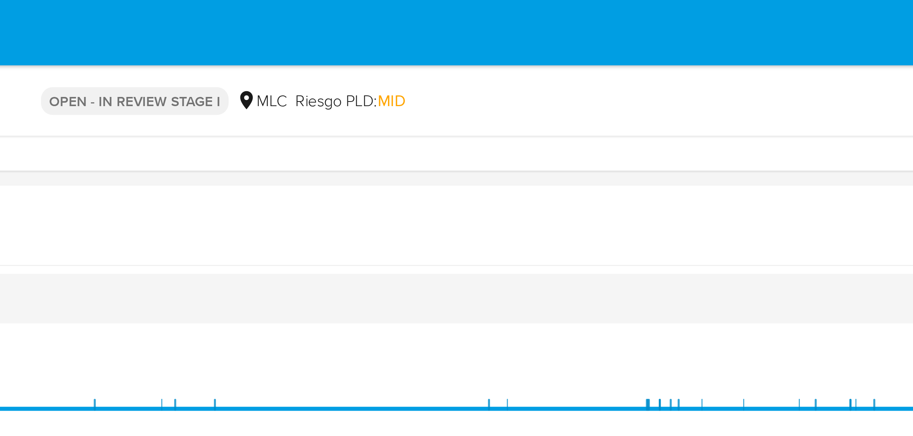
scroll to position [0, 0]
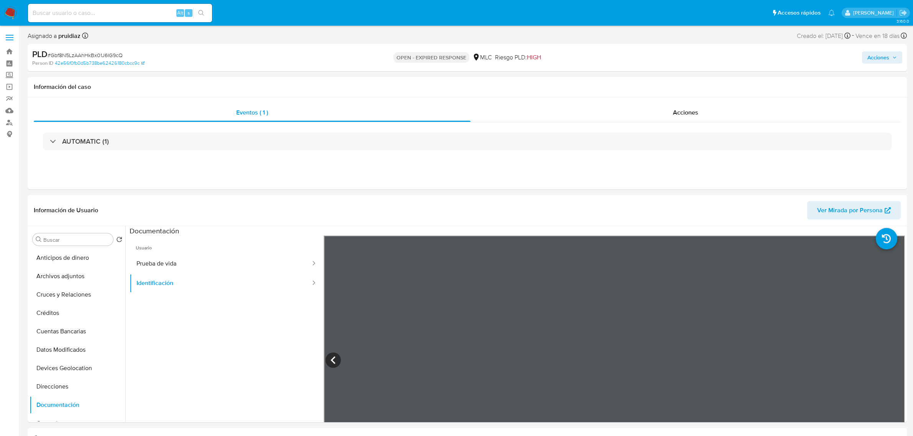
select select "10"
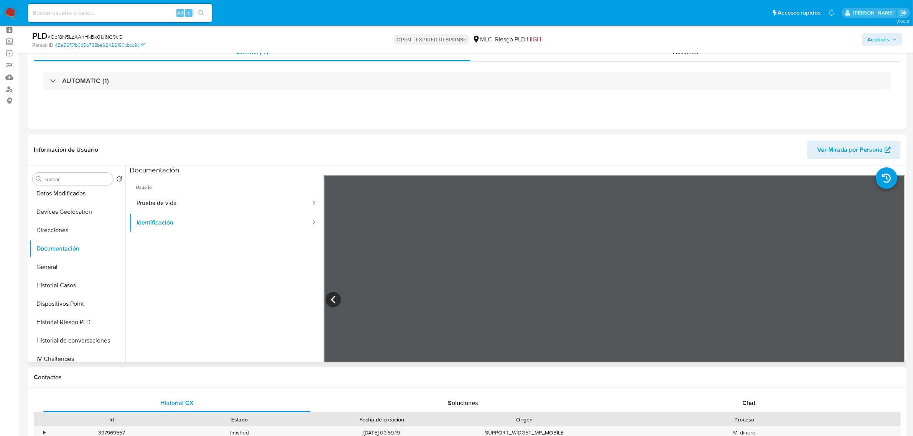
scroll to position [48, 0]
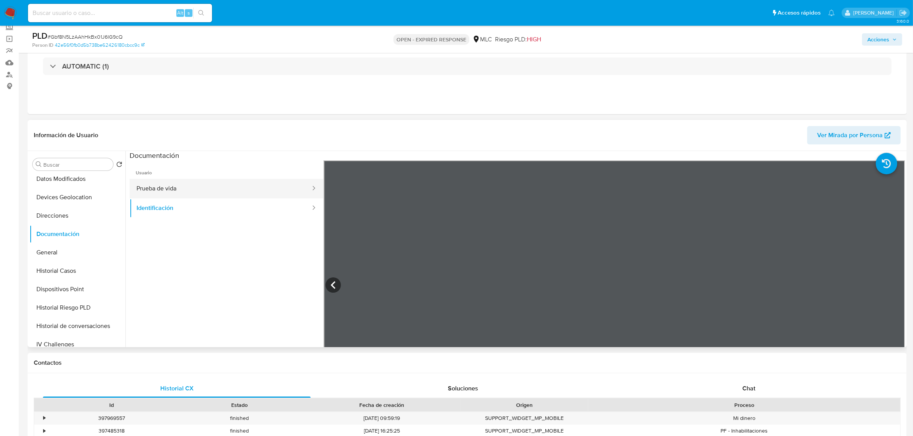
click at [197, 186] on button "Prueba de vida" at bounding box center [221, 189] width 182 height 20
click at [166, 209] on button "Identificación" at bounding box center [221, 209] width 182 height 20
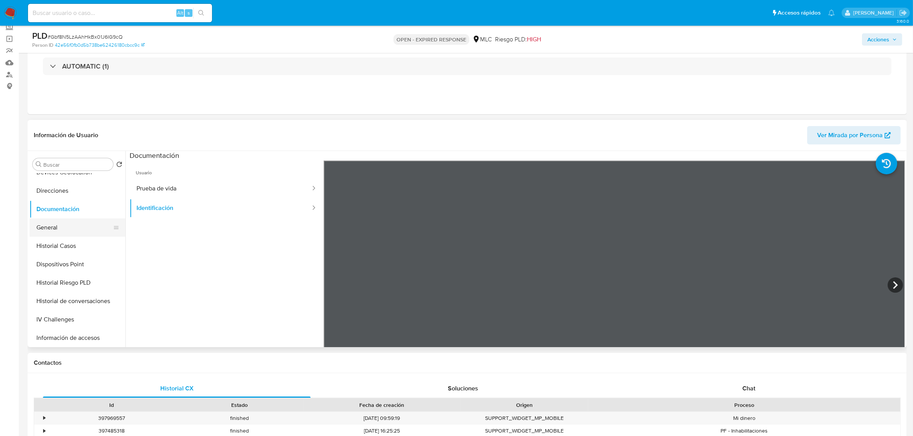
scroll to position [144, 0]
click at [55, 199] on button "General" at bounding box center [75, 204] width 90 height 18
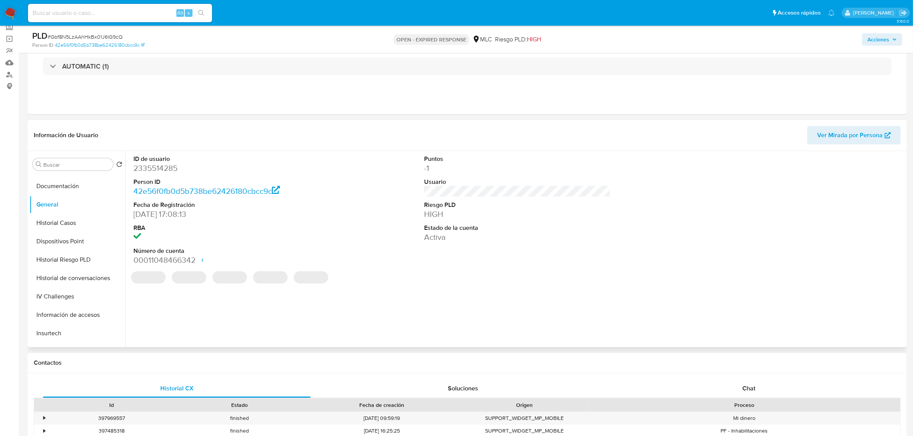
click at [168, 172] on dd "2335514285" at bounding box center [226, 168] width 186 height 11
copy dd "2335514285"
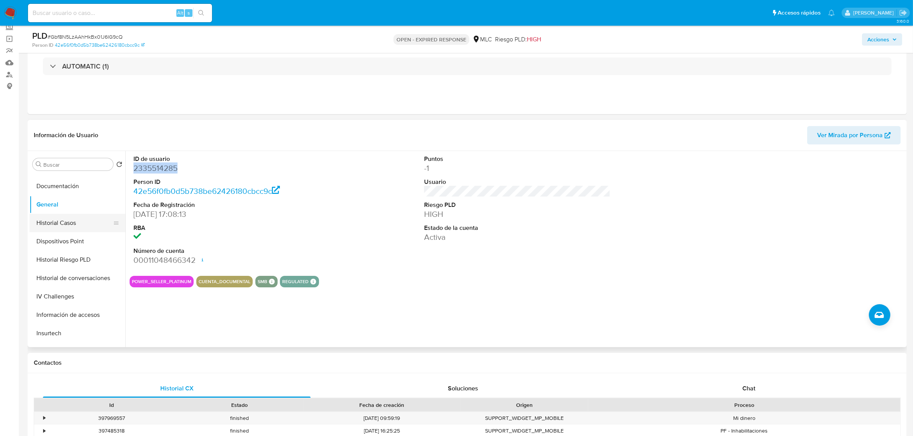
click at [65, 221] on button "Historial Casos" at bounding box center [75, 223] width 90 height 18
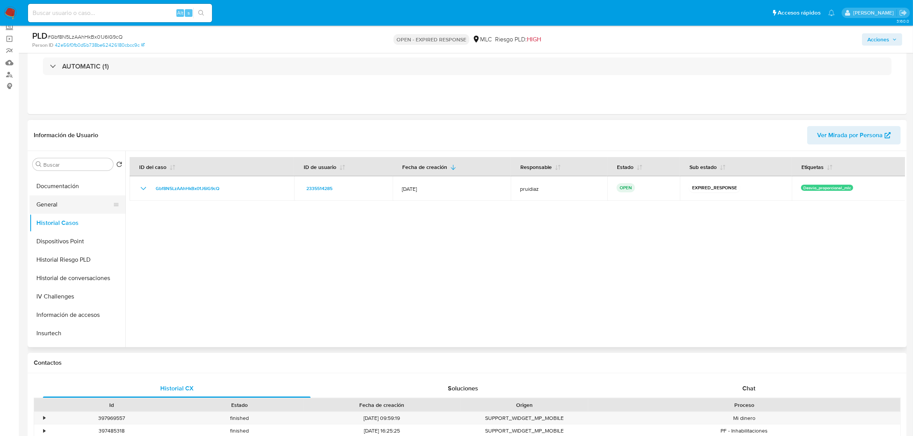
click at [58, 203] on button "General" at bounding box center [75, 204] width 90 height 18
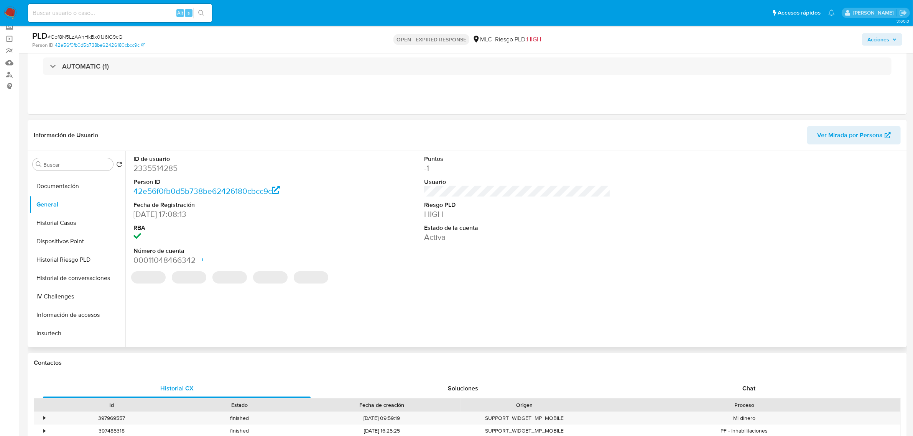
click at [168, 167] on dd "2335514285" at bounding box center [226, 168] width 186 height 11
copy dd "2335514285"
click at [166, 171] on dd "2335514285" at bounding box center [226, 168] width 186 height 11
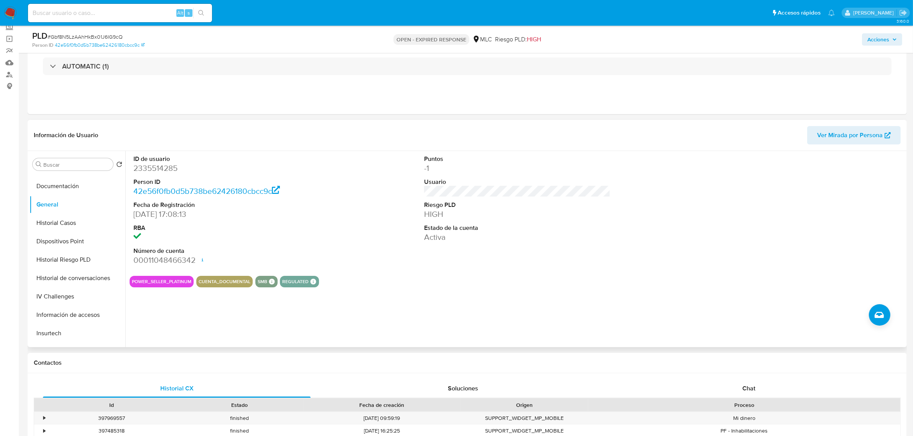
drag, startPoint x: 166, startPoint y: 171, endPoint x: 155, endPoint y: 166, distance: 11.7
click at [155, 166] on dd "2335514285" at bounding box center [226, 168] width 186 height 11
copy dd "2335514285"
click at [84, 36] on span "# Gbf8N5LzAAhHkBx01J6IG9cQ" at bounding box center [85, 37] width 75 height 8
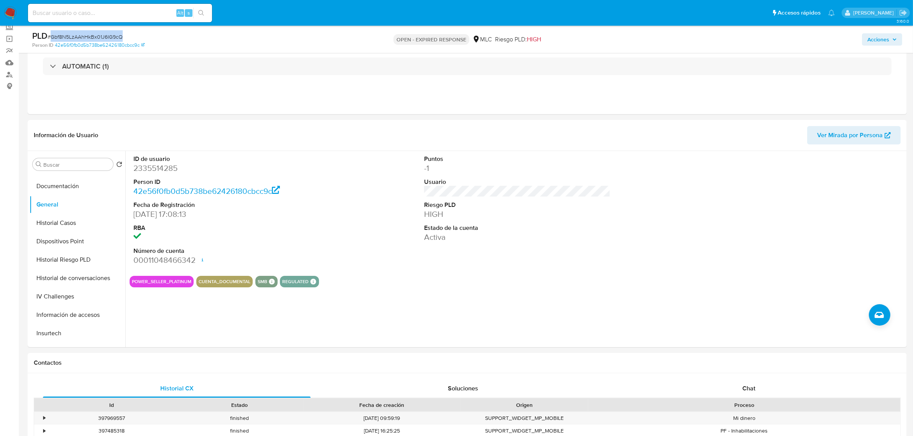
click at [84, 36] on span "# Gbf8N5LzAAhHkBx01J6IG9cQ" at bounding box center [85, 37] width 75 height 8
copy span "Gbf8N5LzAAhHkBx01J6IG9cQ"
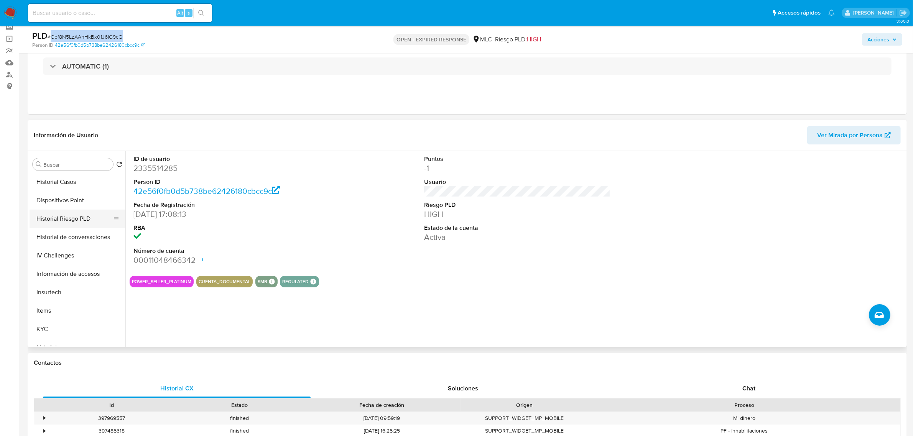
scroll to position [240, 0]
click at [34, 274] on button "KYC" at bounding box center [75, 274] width 90 height 18
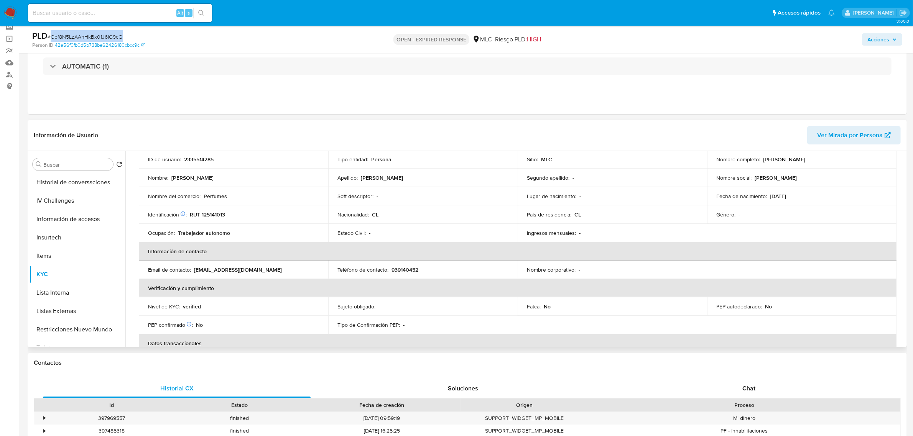
scroll to position [0, 0]
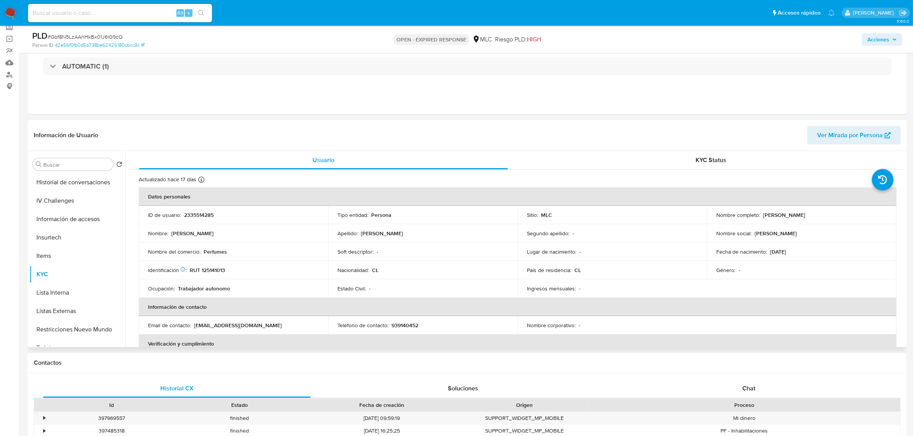
click at [214, 273] on p "RUT 125141013" at bounding box center [207, 270] width 35 height 7
copy p "125141013"
click at [217, 271] on p "RUT 125141013" at bounding box center [207, 270] width 35 height 7
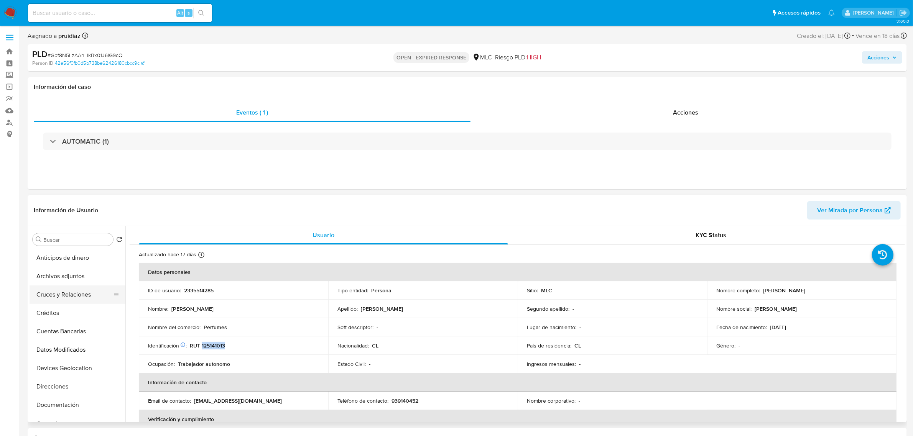
click at [61, 296] on button "Cruces y Relaciones" at bounding box center [75, 295] width 90 height 18
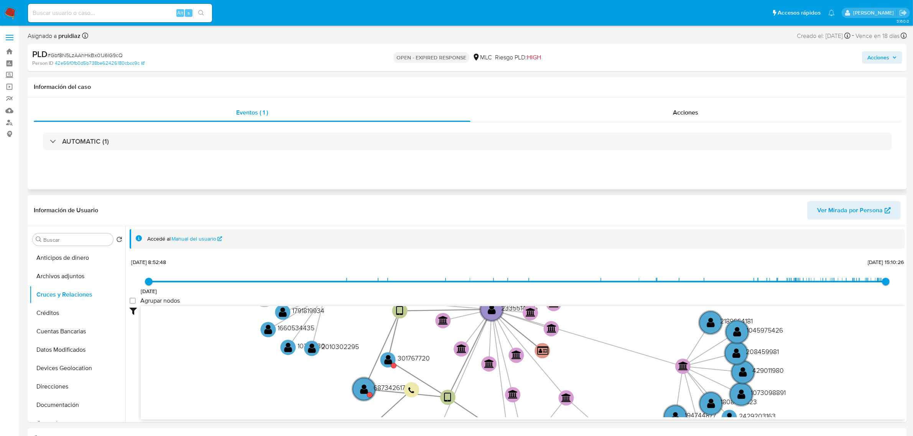
scroll to position [48, 0]
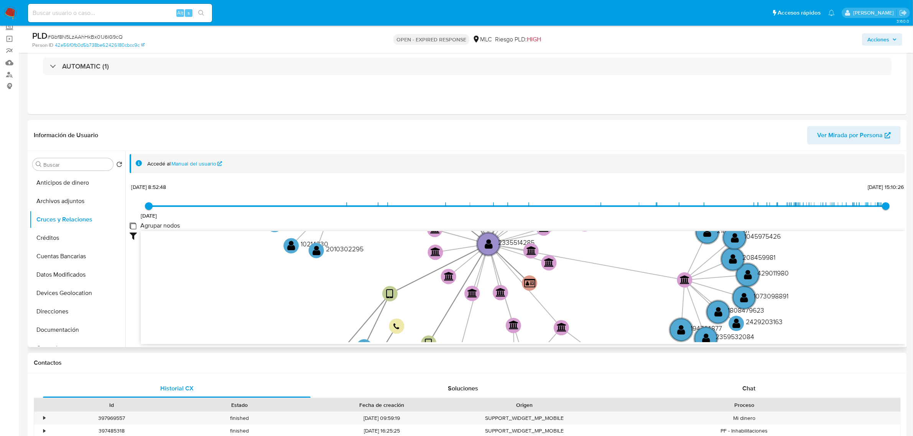
click at [130, 227] on group_nodes "Agrupar nodos" at bounding box center [133, 226] width 6 height 6
checkbox group_nodes "true"
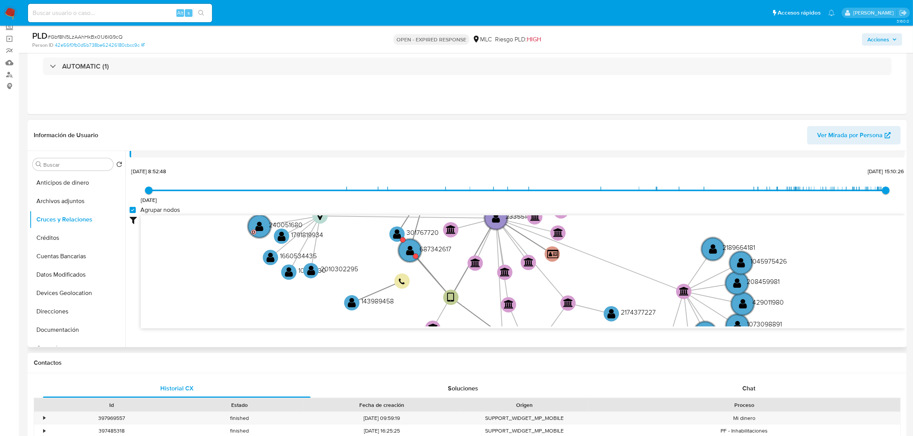
scroll to position [28, 0]
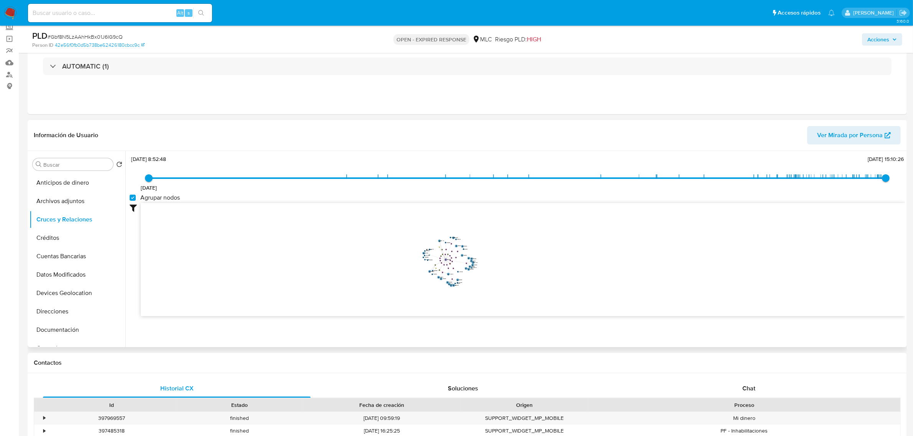
drag, startPoint x: 505, startPoint y: 241, endPoint x: 528, endPoint y: 253, distance: 25.9
click at [527, 255] on icon "user-687342617  687342617 device-635bc29008813b0018b02b73  user-2335514285  …" at bounding box center [523, 258] width 764 height 111
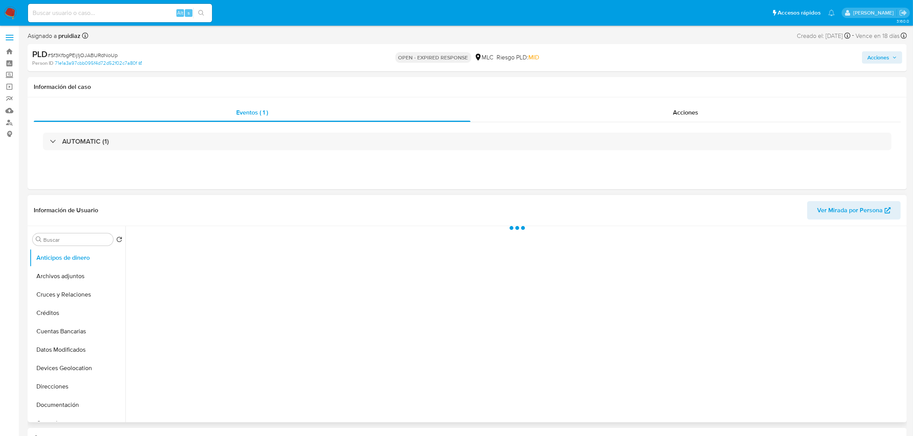
select select "10"
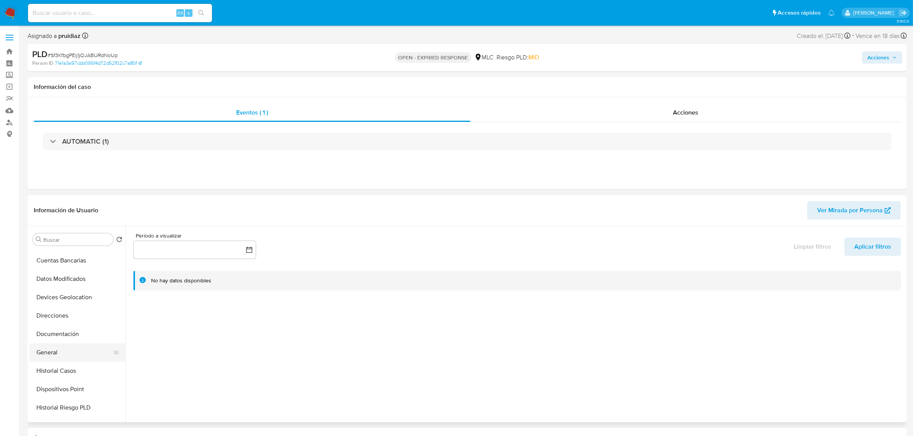
scroll to position [96, 0]
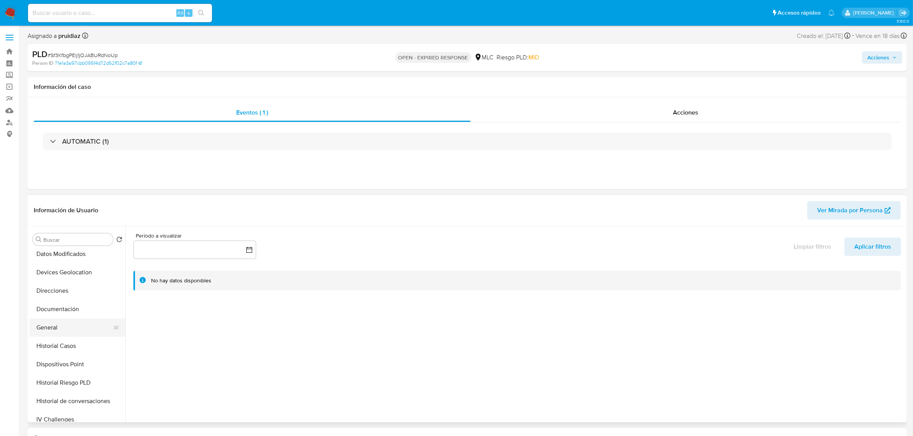
click at [57, 327] on button "General" at bounding box center [75, 328] width 90 height 18
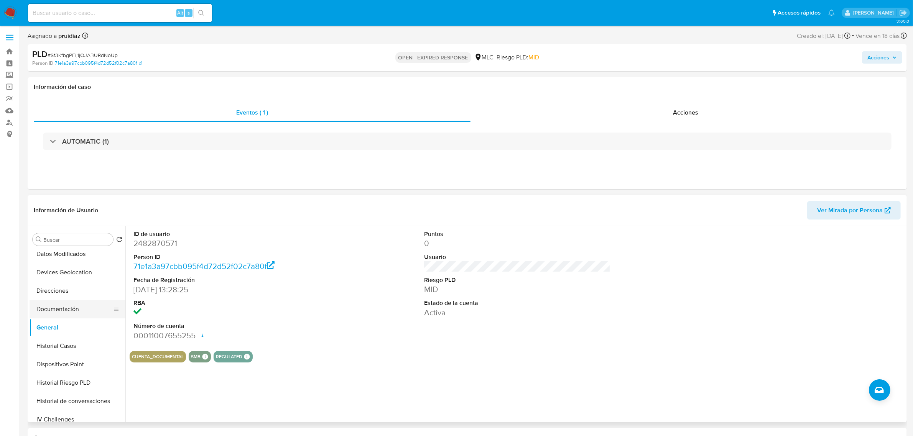
click at [64, 309] on button "Documentación" at bounding box center [75, 309] width 90 height 18
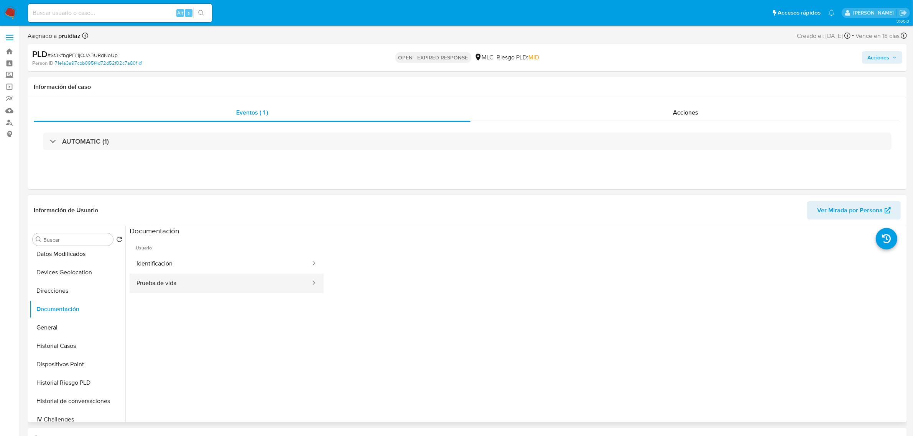
click at [169, 280] on button "Prueba de vida" at bounding box center [221, 284] width 182 height 20
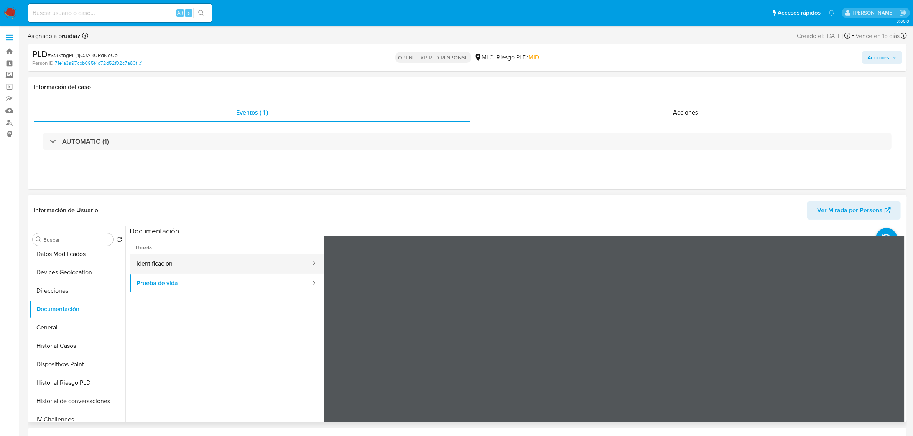
click at [212, 269] on button "Identificación" at bounding box center [221, 264] width 182 height 20
click at [892, 355] on icon at bounding box center [894, 360] width 15 height 15
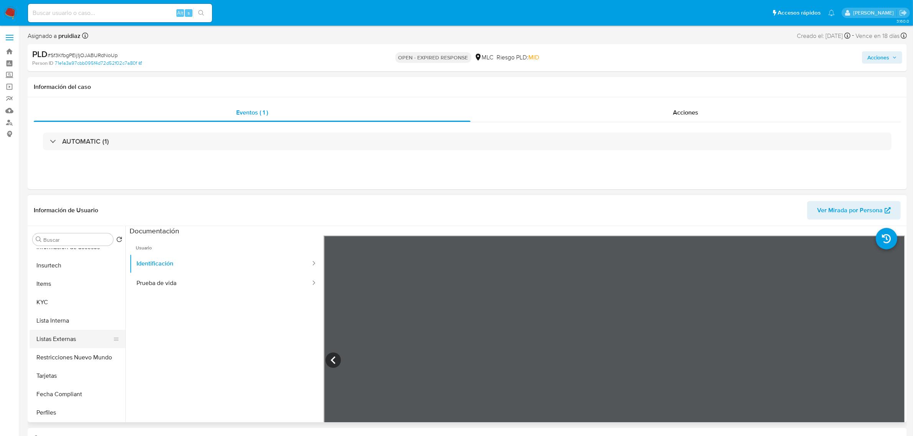
scroll to position [287, 0]
click at [47, 301] on button "KYC" at bounding box center [75, 301] width 90 height 18
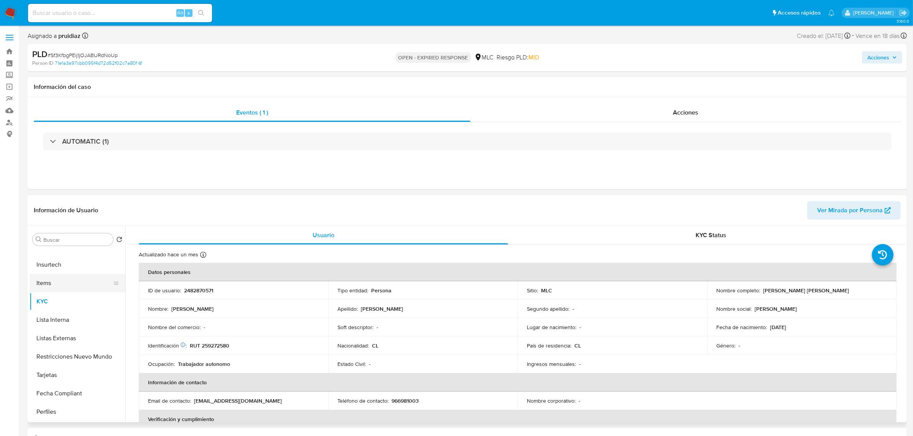
scroll to position [0, 0]
click at [66, 296] on button "Cruces y Relaciones" at bounding box center [75, 295] width 90 height 18
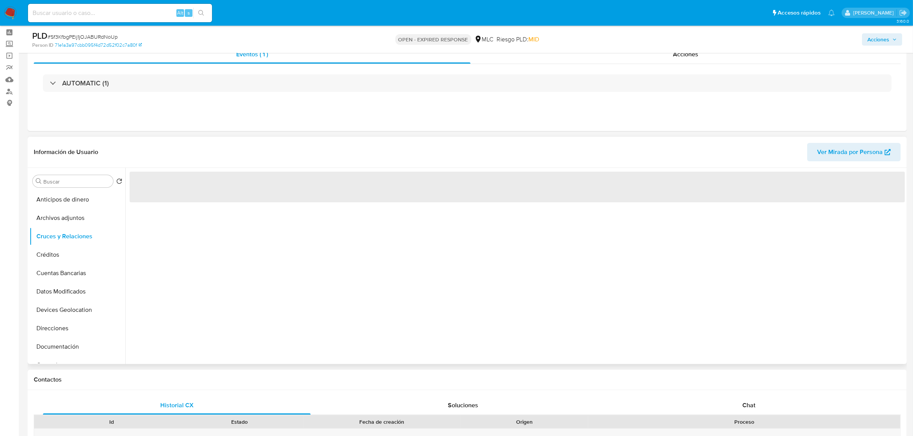
scroll to position [48, 0]
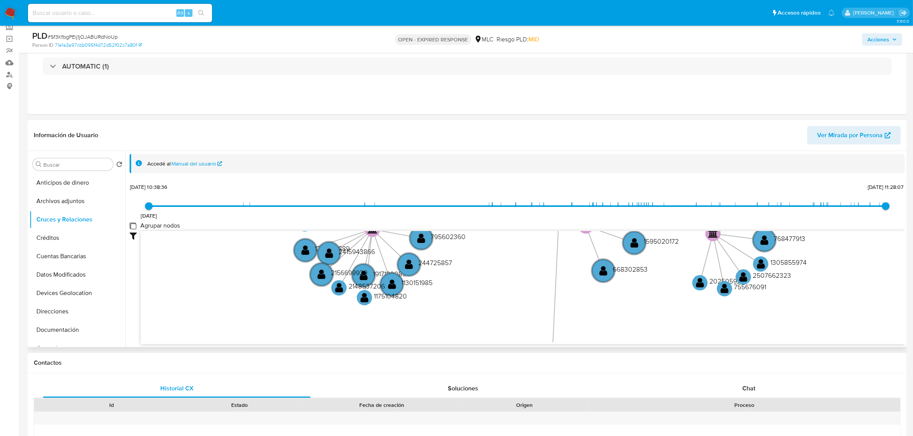
click at [135, 225] on group_nodes "Agrupar nodos" at bounding box center [133, 226] width 6 height 6
checkbox group_nodes "true"
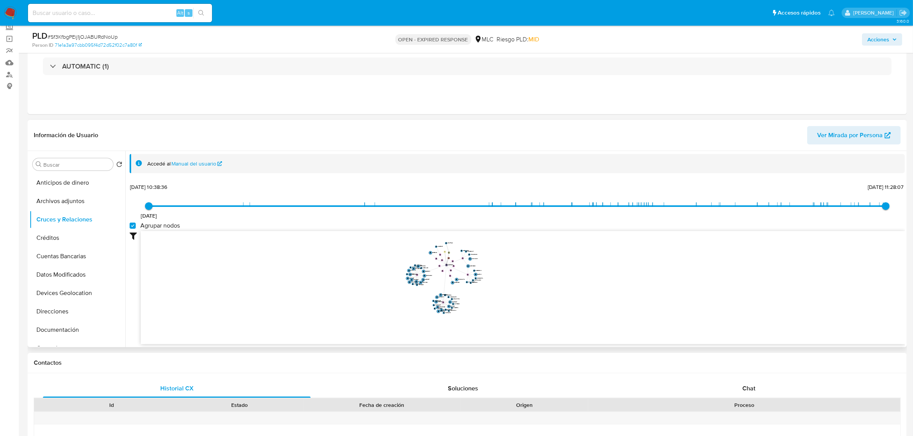
drag, startPoint x: 521, startPoint y: 236, endPoint x: 537, endPoint y: 271, distance: 38.8
click at [536, 271] on icon "device-67f3ba94592298621f4d0b85  user-2371277549  2371277549 user-2482870571 …" at bounding box center [523, 286] width 764 height 111
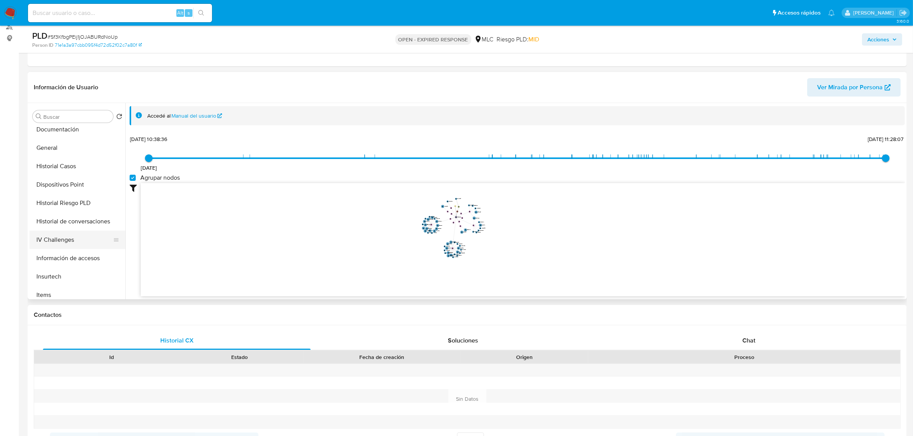
scroll to position [192, 0]
click at [42, 271] on button "KYC" at bounding box center [75, 274] width 90 height 18
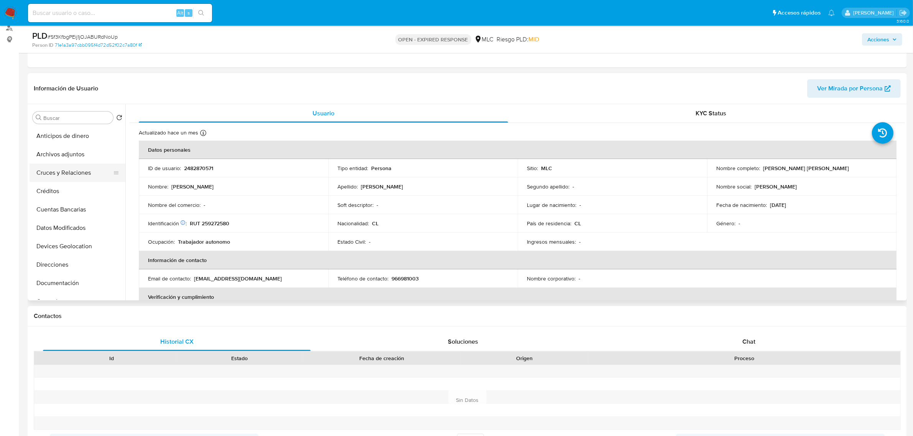
scroll to position [96, 0]
click at [64, 165] on button "Cruces y Relaciones" at bounding box center [75, 172] width 90 height 18
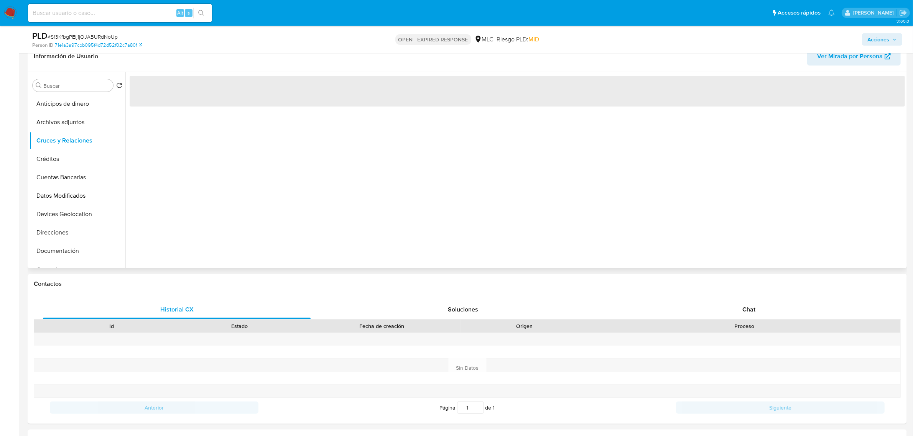
scroll to position [144, 0]
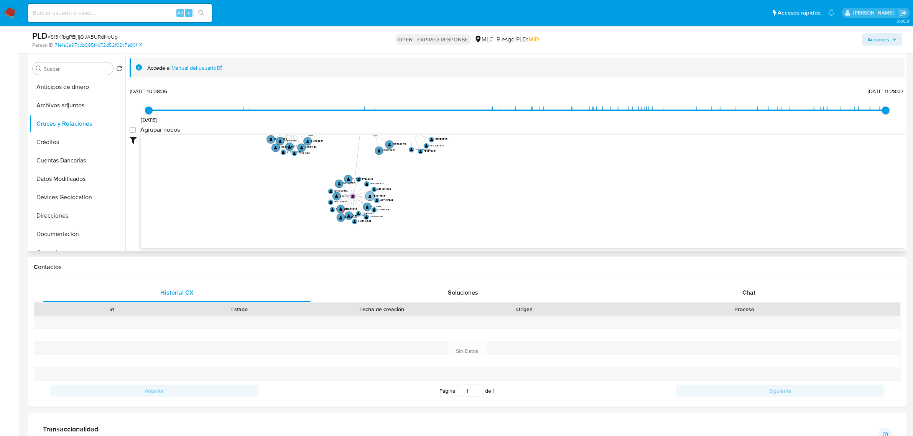
drag, startPoint x: 389, startPoint y: 184, endPoint x: 384, endPoint y: 196, distance: 12.9
click at [422, 208] on icon "device-67f3ba94592298621f4d0b85  user-2371277549  2371277549 user-2482870571 …" at bounding box center [523, 190] width 764 height 111
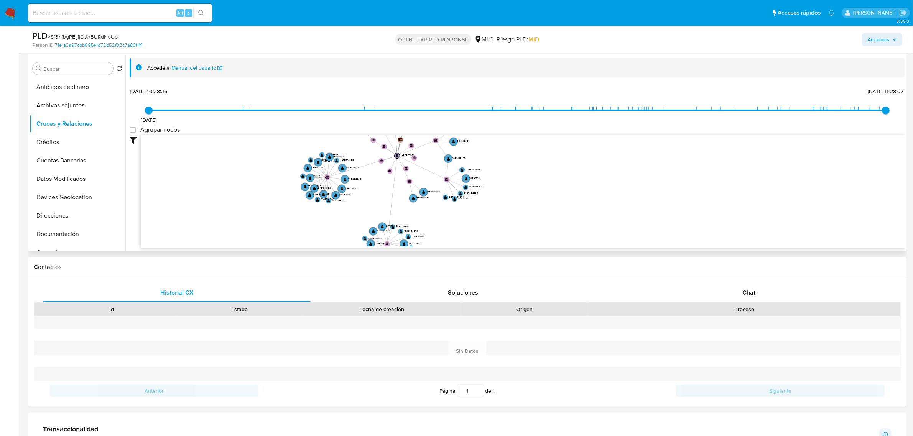
drag, startPoint x: 464, startPoint y: 231, endPoint x: 478, endPoint y: 244, distance: 19.0
click at [477, 244] on icon "device-67f3ba94592298621f4d0b85  user-2371277549  2371277549 user-2482870571 …" at bounding box center [523, 190] width 764 height 111
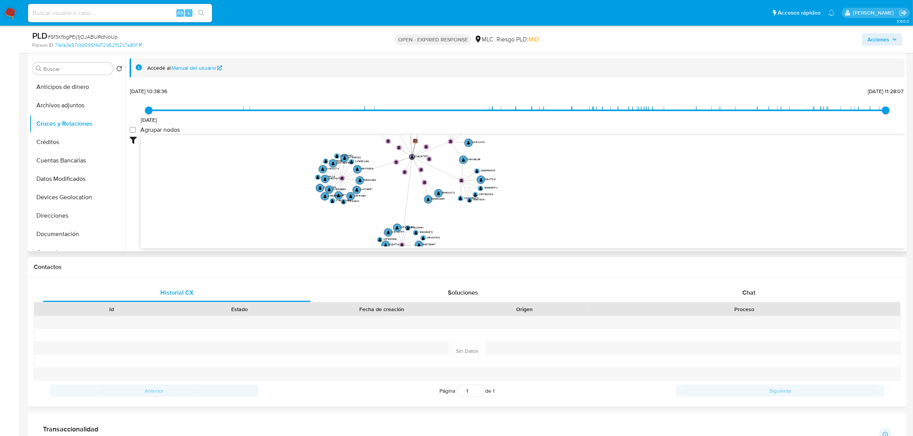
drag, startPoint x: 504, startPoint y: 191, endPoint x: 506, endPoint y: 179, distance: 12.0
click at [506, 179] on icon "device-67f3ba94592298621f4d0b85  user-2371277549  2371277549 user-2482870571 …" at bounding box center [523, 190] width 764 height 111
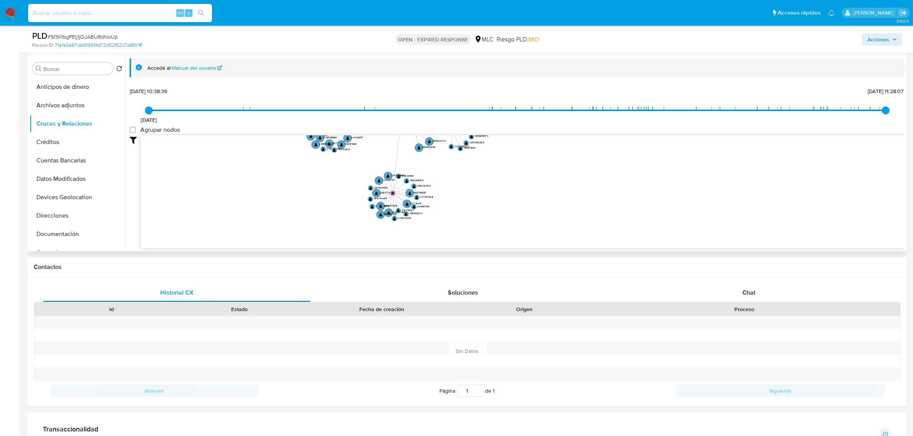
drag, startPoint x: 482, startPoint y: 159, endPoint x: 483, endPoint y: 154, distance: 5.6
click at [483, 154] on icon "device-67f3ba94592298621f4d0b85  user-2371277549  2371277549 user-2482870571 …" at bounding box center [523, 190] width 764 height 111
click at [380, 204] on text "" at bounding box center [380, 206] width 3 height 4
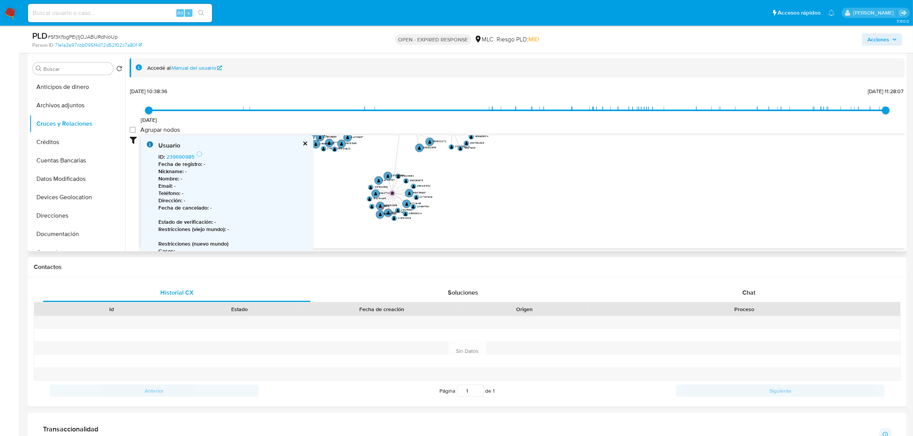
click at [304, 144] on button "cerrar" at bounding box center [304, 143] width 5 height 5
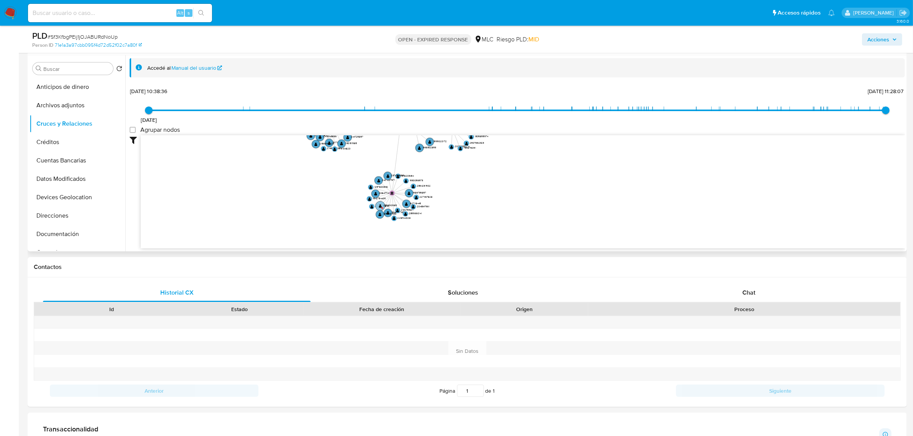
click at [381, 208] on circle at bounding box center [382, 208] width 2 height 2
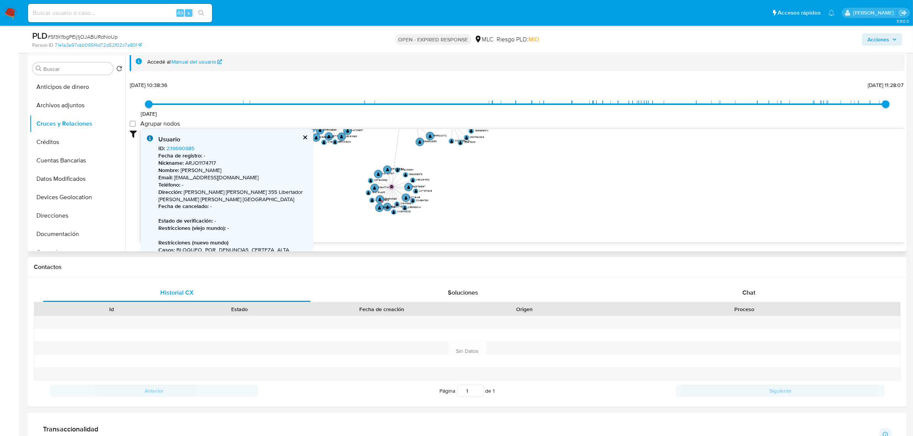
scroll to position [0, 0]
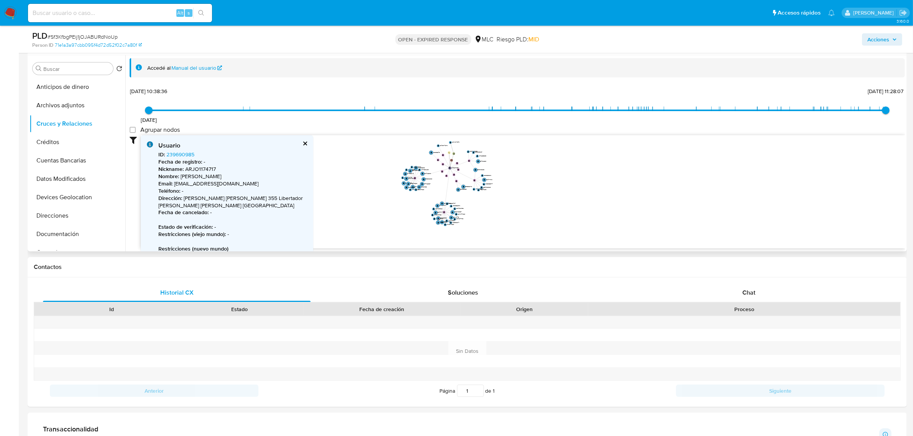
drag, startPoint x: 542, startPoint y: 169, endPoint x: 541, endPoint y: 184, distance: 15.0
click at [541, 184] on icon "device-67f3ba94592298621f4d0b85  user-2371277549  2371277549 user-2482870571 …" at bounding box center [523, 190] width 764 height 111
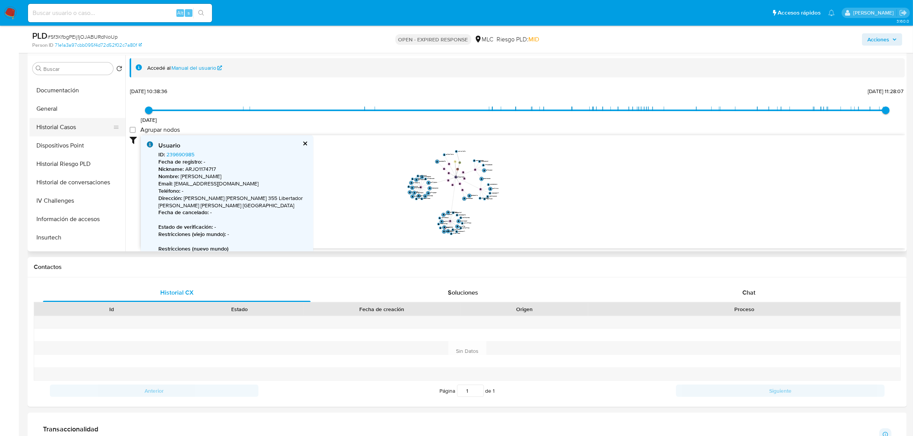
click at [75, 129] on button "Historial Casos" at bounding box center [75, 127] width 90 height 18
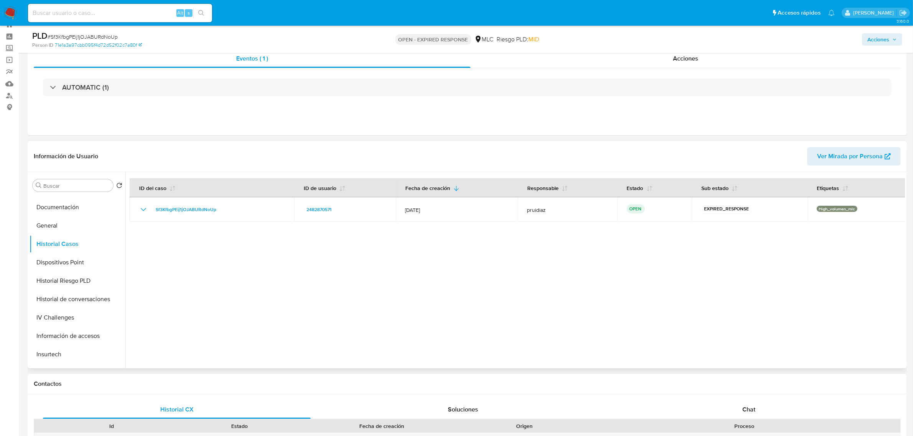
scroll to position [0, 0]
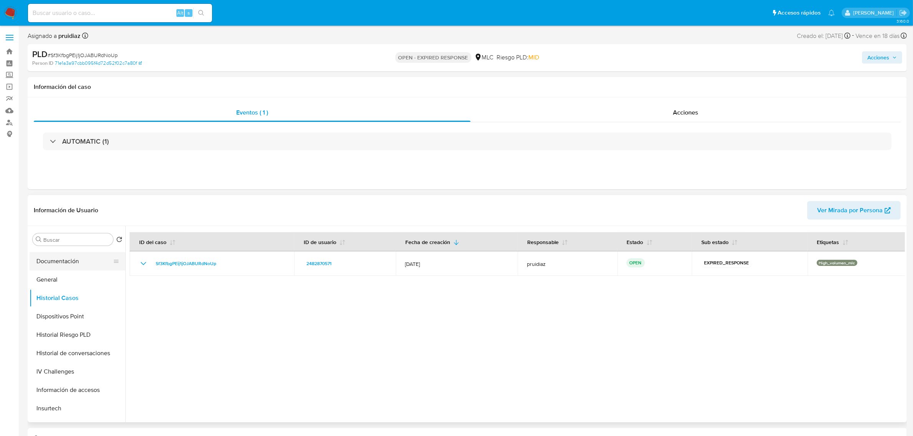
click at [74, 266] on button "Documentación" at bounding box center [75, 261] width 90 height 18
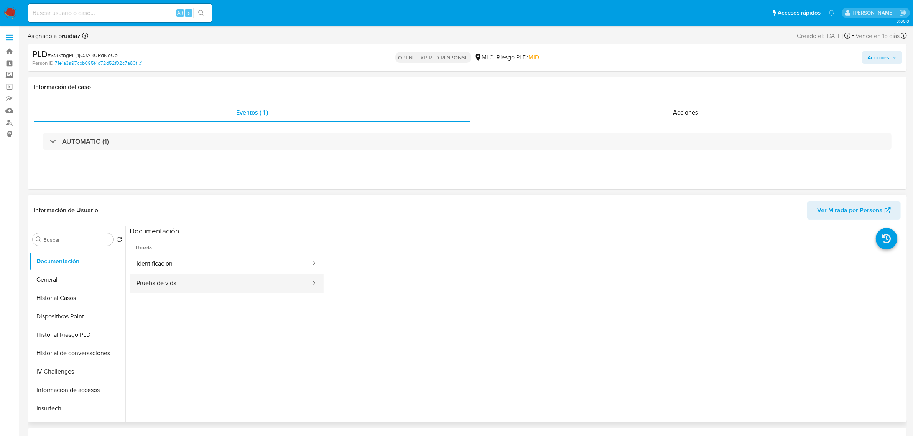
click at [217, 278] on button "Prueba de vida" at bounding box center [221, 284] width 182 height 20
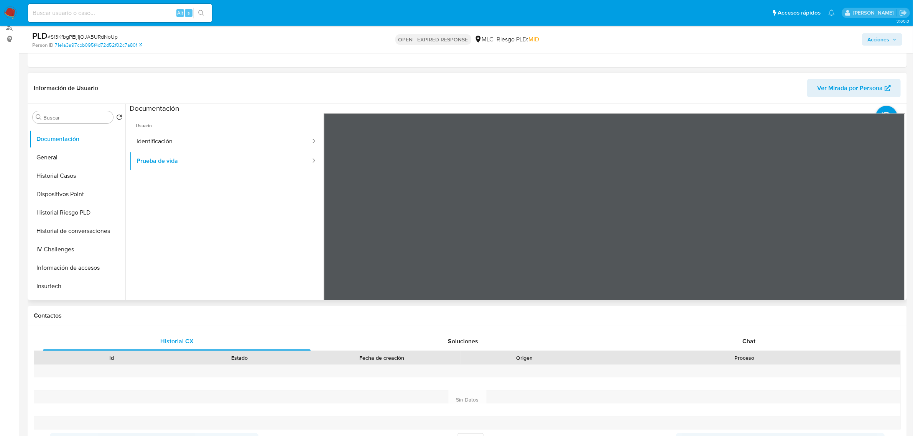
scroll to position [96, 0]
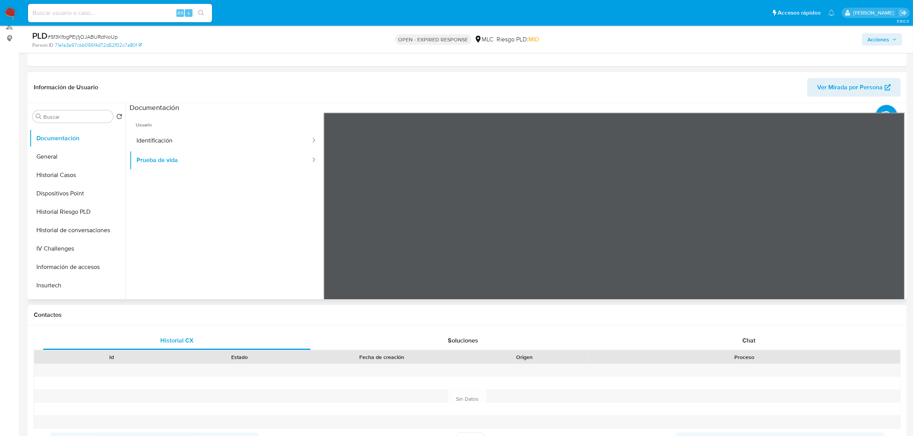
click at [665, 213] on div at bounding box center [614, 238] width 581 height 251
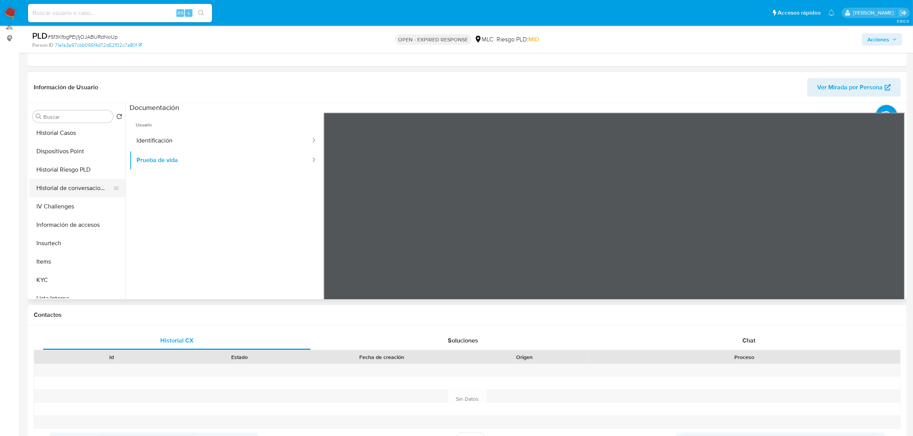
scroll to position [240, 0]
click at [55, 222] on button "KYC" at bounding box center [75, 226] width 90 height 18
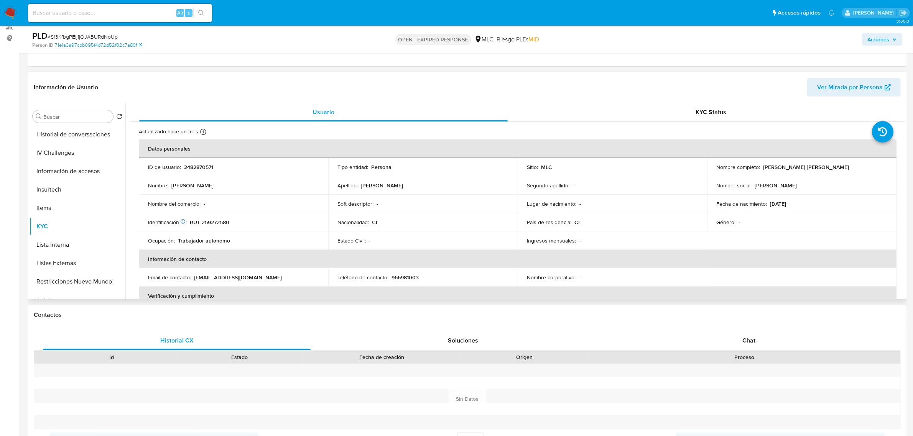
click at [218, 223] on p "RUT 259272580" at bounding box center [209, 222] width 39 height 7
copy p "259272580"
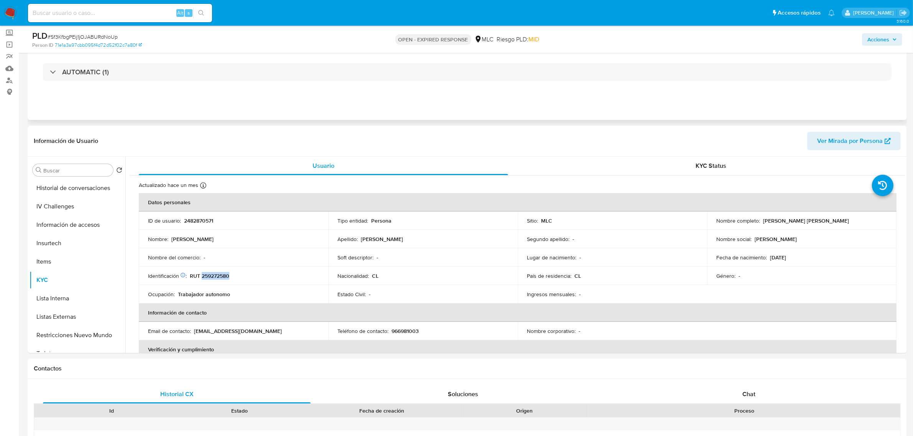
scroll to position [0, 0]
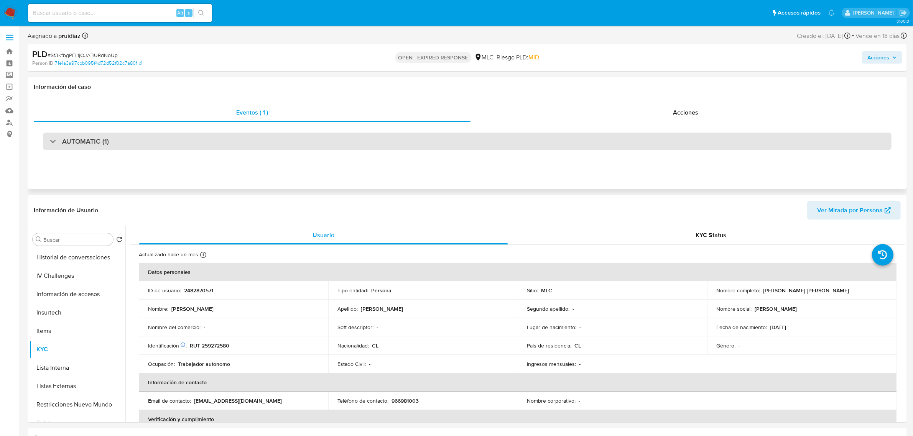
click at [68, 146] on h3 "AUTOMATIC (1)" at bounding box center [85, 141] width 47 height 8
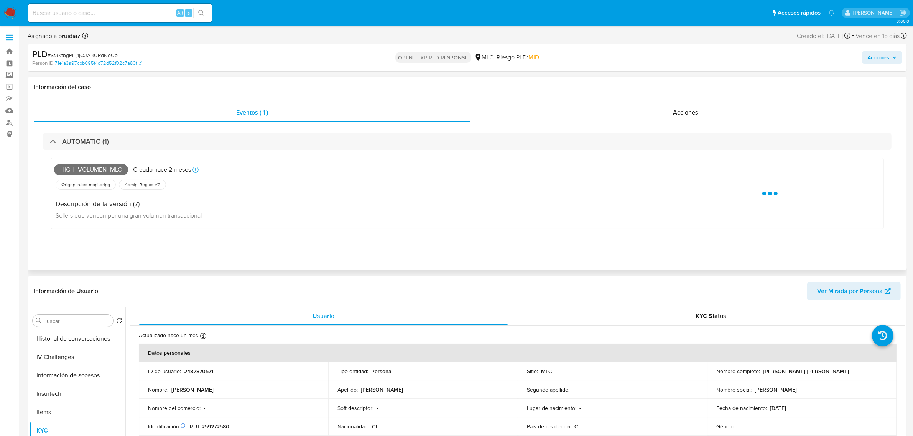
click at [85, 169] on span "High_volumen_mlc" at bounding box center [91, 169] width 74 height 11
copy span "High_volumen_mlc"
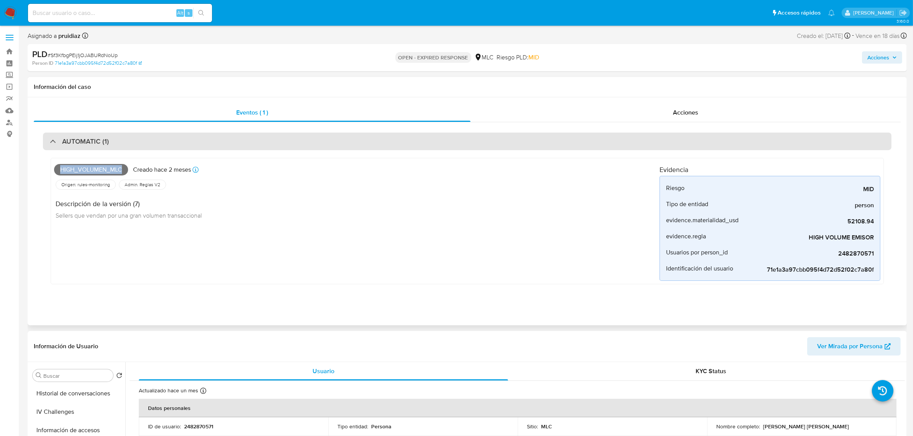
click at [99, 144] on h3 "AUTOMATIC (1)" at bounding box center [85, 141] width 47 height 8
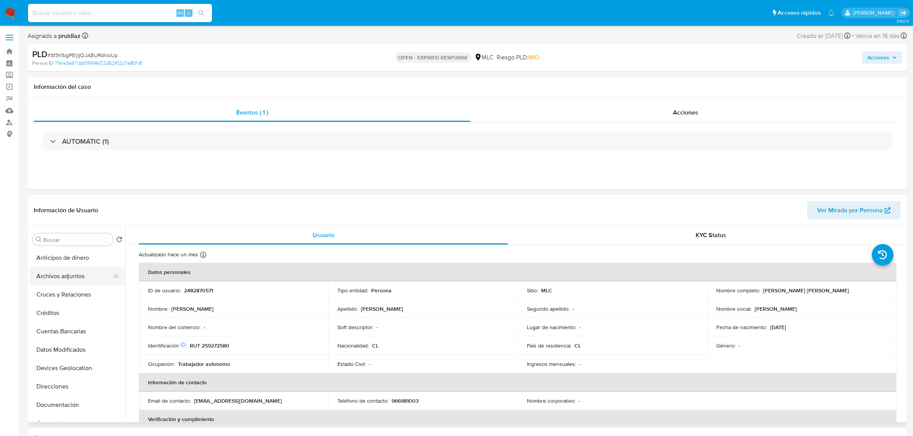
click at [59, 271] on button "Archivos adjuntos" at bounding box center [75, 276] width 90 height 18
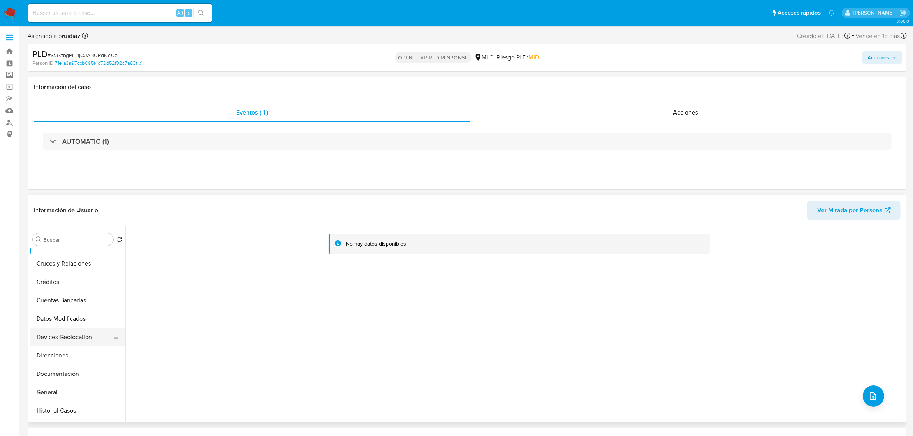
scroll to position [48, 0]
click at [53, 374] on button "General" at bounding box center [75, 375] width 90 height 18
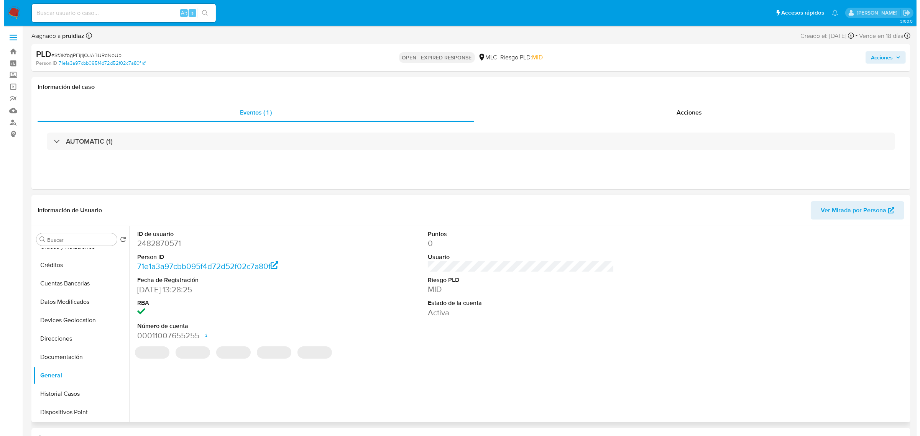
scroll to position [0, 0]
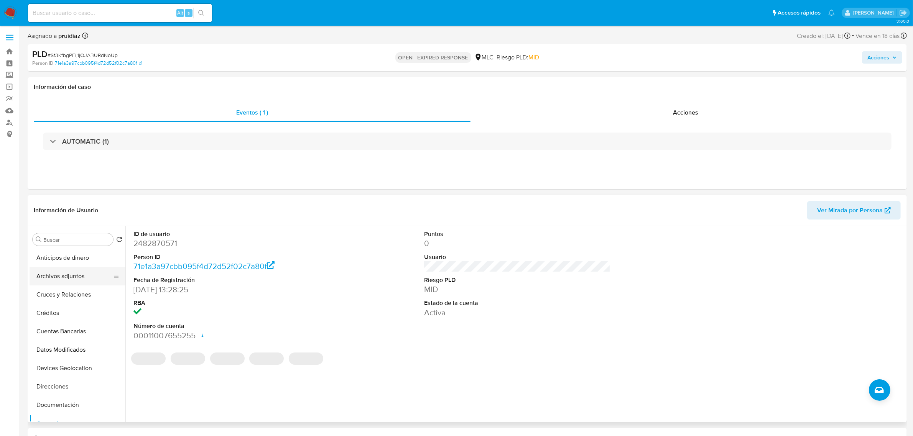
click at [62, 281] on button "Archivos adjuntos" at bounding box center [75, 276] width 90 height 18
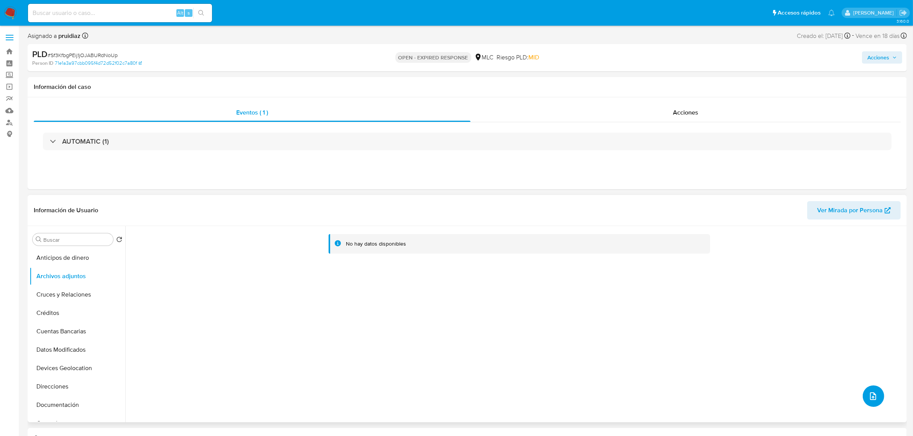
click at [869, 401] on icon "upload-file" at bounding box center [872, 396] width 9 height 9
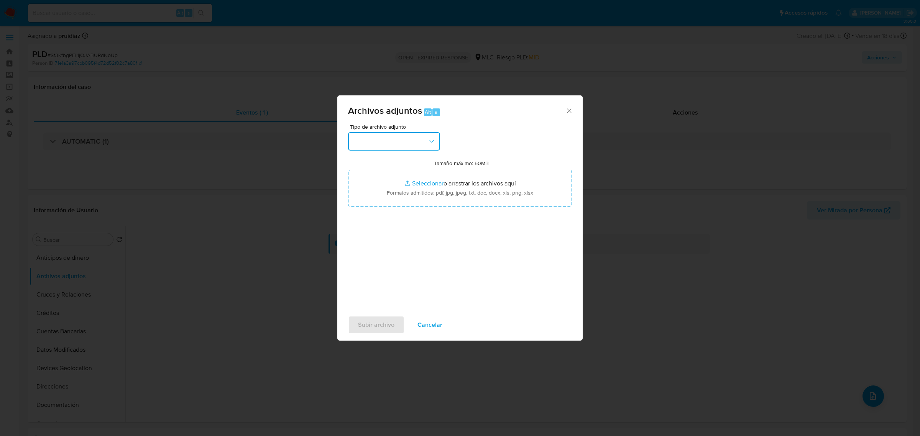
click at [418, 142] on button "button" at bounding box center [394, 141] width 92 height 18
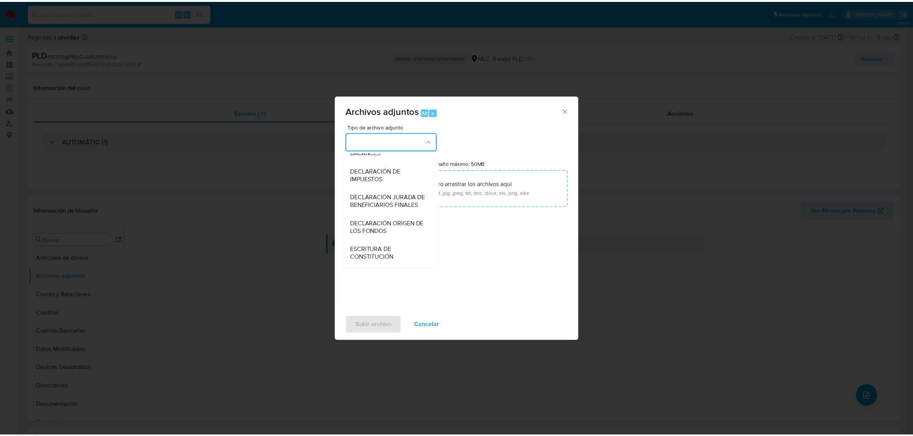
scroll to position [127, 0]
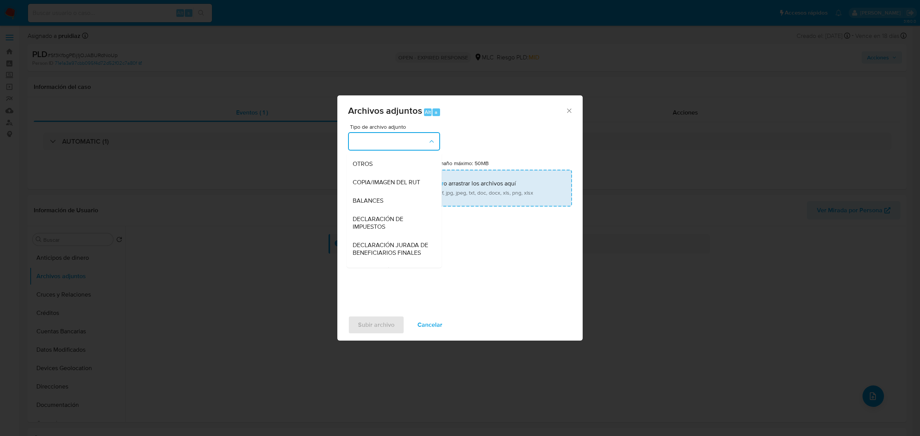
drag, startPoint x: 369, startPoint y: 174, endPoint x: 378, endPoint y: 176, distance: 9.3
click at [370, 168] on span "OTROS" at bounding box center [363, 164] width 20 height 8
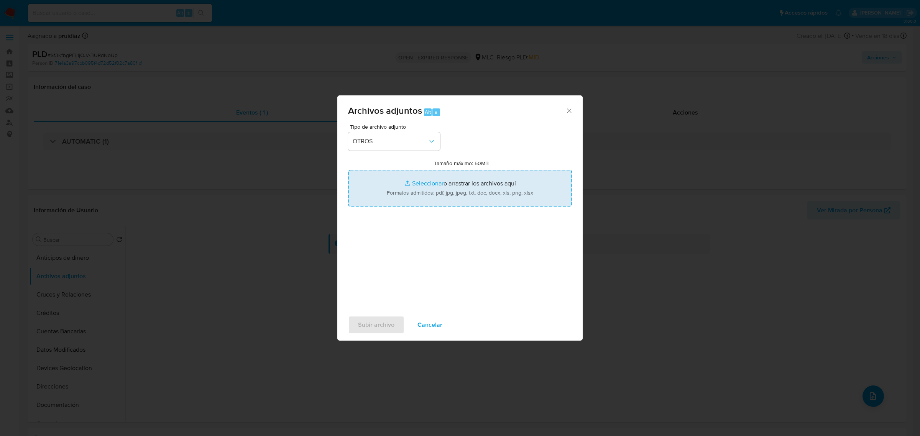
click at [426, 190] on input "Tamaño máximo: 50MB Seleccionar archivos" at bounding box center [460, 188] width 224 height 37
type input "C:\fakepath\2482870571 - 22_09_2025.xlsx"
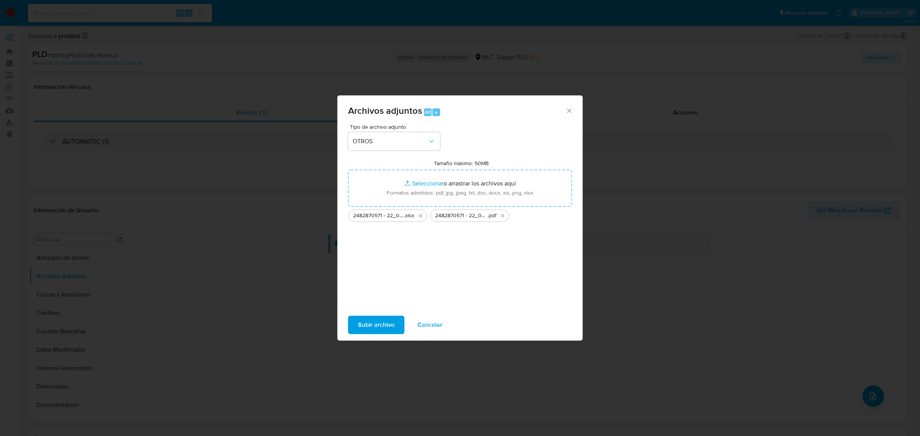
click at [366, 328] on span "Subir archivo" at bounding box center [376, 325] width 36 height 17
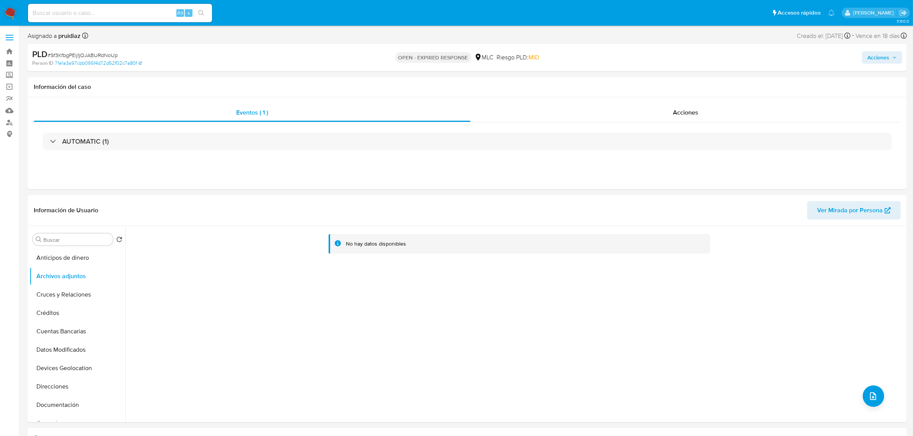
click at [93, 57] on span "# Sf3KfbgPEij1jOJABURdNoUp" at bounding box center [83, 55] width 70 height 8
copy span "Sf3KfbgPEij1jOJABURdNoUp"
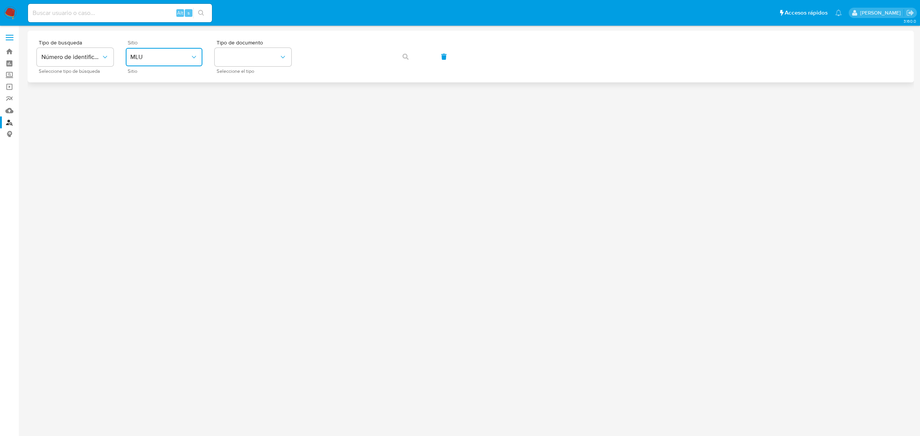
click at [126, 55] on button "MLU" at bounding box center [164, 57] width 77 height 18
click at [138, 185] on span "MLC" at bounding box center [136, 188] width 12 height 8
click at [226, 54] on button "identificationType" at bounding box center [253, 57] width 77 height 18
click at [231, 74] on div "RUT RUT" at bounding box center [250, 82] width 63 height 26
click at [412, 52] on button "button" at bounding box center [406, 57] width 26 height 18
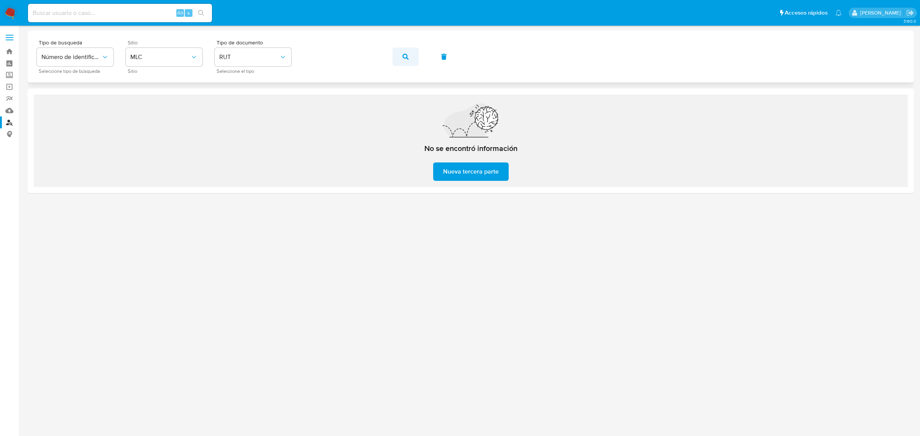
click at [403, 60] on span "button" at bounding box center [405, 56] width 6 height 17
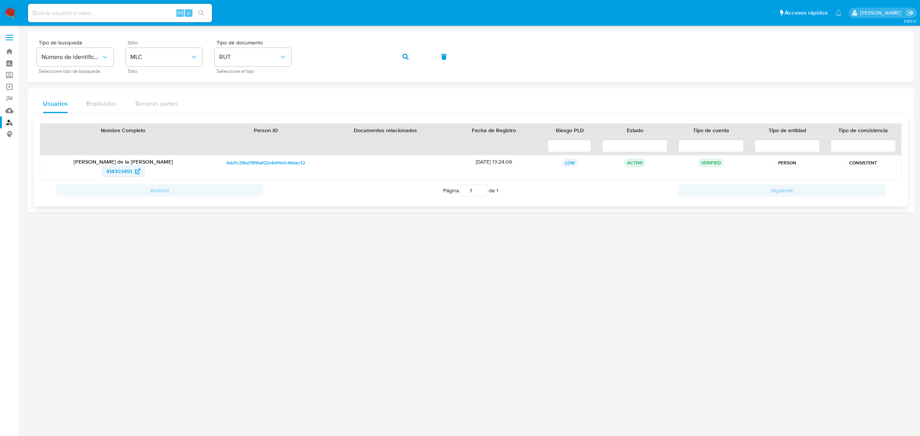
click at [110, 171] on span "414303451" at bounding box center [119, 171] width 26 height 12
click at [7, 11] on img at bounding box center [10, 13] width 13 height 13
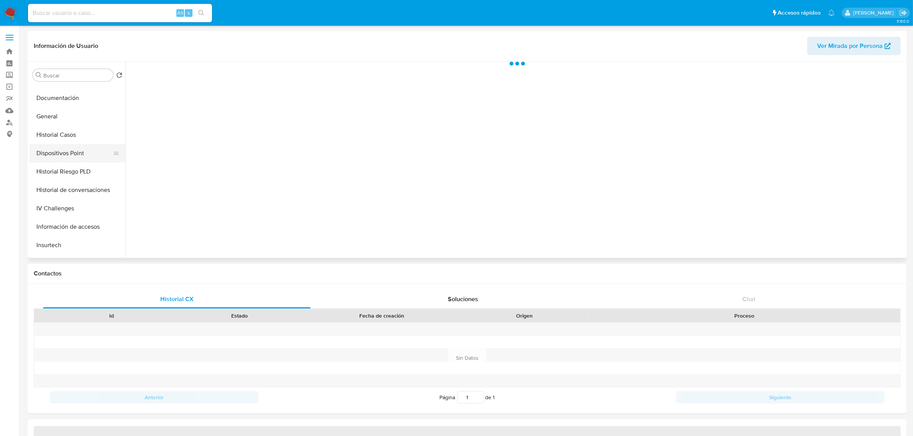
scroll to position [144, 0]
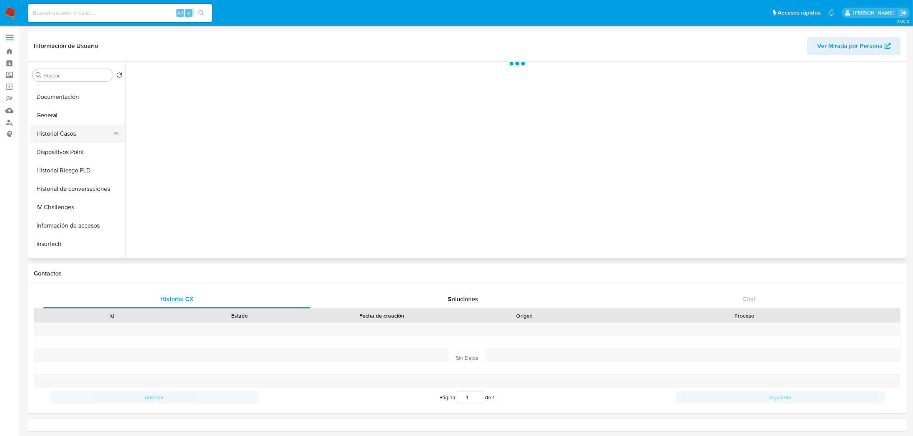
click at [64, 139] on button "Historial Casos" at bounding box center [75, 134] width 90 height 18
select select "10"
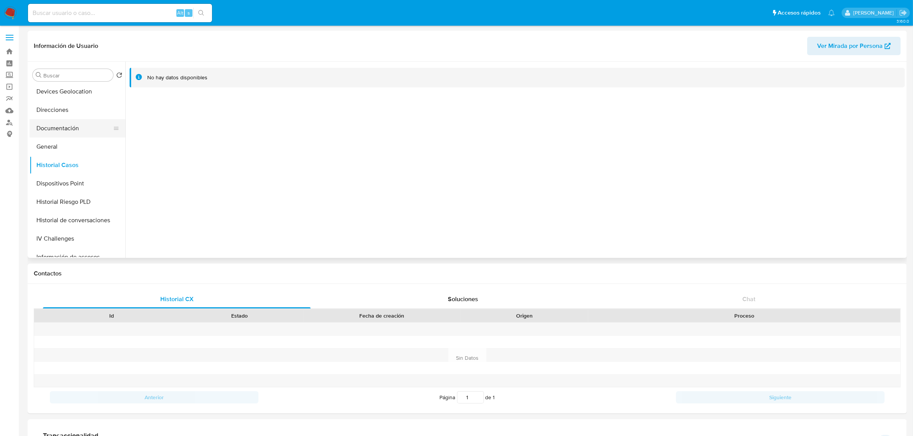
scroll to position [96, 0]
click at [64, 140] on button "Documentación" at bounding box center [75, 145] width 90 height 18
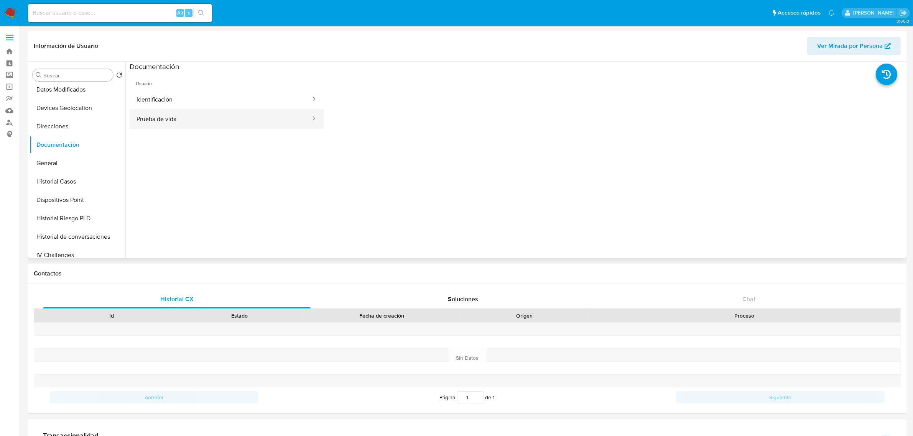
click at [173, 115] on button "Prueba de vida" at bounding box center [221, 119] width 182 height 20
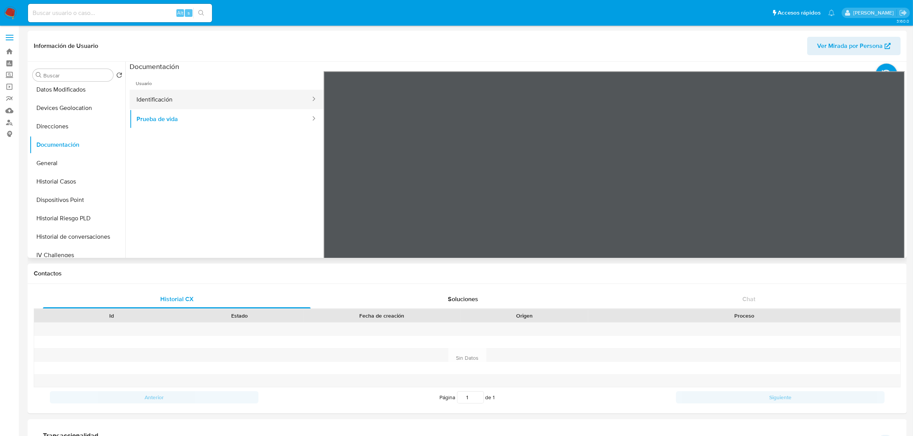
click at [248, 96] on button "Identificación" at bounding box center [221, 100] width 182 height 20
click at [887, 199] on icon at bounding box center [894, 195] width 15 height 15
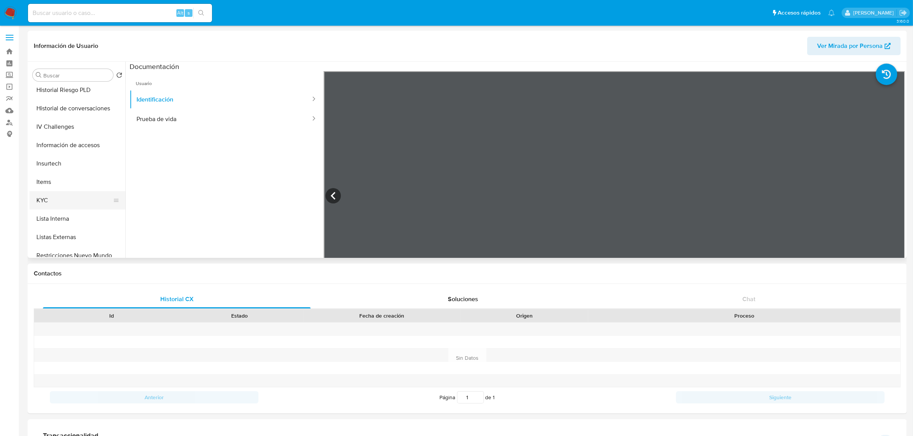
scroll to position [240, 0]
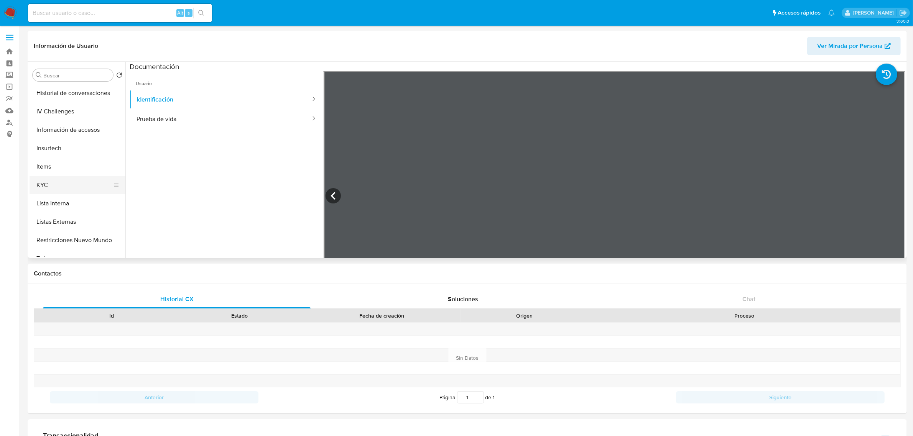
click at [58, 182] on button "KYC" at bounding box center [75, 185] width 90 height 18
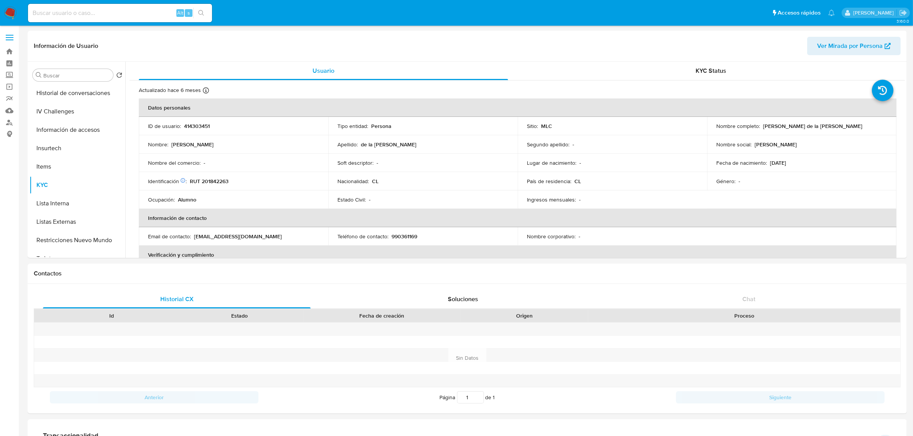
click at [219, 182] on p "RUT 201842263" at bounding box center [209, 181] width 39 height 7
copy p "201842263"
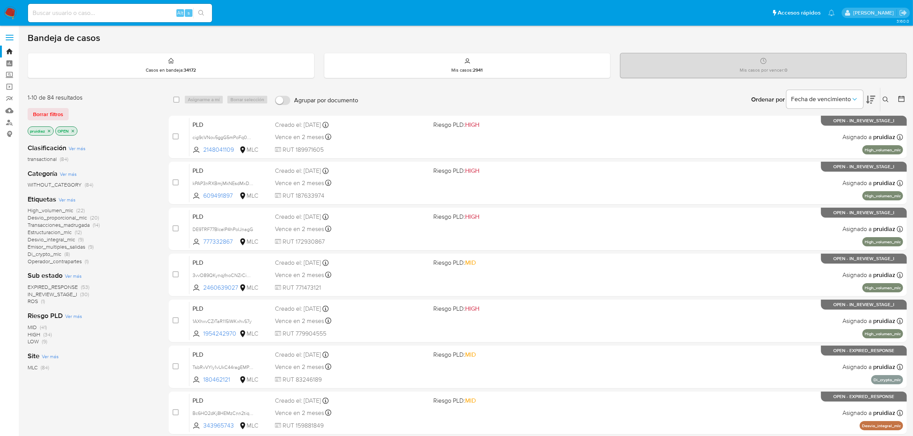
click at [872, 102] on icon at bounding box center [870, 99] width 9 height 9
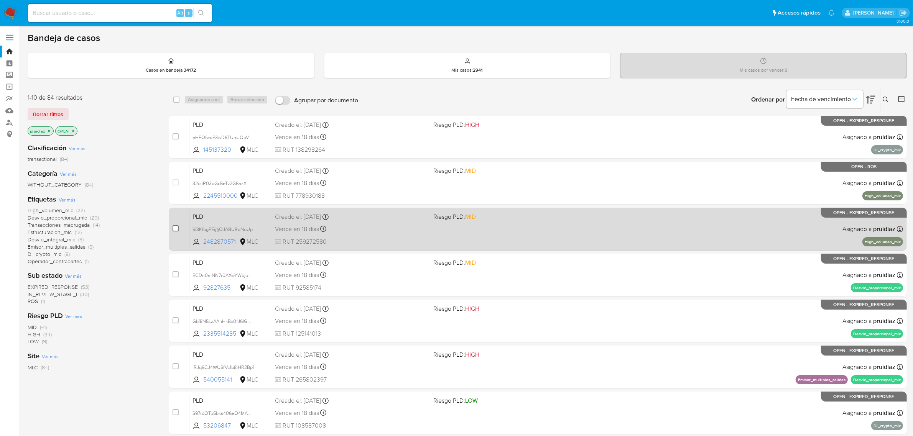
click at [178, 229] on input "checkbox" at bounding box center [175, 228] width 6 height 6
checkbox input "true"
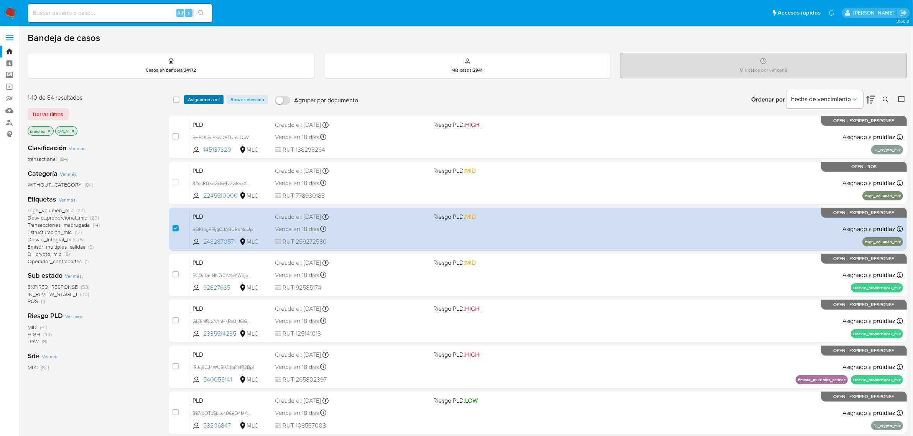
drag, startPoint x: 207, startPoint y: 103, endPoint x: 212, endPoint y: 97, distance: 7.4
click at [208, 98] on span "Asignarme a mí" at bounding box center [204, 100] width 32 height 8
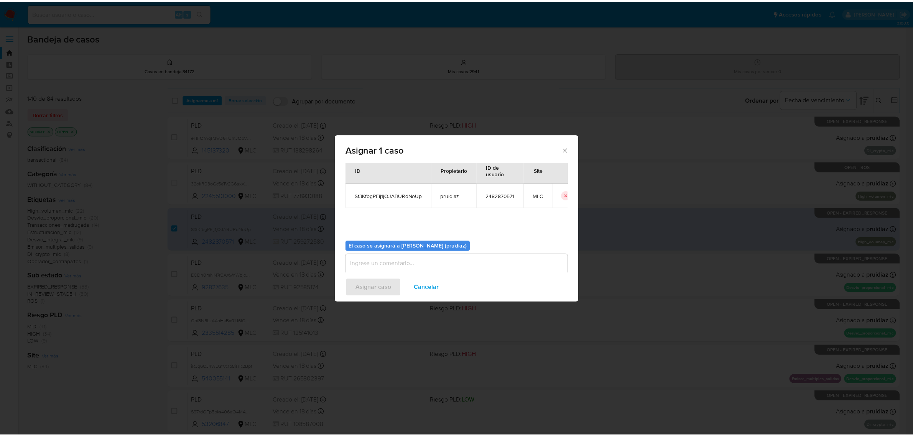
scroll to position [39, 0]
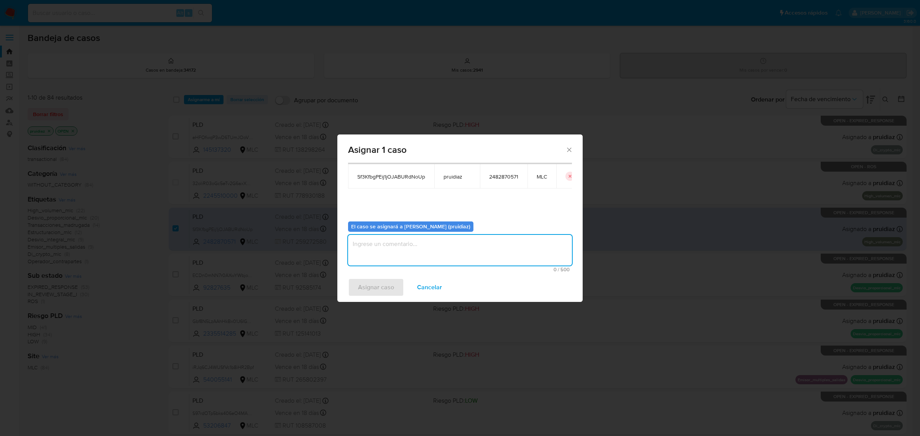
click at [412, 264] on textarea "assign-modal" at bounding box center [460, 250] width 224 height 31
type textarea "-"
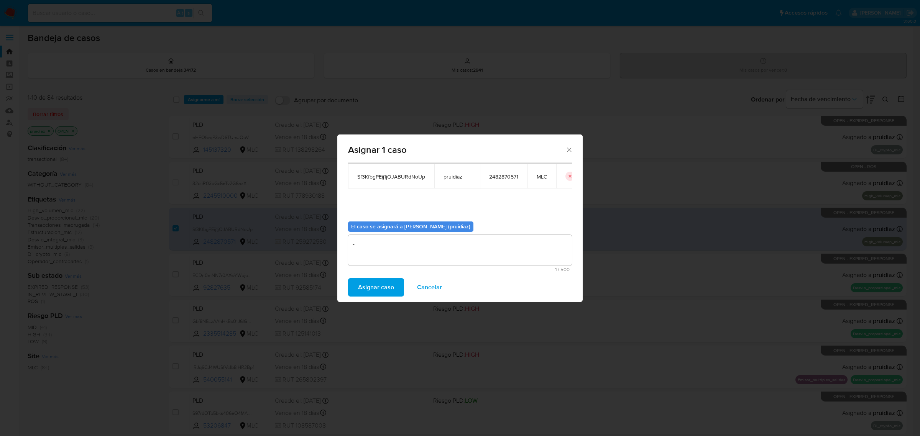
click at [379, 288] on span "Asignar caso" at bounding box center [376, 287] width 36 height 17
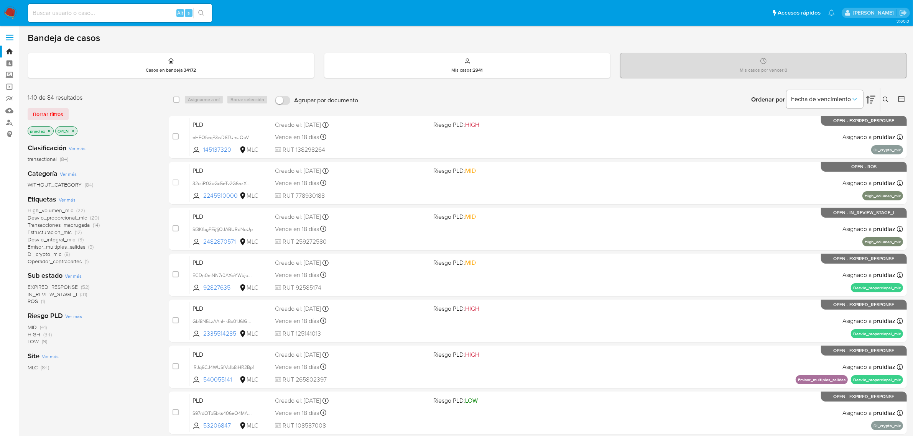
click at [14, 9] on img at bounding box center [10, 13] width 13 height 13
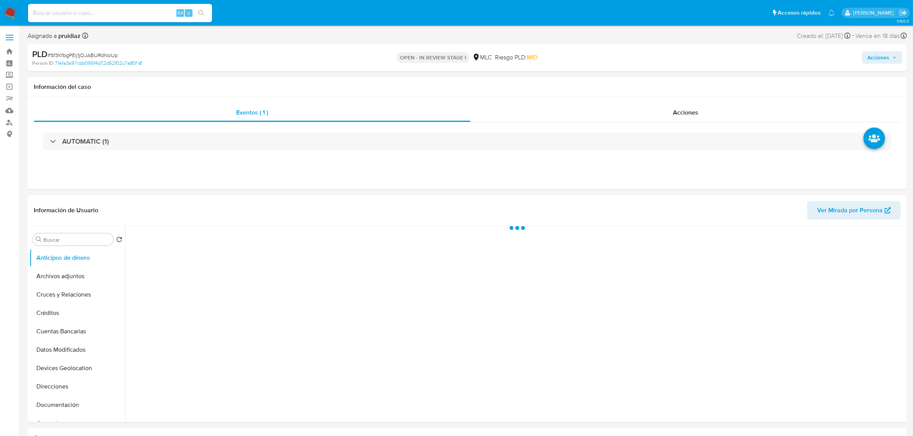
select select "10"
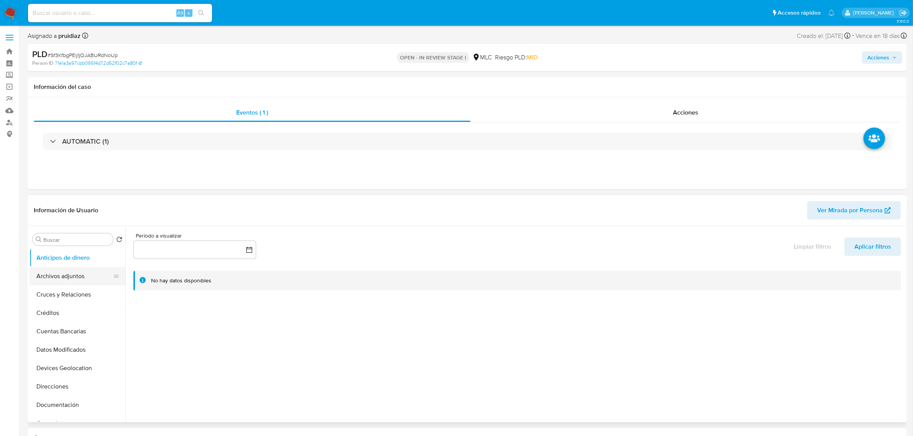
click at [64, 272] on button "Archivos adjuntos" at bounding box center [75, 276] width 90 height 18
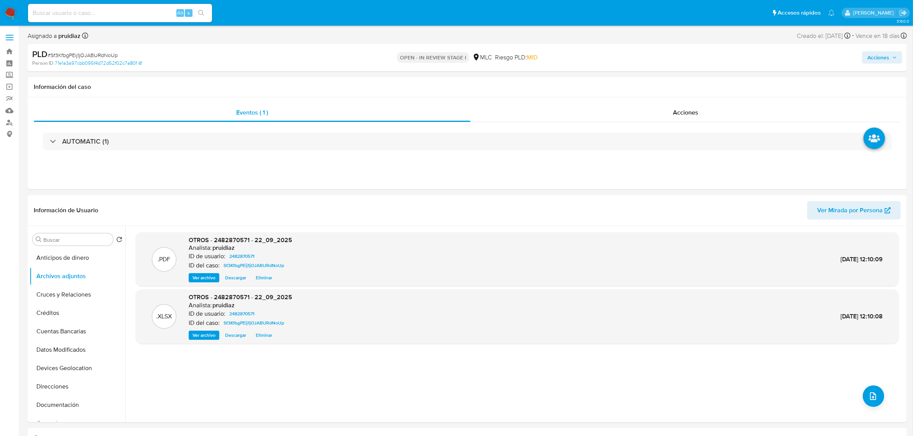
click at [878, 54] on span "Acciones" at bounding box center [878, 57] width 22 height 12
click at [675, 85] on span "Resolución del caso" at bounding box center [664, 81] width 55 height 9
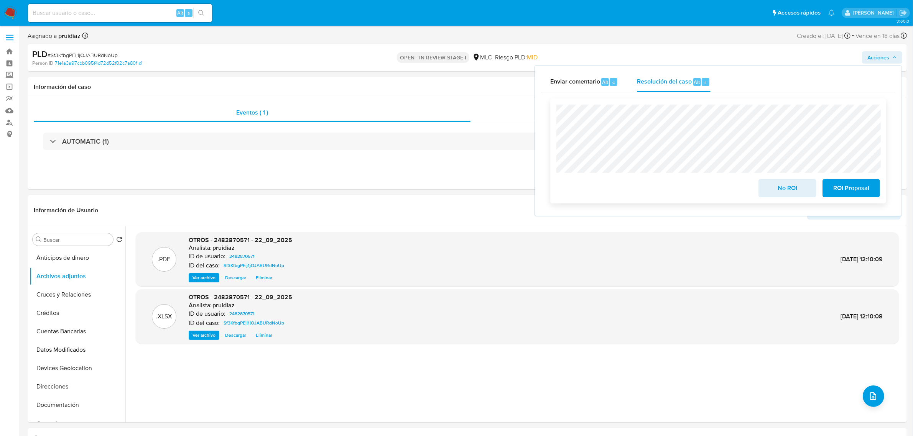
click at [848, 189] on span "ROI Proposal" at bounding box center [851, 188] width 38 height 17
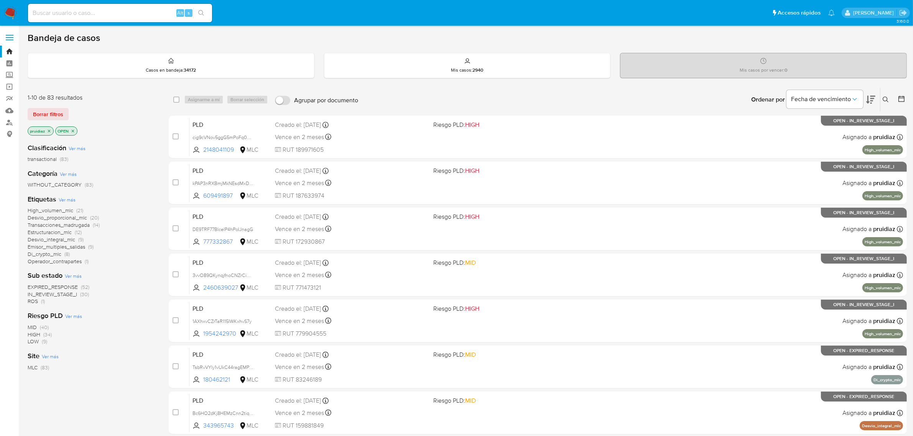
click at [871, 100] on icon at bounding box center [870, 100] width 9 height 8
